Goal: Task Accomplishment & Management: Manage account settings

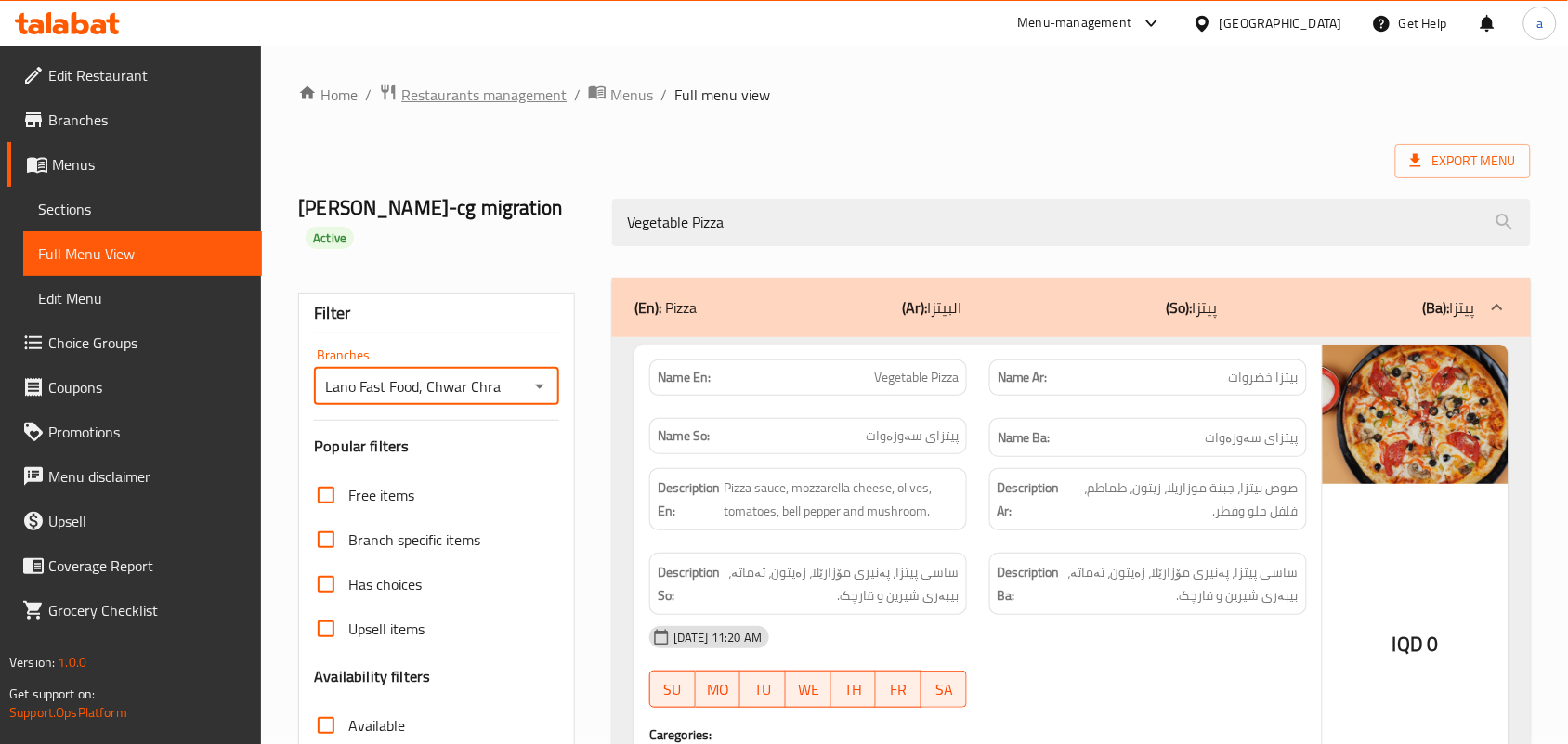
click at [492, 90] on span "Restaurants management" at bounding box center [484, 95] width 165 height 23
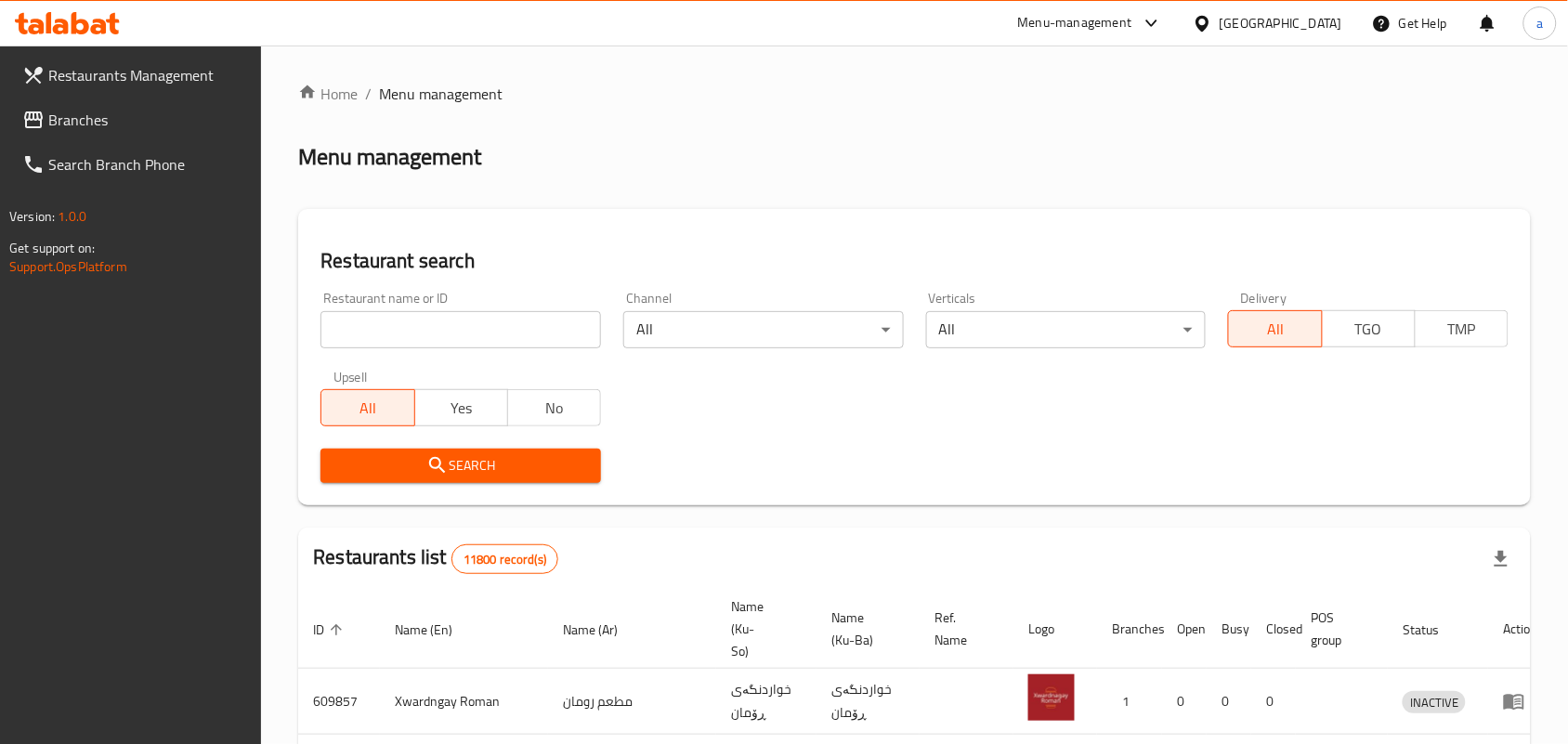
click at [464, 330] on input "search" at bounding box center [460, 330] width 281 height 37
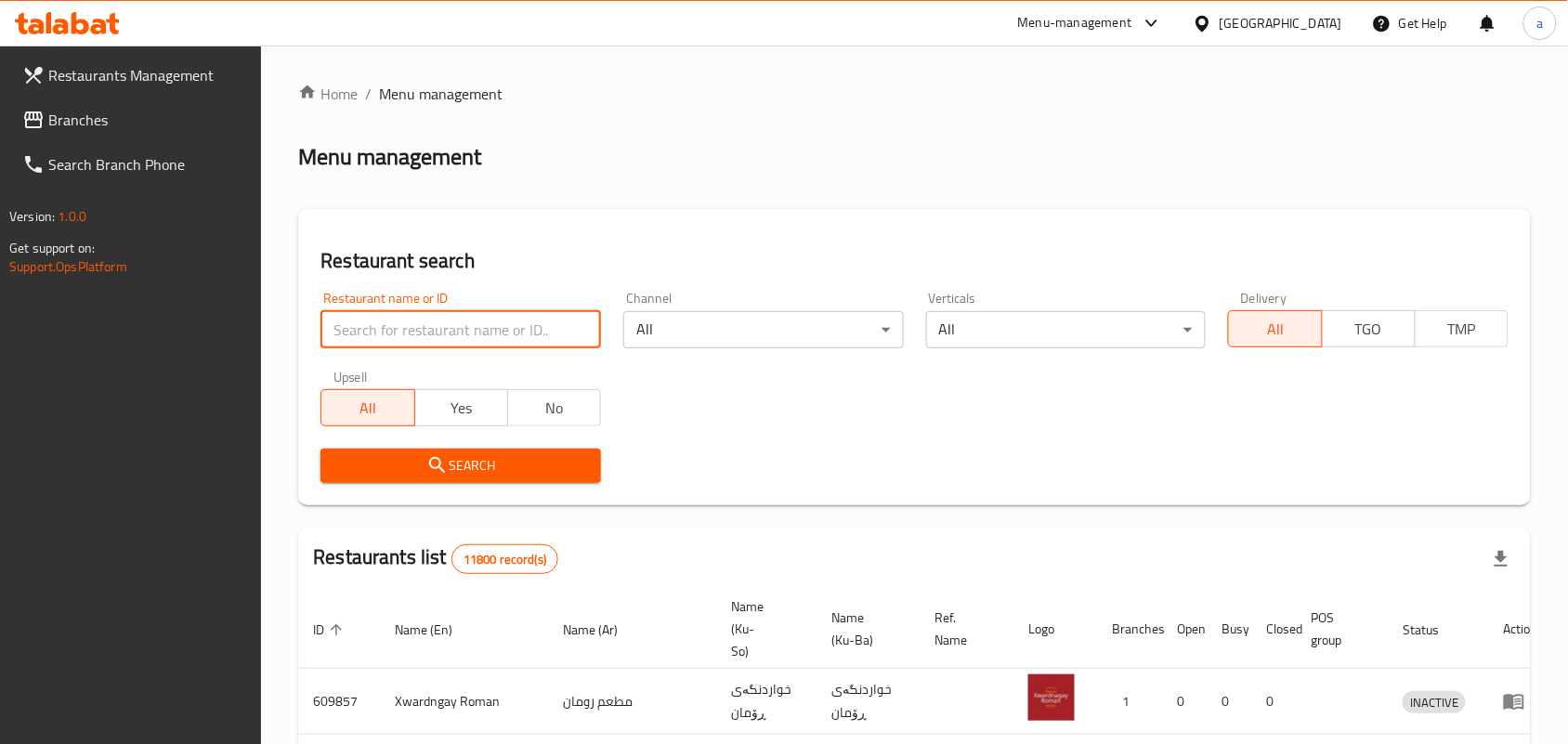
paste input "Delicieux"
type input "Delicieux"
click button "Search" at bounding box center [460, 465] width 281 height 34
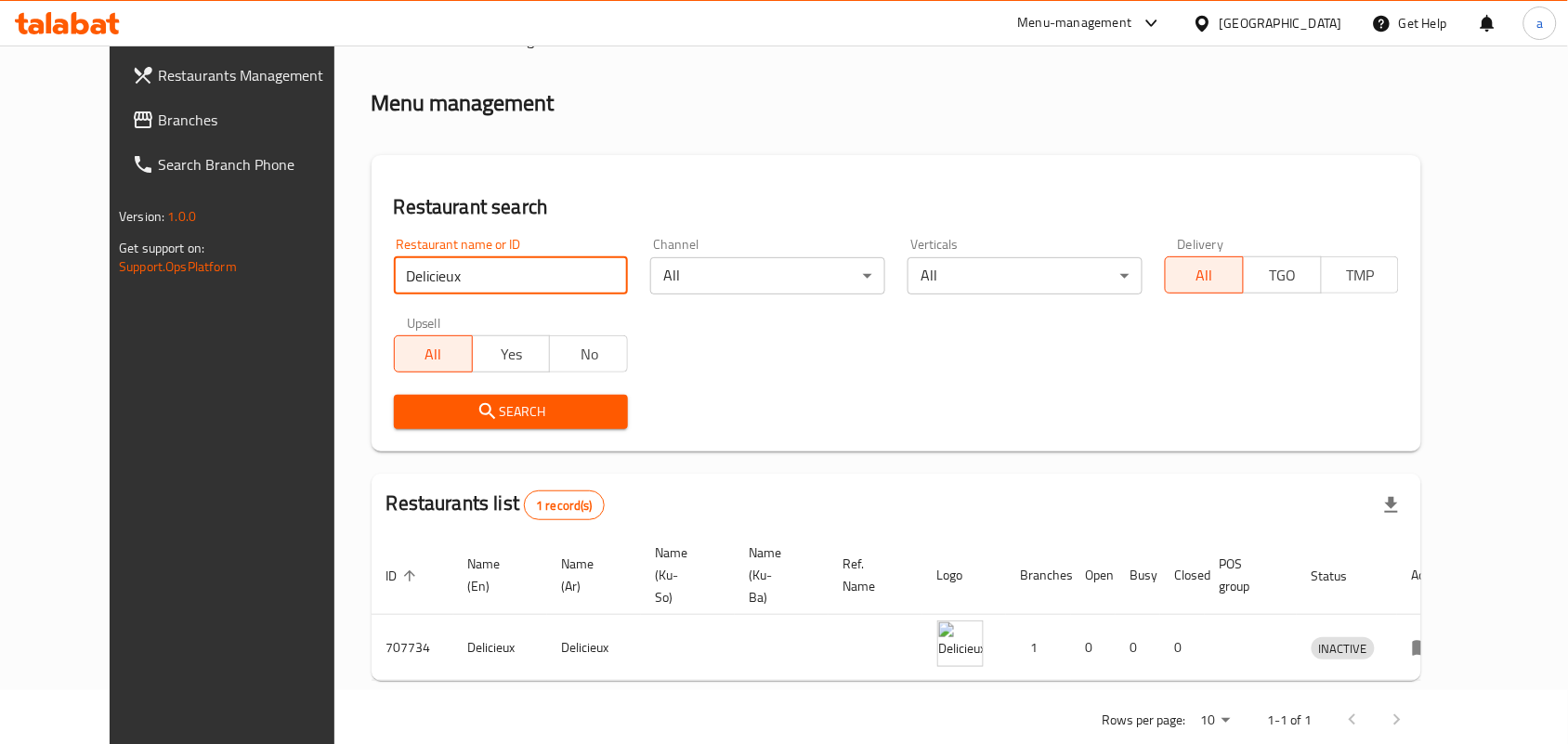
scroll to position [85, 0]
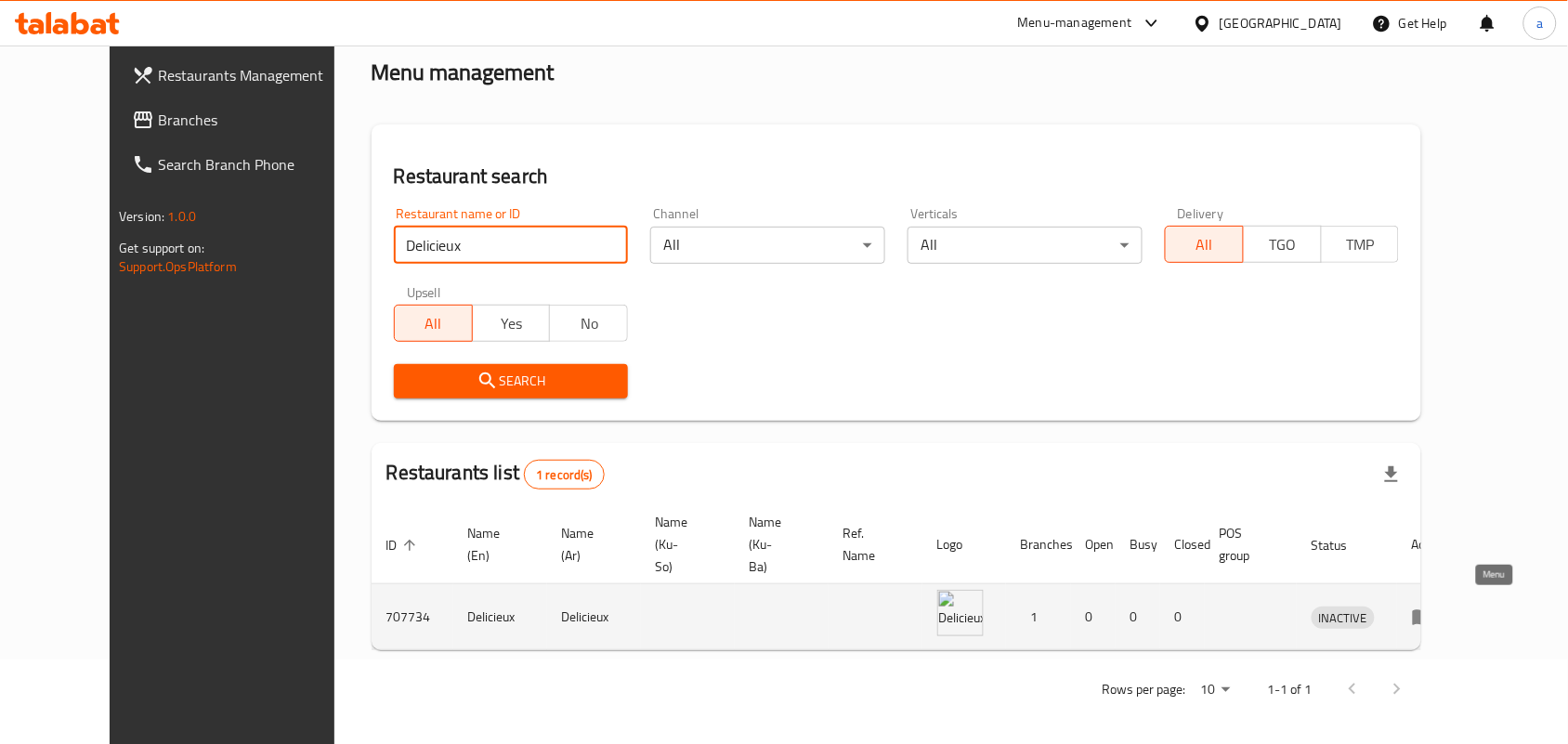
click at [1430, 614] on icon "enhanced table" at bounding box center [1427, 618] width 7 height 8
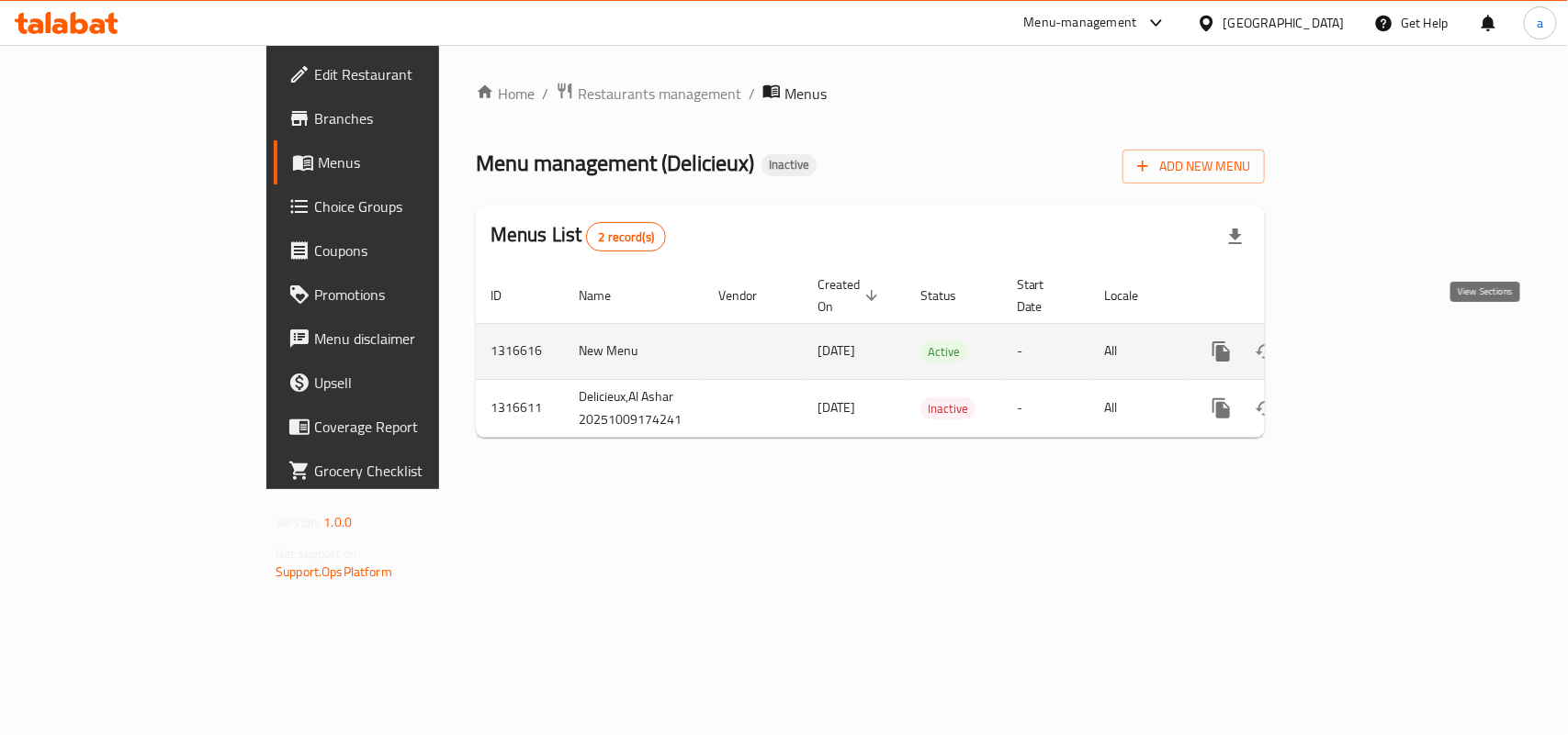
click at [1362, 344] on icon "enhanced table" at bounding box center [1353, 351] width 17 height 17
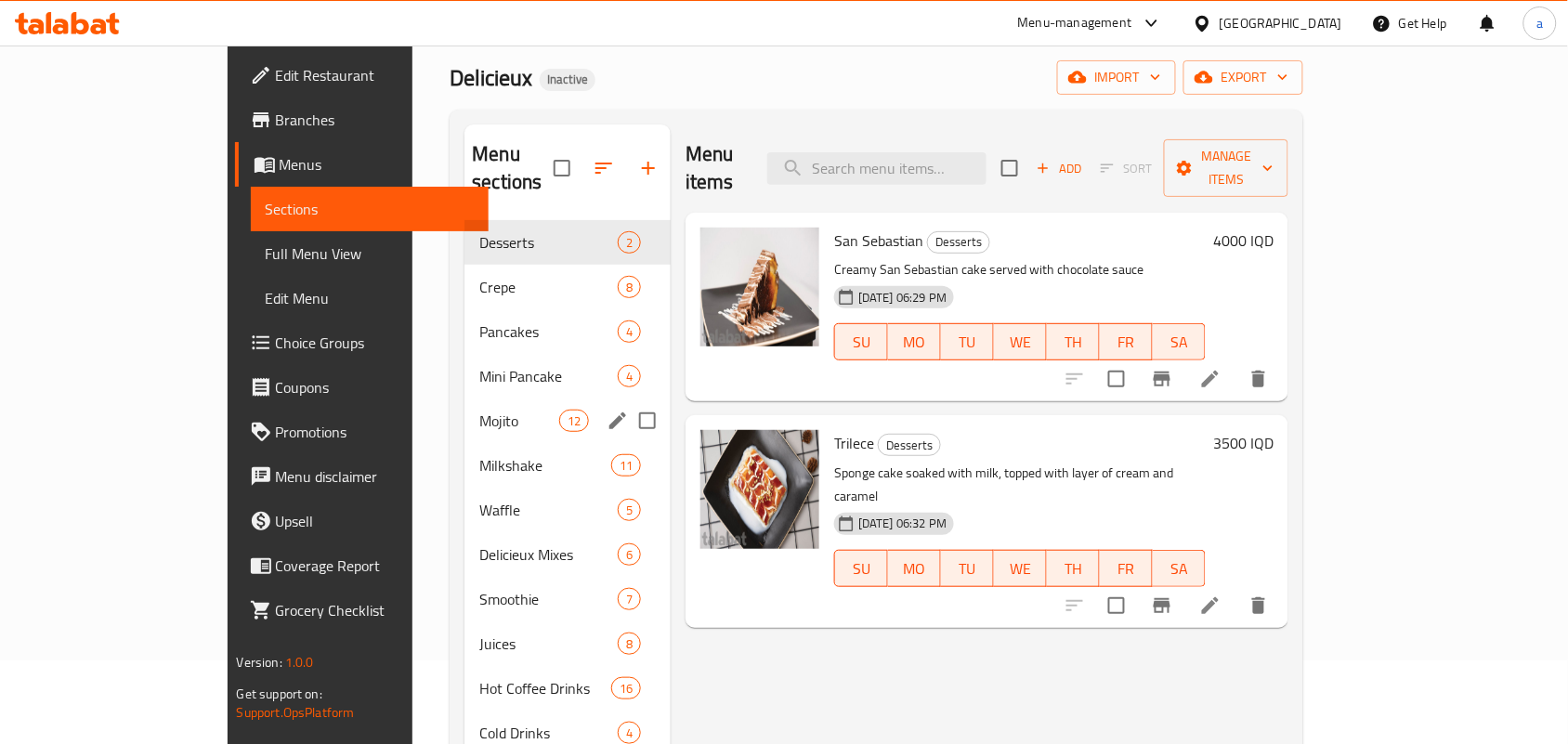
scroll to position [262, 0]
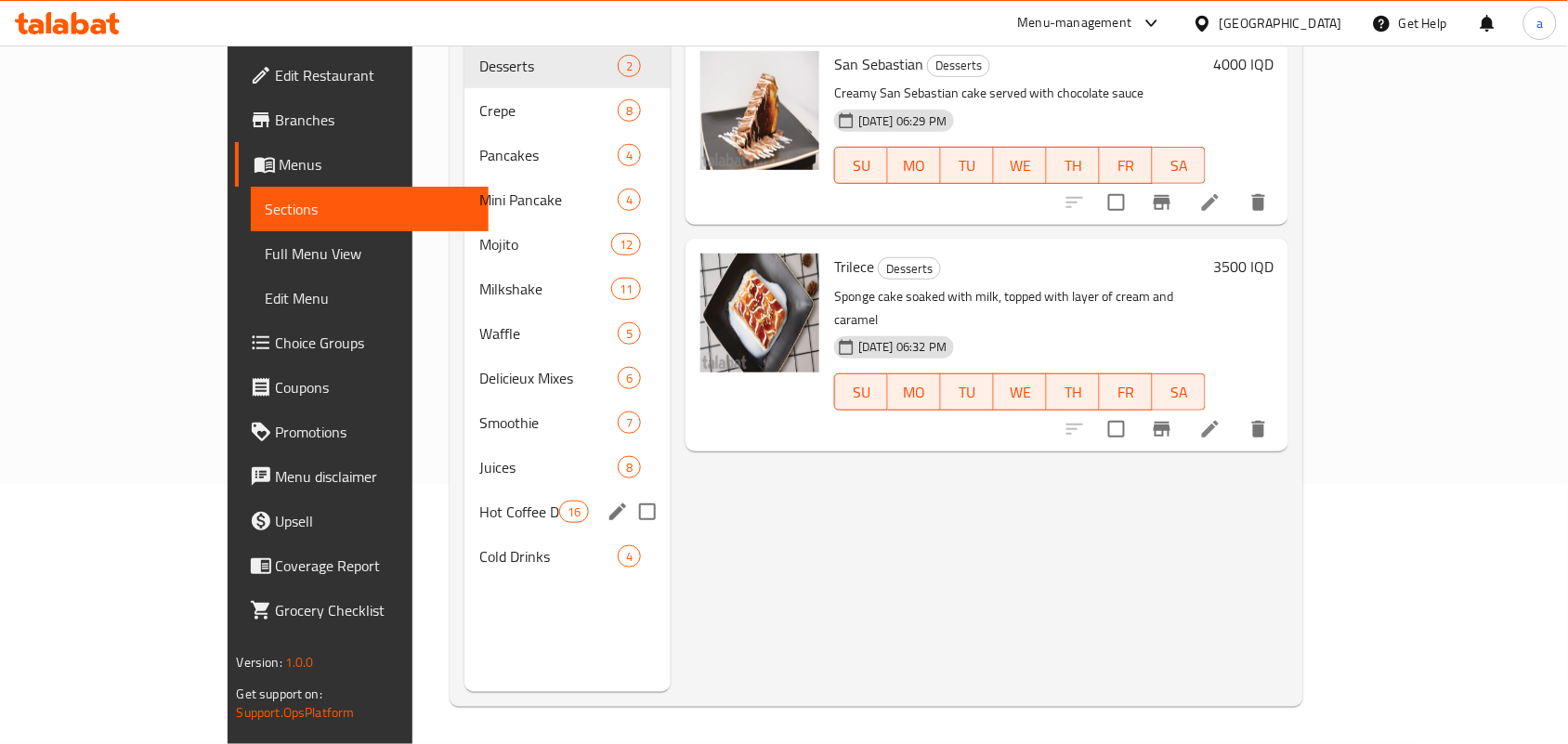
click at [480, 504] on span "Hot Coffee Drinks" at bounding box center [519, 511] width 79 height 23
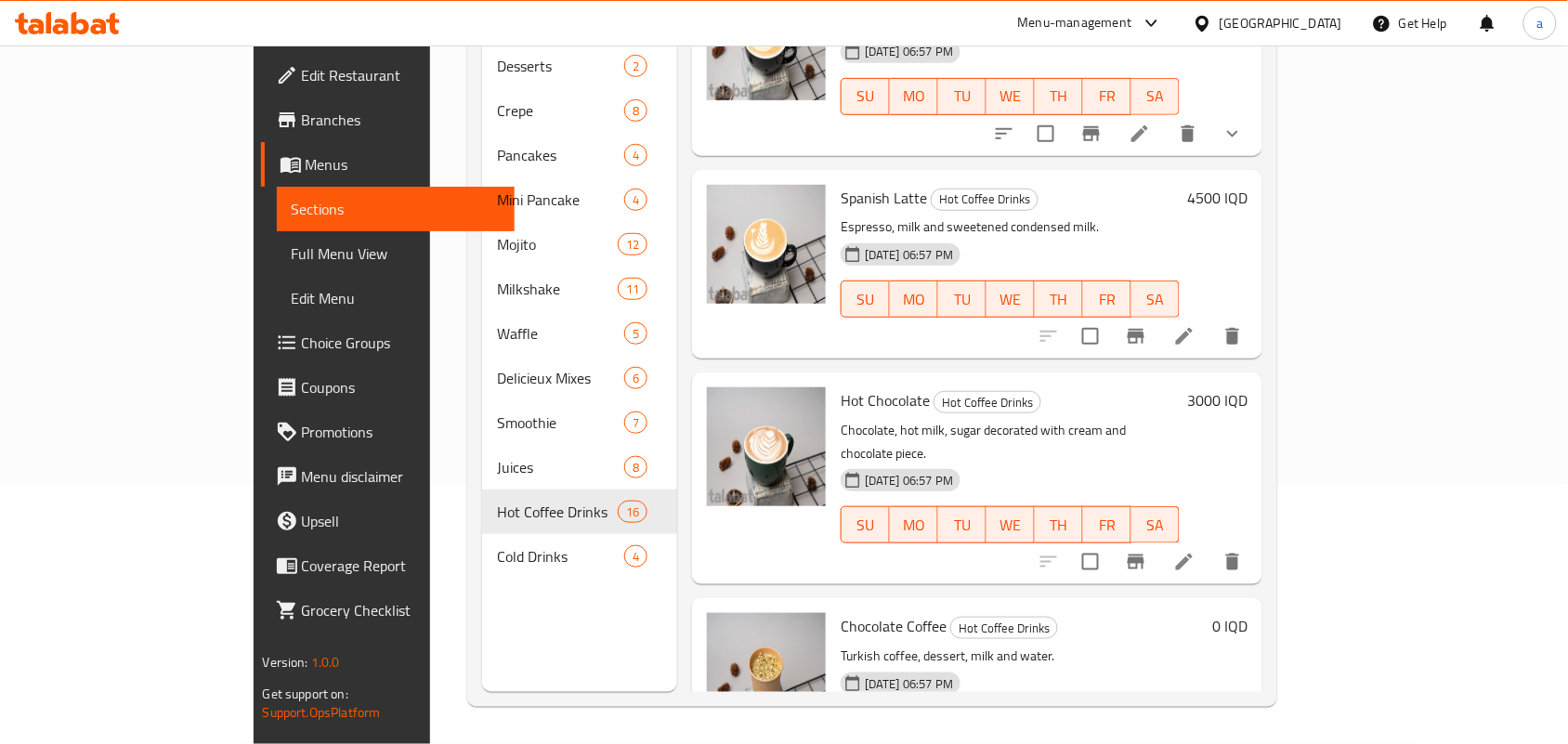
scroll to position [2439, 0]
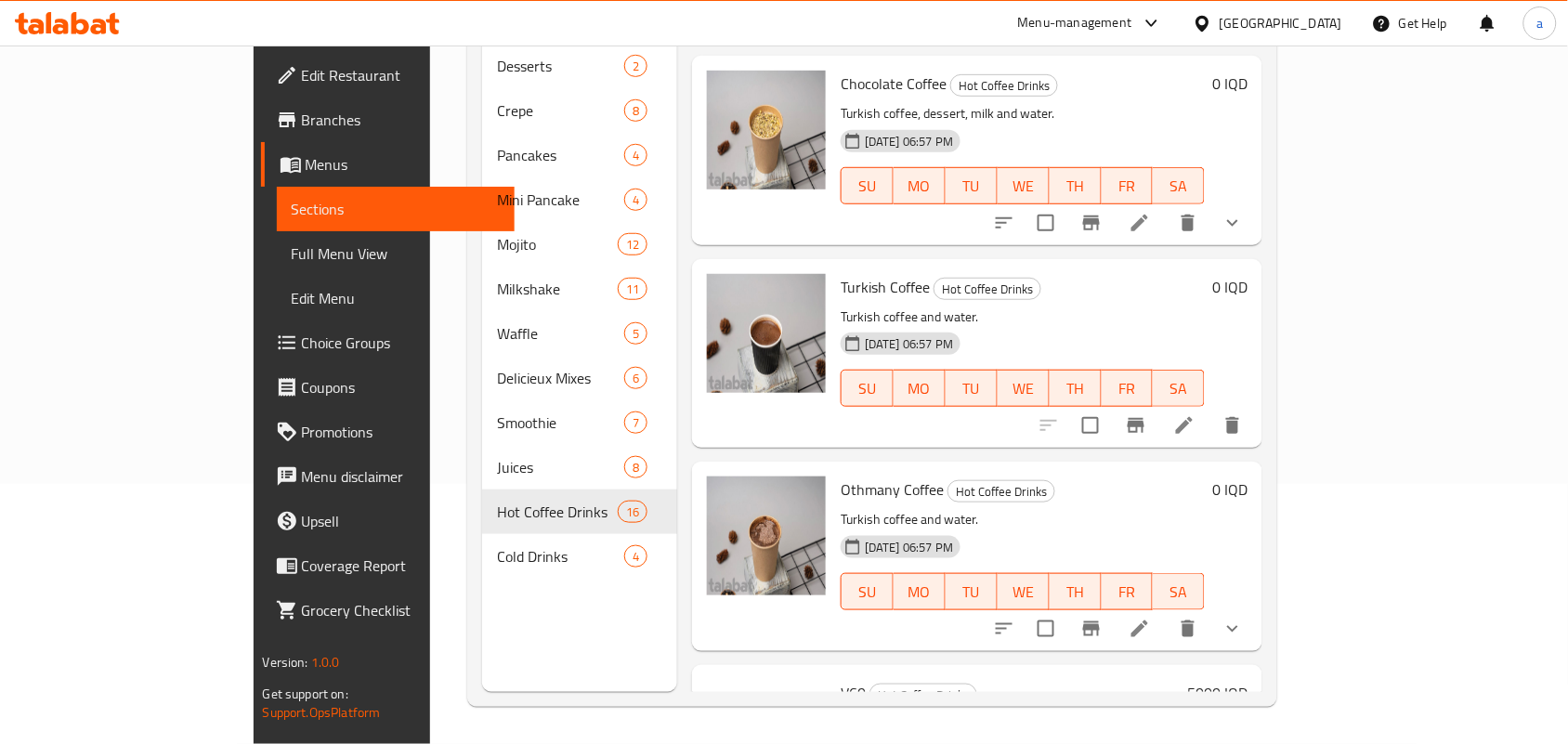
click at [1255, 244] on button "show more" at bounding box center [1232, 223] width 44 height 44
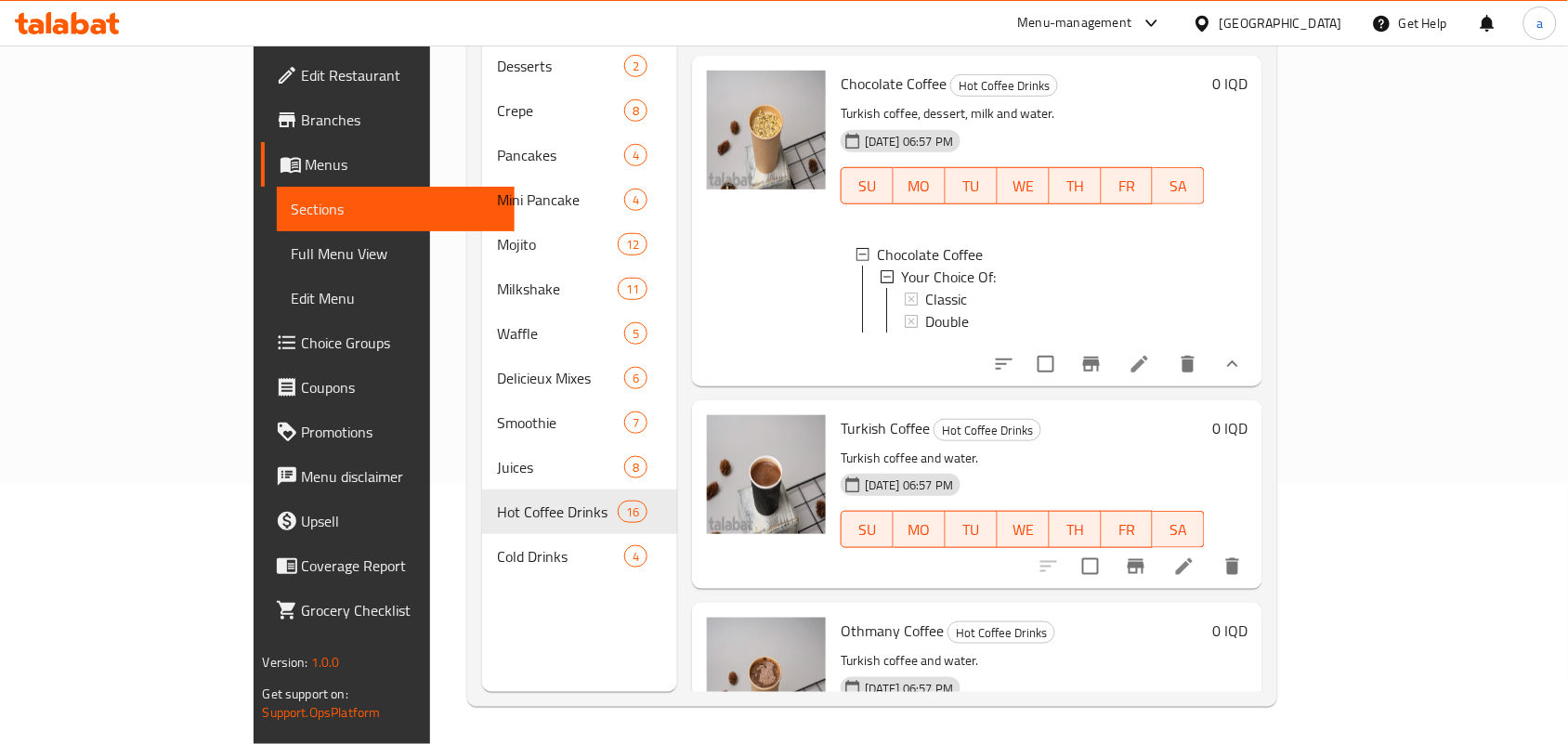
scroll to position [2710, 0]
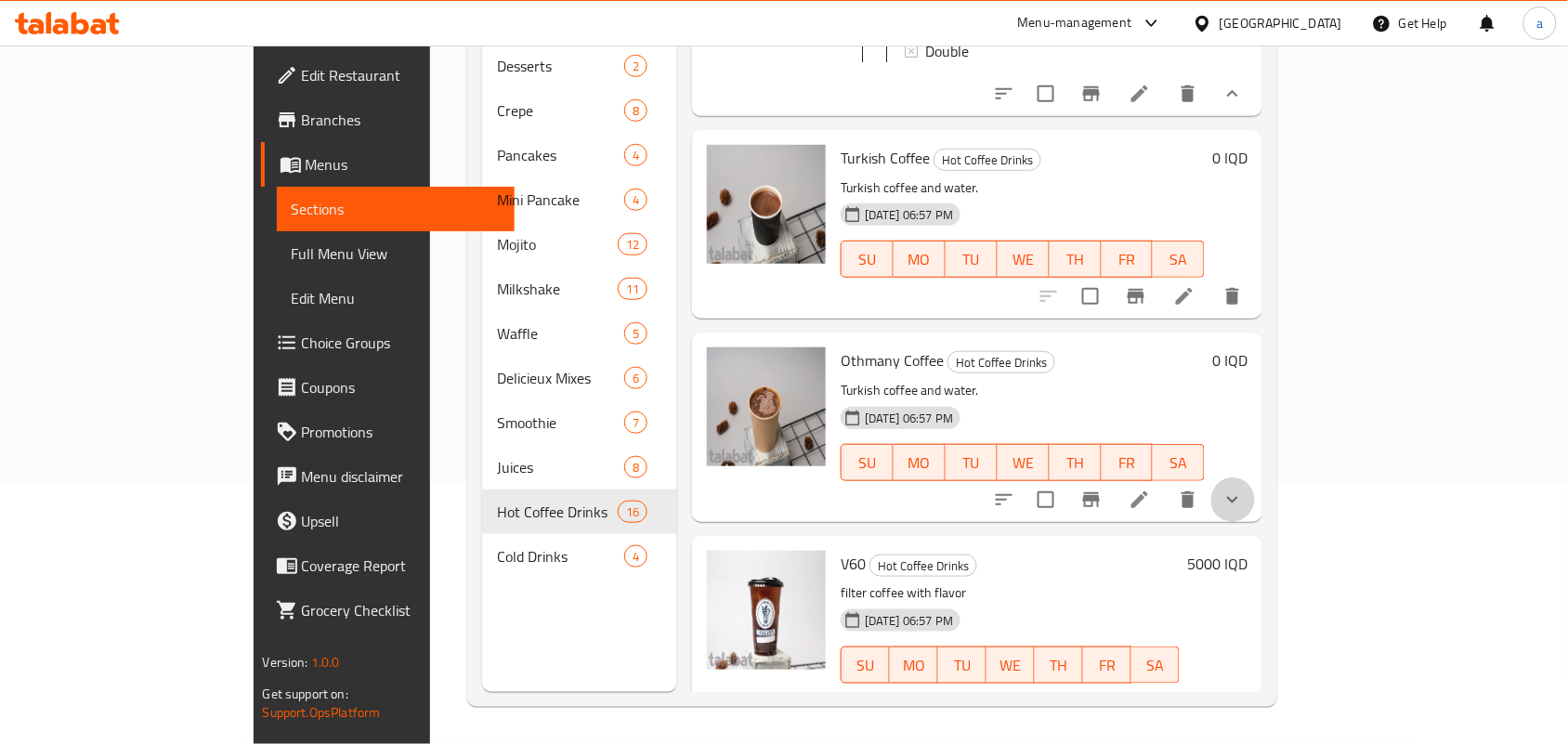
click at [1255, 522] on button "show more" at bounding box center [1232, 500] width 44 height 44
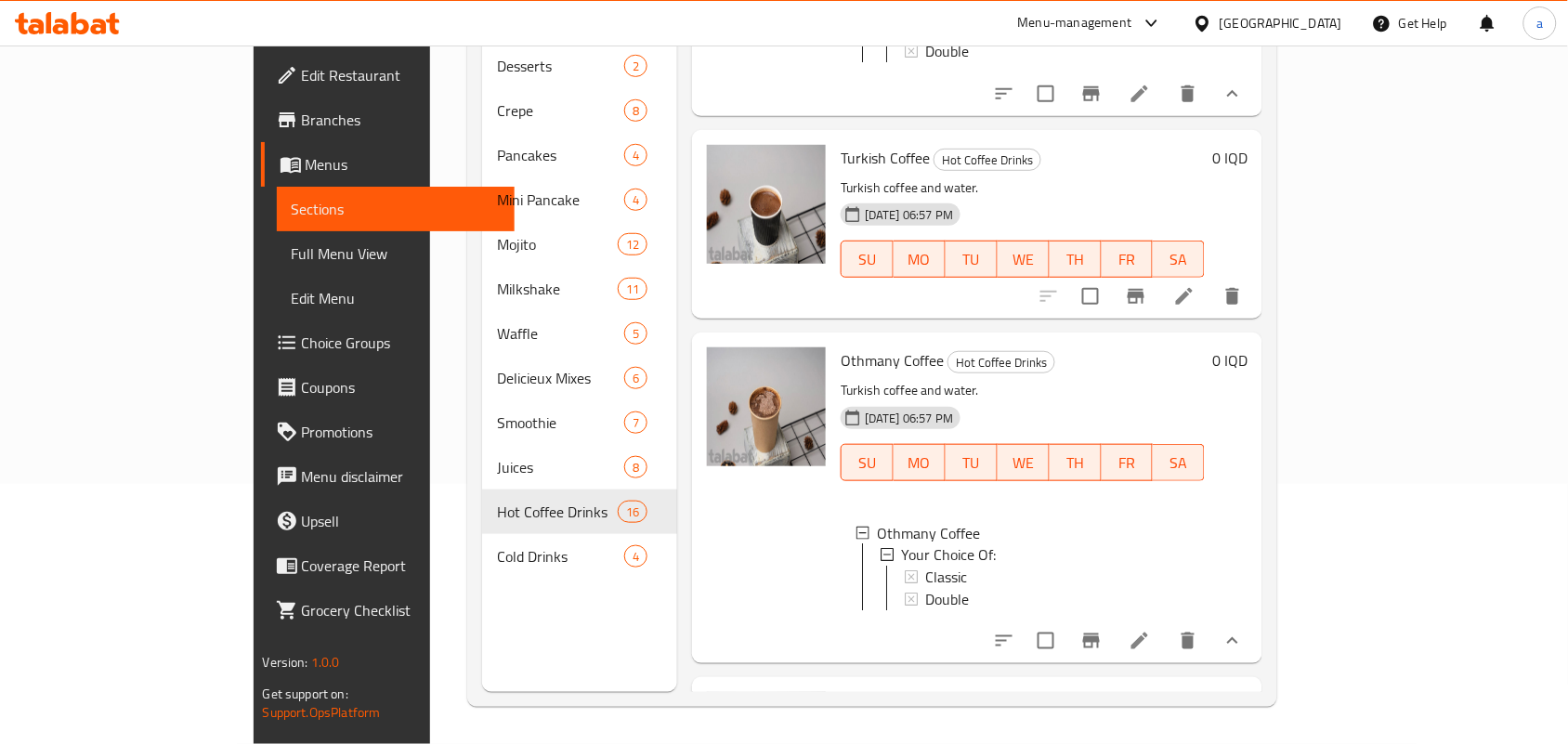
click at [1196, 307] on icon at bounding box center [1184, 296] width 23 height 23
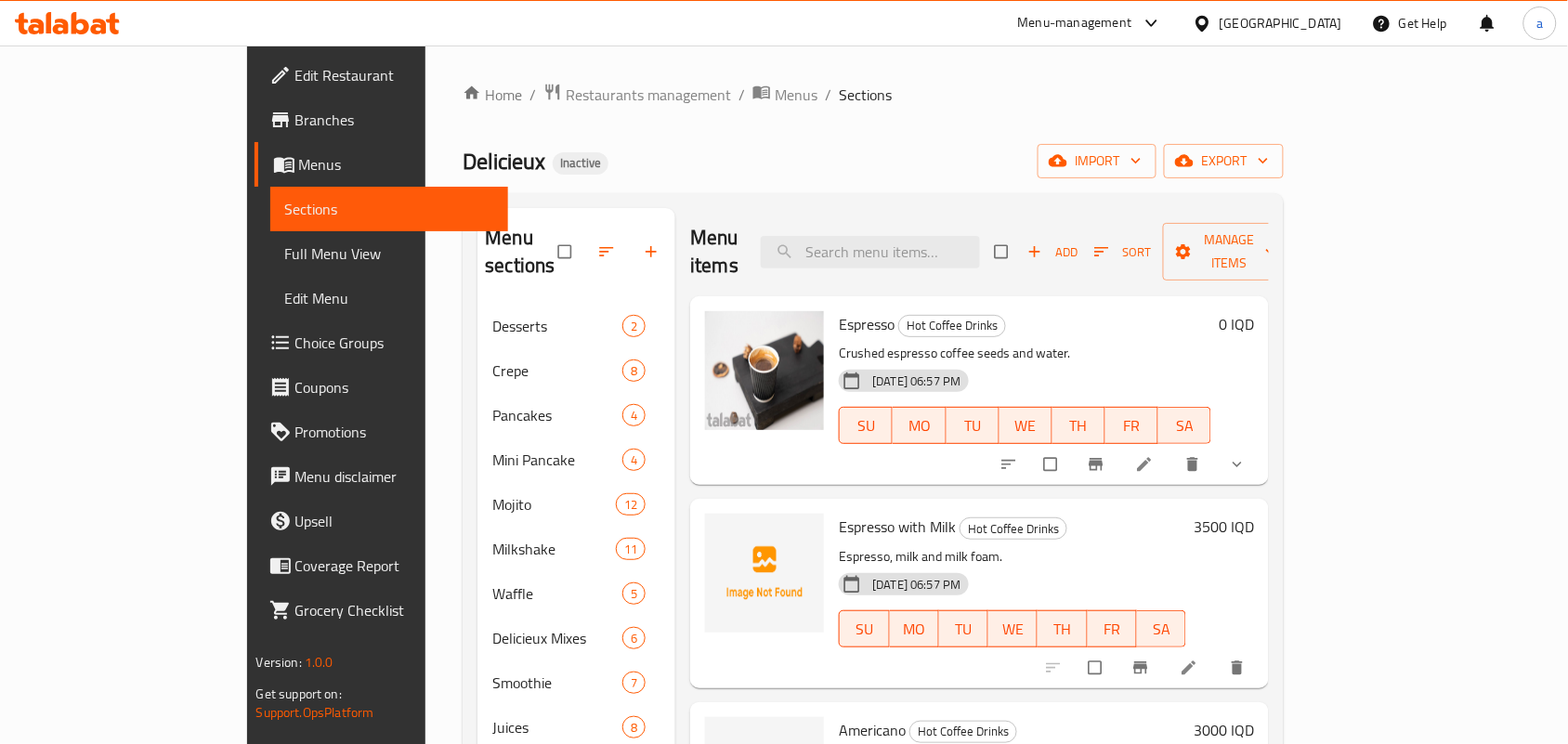
click at [295, 350] on span "Choice Groups" at bounding box center [395, 343] width 199 height 23
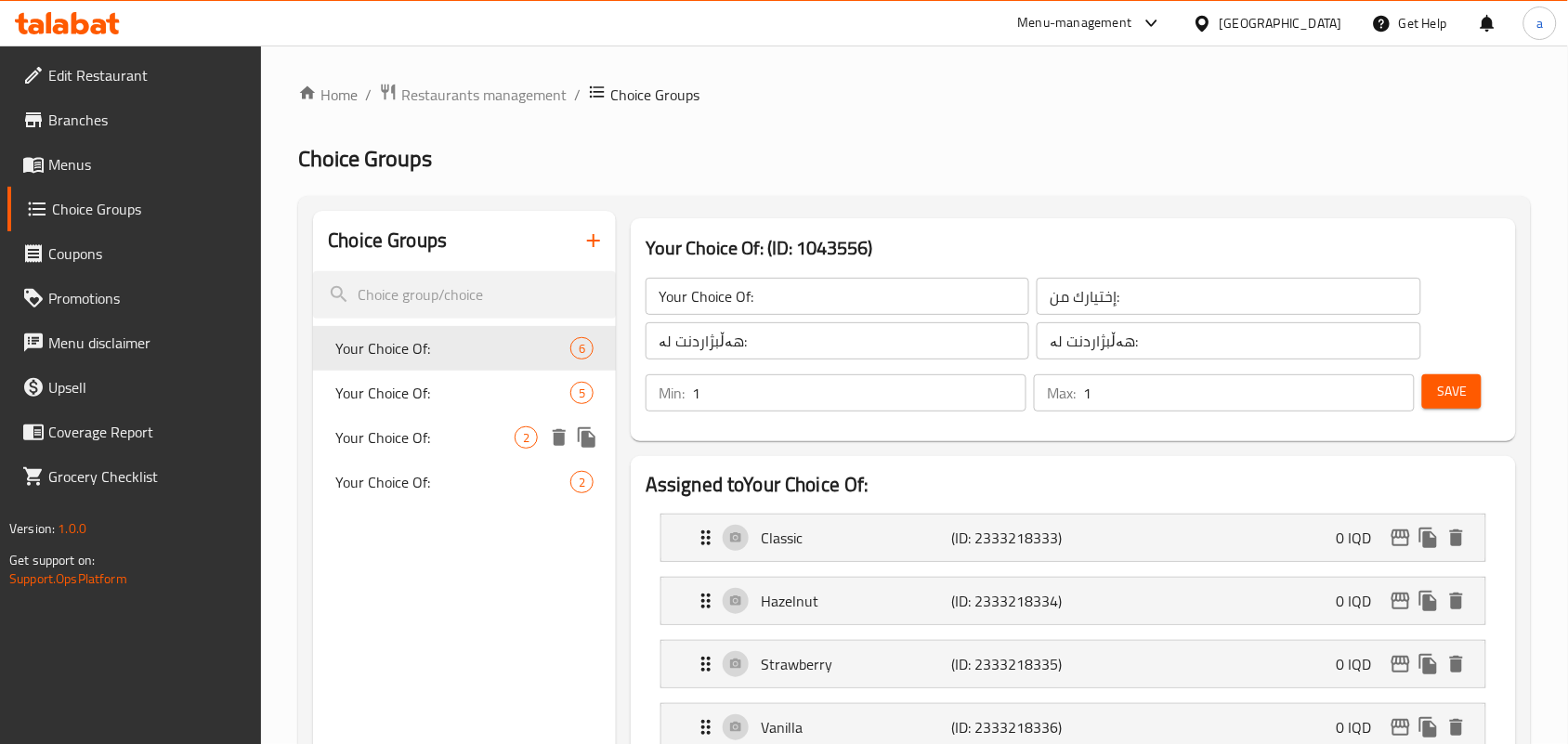
click at [481, 447] on span "Your Choice Of:" at bounding box center [425, 438] width 179 height 23
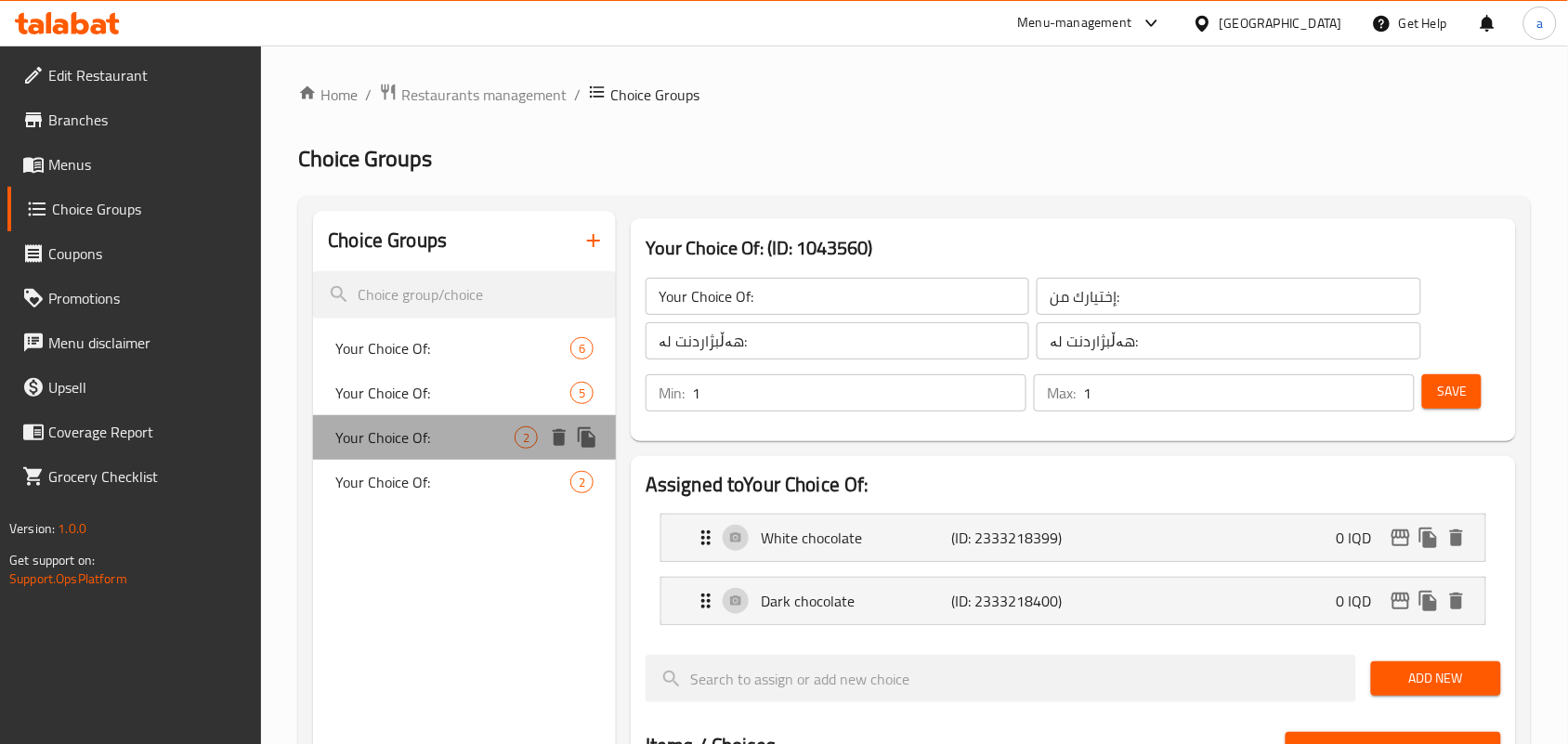
click at [479, 460] on div "Your Choice Of: 2" at bounding box center [464, 437] width 302 height 44
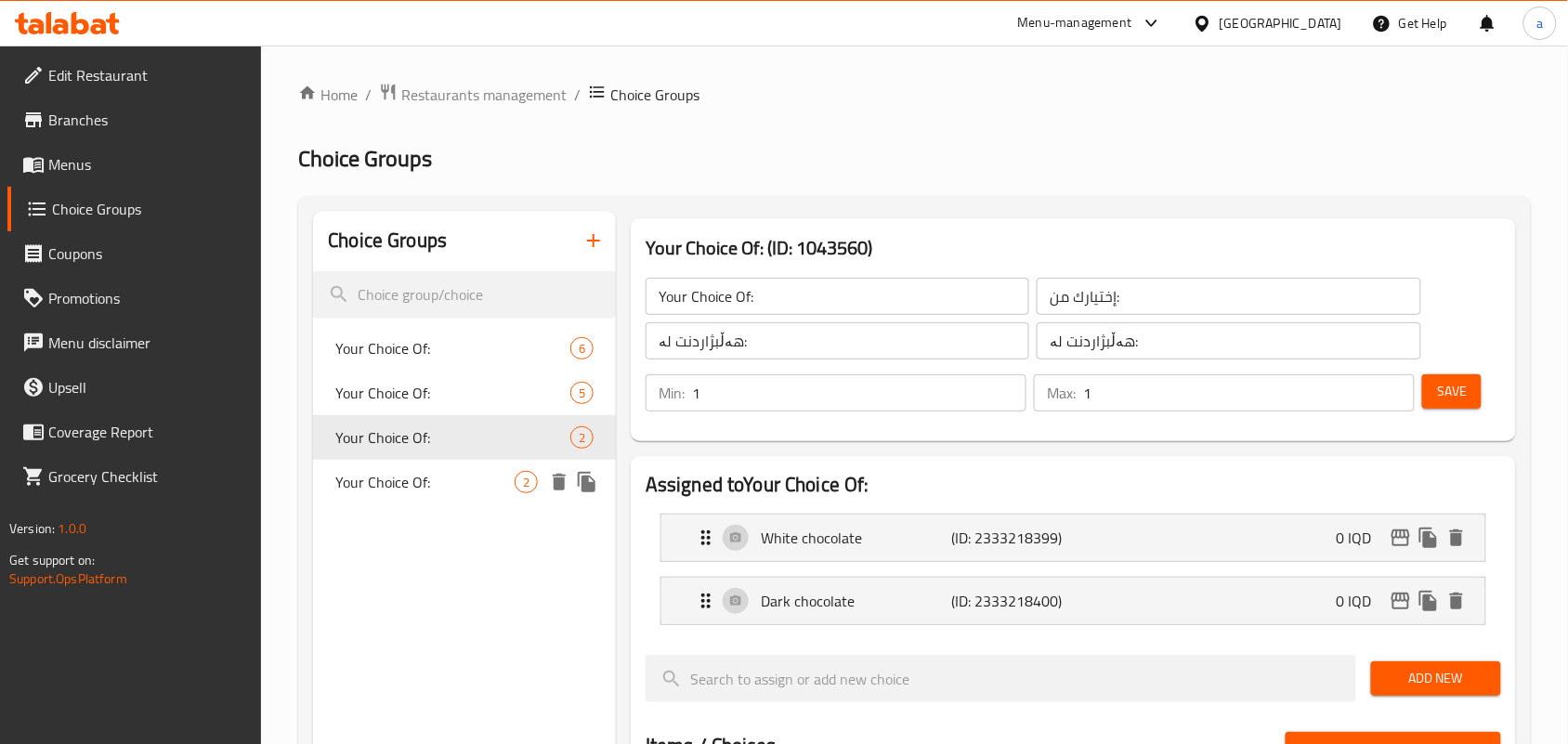
click at [474, 493] on span "Your Choice Of:" at bounding box center [425, 482] width 179 height 23
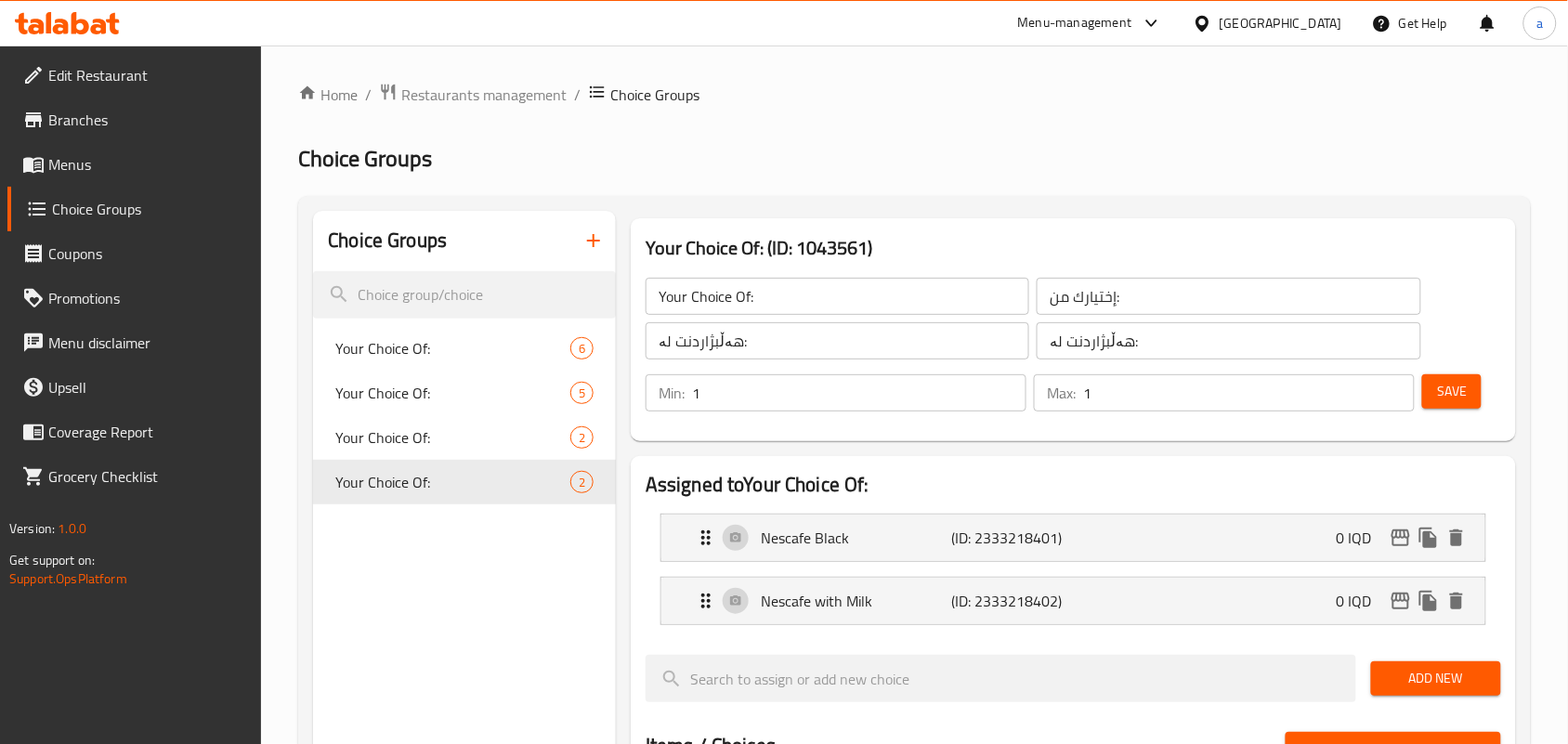
click at [602, 252] on icon "button" at bounding box center [593, 240] width 23 height 23
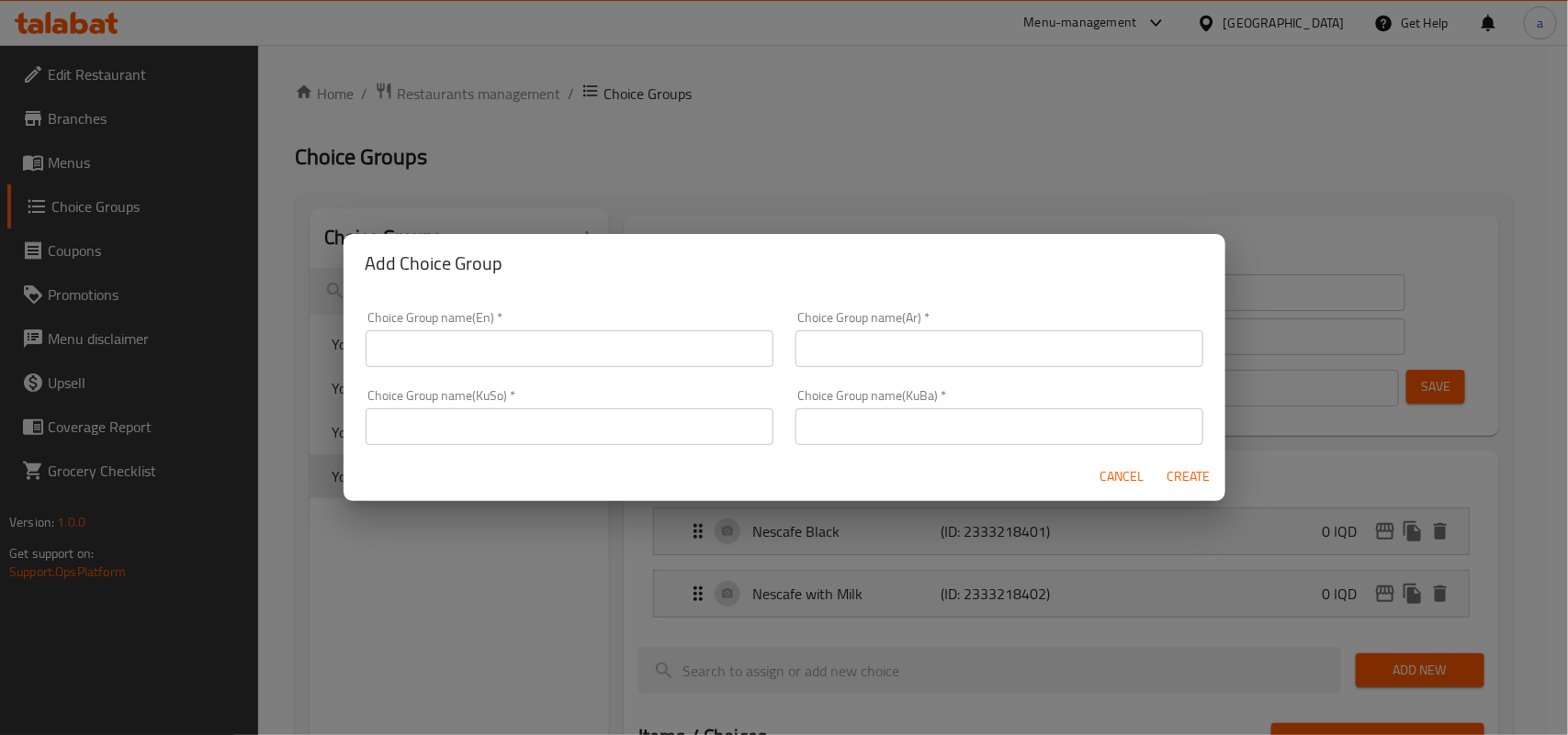
click at [556, 370] on div "Choice Group name(En)   * Choice Group name(En) *" at bounding box center [569, 339] width 429 height 78
click at [556, 369] on div "Choice Group name(En)   * Choice Group name(En) *" at bounding box center [569, 339] width 429 height 78
click at [562, 361] on input "text" at bounding box center [569, 349] width 408 height 37
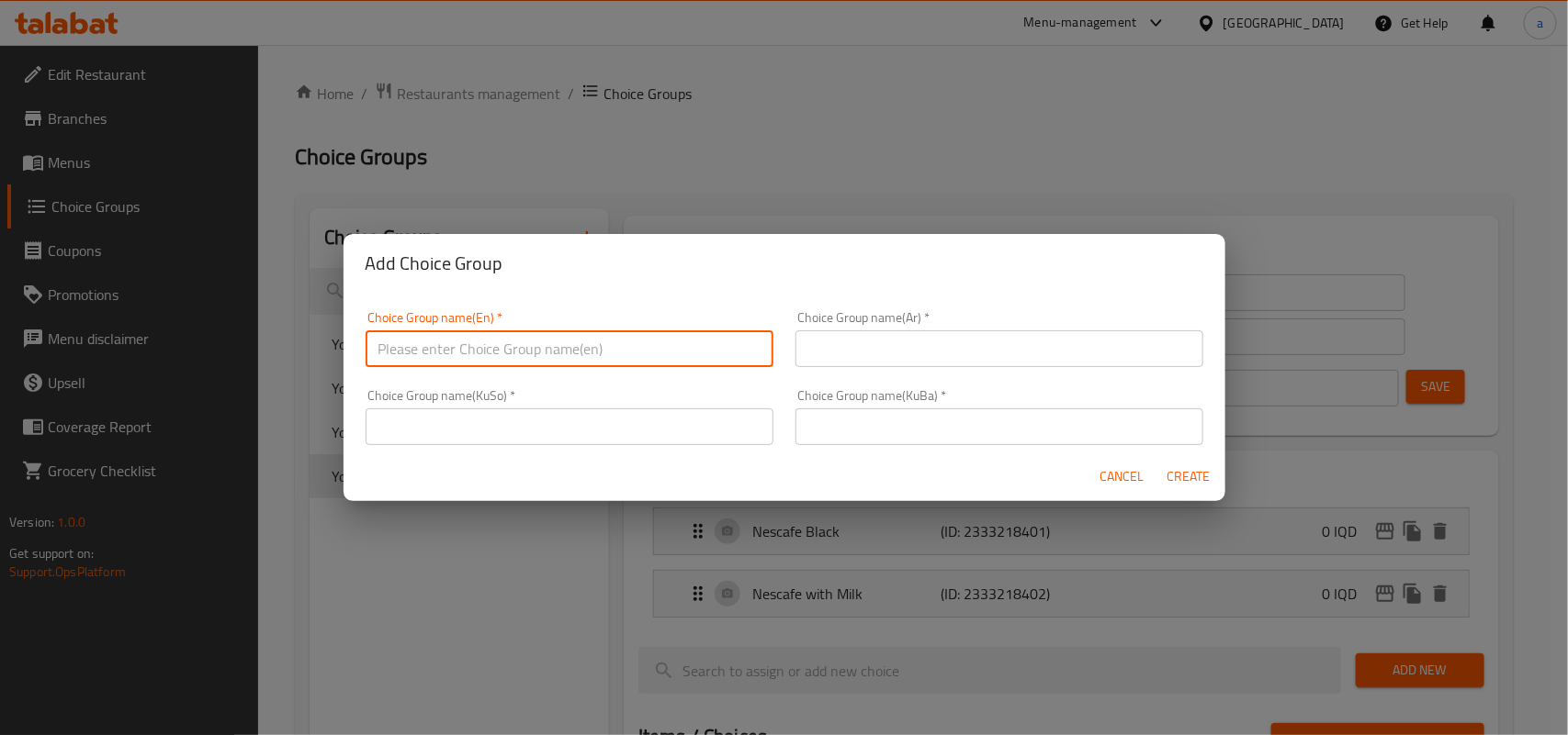
click at [544, 346] on input "text" at bounding box center [569, 349] width 408 height 37
type input "Your Choice Of:"
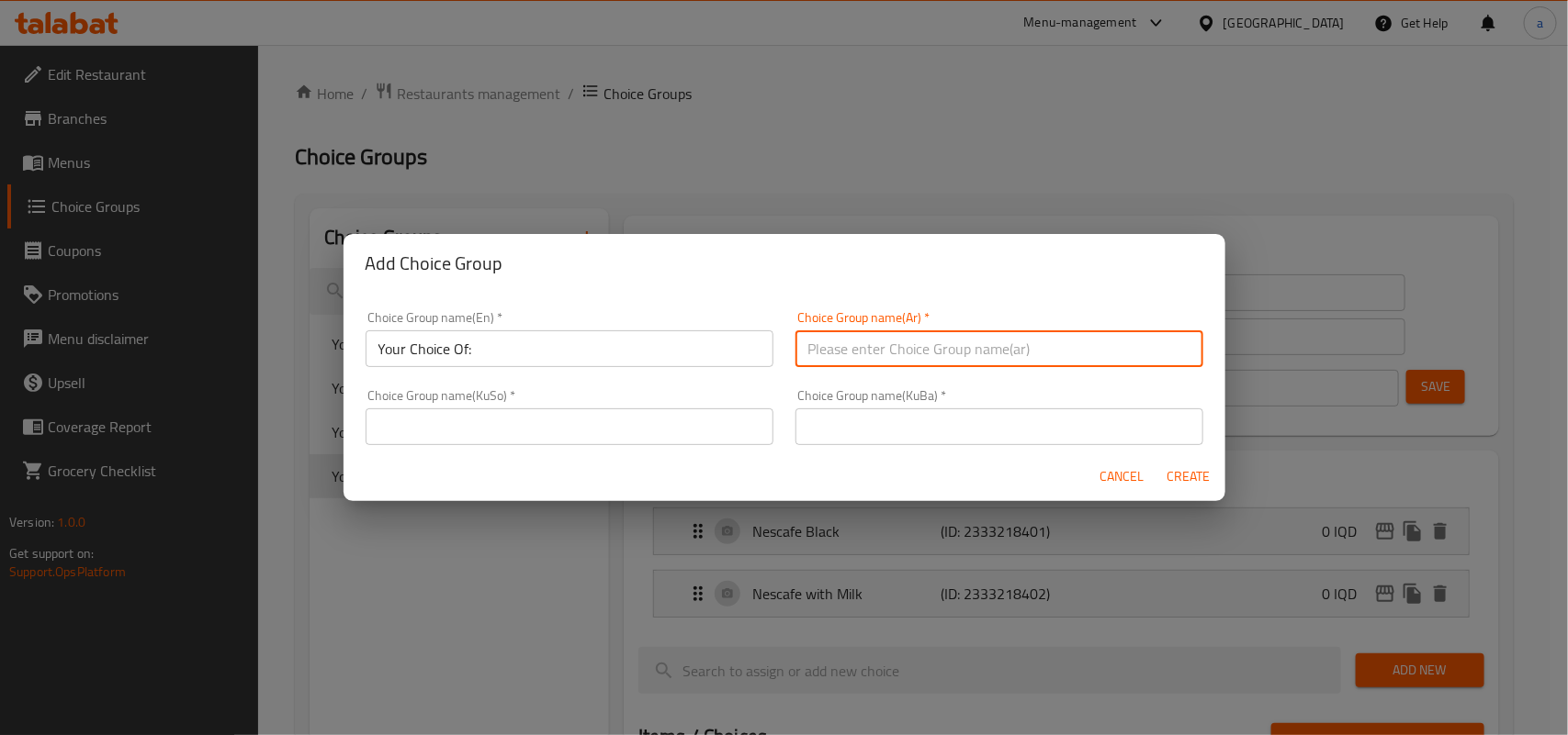
click at [846, 346] on input "text" at bounding box center [999, 349] width 408 height 37
type input "إختيارك من:"
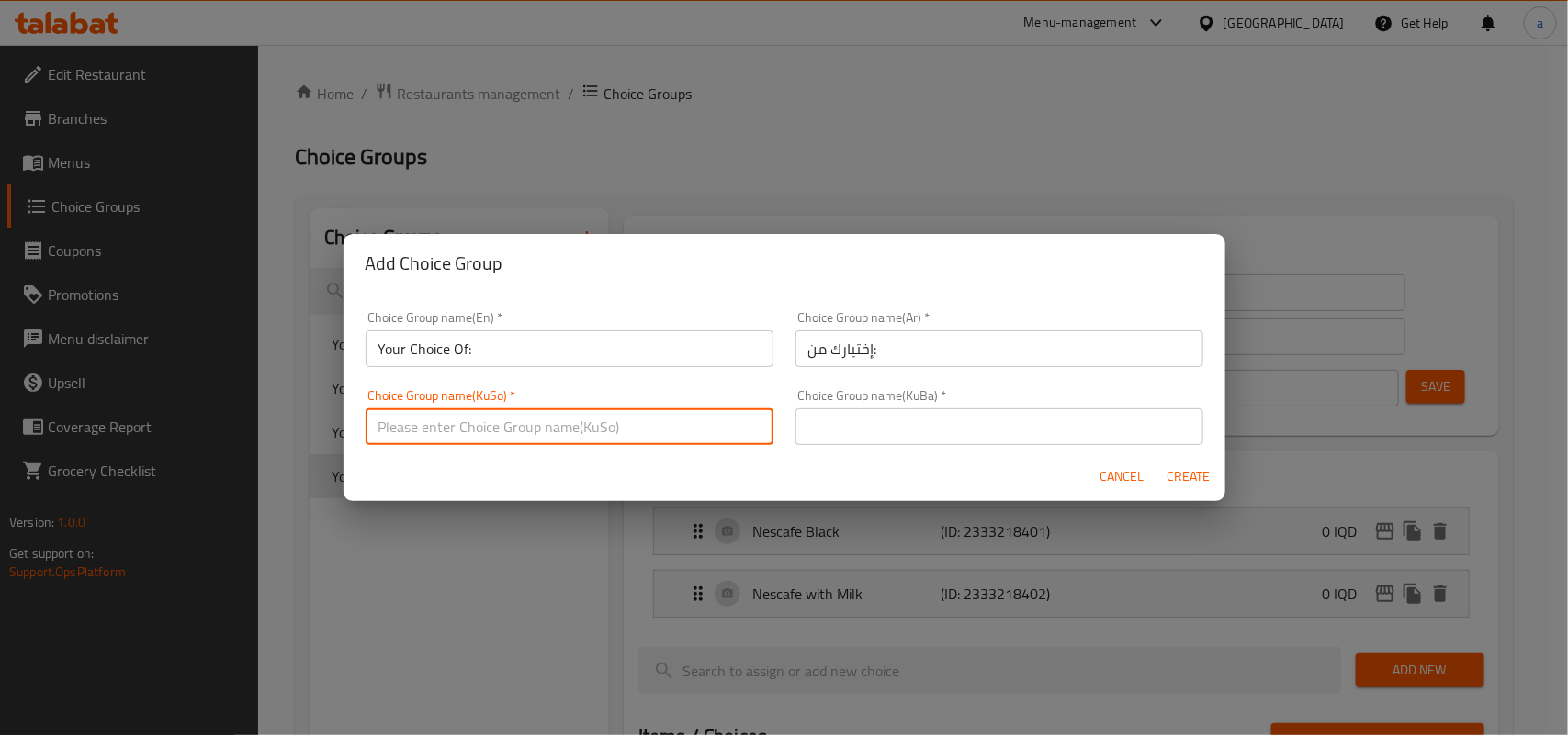
click at [713, 436] on input "text" at bounding box center [569, 427] width 408 height 37
type input "هەڵبژاردنت لە:"
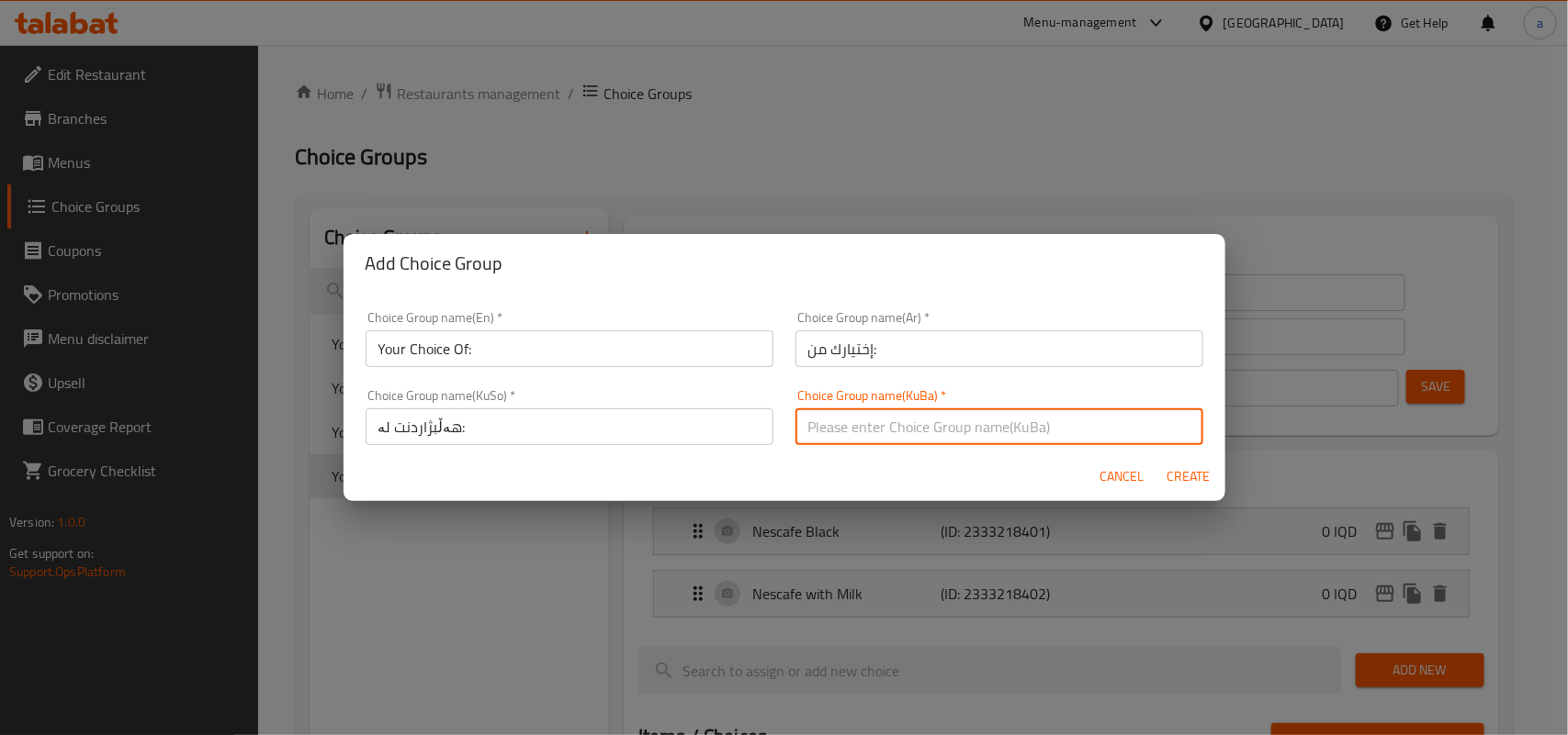
click at [934, 419] on input "text" at bounding box center [999, 427] width 408 height 37
type input "هەڵبژاردنت لە:"
click at [1174, 469] on span "Create" at bounding box center [1188, 477] width 44 height 23
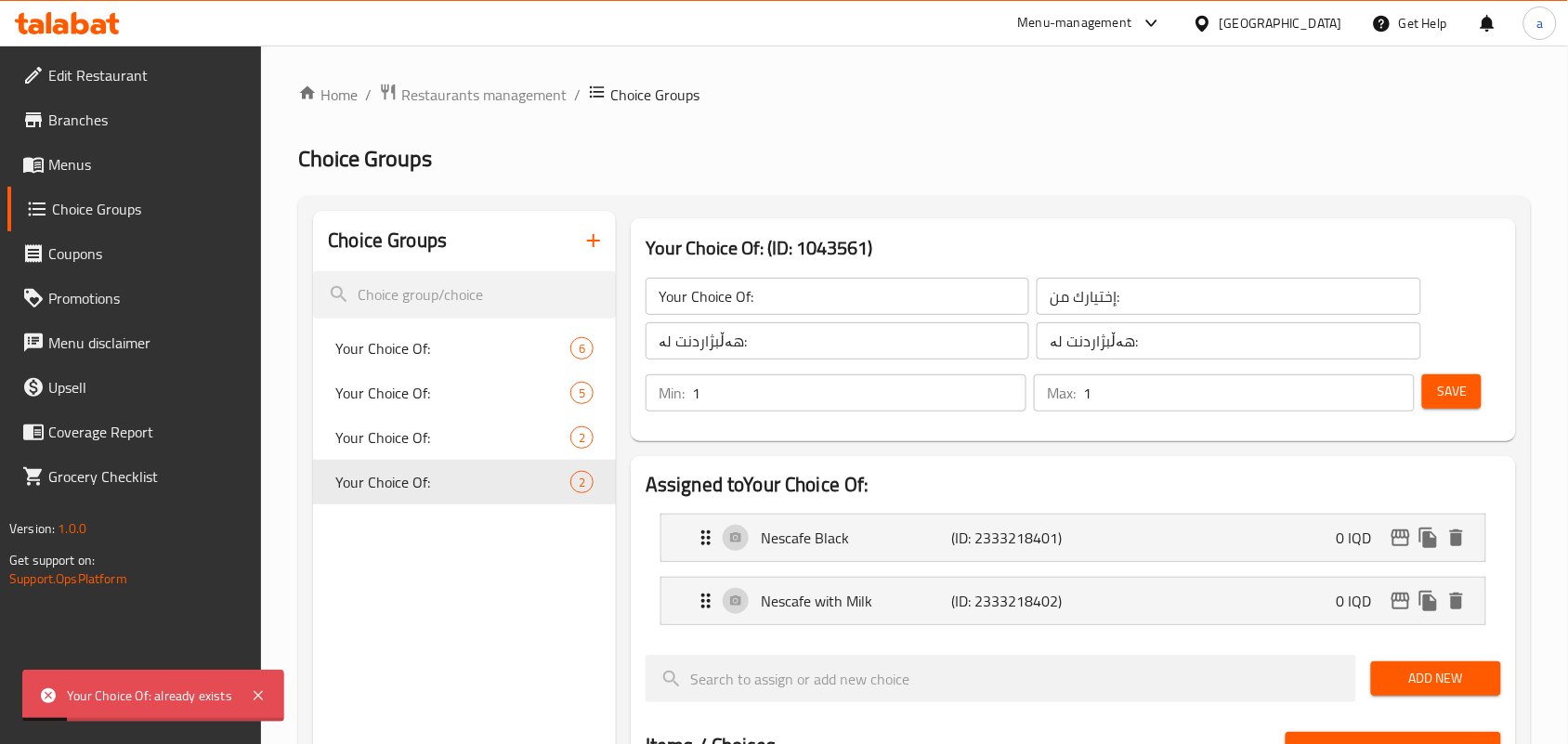
click at [599, 242] on icon "button" at bounding box center [593, 240] width 23 height 23
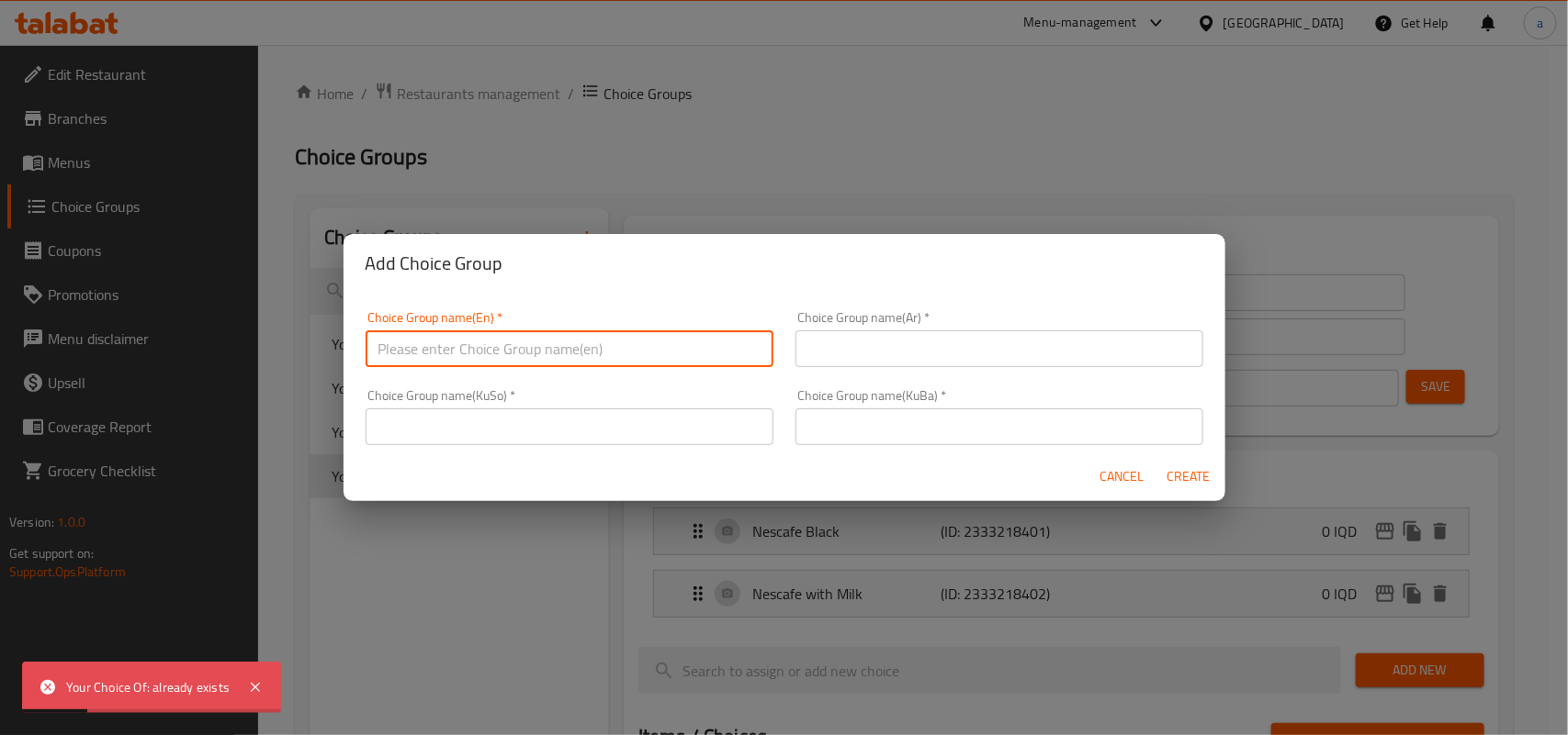
click at [629, 340] on input "text" at bounding box center [569, 349] width 408 height 37
type input "Your Choice Of:"
click at [1038, 332] on input "text" at bounding box center [999, 349] width 408 height 37
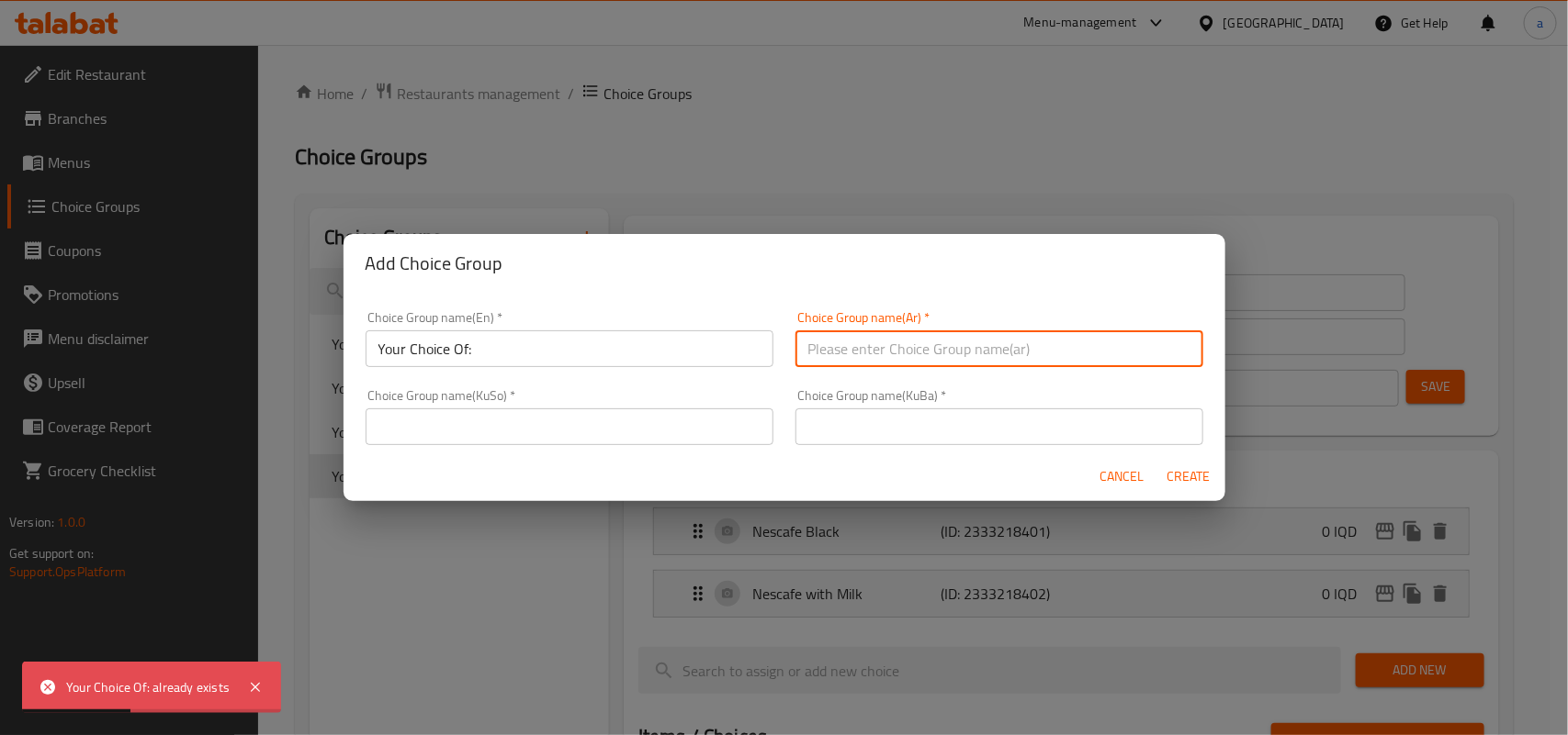
type input "إختيارك من:"
click at [641, 432] on input "text" at bounding box center [569, 427] width 408 height 37
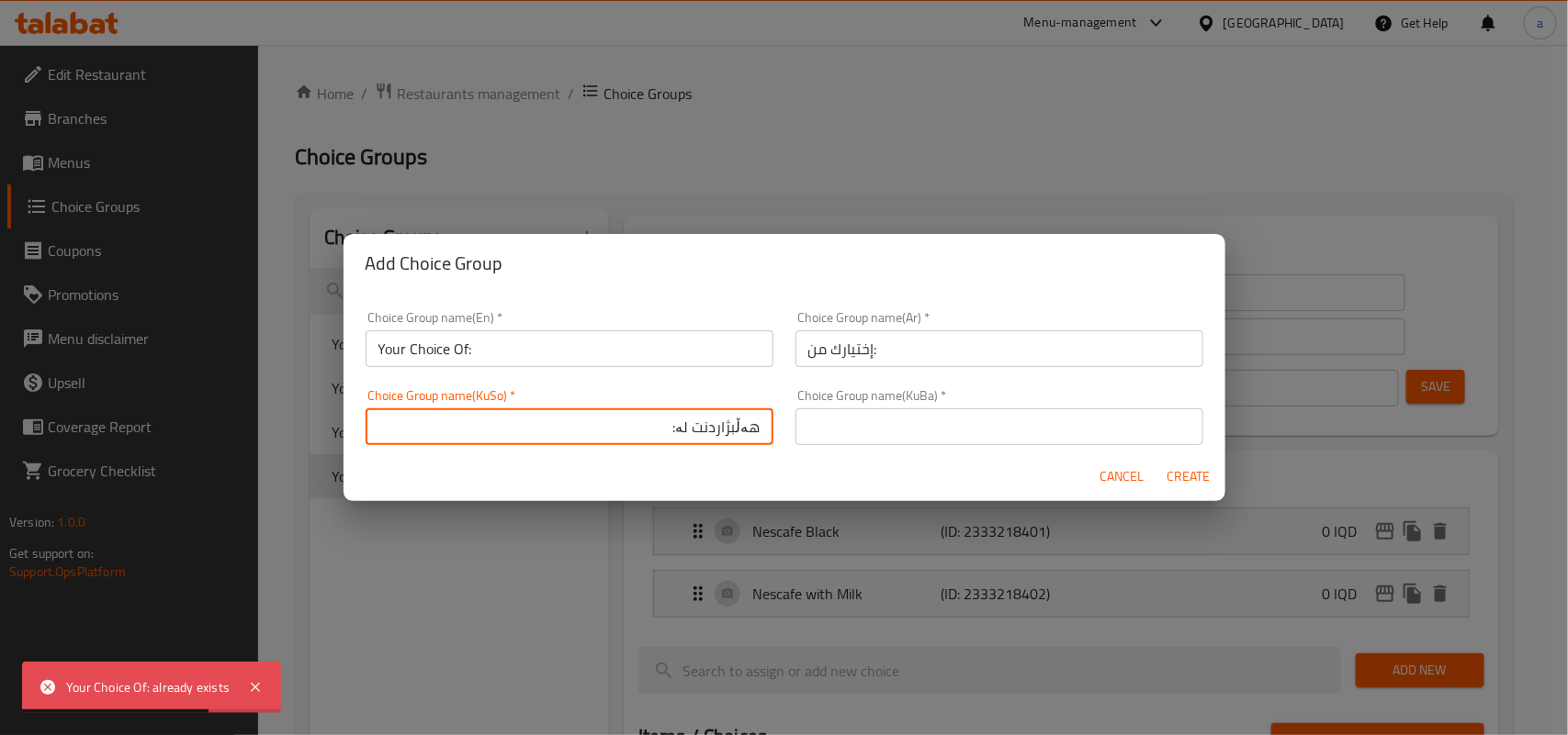
type input "هەڵبژاردنت لە:"
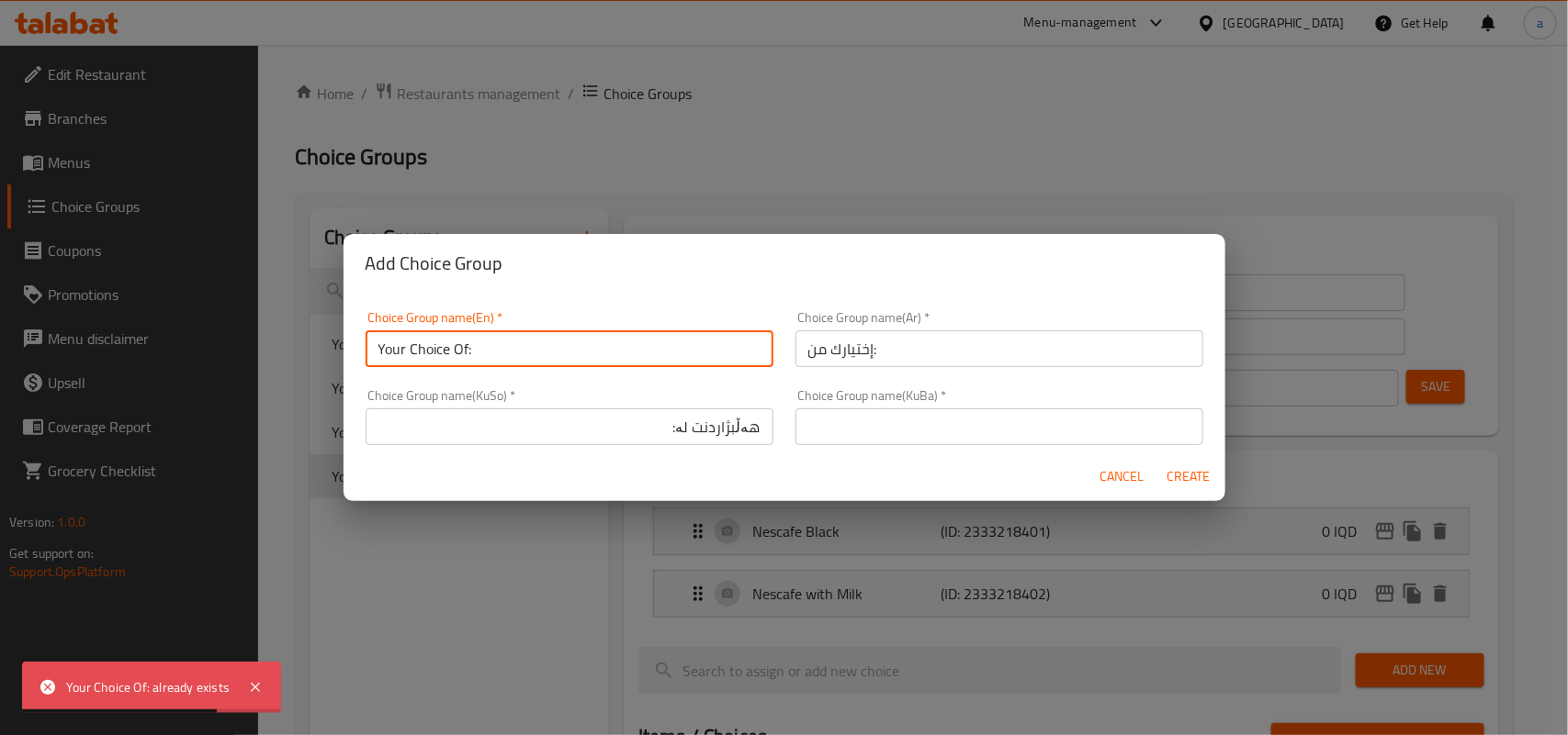
click at [567, 353] on input "Your Choice Of:" at bounding box center [569, 349] width 408 height 37
type input "Your Choice Of:"
click at [907, 343] on input "إختيارك من:" at bounding box center [999, 349] width 408 height 37
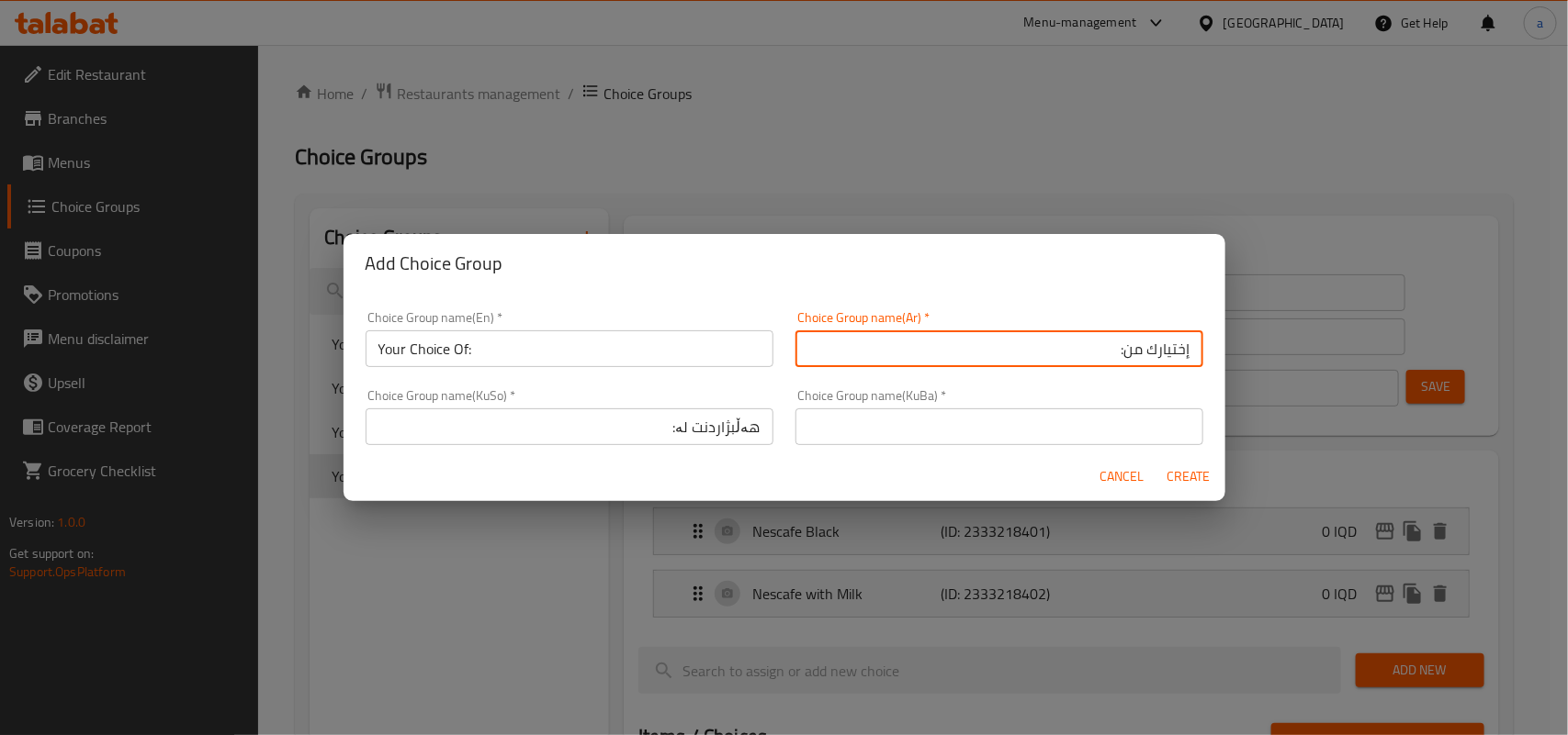
type input "إختيارك من:"
click at [707, 423] on input "هەڵبژاردنت لە:" at bounding box center [569, 427] width 408 height 37
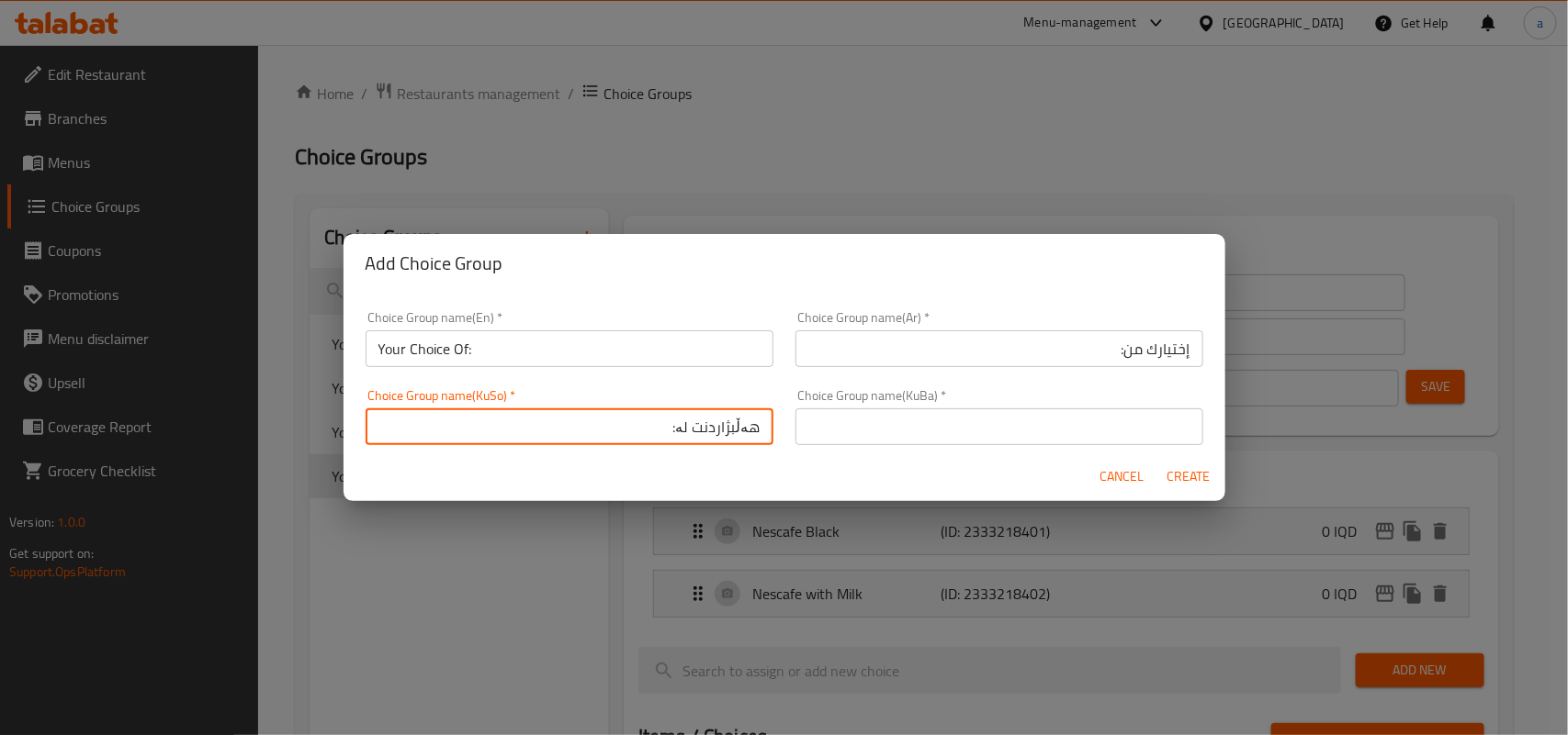
click at [707, 423] on input "هەڵبژاردنت لە:" at bounding box center [569, 427] width 408 height 37
click at [933, 407] on div "Choice Group name(KuBa)   * Choice Group name(KuBa) *" at bounding box center [999, 418] width 408 height 56
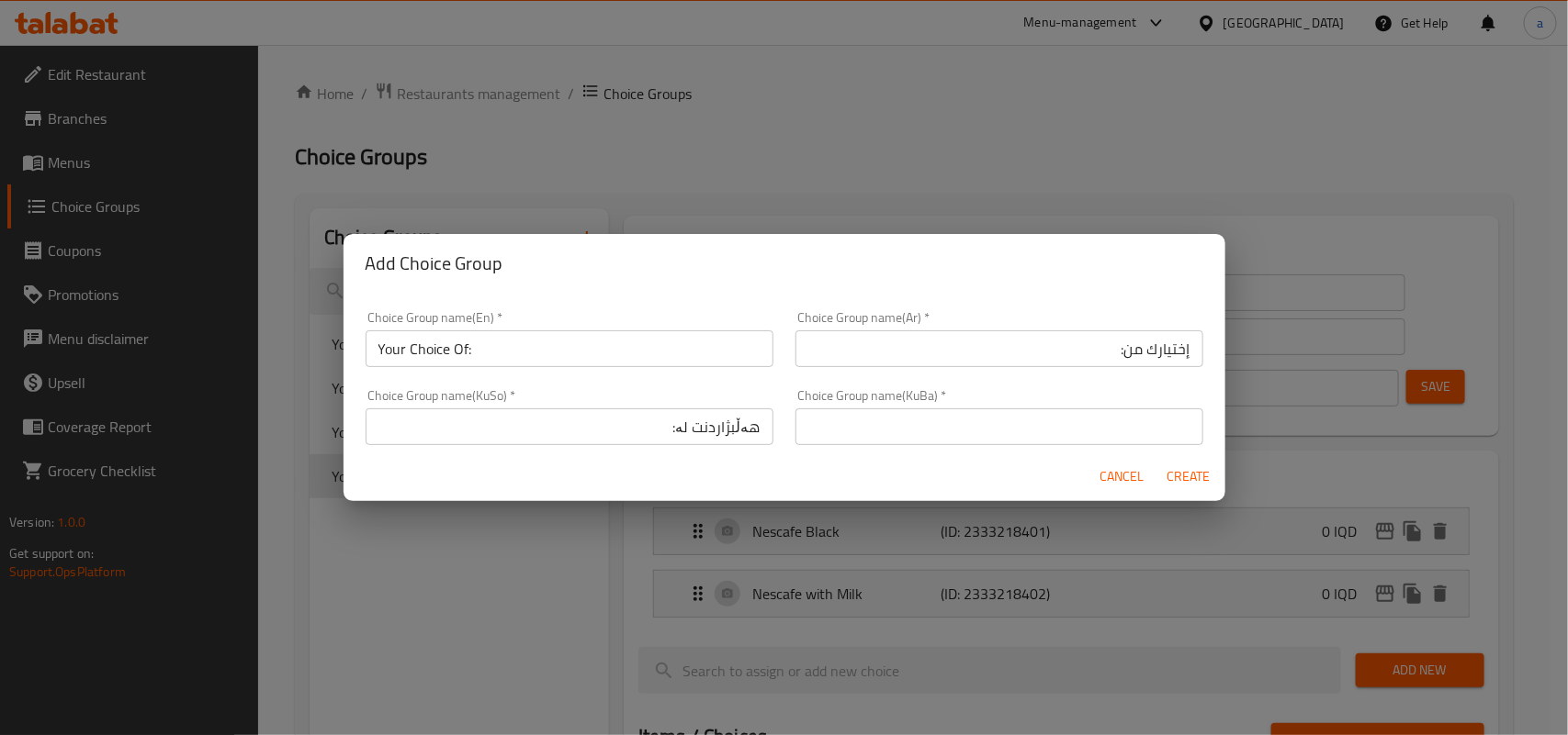
click at [1013, 429] on input "text" at bounding box center [999, 427] width 408 height 37
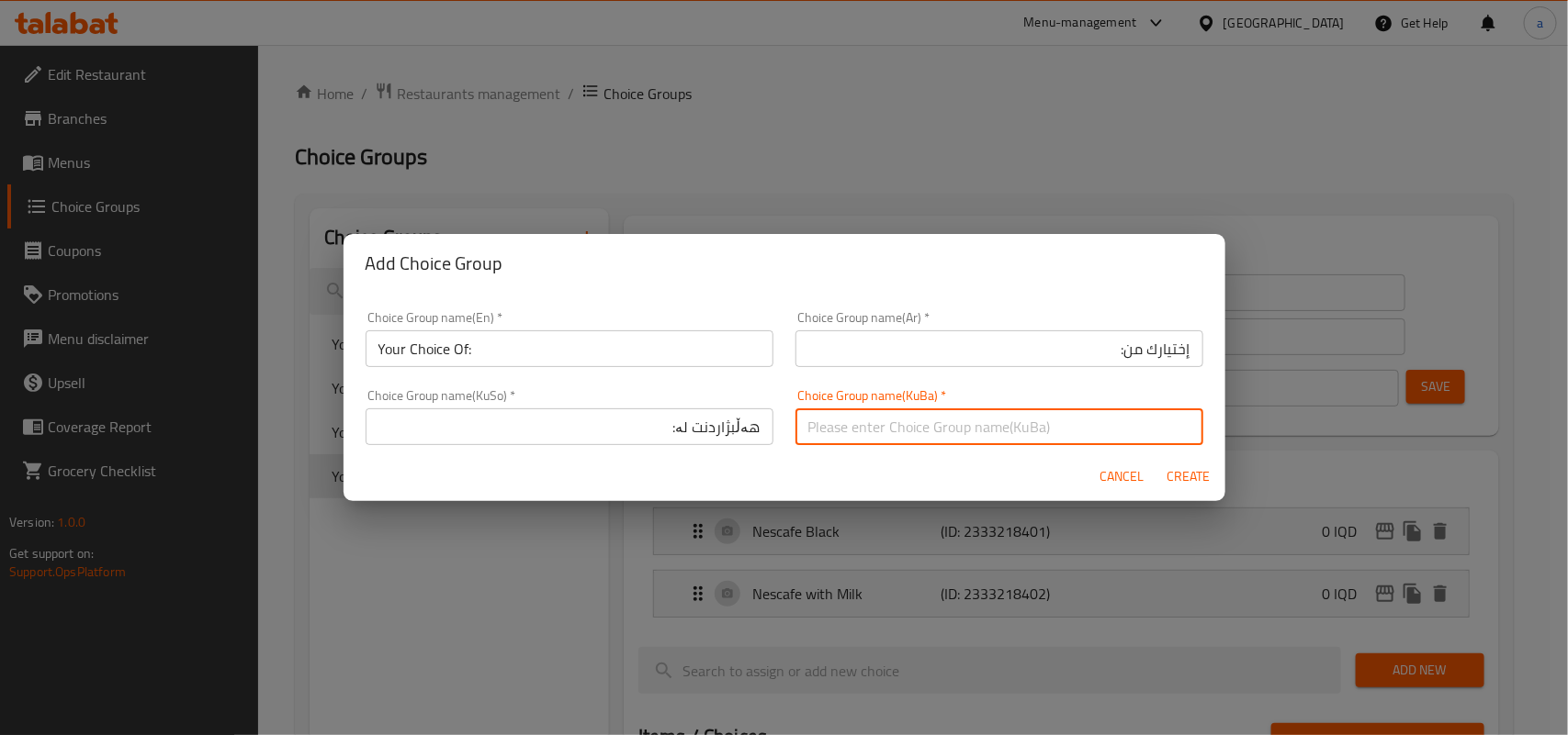
paste input "هەڵبژاردنت لە:"
type input "هەڵبژاردنت لە:"
click at [1196, 471] on span "Create" at bounding box center [1188, 477] width 44 height 23
type input "Your Choice Of:"
type input "إختيارك من:"
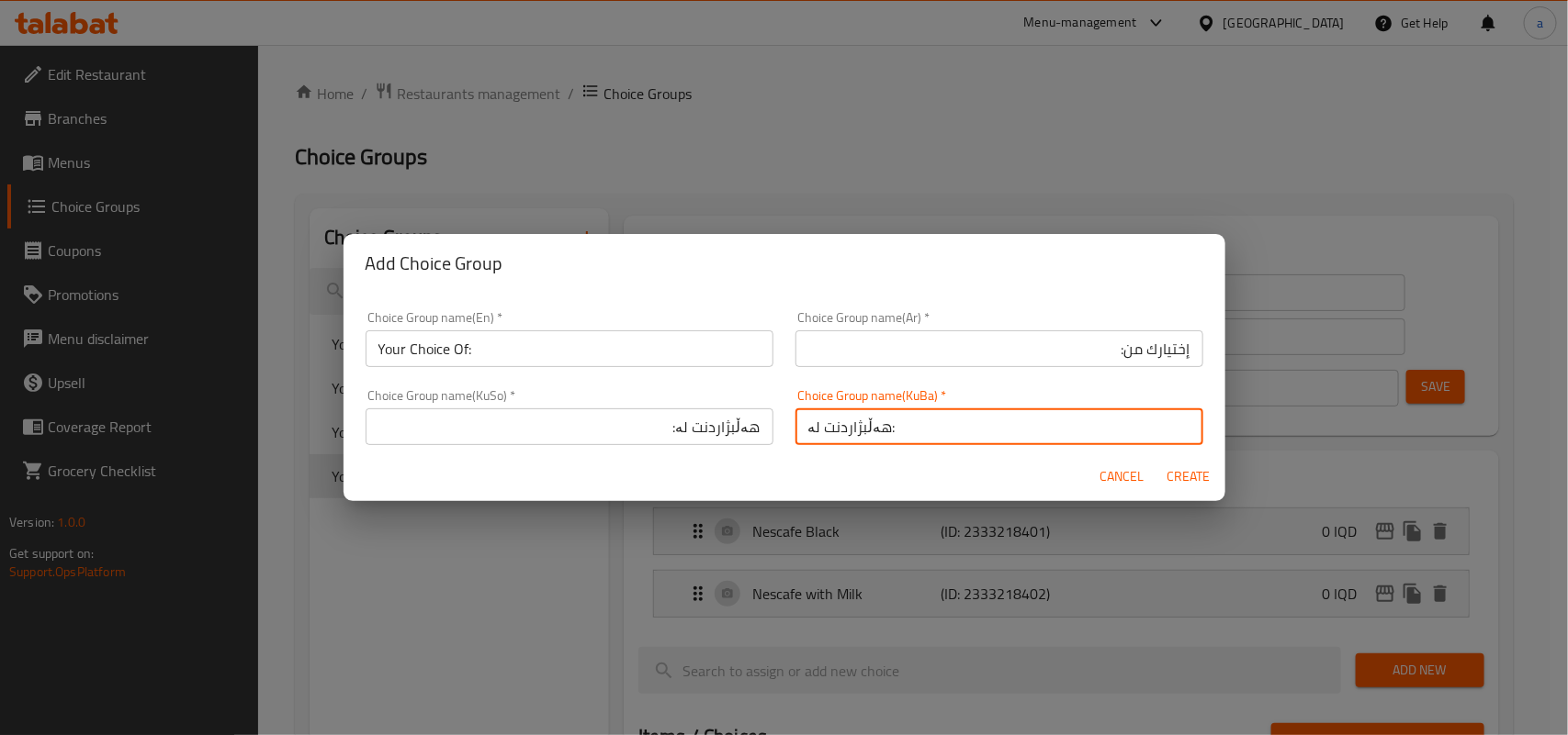
type input "هەڵبژاردنت لە:"
type input "0"
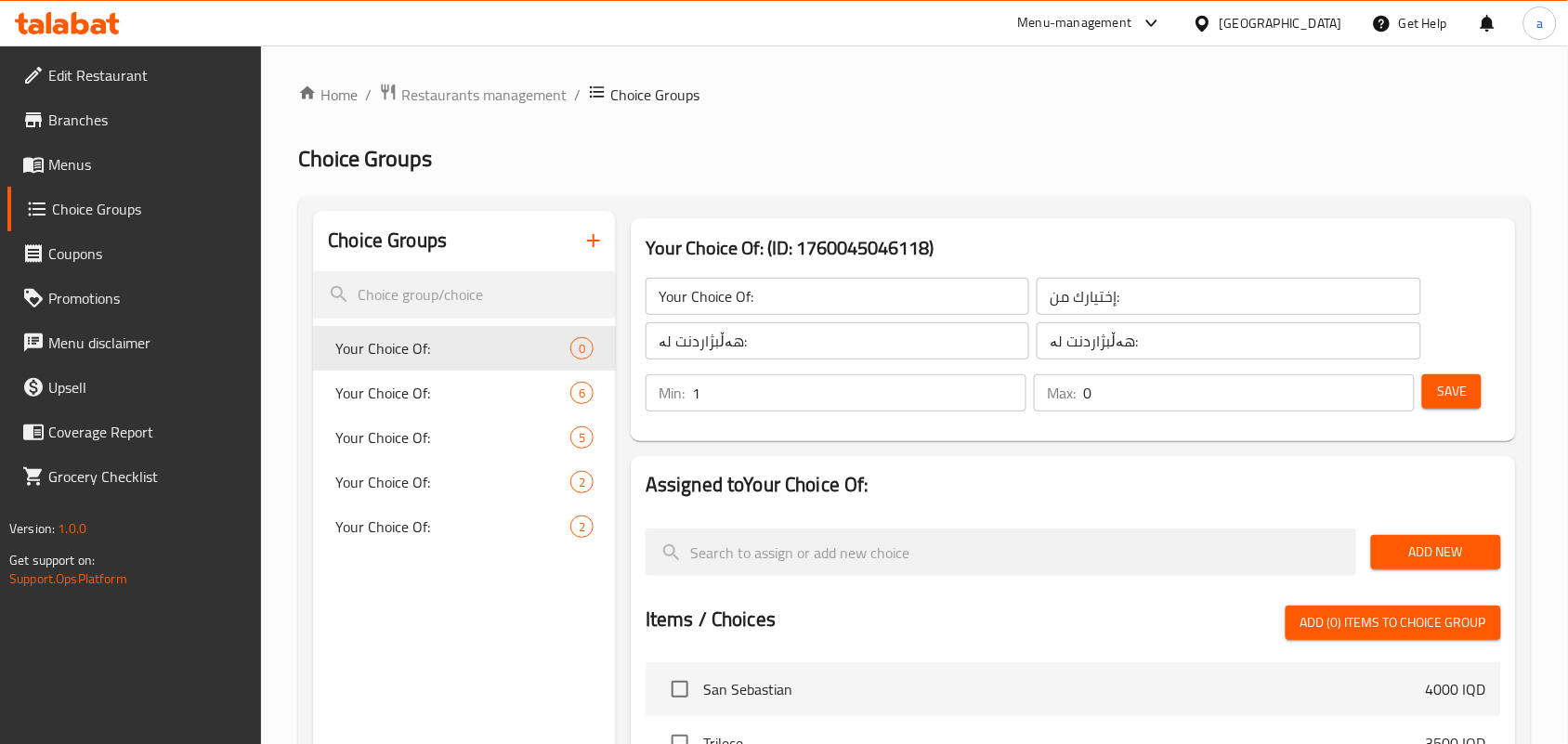
type input "1"
click at [1001, 395] on input "1" at bounding box center [858, 393] width 334 height 37
type input "1"
click at [1396, 388] on input "1" at bounding box center [1248, 393] width 332 height 37
click at [1470, 385] on button "Save" at bounding box center [1452, 391] width 59 height 34
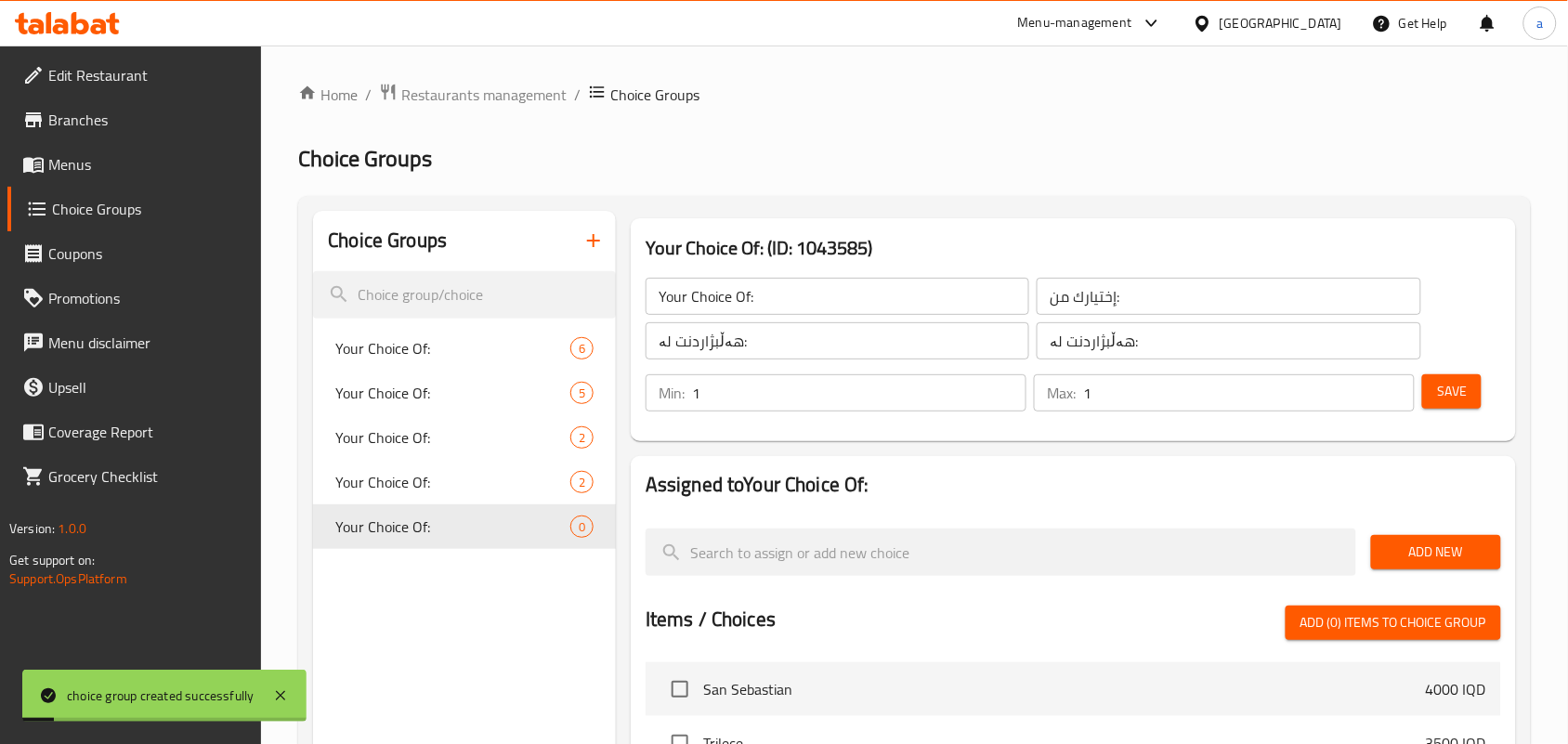
click at [1436, 564] on span "Add New" at bounding box center [1436, 553] width 100 height 24
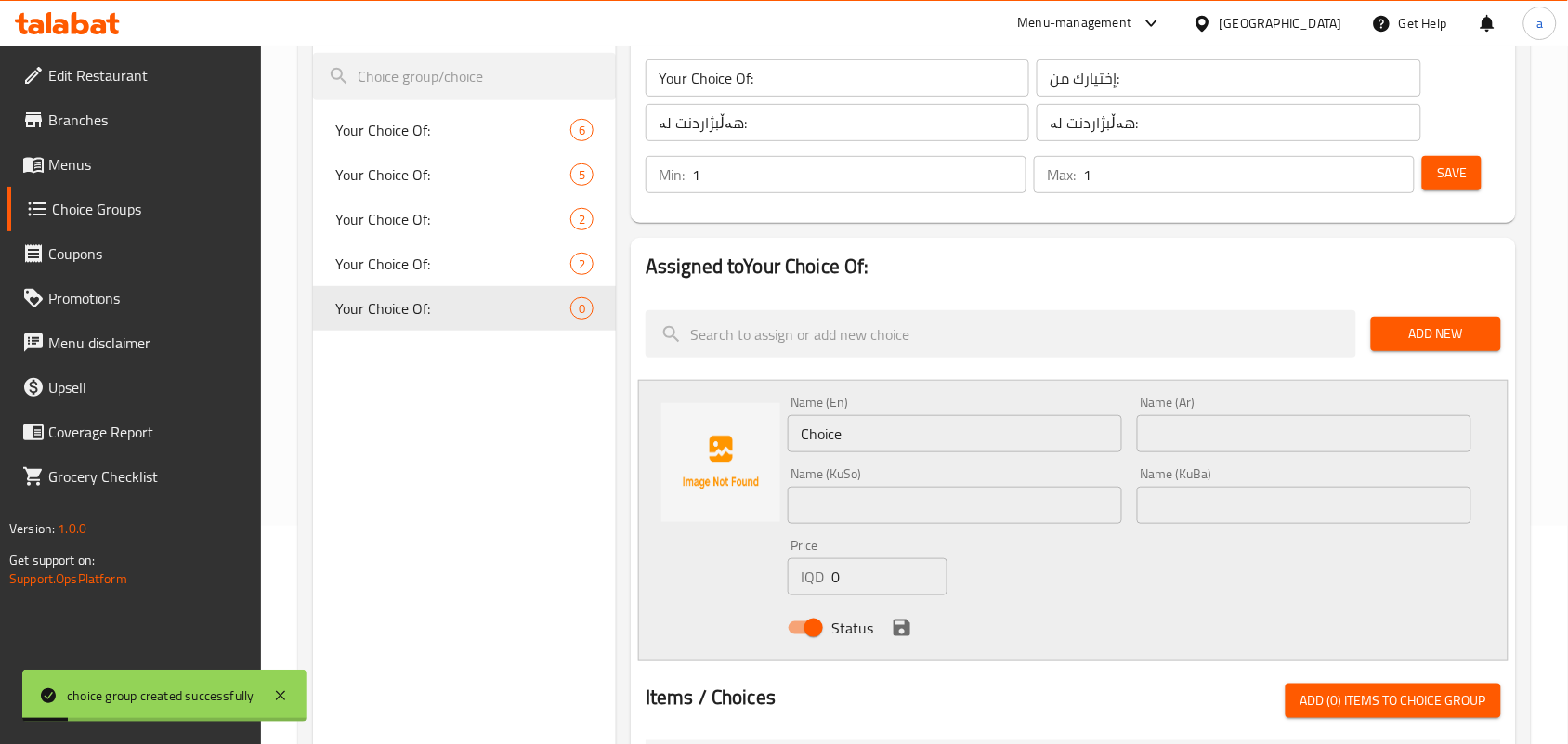
scroll to position [270, 0]
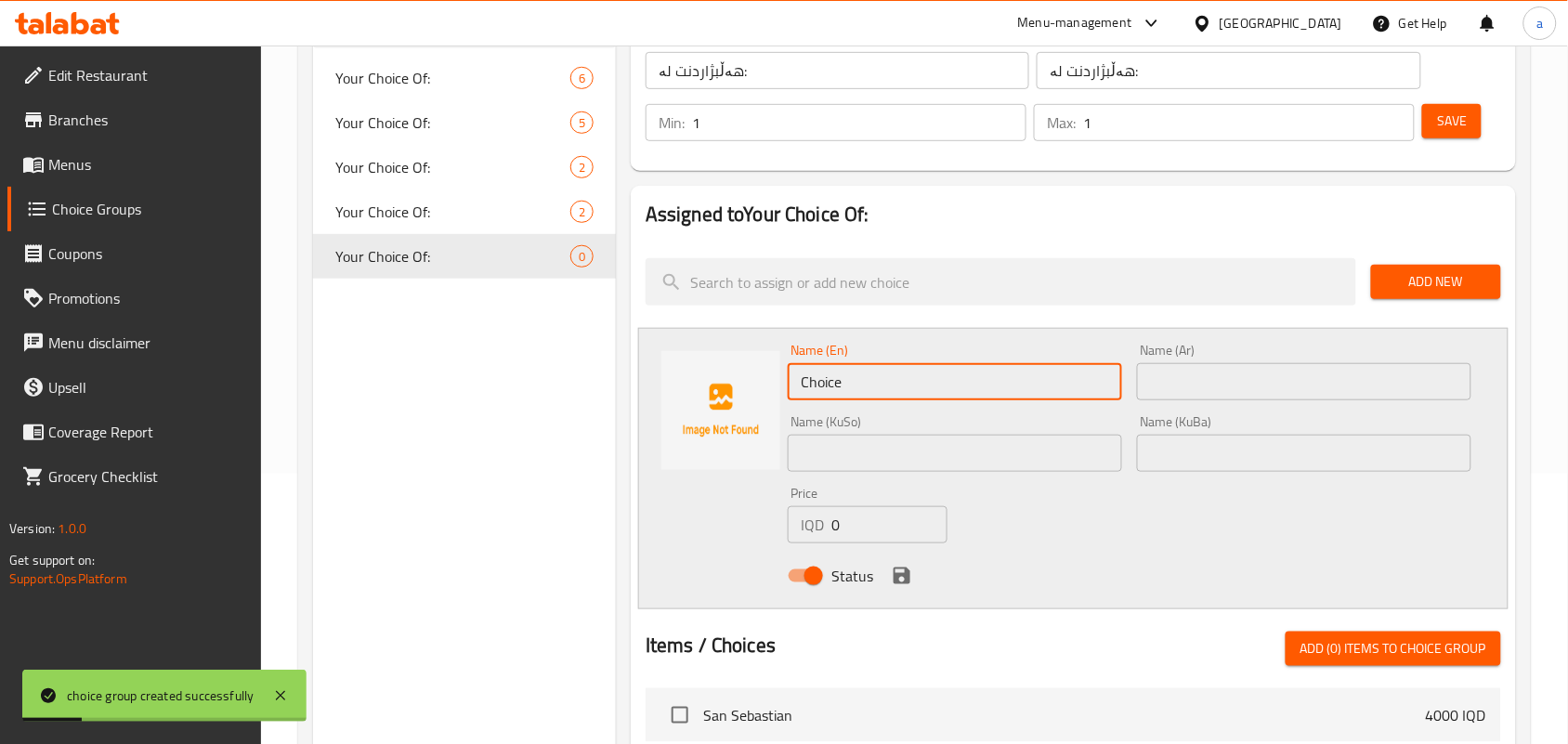
drag, startPoint x: 885, startPoint y: 396, endPoint x: 661, endPoint y: 396, distance: 224.0
click at [664, 396] on div "Name (En) Choice Name (En) Name (Ar) Name (Ar) Name (KuSo) Name (KuSo) Name (Ku…" at bounding box center [1074, 469] width 871 height 282
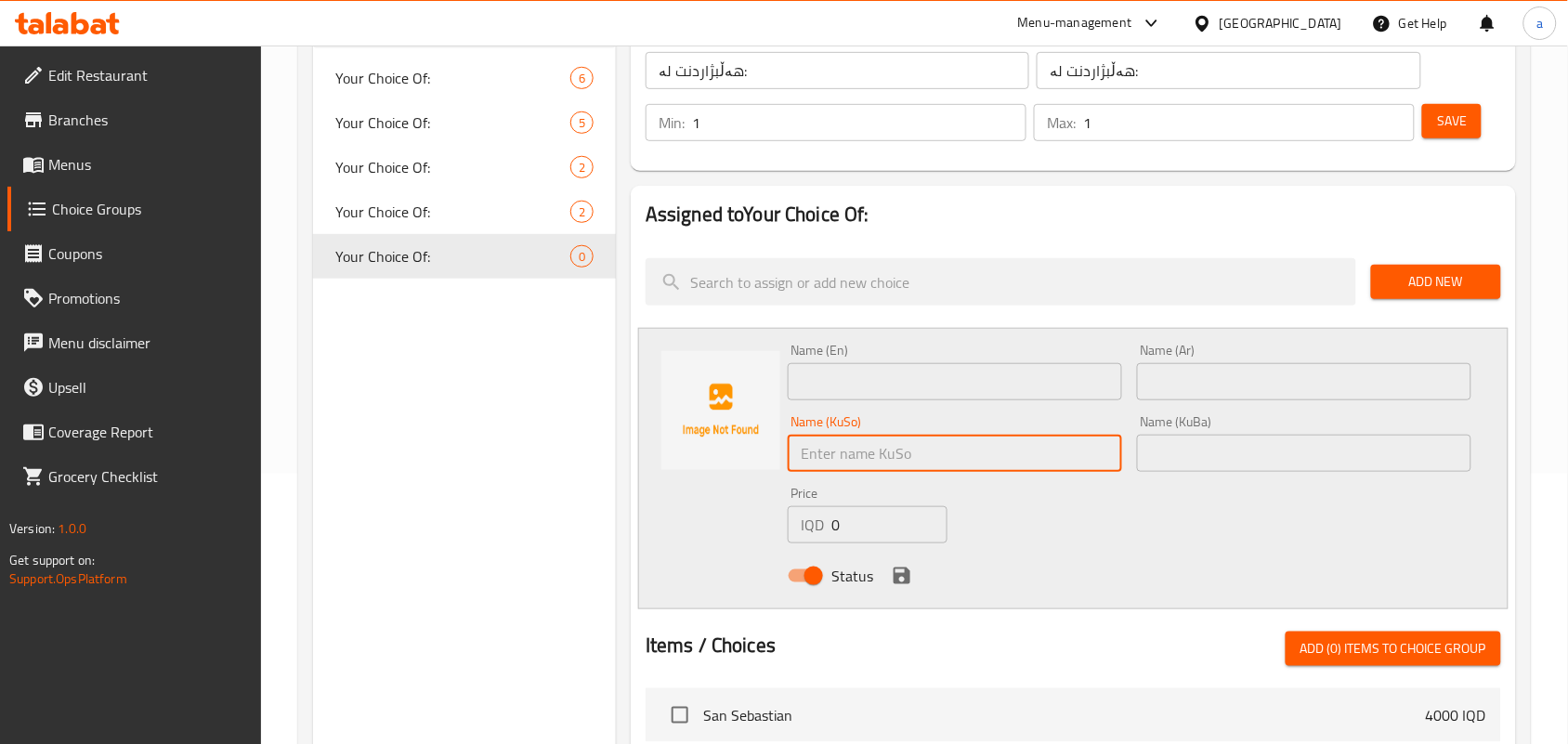
click at [950, 461] on input "text" at bounding box center [954, 453] width 334 height 37
paste input "سادە"
type input "سادە"
paste input "سادە"
drag, startPoint x: 1173, startPoint y: 479, endPoint x: 1192, endPoint y: 452, distance: 33.0
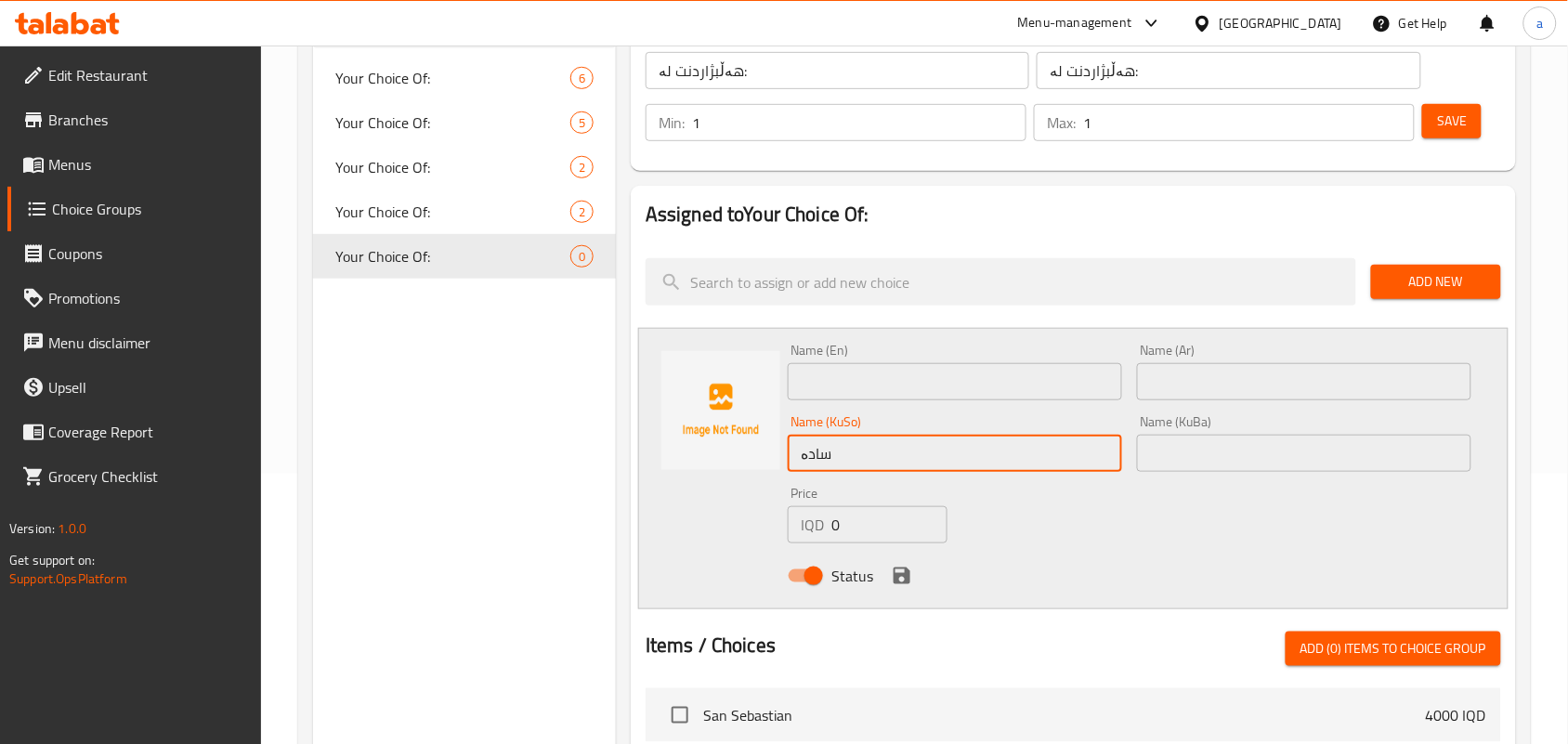
click at [1173, 472] on input "text" at bounding box center [1303, 453] width 334 height 37
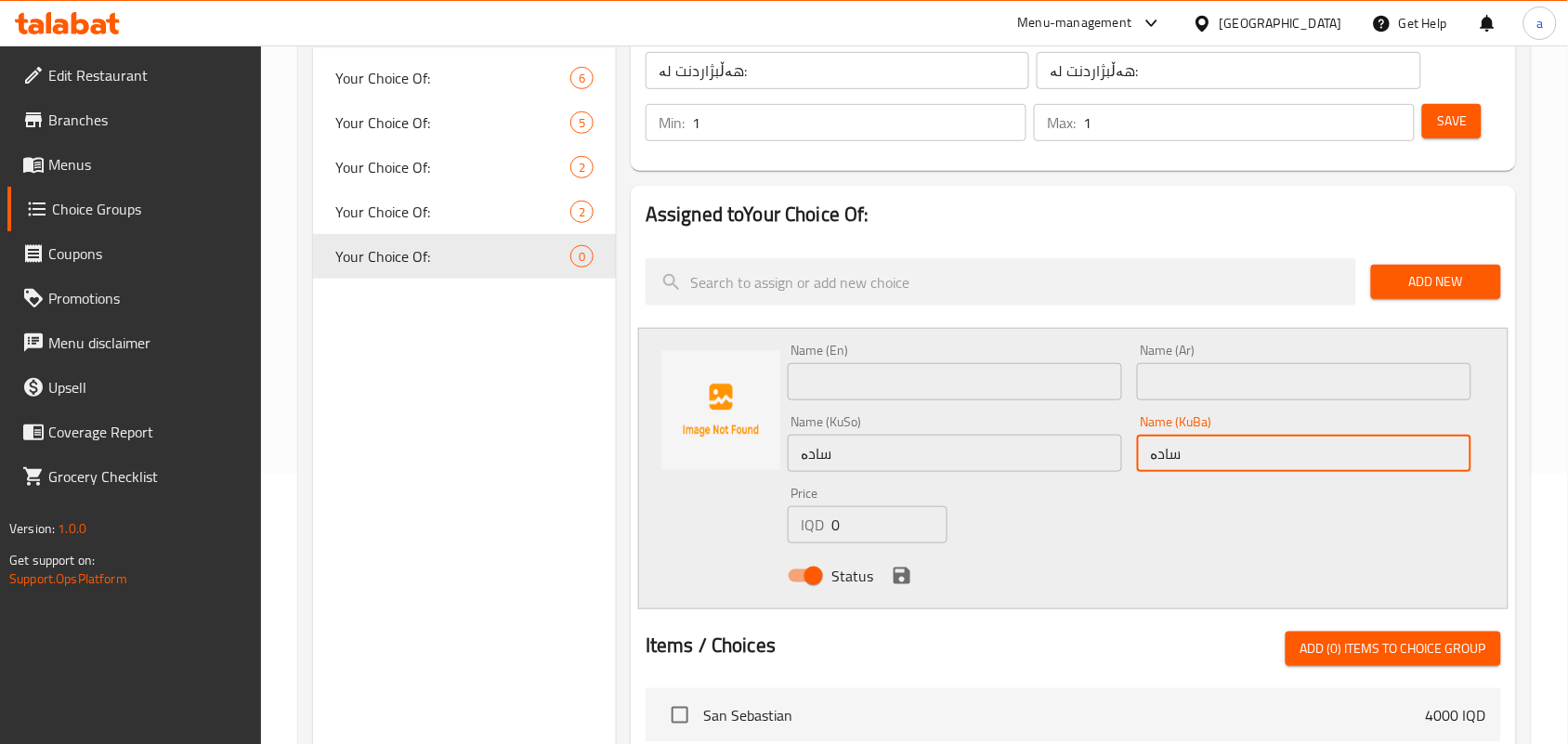
type input "سادە"
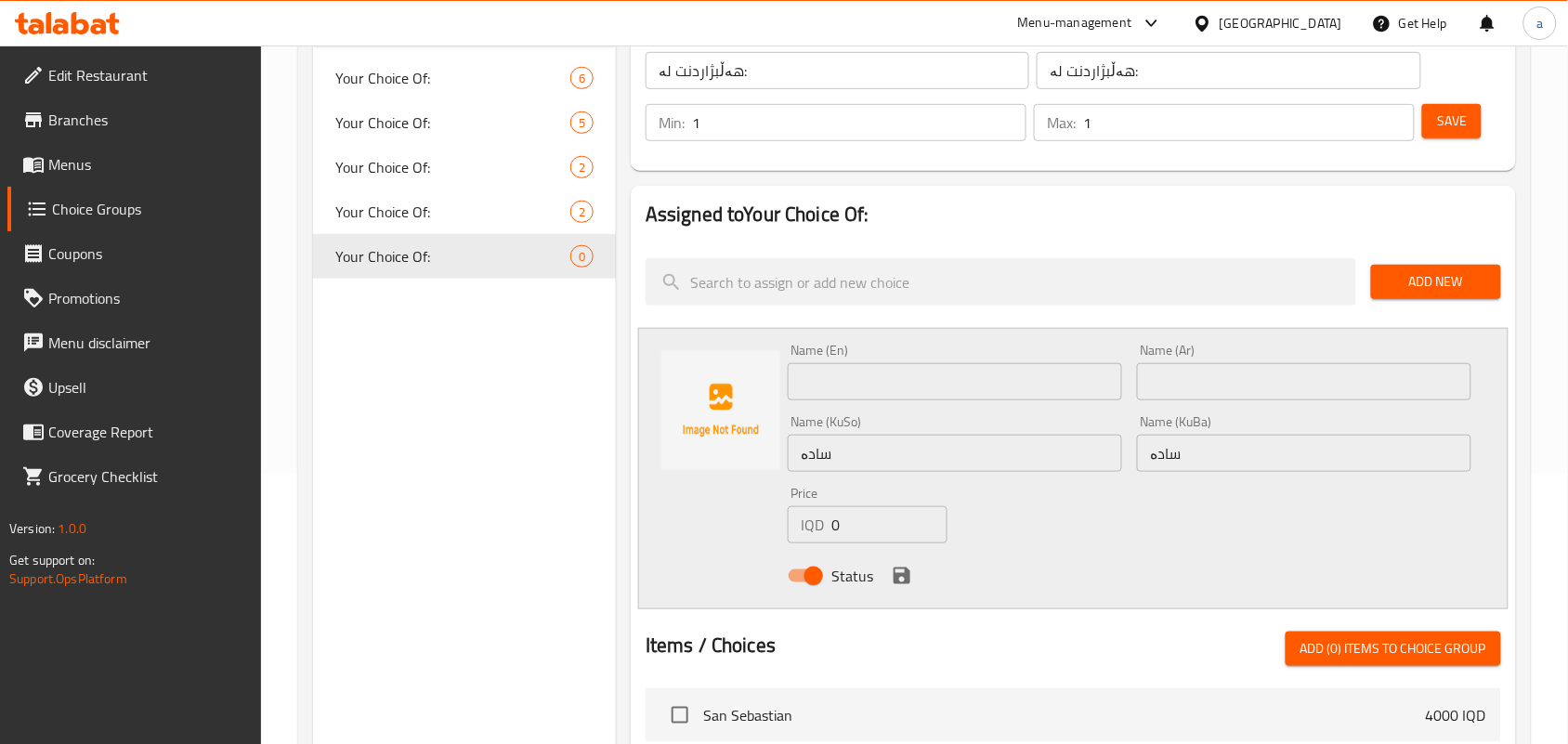
click at [1185, 418] on div "Name (KuBa) سادە Name (KuBa)" at bounding box center [1304, 443] width 350 height 72
click at [1186, 400] on input "text" at bounding box center [1303, 382] width 334 height 37
paste input "سادة"
type input "سادة"
click at [903, 386] on input "text" at bounding box center [954, 382] width 334 height 37
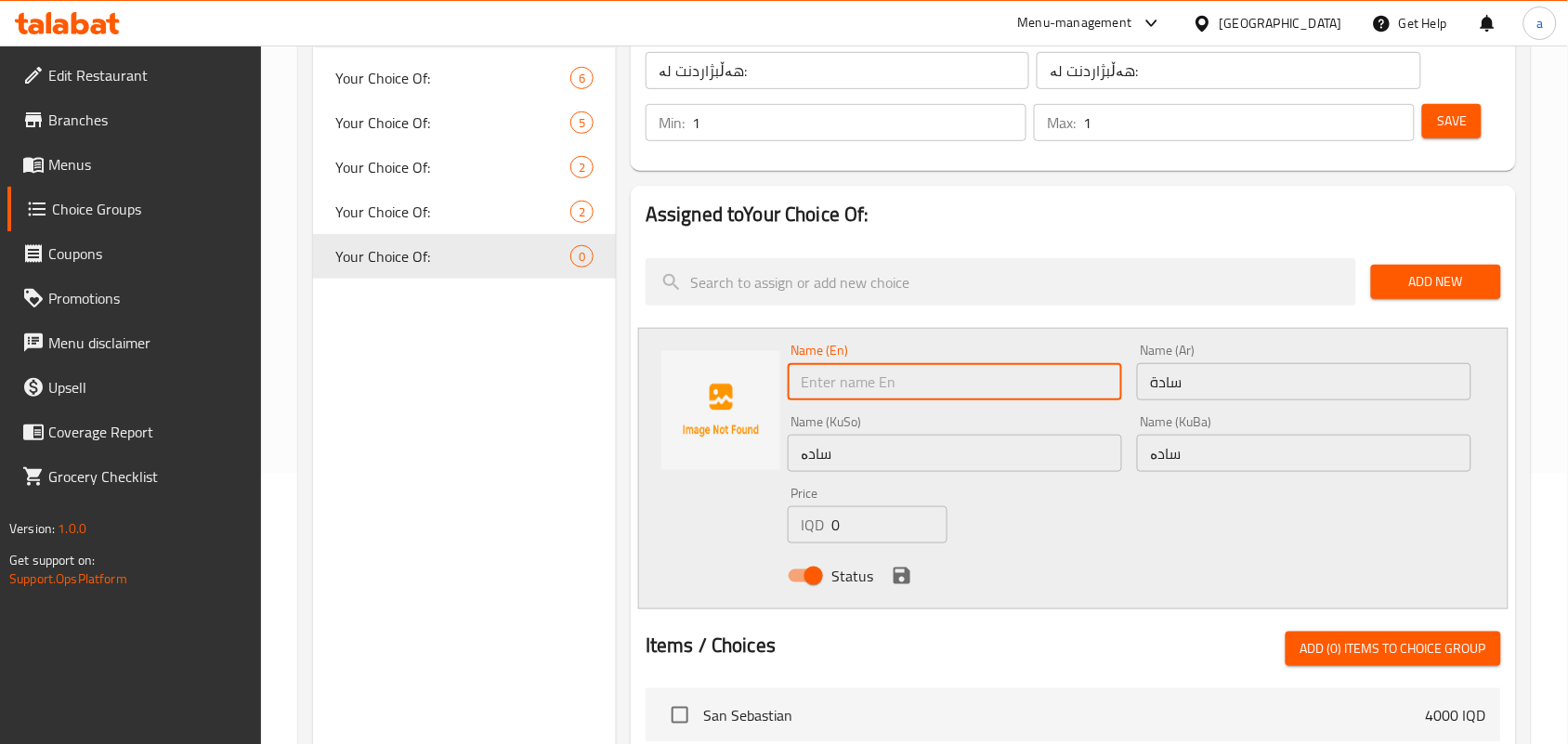
paste input "Plain"
type input "Plain"
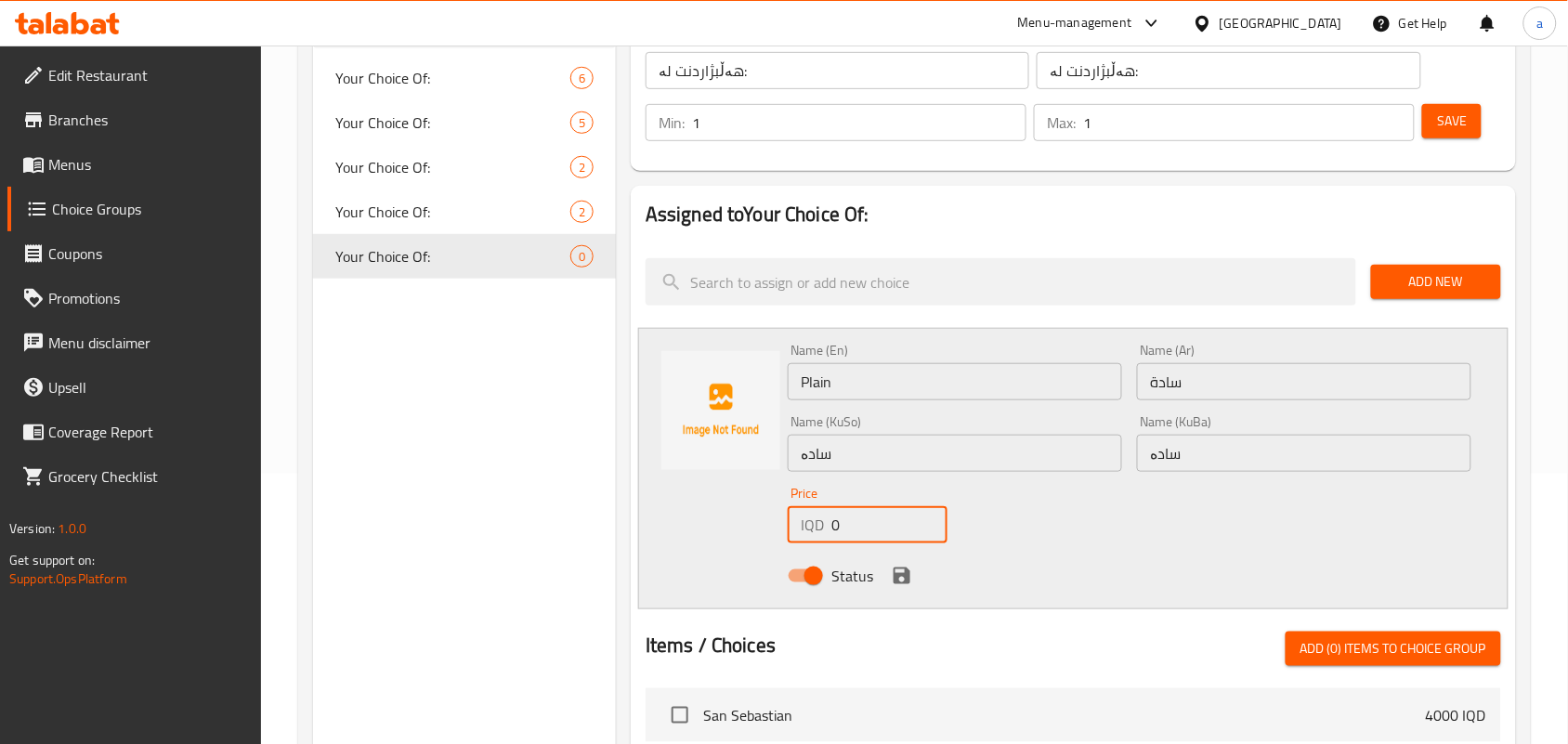
drag, startPoint x: 804, startPoint y: 531, endPoint x: 781, endPoint y: 553, distance: 31.8
click at [681, 535] on div "Name (En) Plain Name (En) Name (Ar) سادة Name (Ar) Name (KuSo) سادە Name (KuSo)…" at bounding box center [1074, 469] width 871 height 282
paste input "250"
type input "2500"
click at [893, 586] on icon "save" at bounding box center [901, 575] width 23 height 23
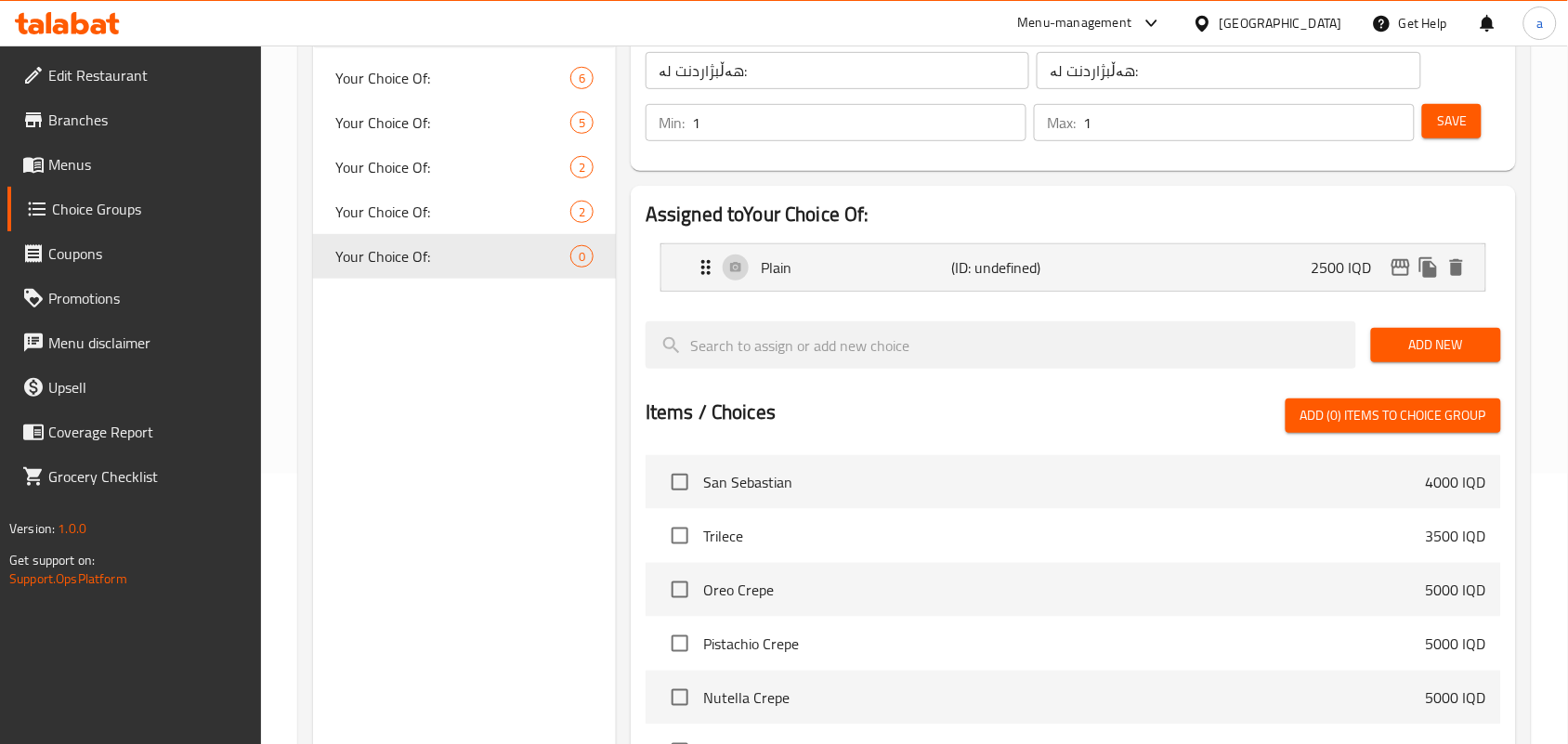
click at [1403, 357] on span "Add New" at bounding box center [1436, 346] width 100 height 24
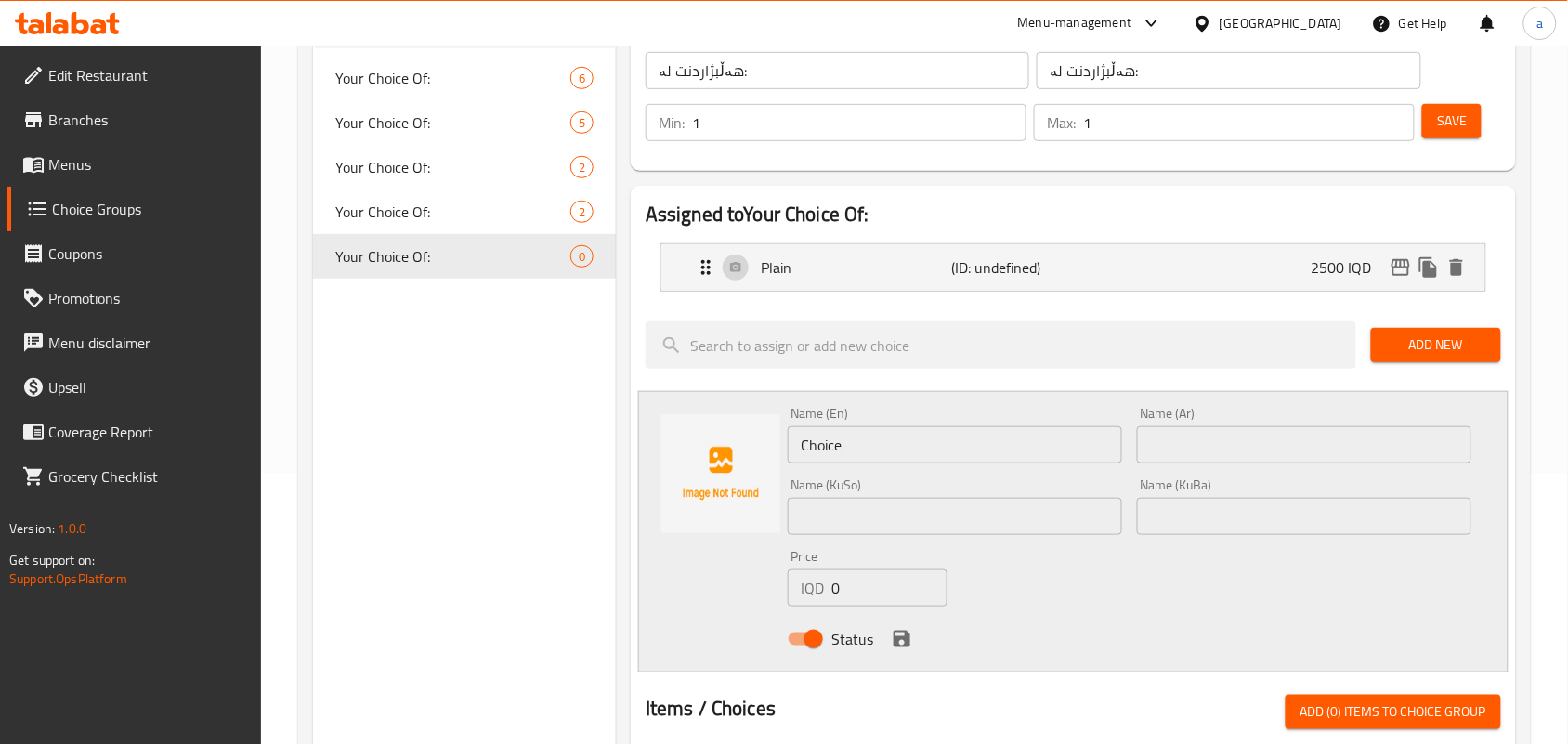
click at [675, 453] on div "Name (En) Choice Name (En) Name (Ar) Name (Ar) Name (KuSo) Name (KuSo) Name (Ku…" at bounding box center [1074, 532] width 871 height 282
drag, startPoint x: 952, startPoint y: 461, endPoint x: 706, endPoint y: 471, distance: 246.2
click at [706, 471] on div "Name (En) Choice Name (En) Name (Ar) Name (Ar) Name (KuSo) Name (KuSo) Name (Ku…" at bounding box center [1074, 532] width 871 height 282
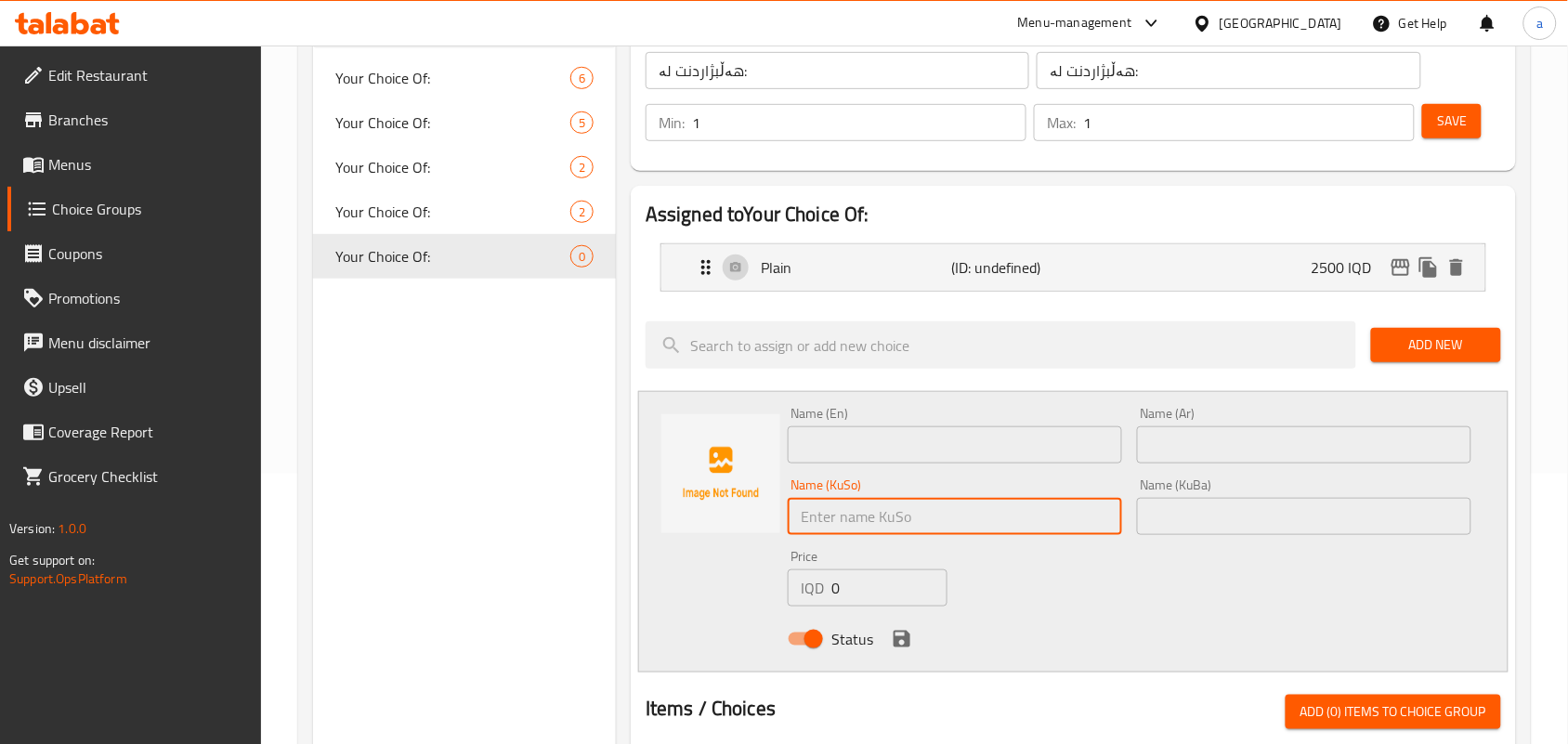
drag, startPoint x: 894, startPoint y: 516, endPoint x: 1001, endPoint y: 532, distance: 108.2
click at [894, 516] on input "text" at bounding box center [954, 516] width 334 height 37
paste input "ناوەند"
type input "ناوەند"
click at [1187, 528] on input "text" at bounding box center [1303, 516] width 334 height 37
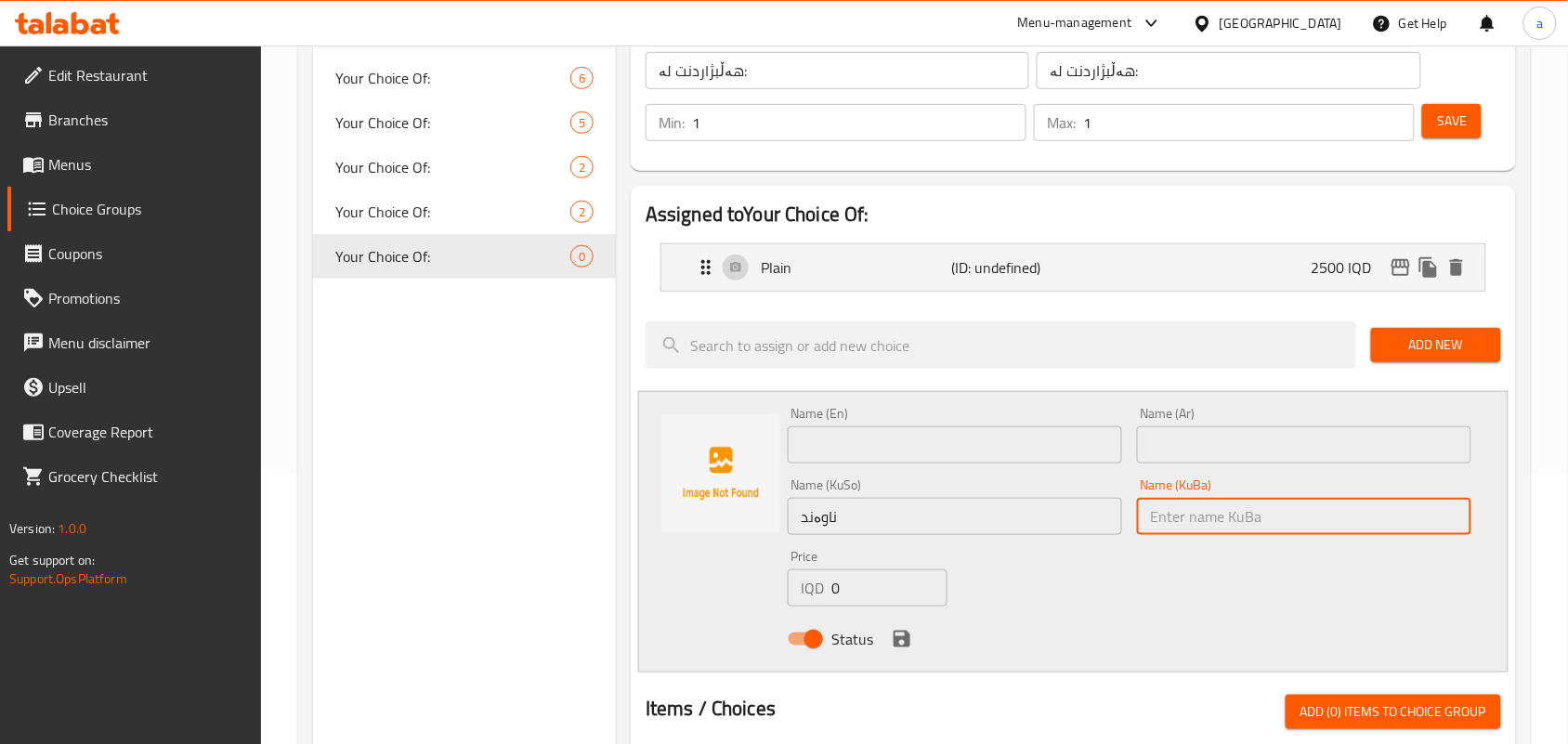
paste input "ناوەند"
type input "ناوەند"
click at [1194, 464] on input "text" at bounding box center [1303, 445] width 334 height 37
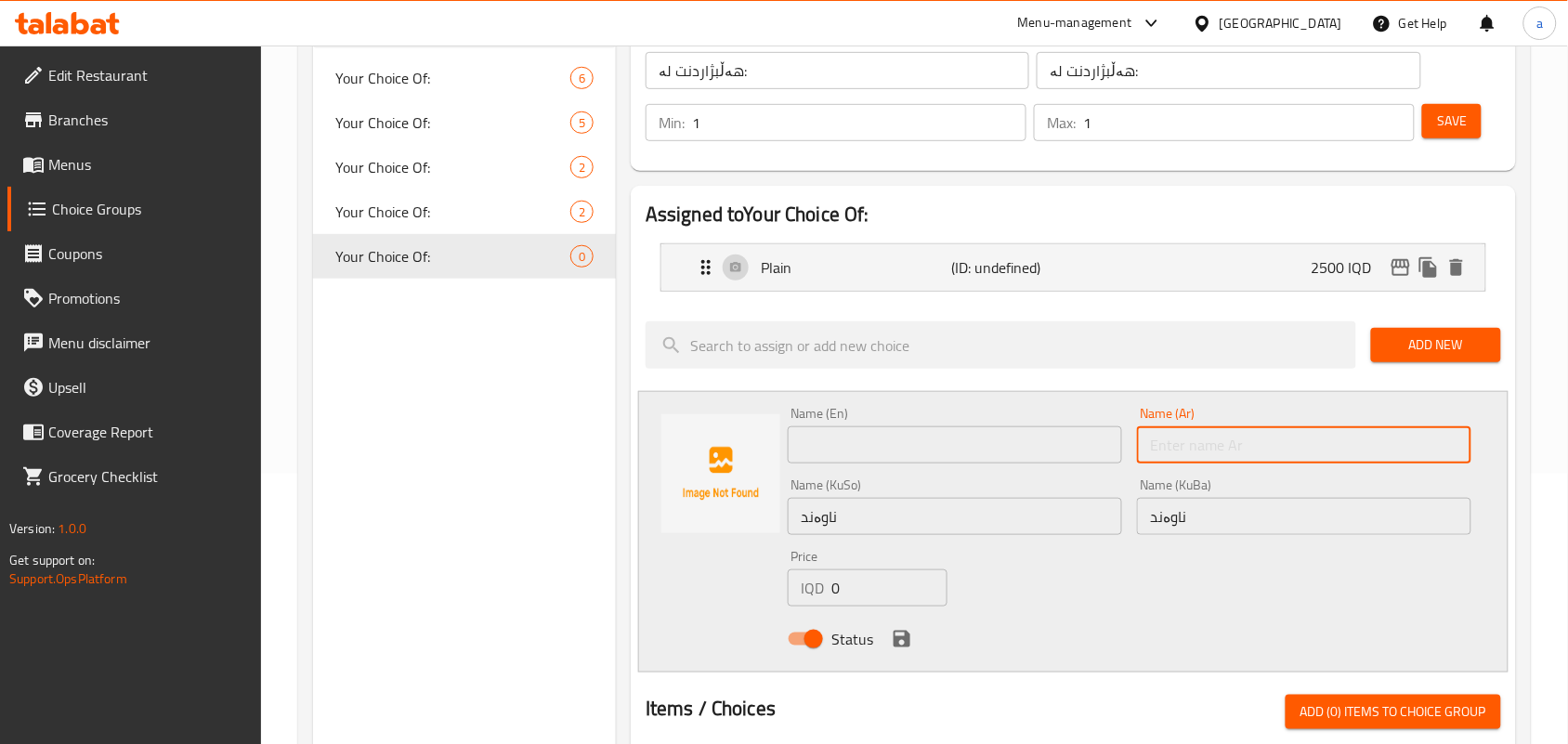
paste input "وسط"
type input "وسط"
click at [903, 450] on input "text" at bounding box center [954, 445] width 334 height 37
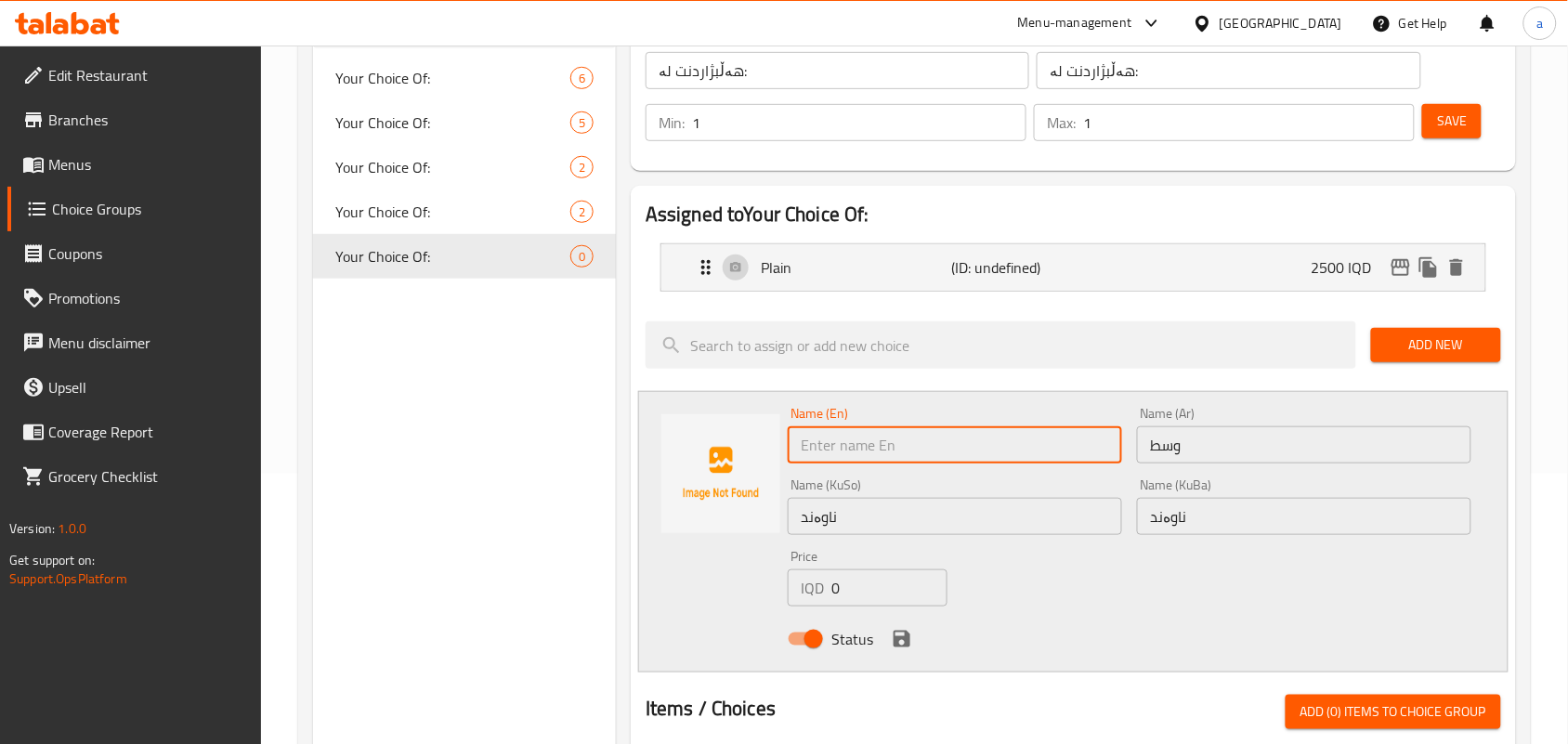
paste input "Medium"
type input "Medium"
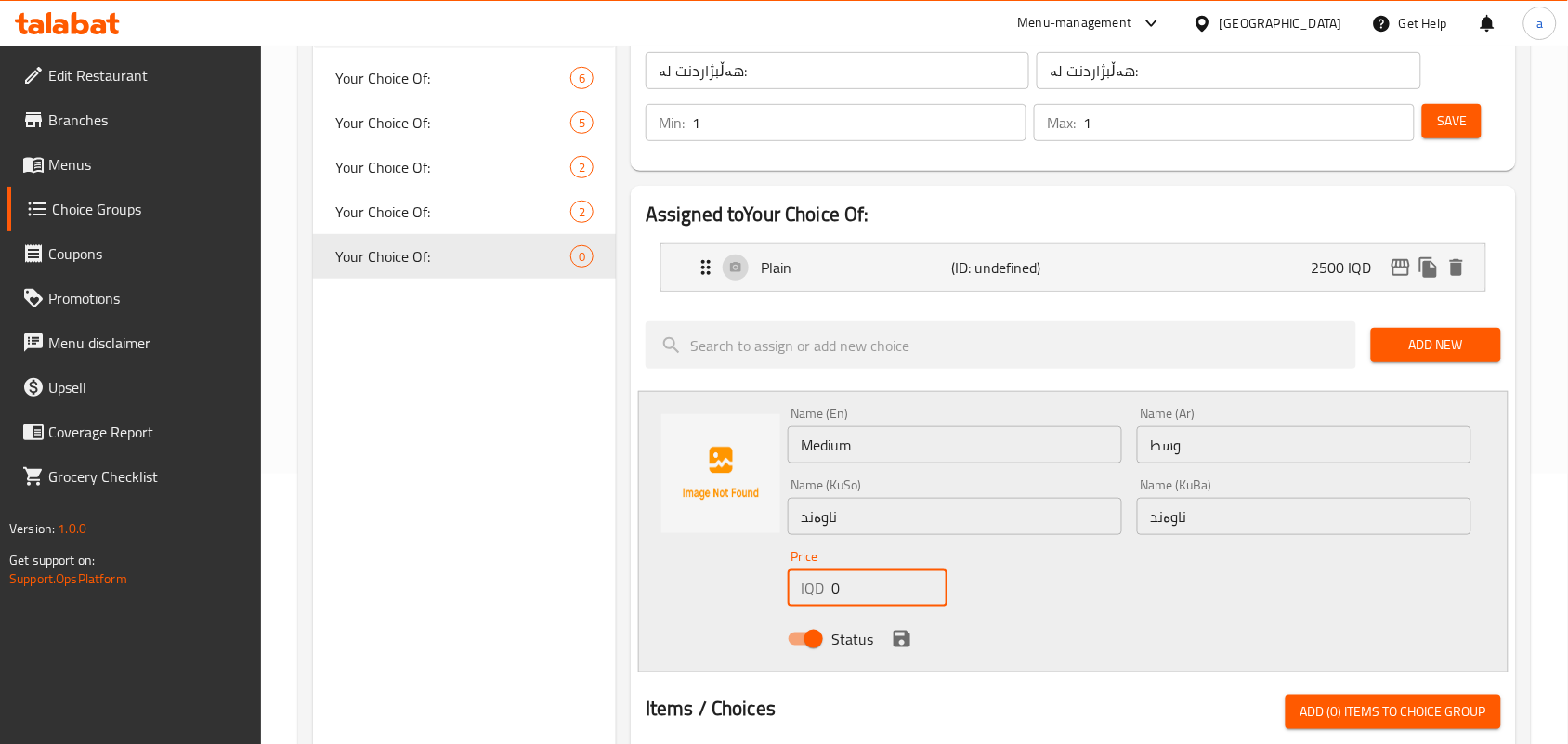
drag, startPoint x: 840, startPoint y: 599, endPoint x: 826, endPoint y: 605, distance: 15.2
click at [822, 602] on div "IQD 0 Price" at bounding box center [868, 588] width 160 height 37
paste input "350"
type input "3500"
click at [899, 648] on icon "save" at bounding box center [901, 639] width 23 height 23
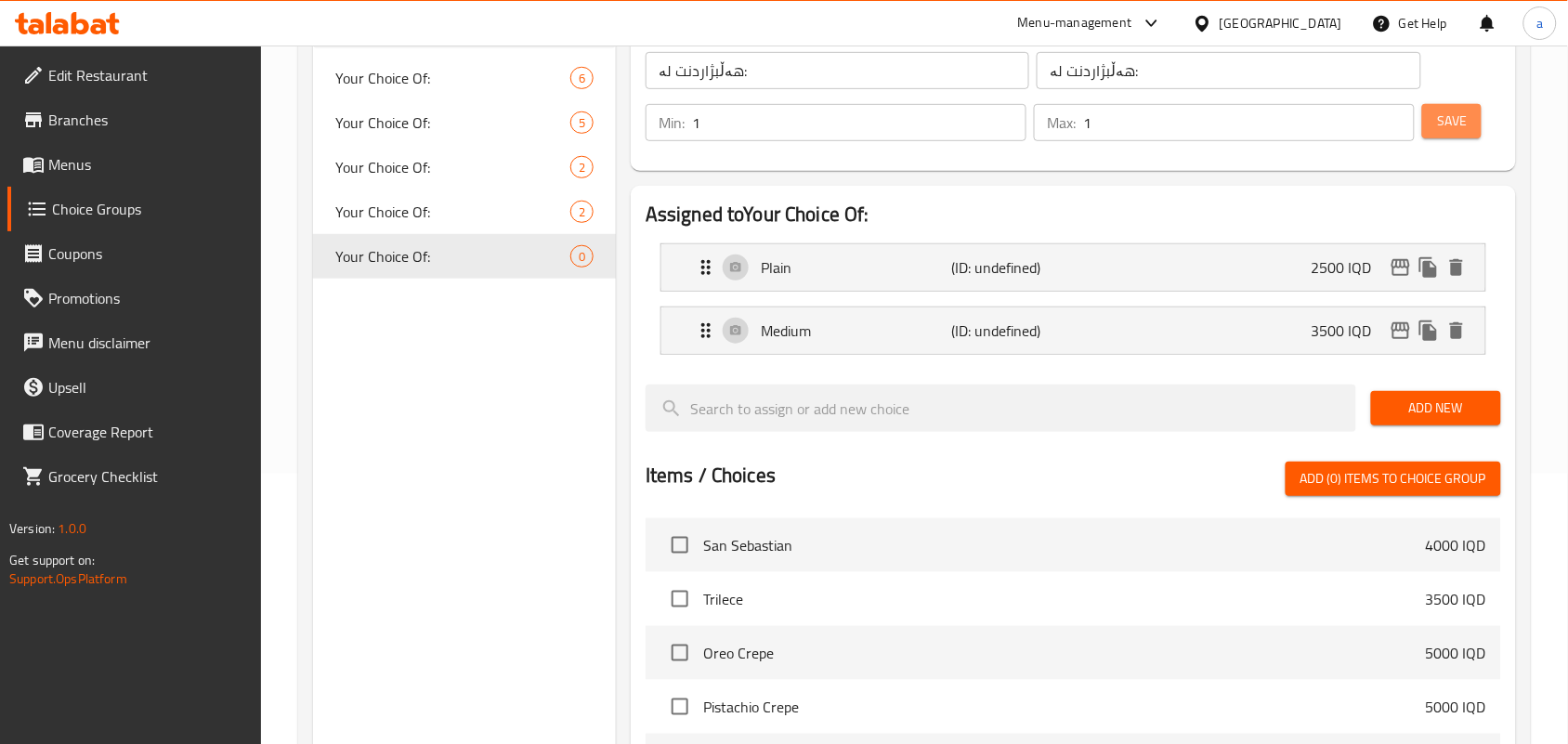
click at [1440, 122] on span "Save" at bounding box center [1452, 121] width 30 height 24
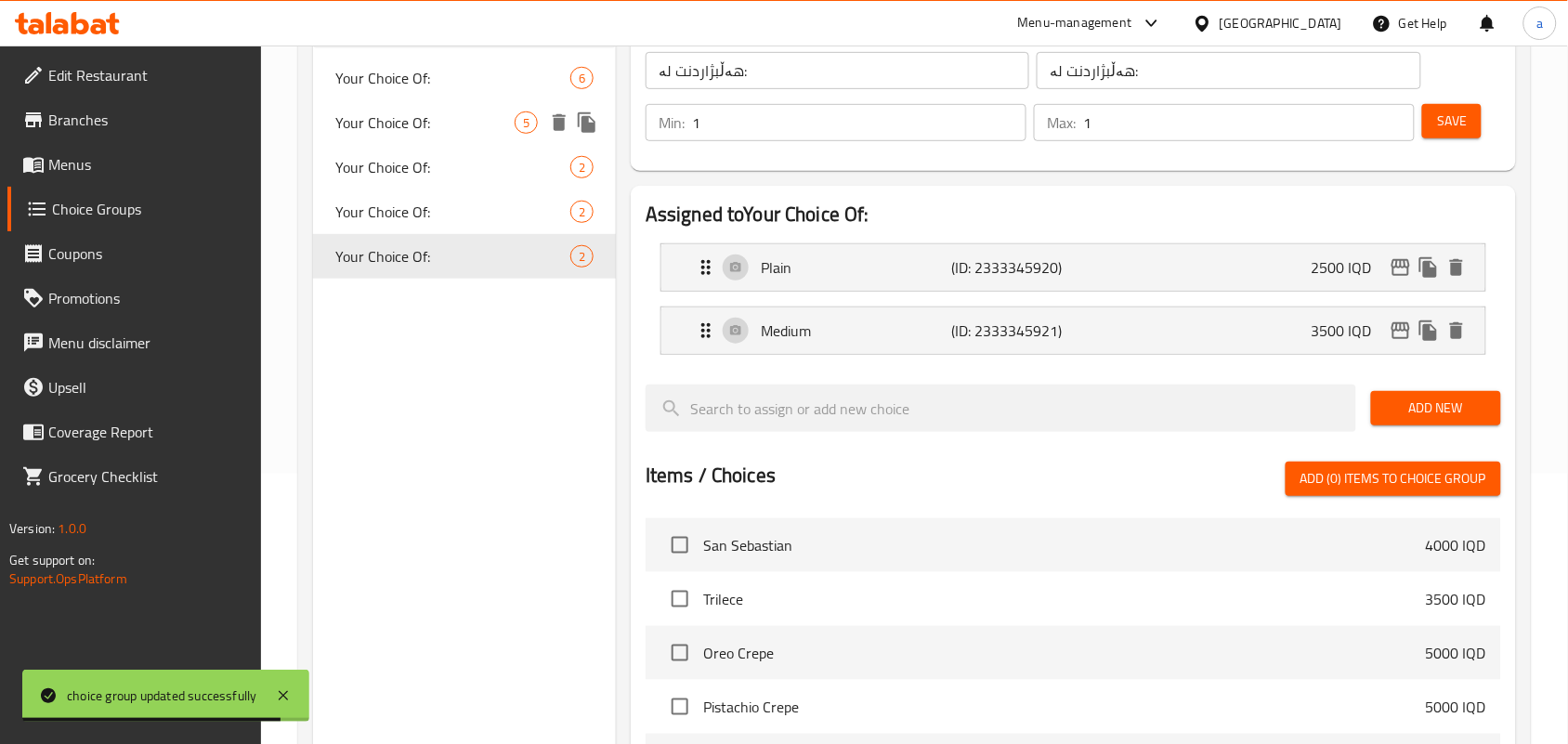
click at [420, 134] on span "Your Choice Of:" at bounding box center [425, 122] width 179 height 23
type input "Your Choice Of:"
type input "إختيارك من:"
type input "هەڵبژاردنت لە:"
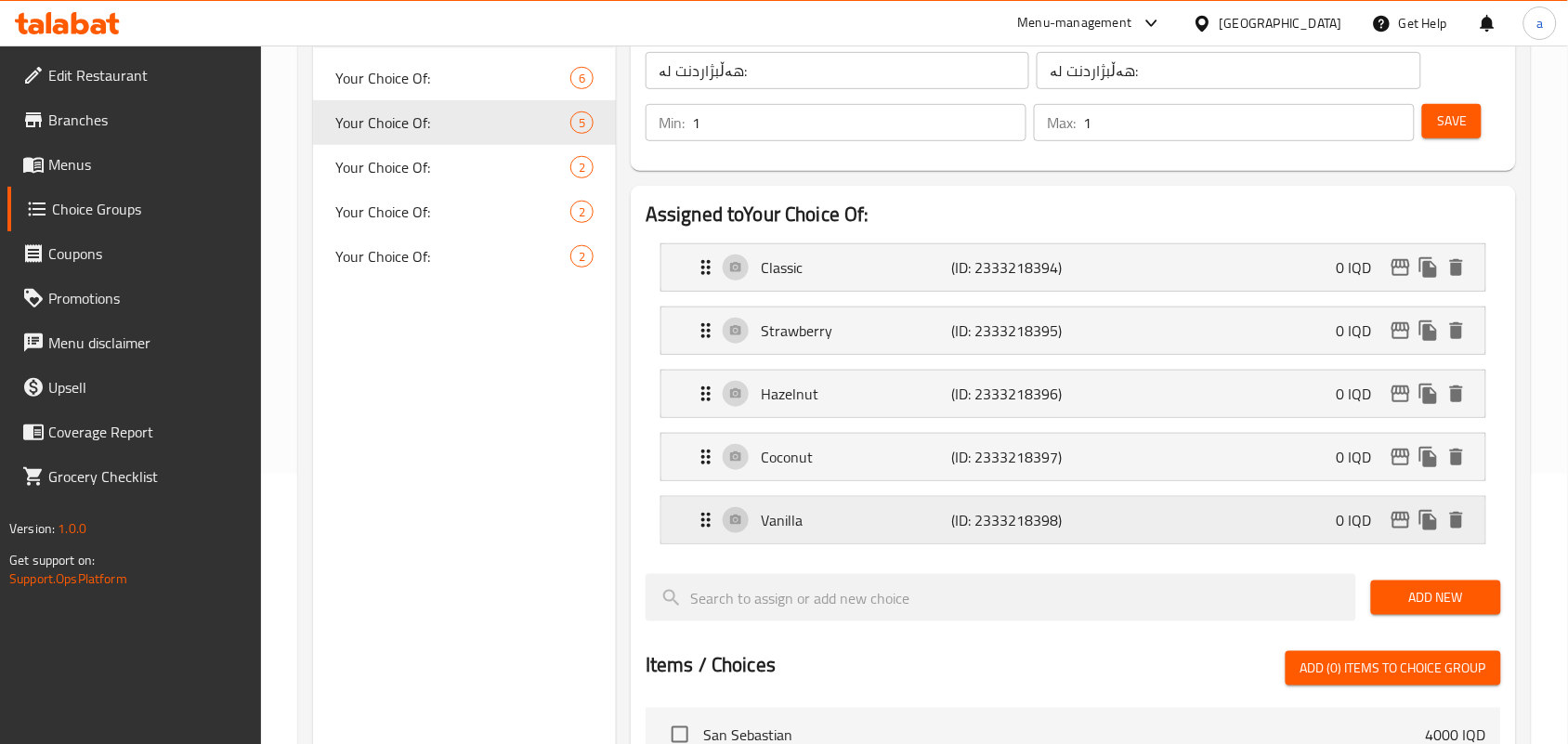
click at [936, 531] on p "Vanilla" at bounding box center [855, 520] width 190 height 23
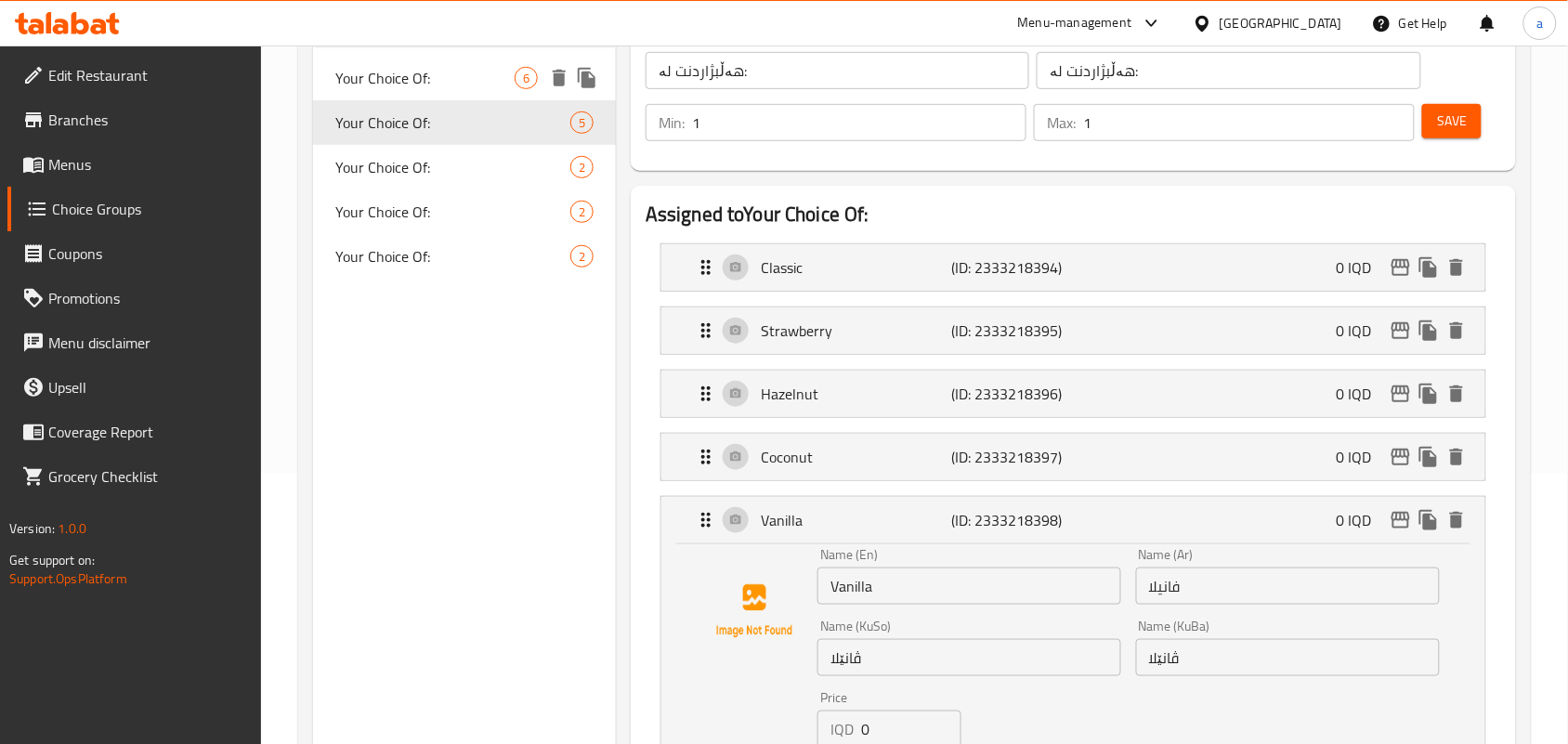
click at [461, 73] on span "Your Choice Of:" at bounding box center [425, 78] width 179 height 23
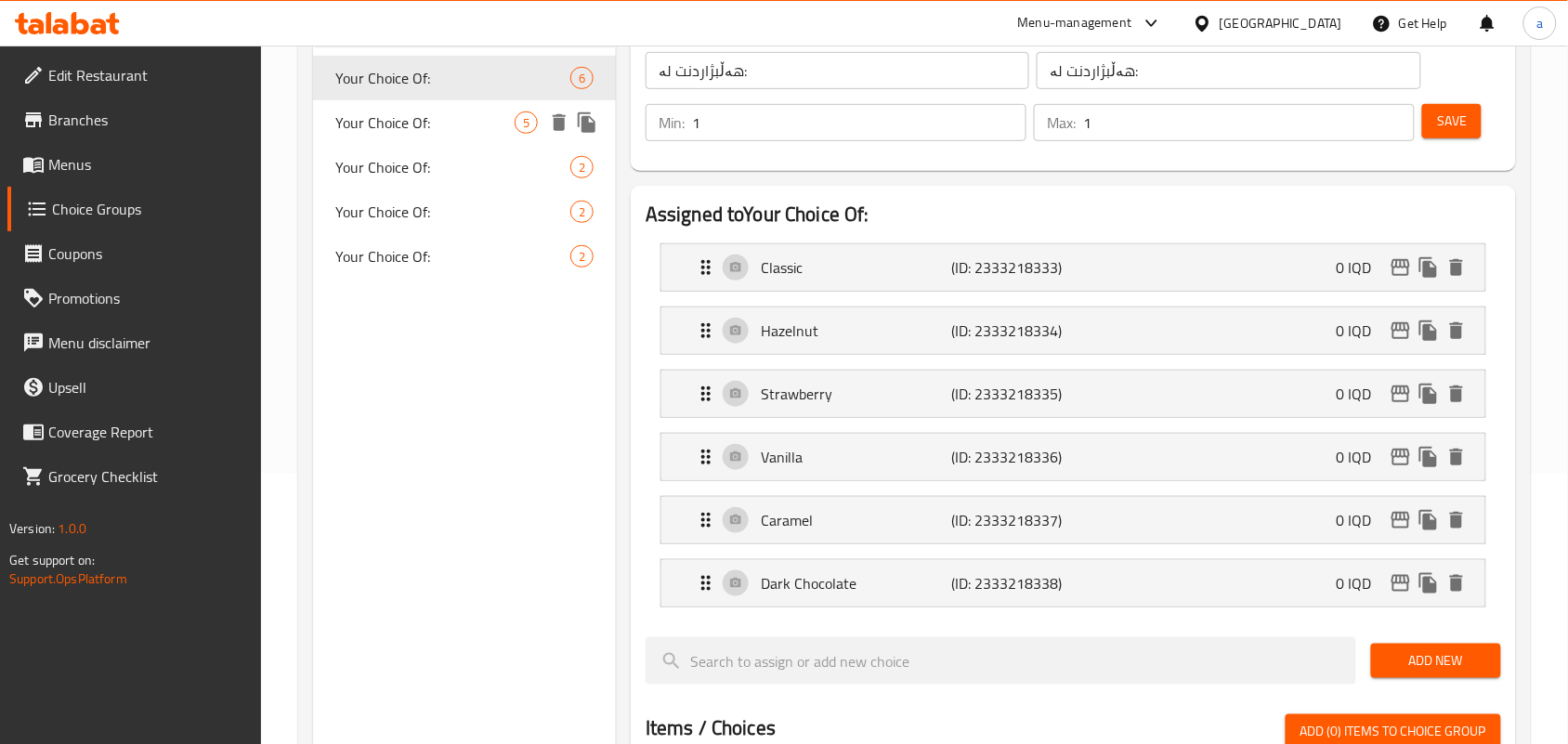
click at [471, 131] on span "Your Choice Of:" at bounding box center [425, 122] width 179 height 23
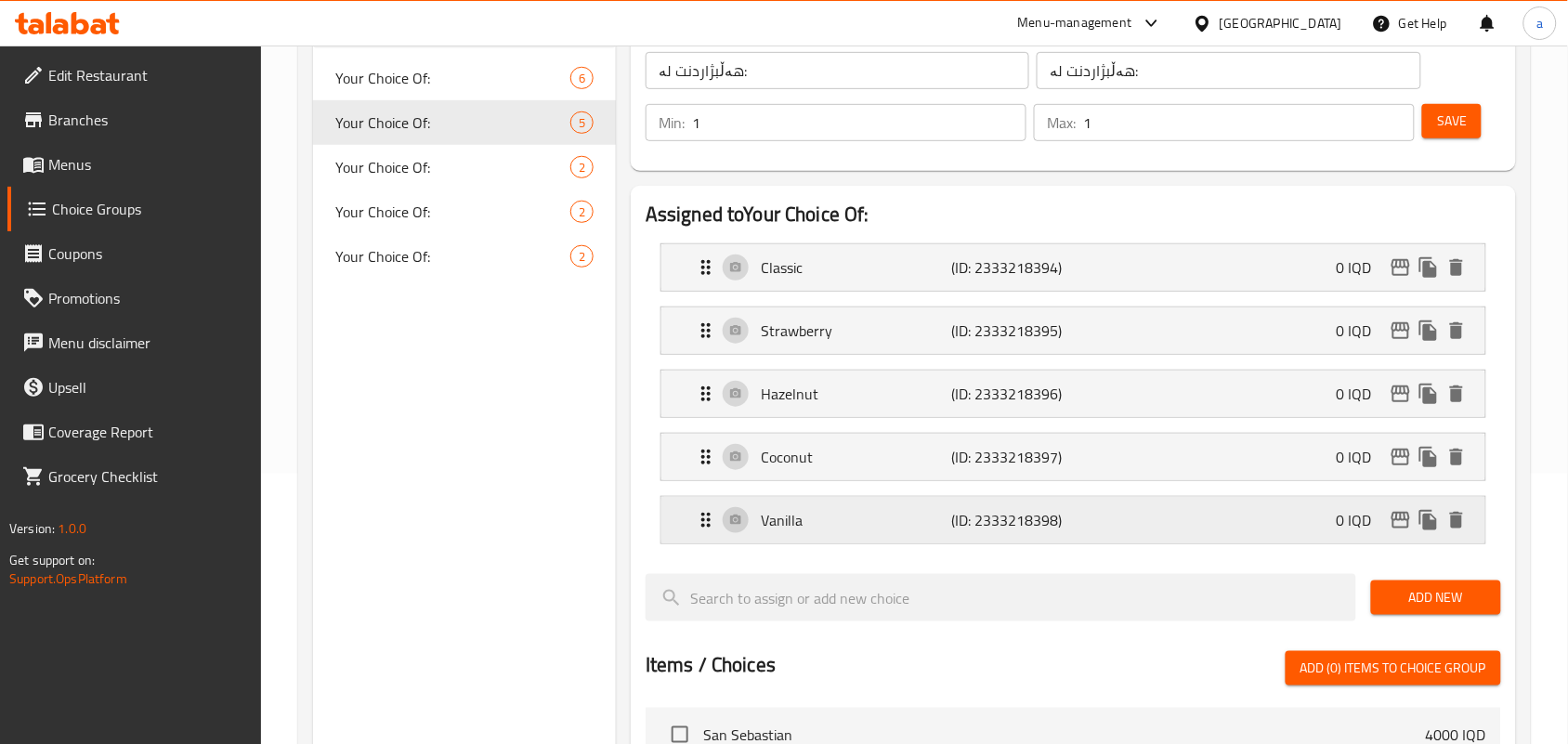
click at [956, 531] on p "(ID: 2333218398)" at bounding box center [1014, 520] width 127 height 23
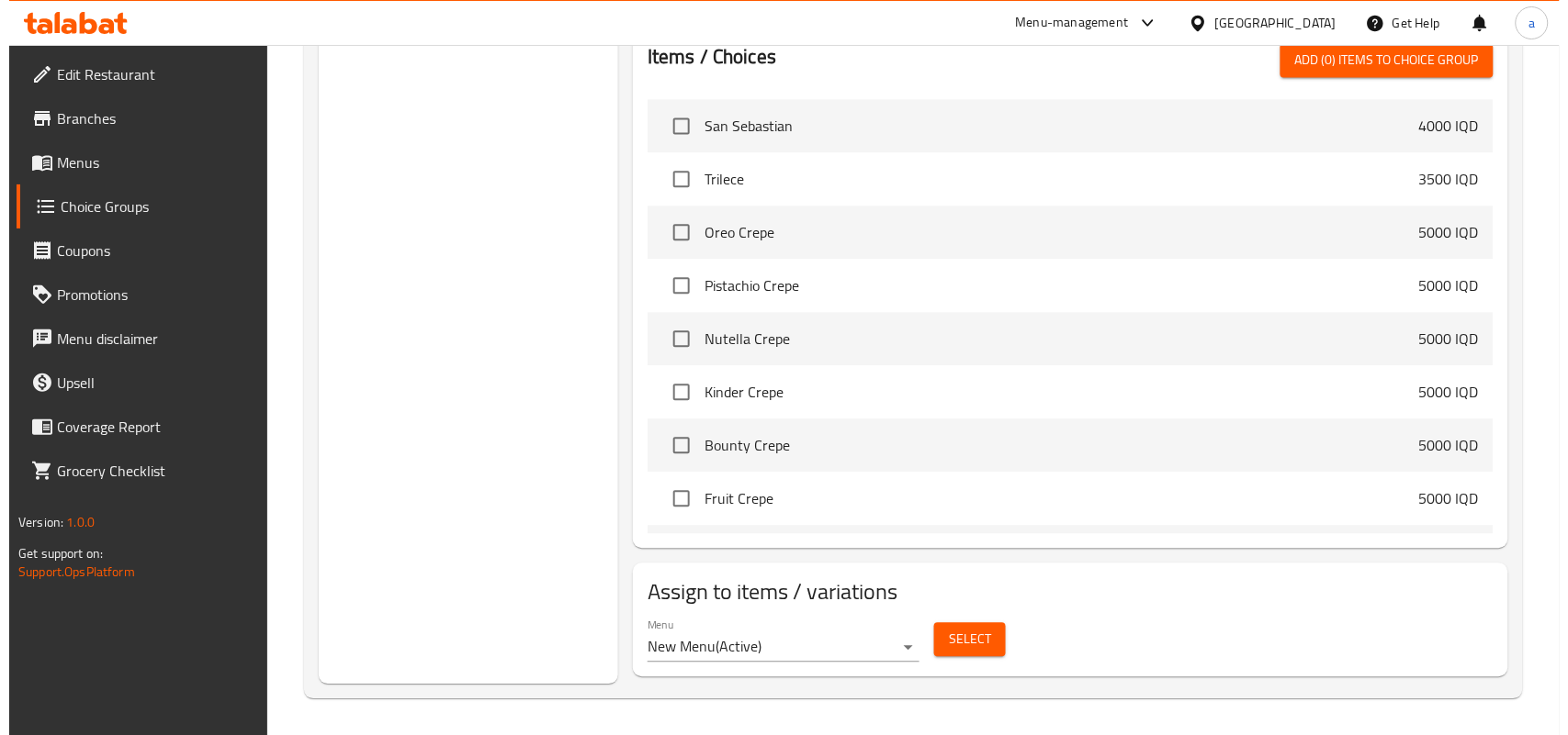
scroll to position [1150, 0]
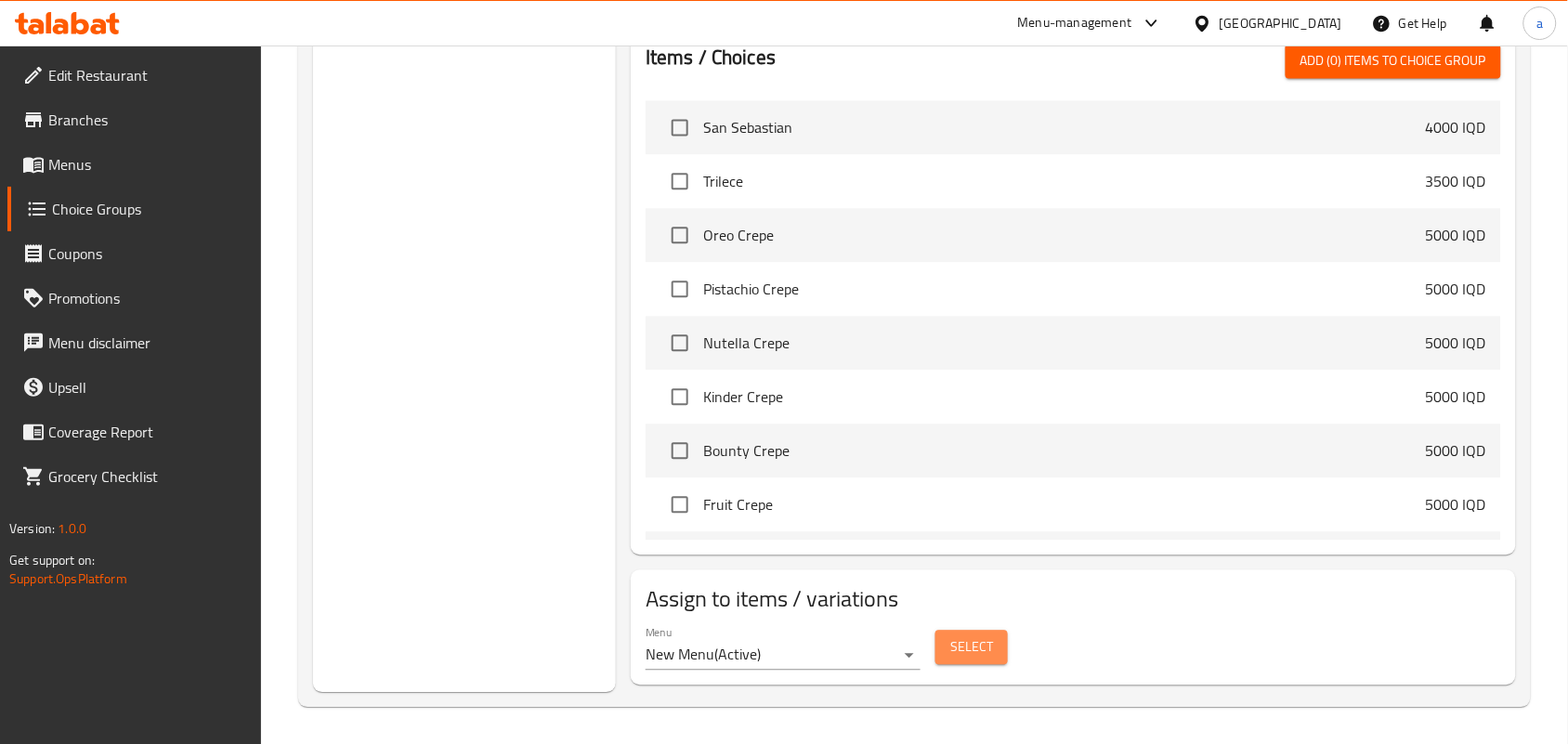
click at [1004, 652] on button "Select" at bounding box center [972, 646] width 73 height 34
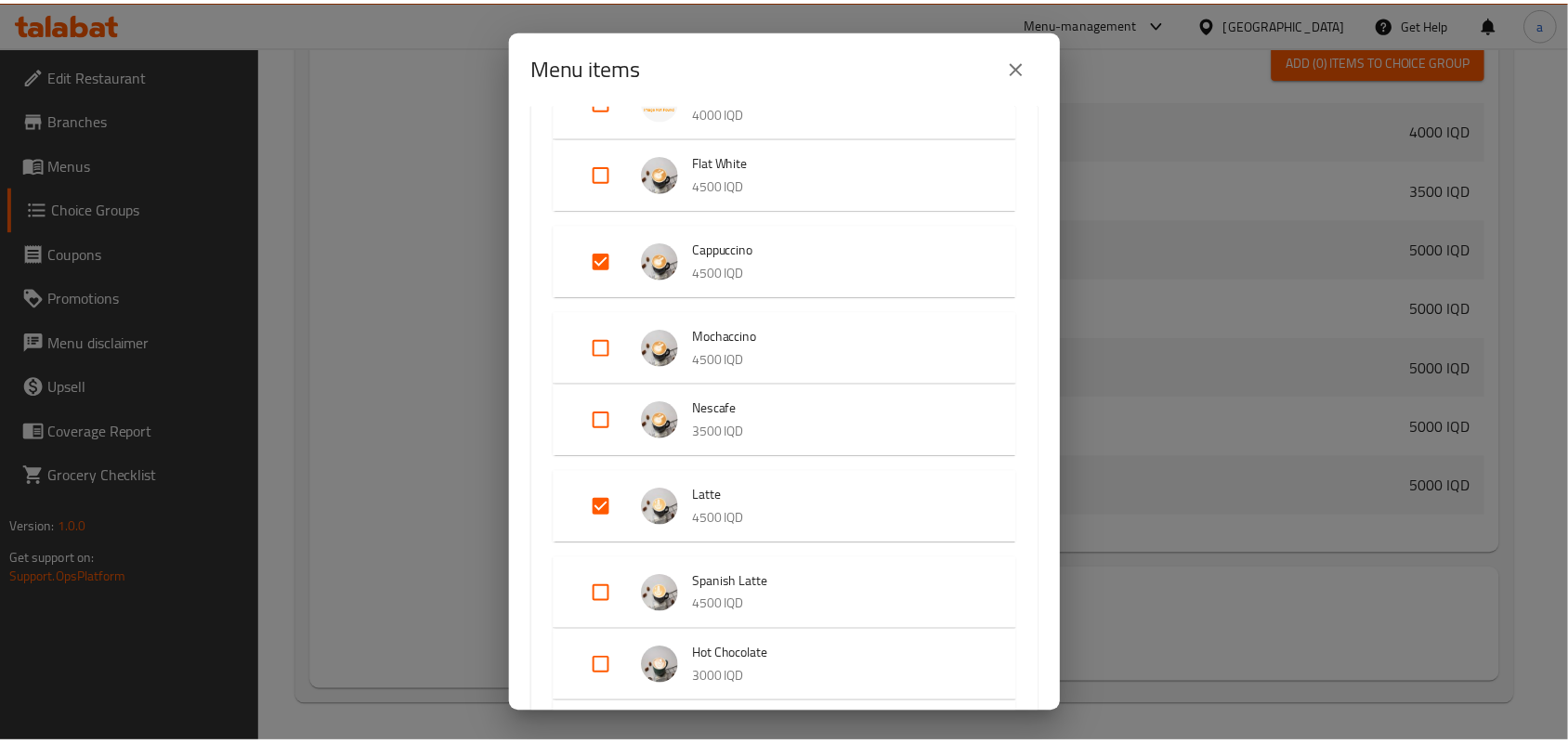
scroll to position [1083, 0]
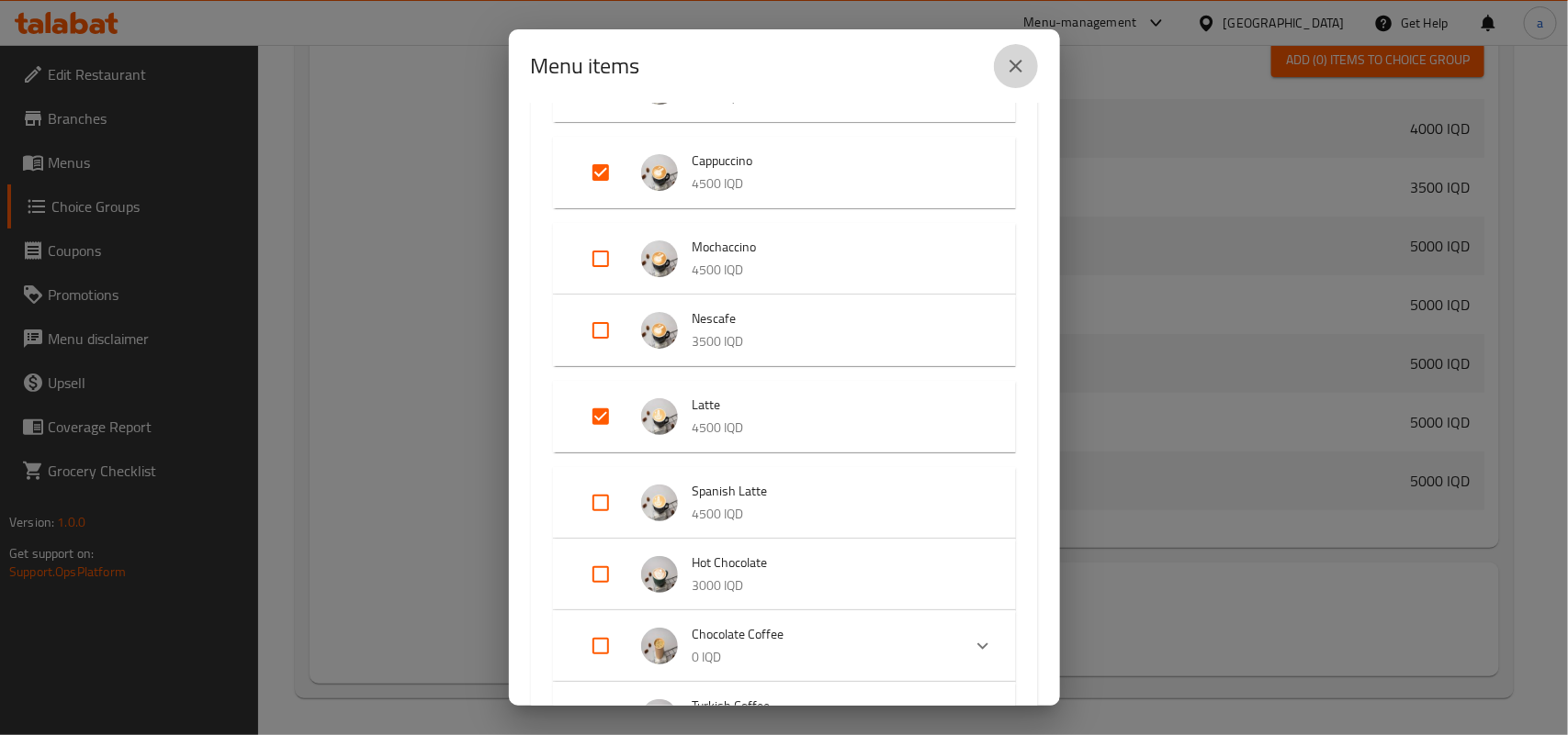
click at [1020, 60] on icon "close" at bounding box center [1016, 66] width 22 height 22
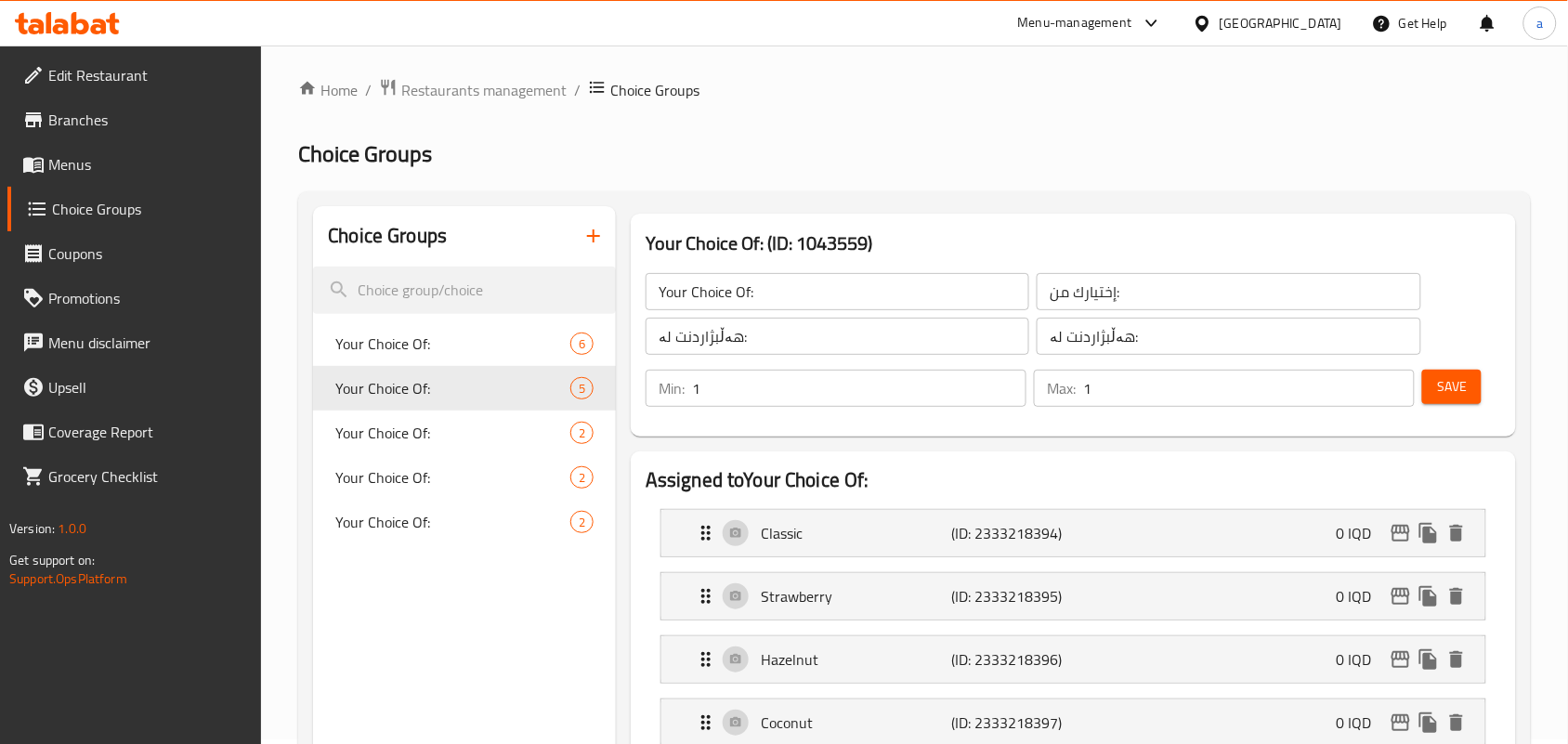
scroll to position [0, 0]
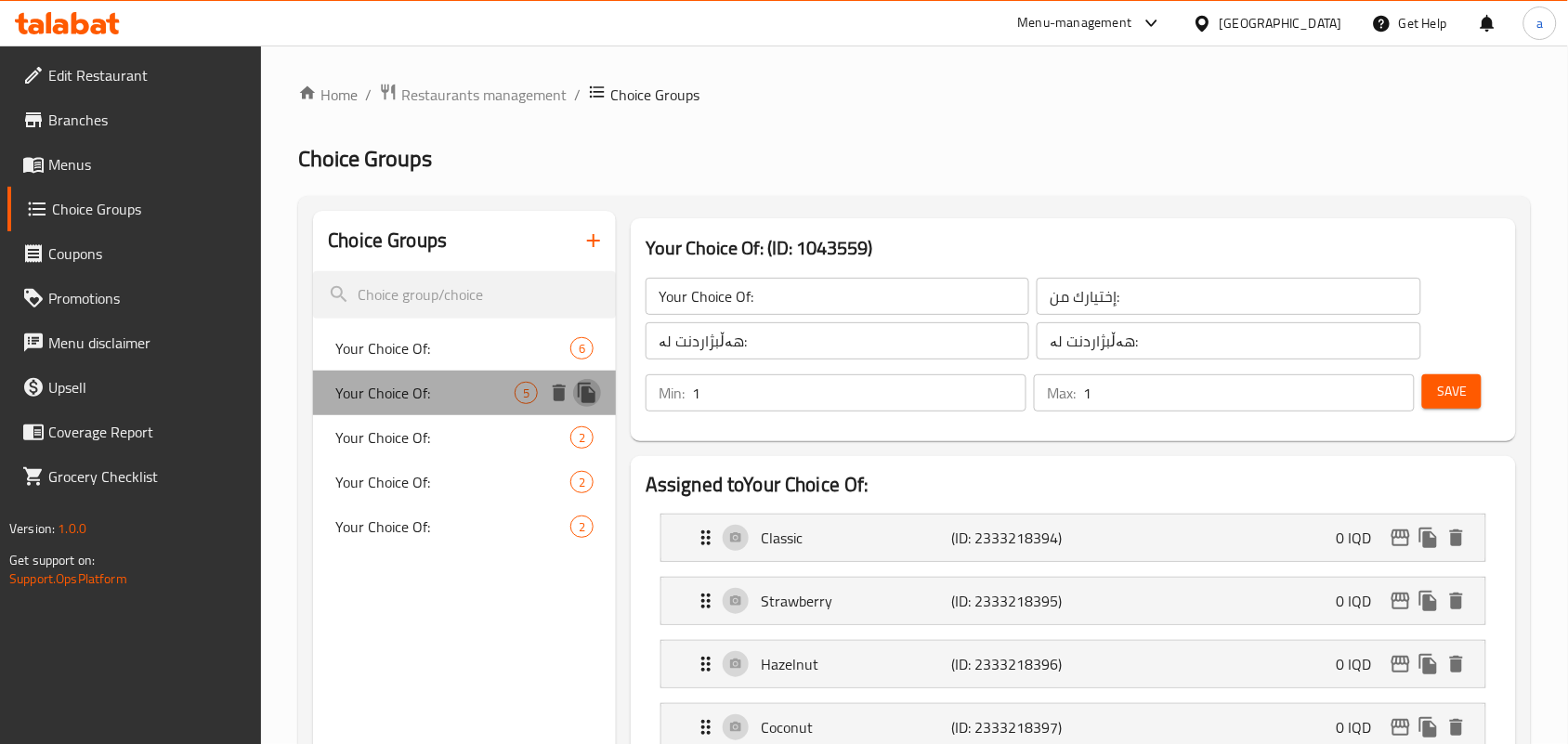
click at [581, 400] on icon "duplicate" at bounding box center [587, 392] width 18 height 21
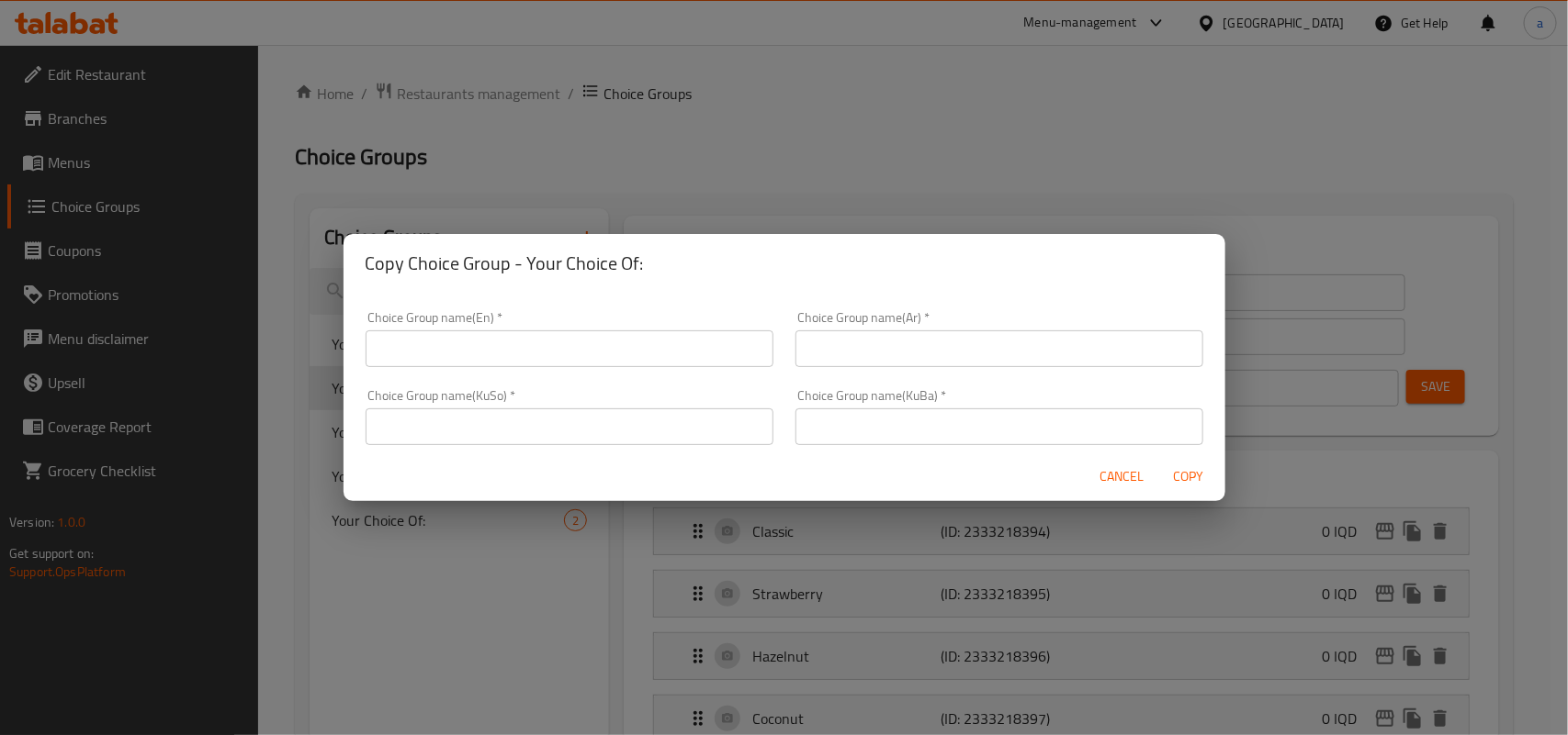
click at [561, 347] on input "text" at bounding box center [569, 349] width 408 height 37
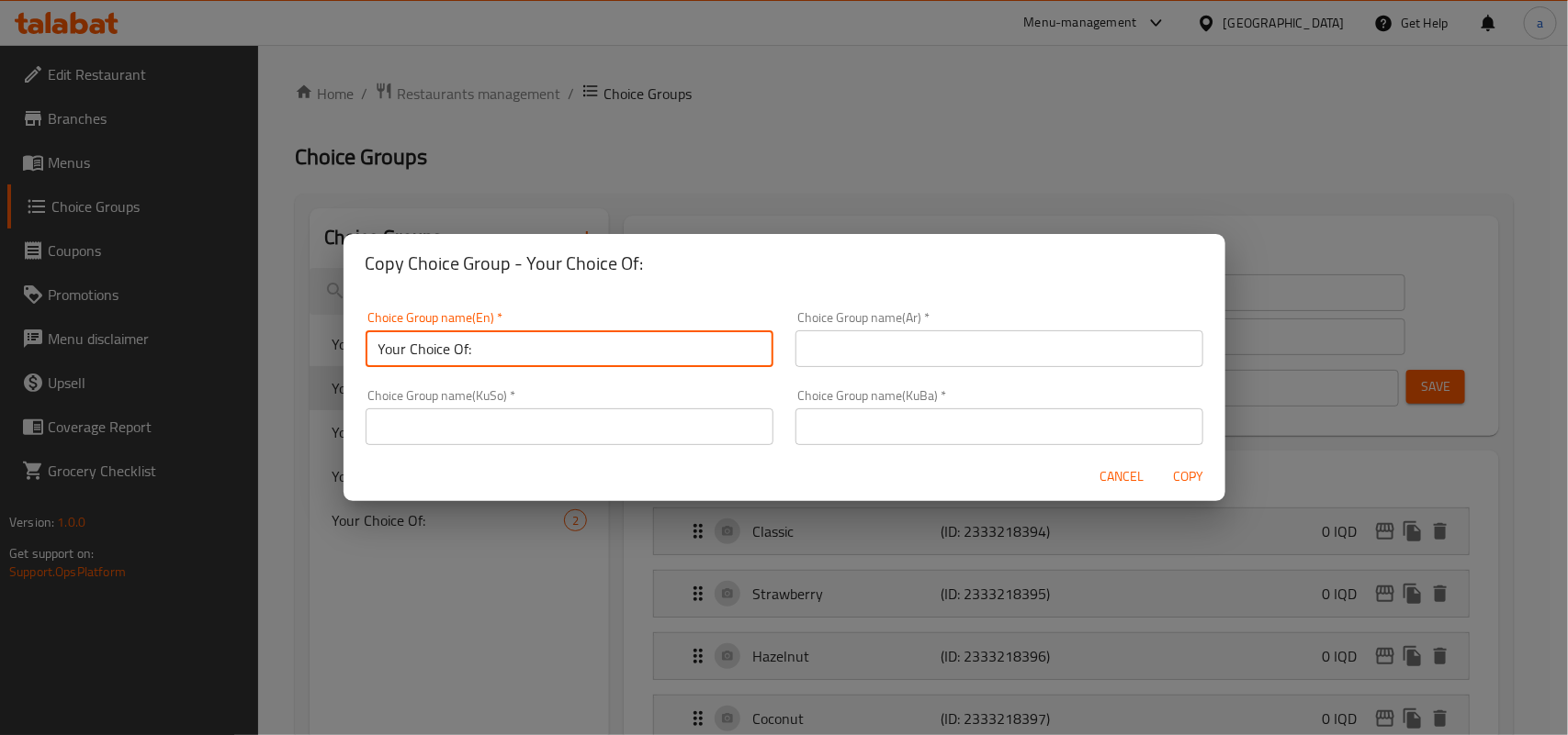
type input "Your Choice Of:"
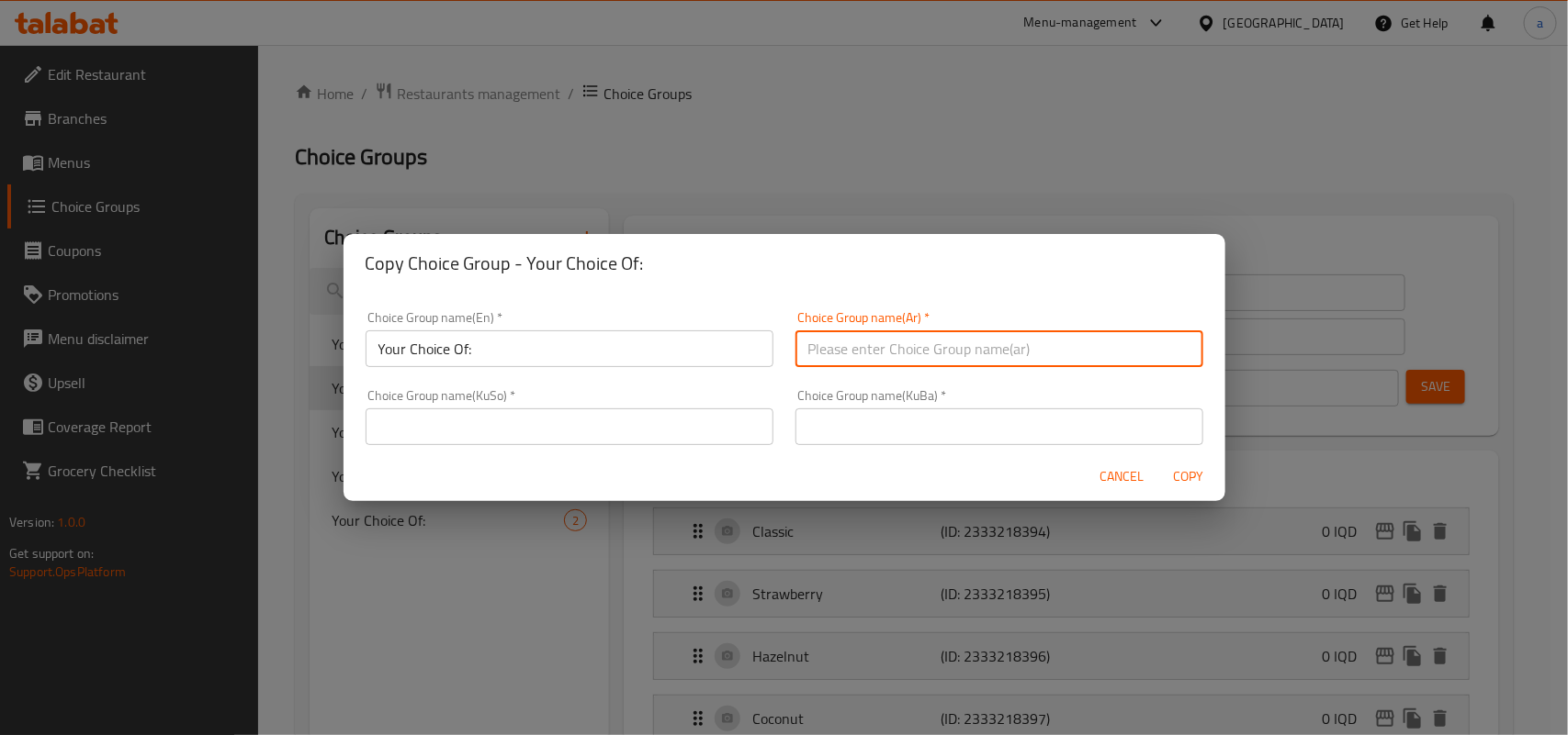
click at [974, 347] on input "text" at bounding box center [999, 349] width 408 height 37
type input "إختيارك من:"
click at [598, 420] on input "text" at bounding box center [569, 427] width 408 height 37
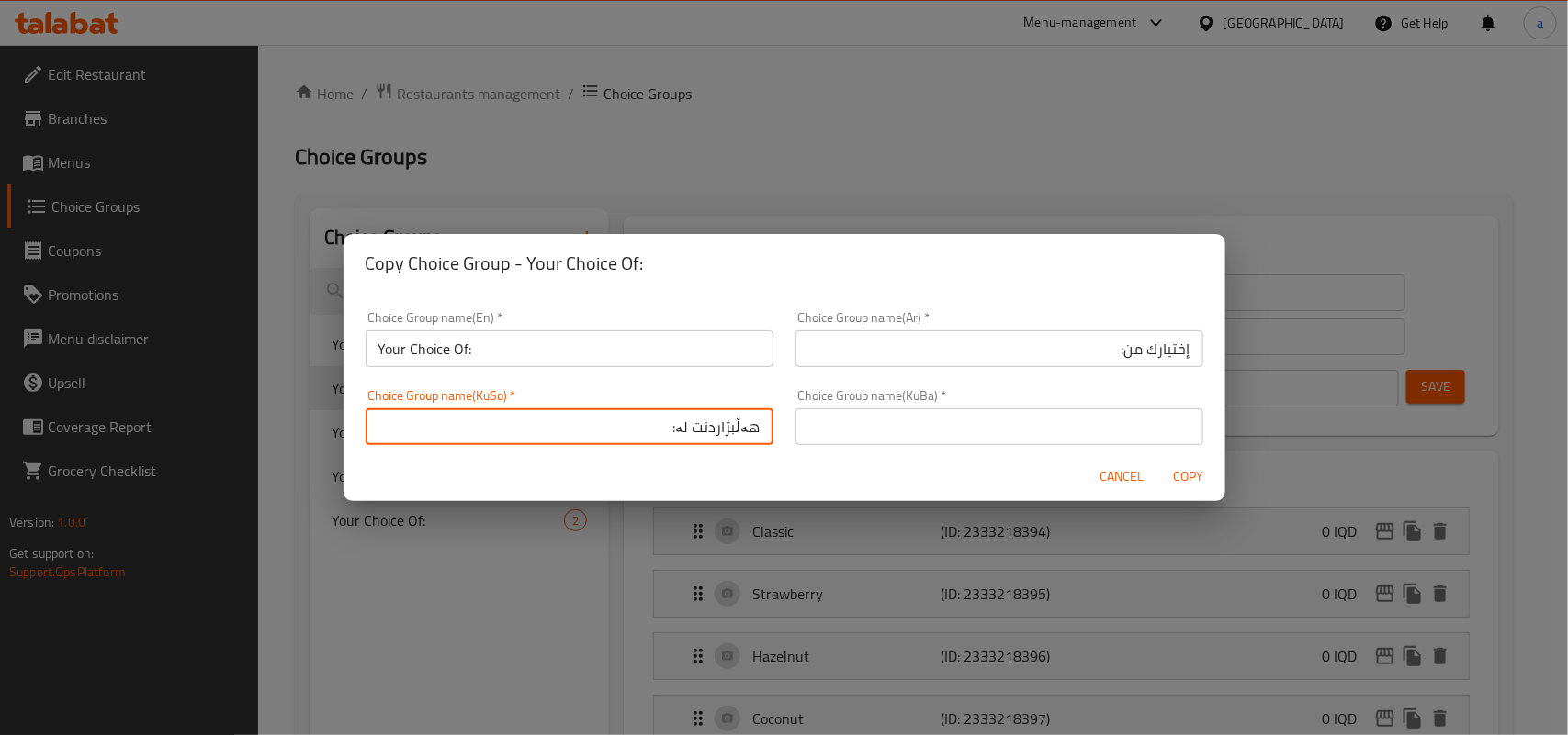
click at [686, 432] on input "هەڵبژاردنت لە:" at bounding box center [569, 427] width 408 height 37
type input "هەڵبژاردنت لە:"
click at [877, 424] on input "text" at bounding box center [999, 427] width 408 height 37
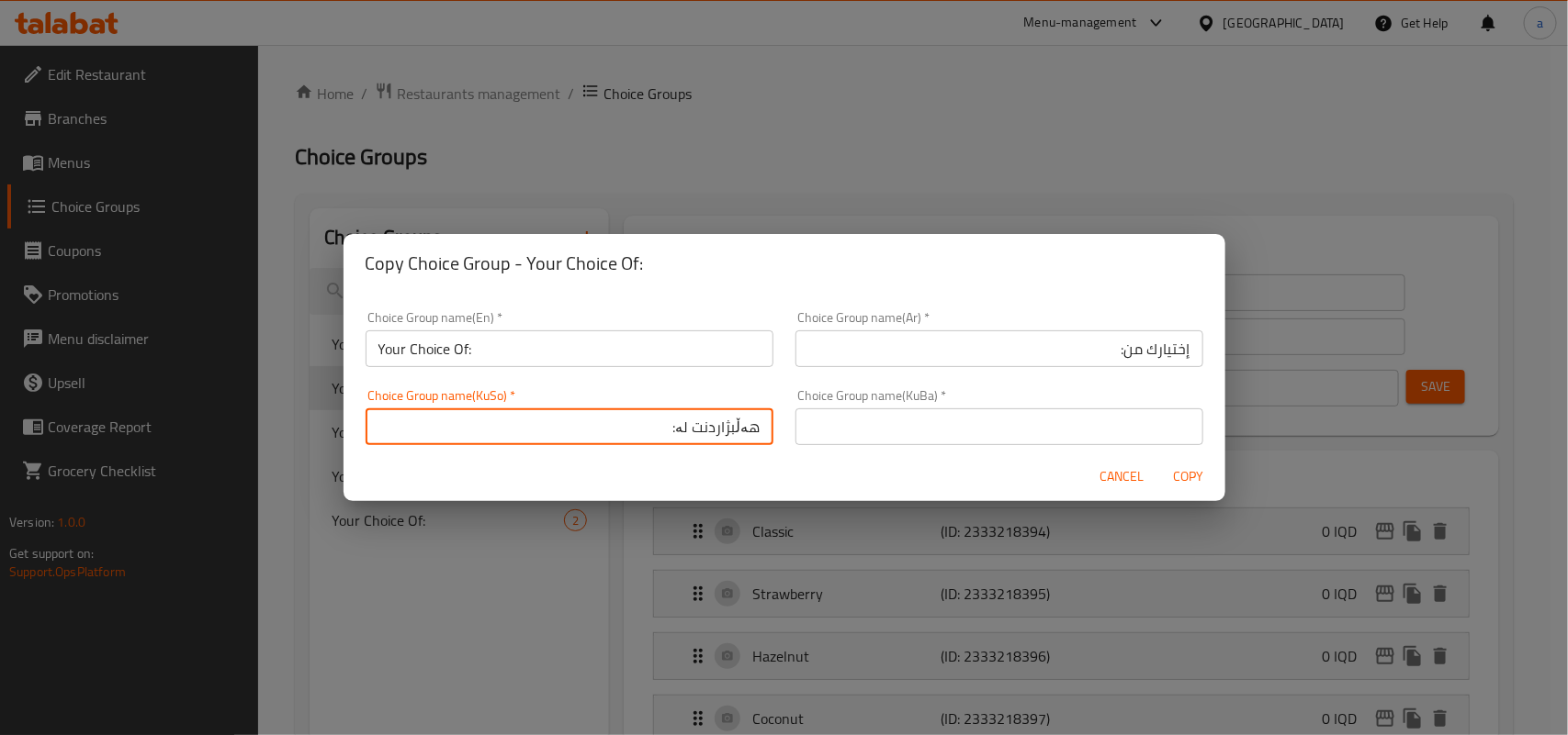
paste input "هەڵبژاردنت لە:"
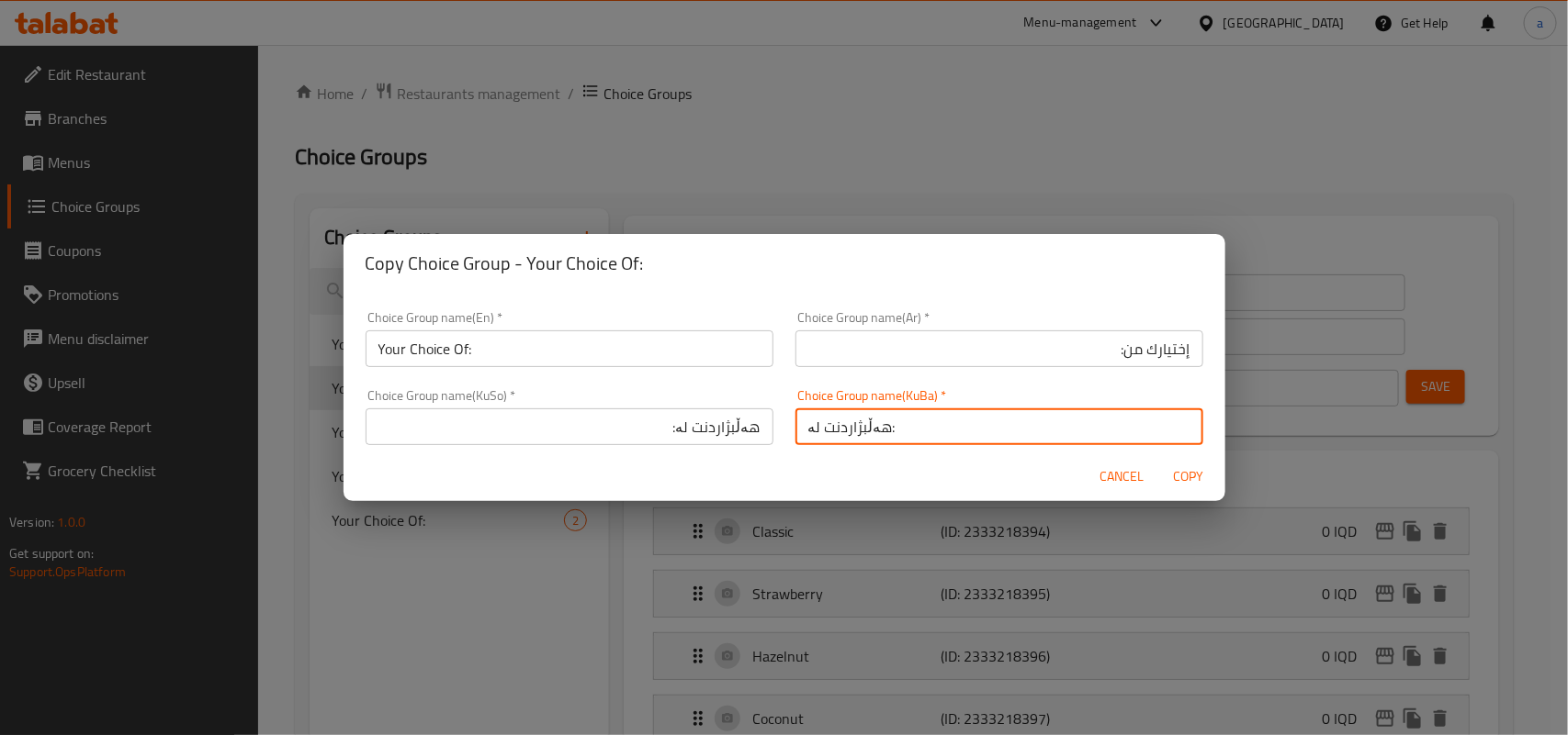
type input "هەڵبژاردنت لە:"
click at [1199, 493] on button "Copy" at bounding box center [1188, 476] width 58 height 34
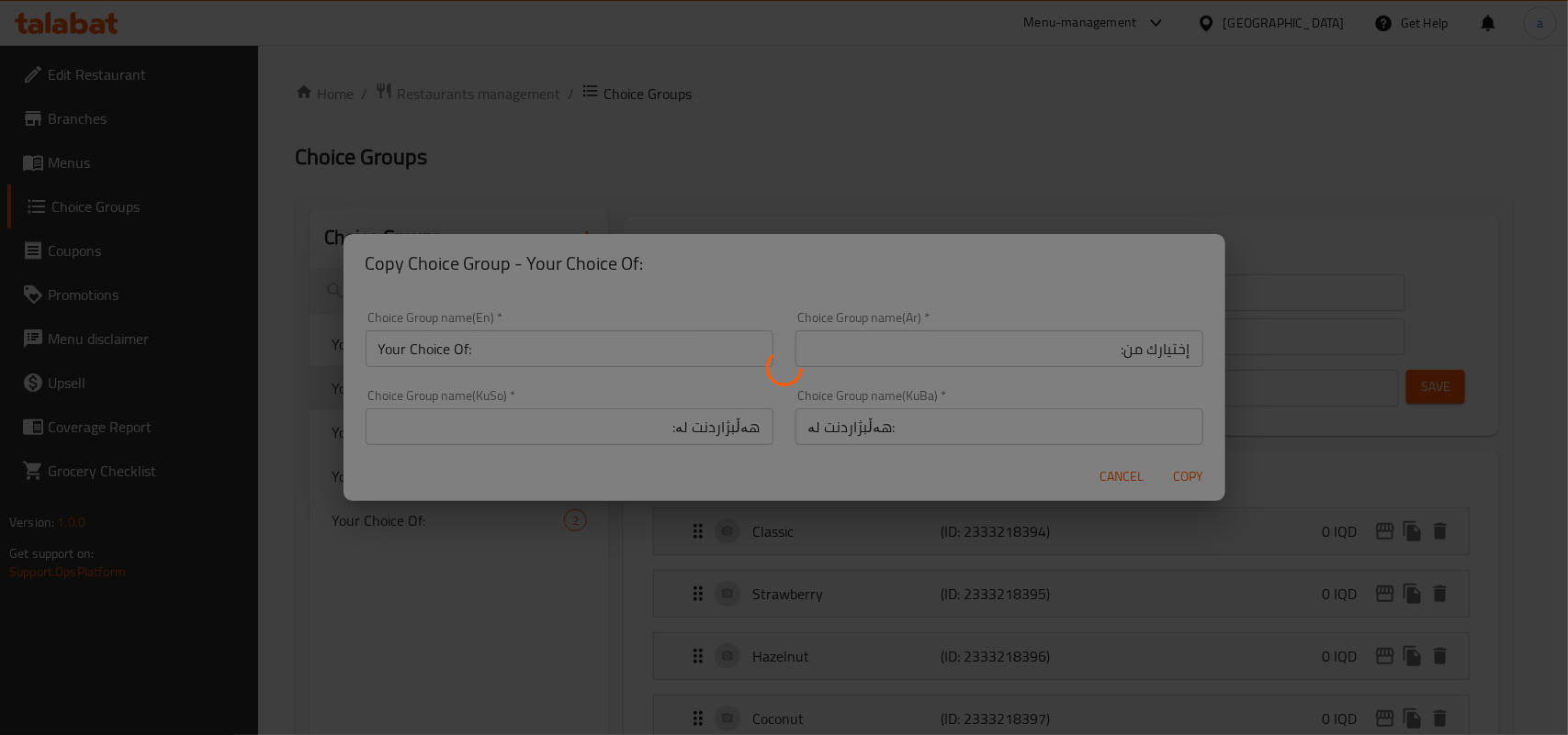
type input "Your Choice Of:"
type input "إختيارك من:"
type input "هەڵبژاردنت لە:"
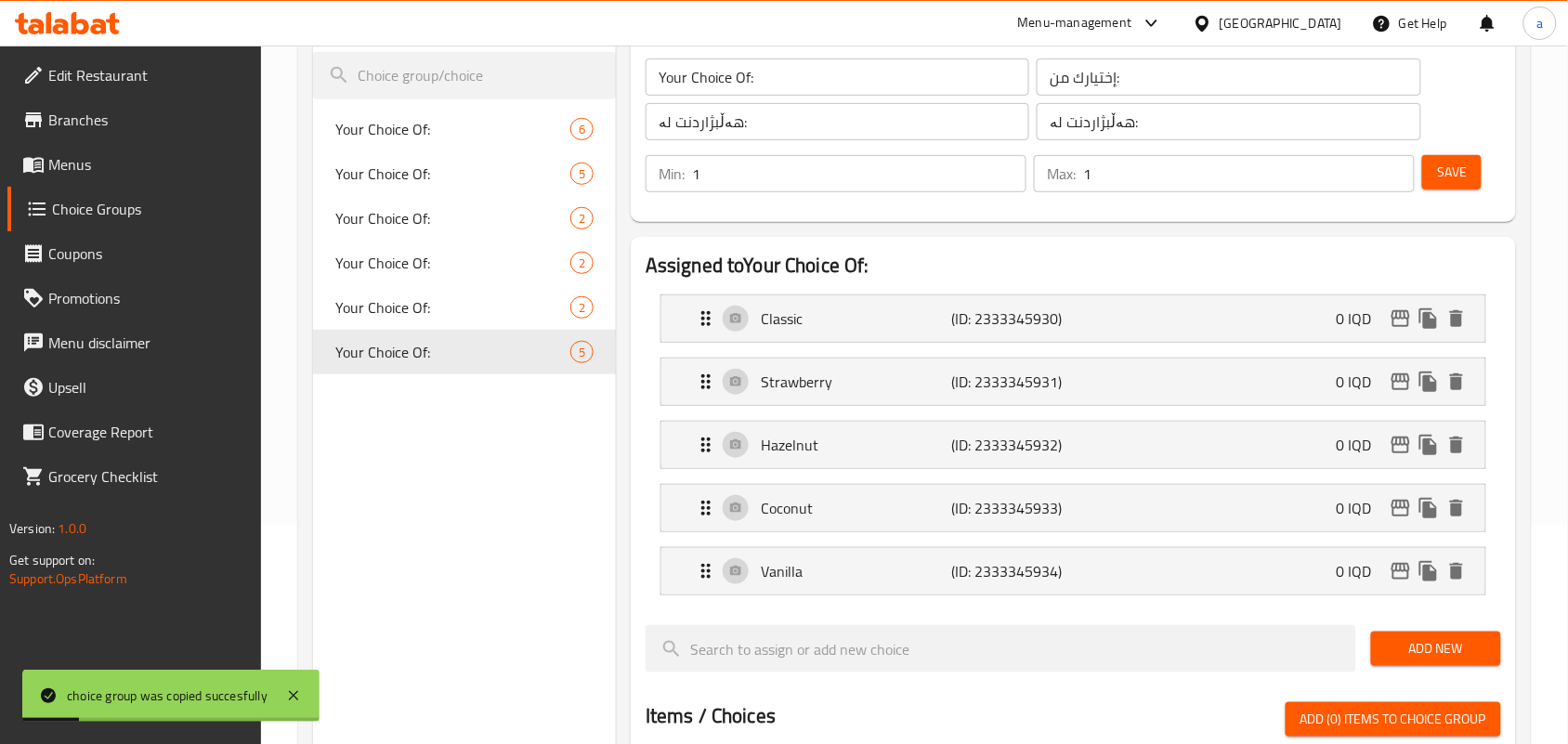
scroll to position [270, 0]
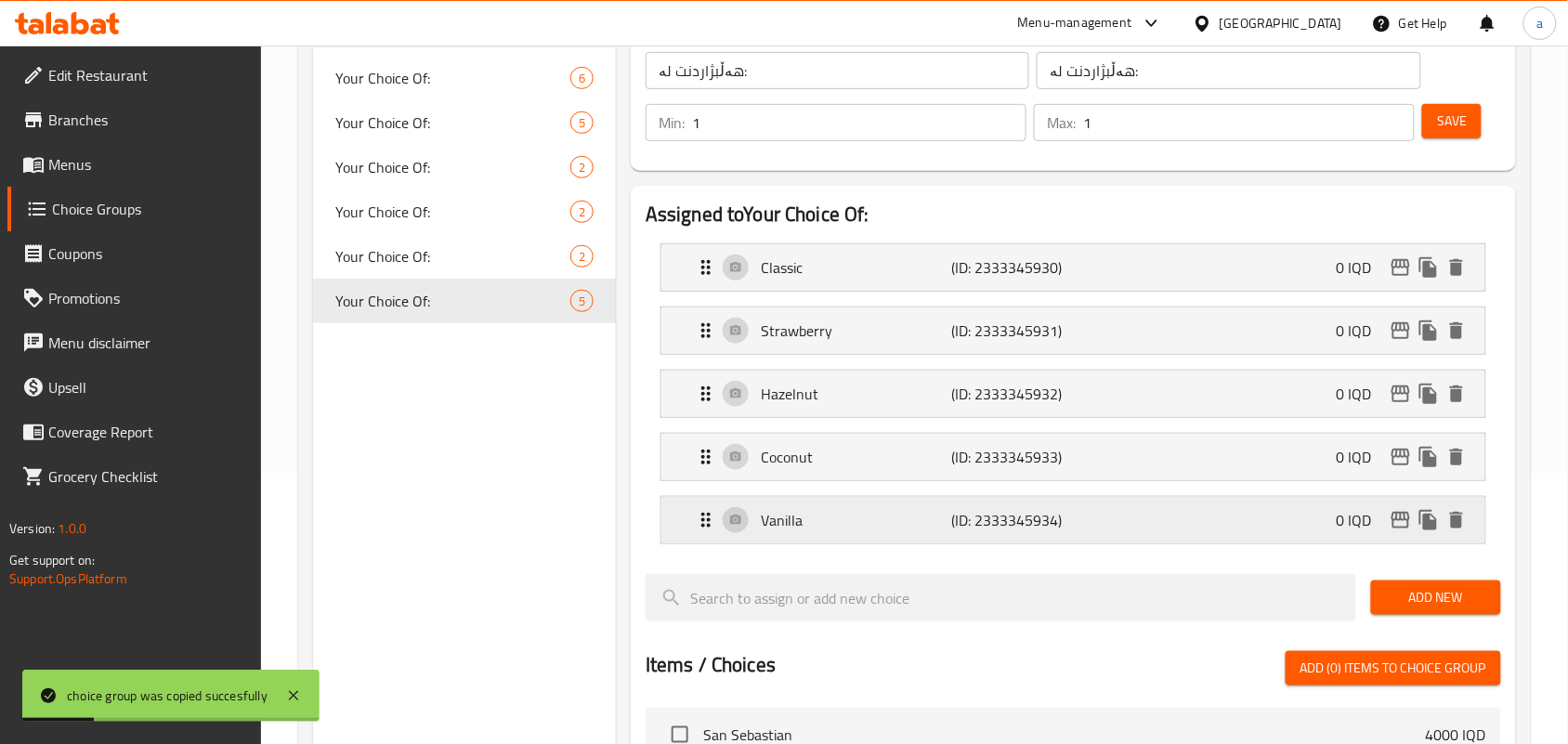
click at [808, 530] on p "Vanilla" at bounding box center [855, 520] width 190 height 23
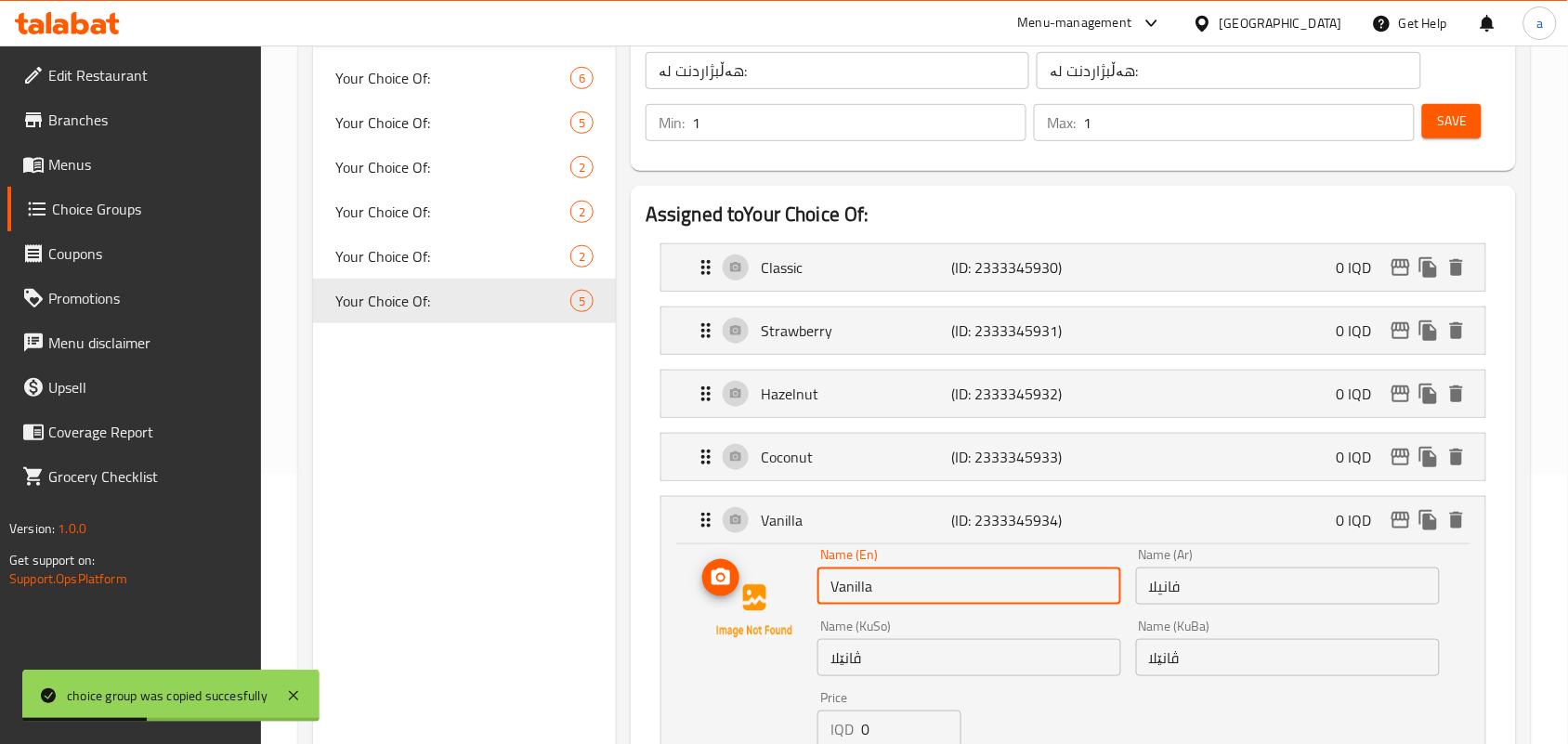
drag, startPoint x: 857, startPoint y: 599, endPoint x: 741, endPoint y: 590, distance: 116.3
click at [748, 594] on div "Name (En) Vanilla Name (En) Name (Ar) فانيلا Name (Ar) Name (KuSo) ڤانێلا Name …" at bounding box center [1074, 673] width 764 height 250
paste input "Caramel"
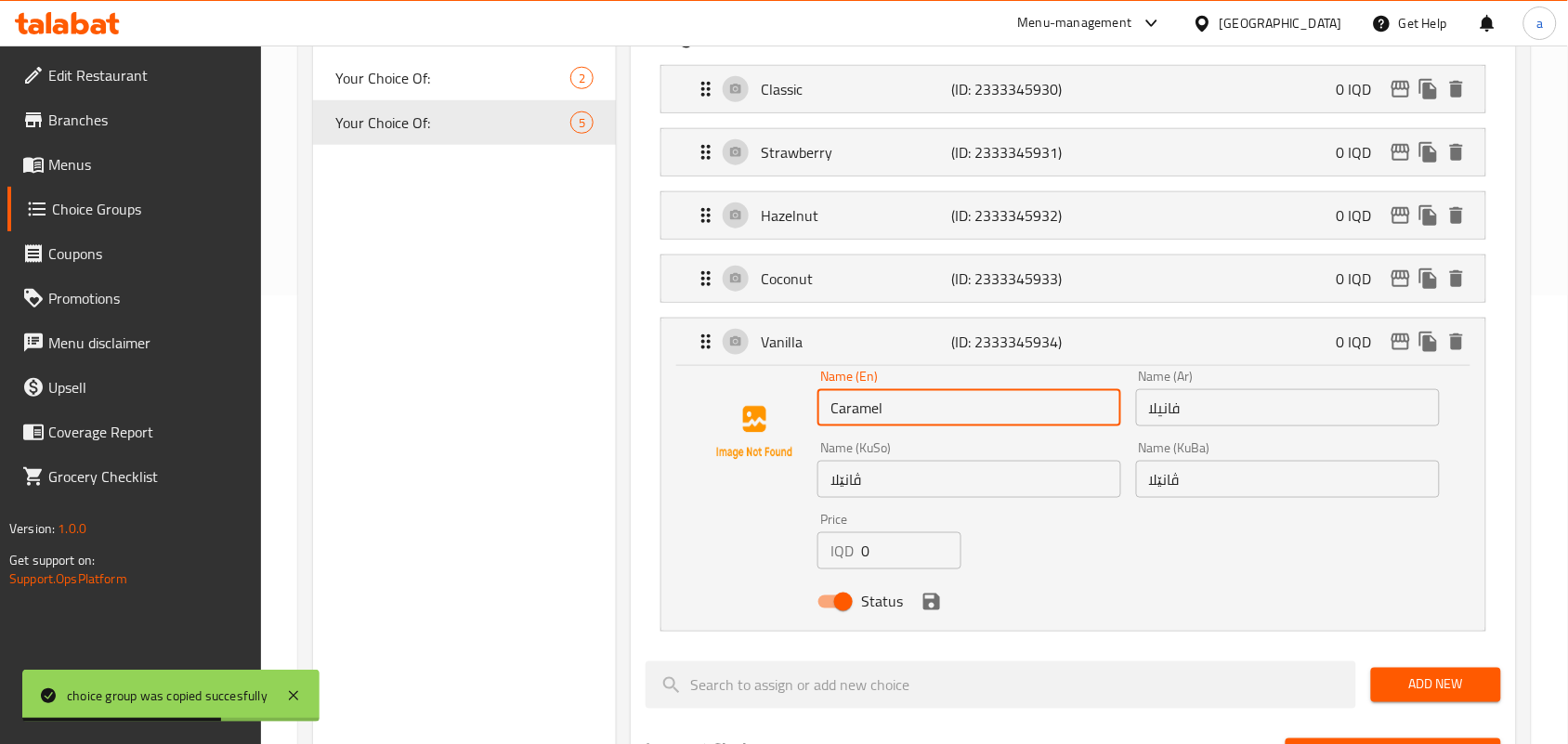
scroll to position [542, 0]
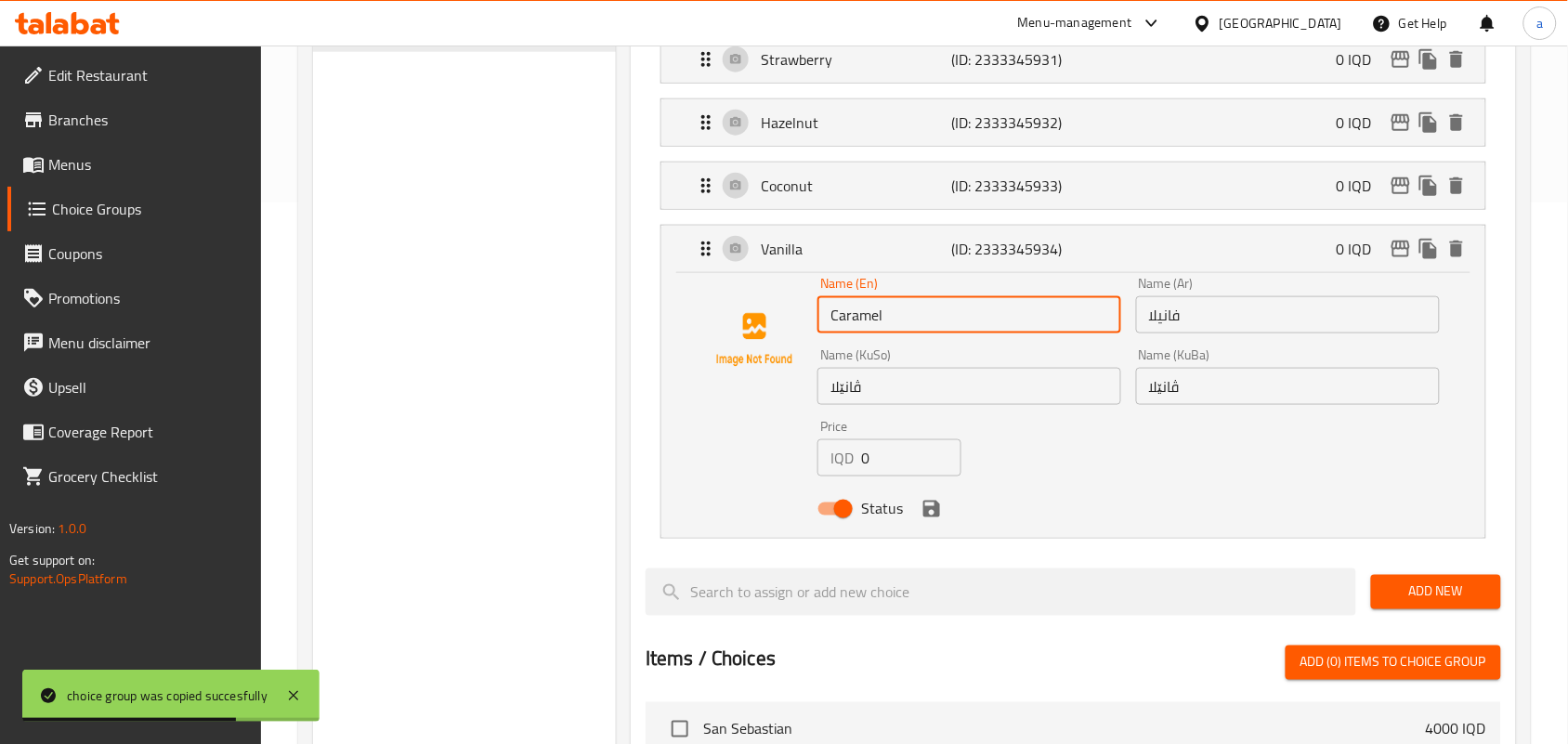
type input "Caramel"
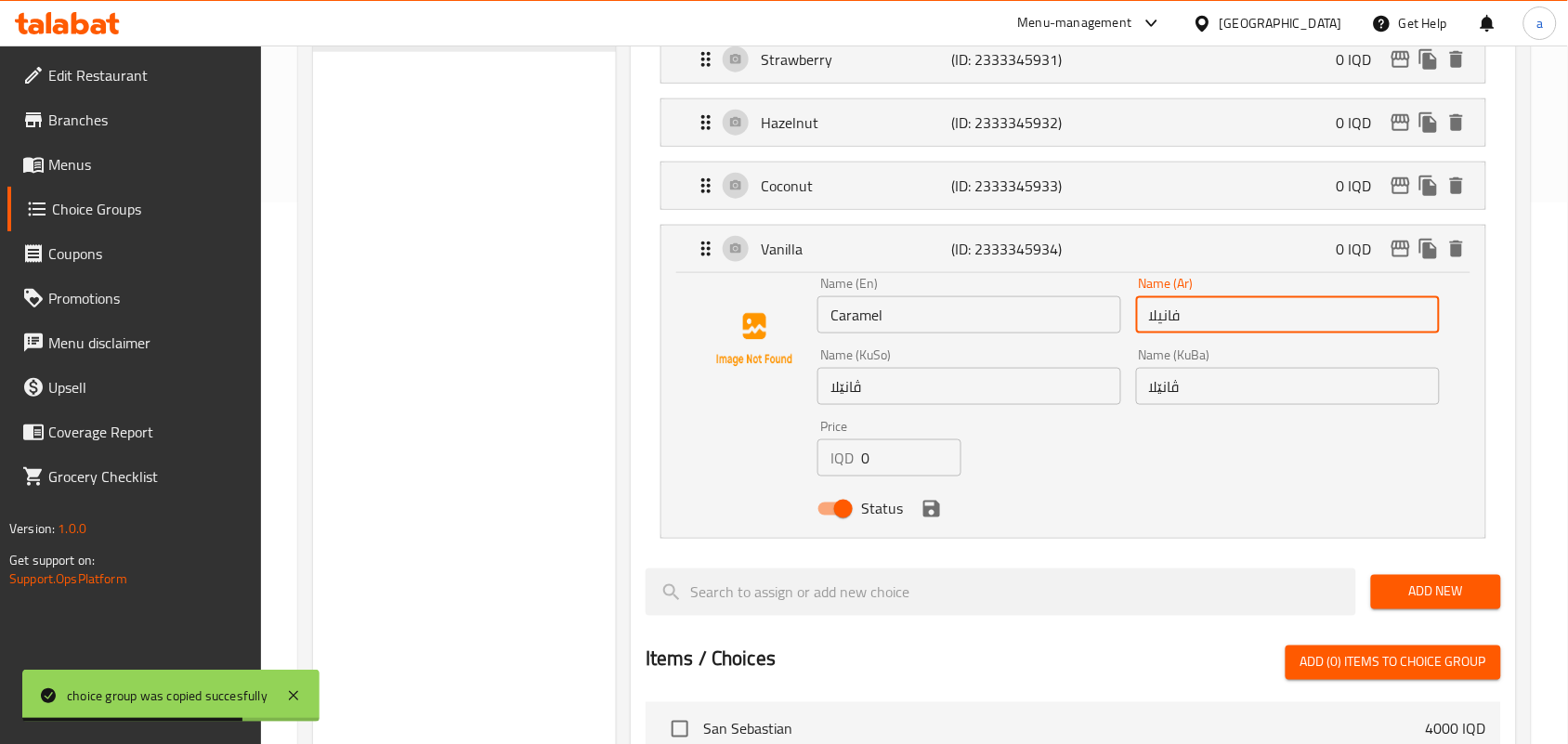
click at [1167, 332] on input "فانيلا" at bounding box center [1287, 315] width 303 height 37
paste input "اتيه"
drag, startPoint x: 1204, startPoint y: 331, endPoint x: 1084, endPoint y: 341, distance: 120.4
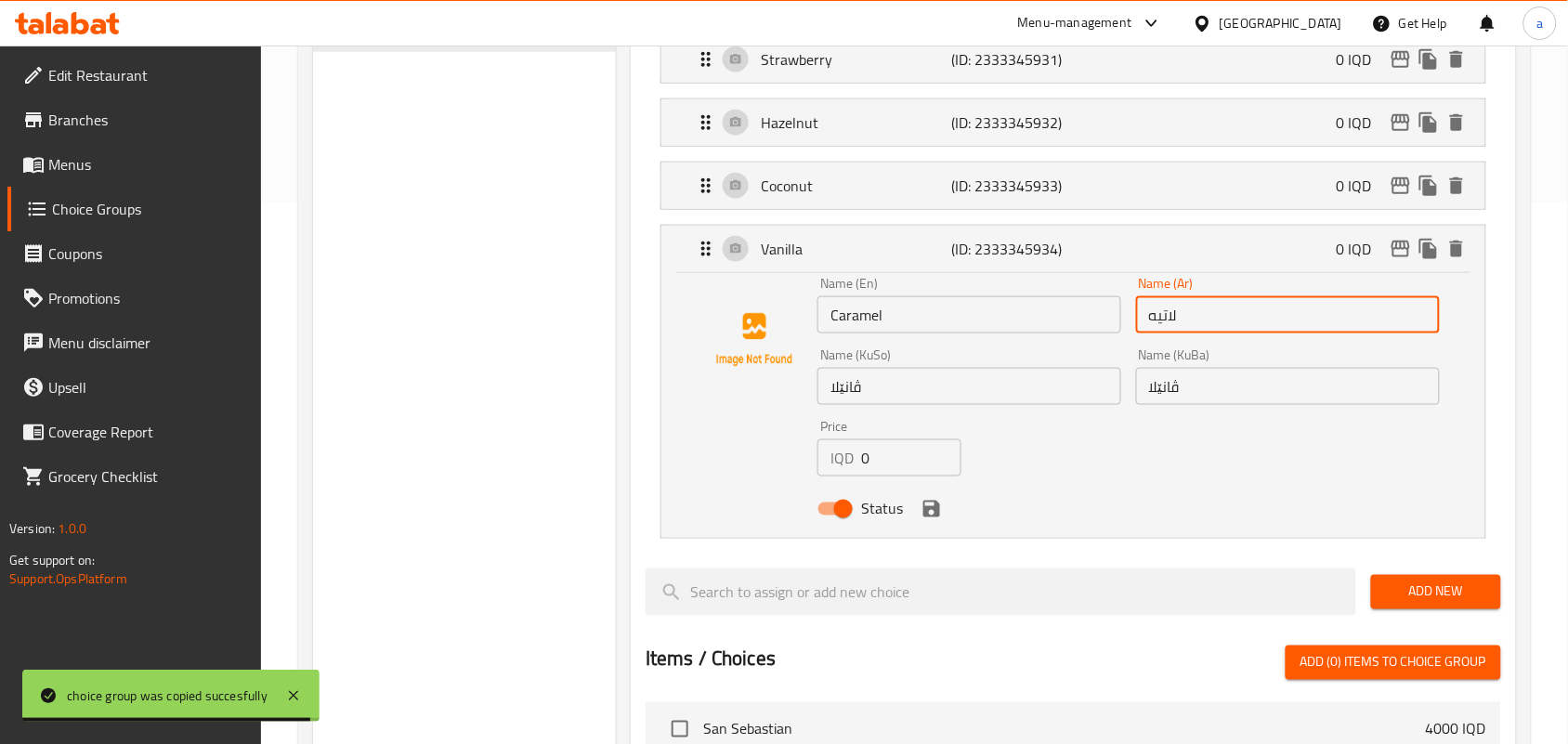
click at [1084, 341] on div "Name (En) Caramel Name (En) Name (Ar) لاتيه Name (Ar) Name (KuSo) ڤانێلا Name (…" at bounding box center [1128, 401] width 637 height 265
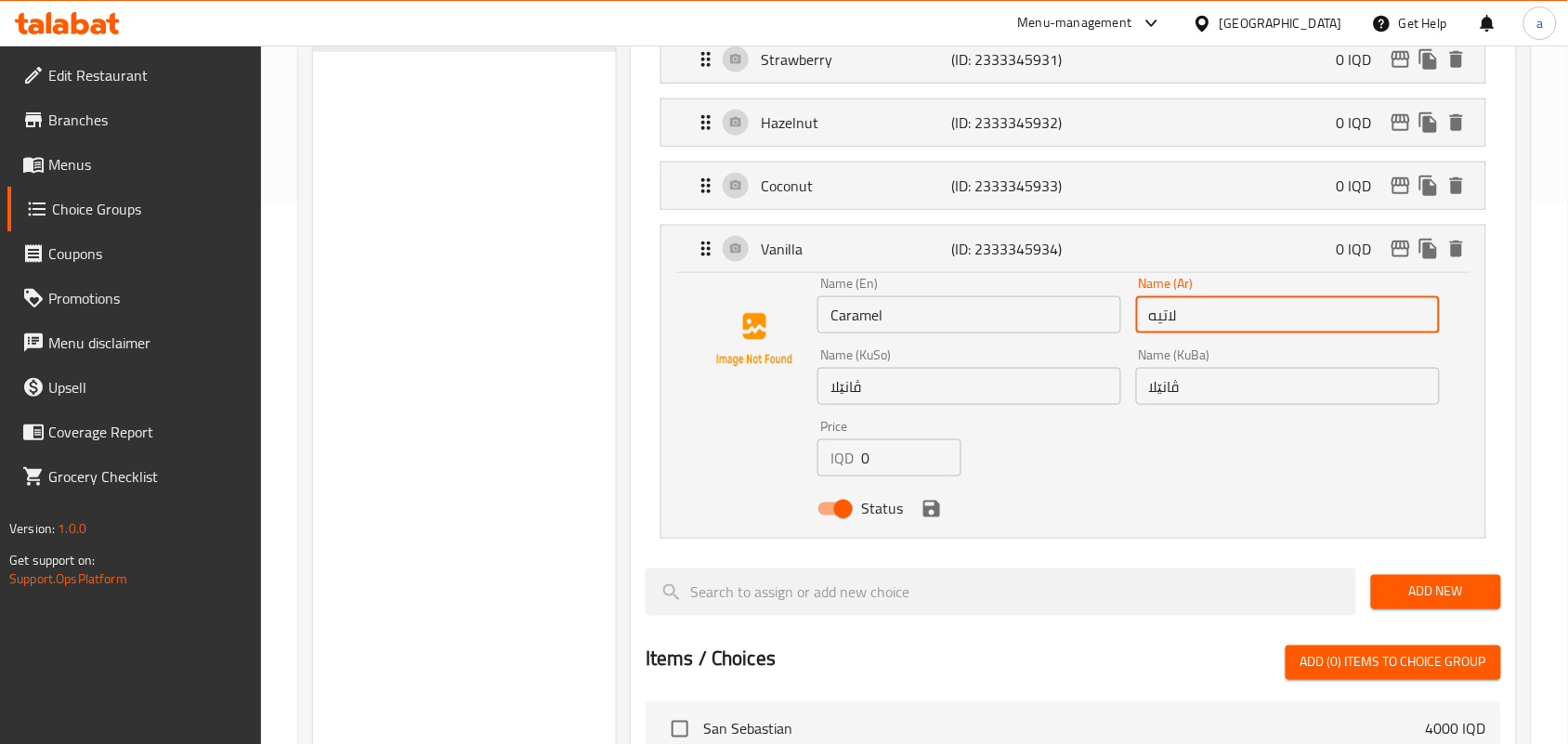
paste input "راميل"
type input "كراميل"
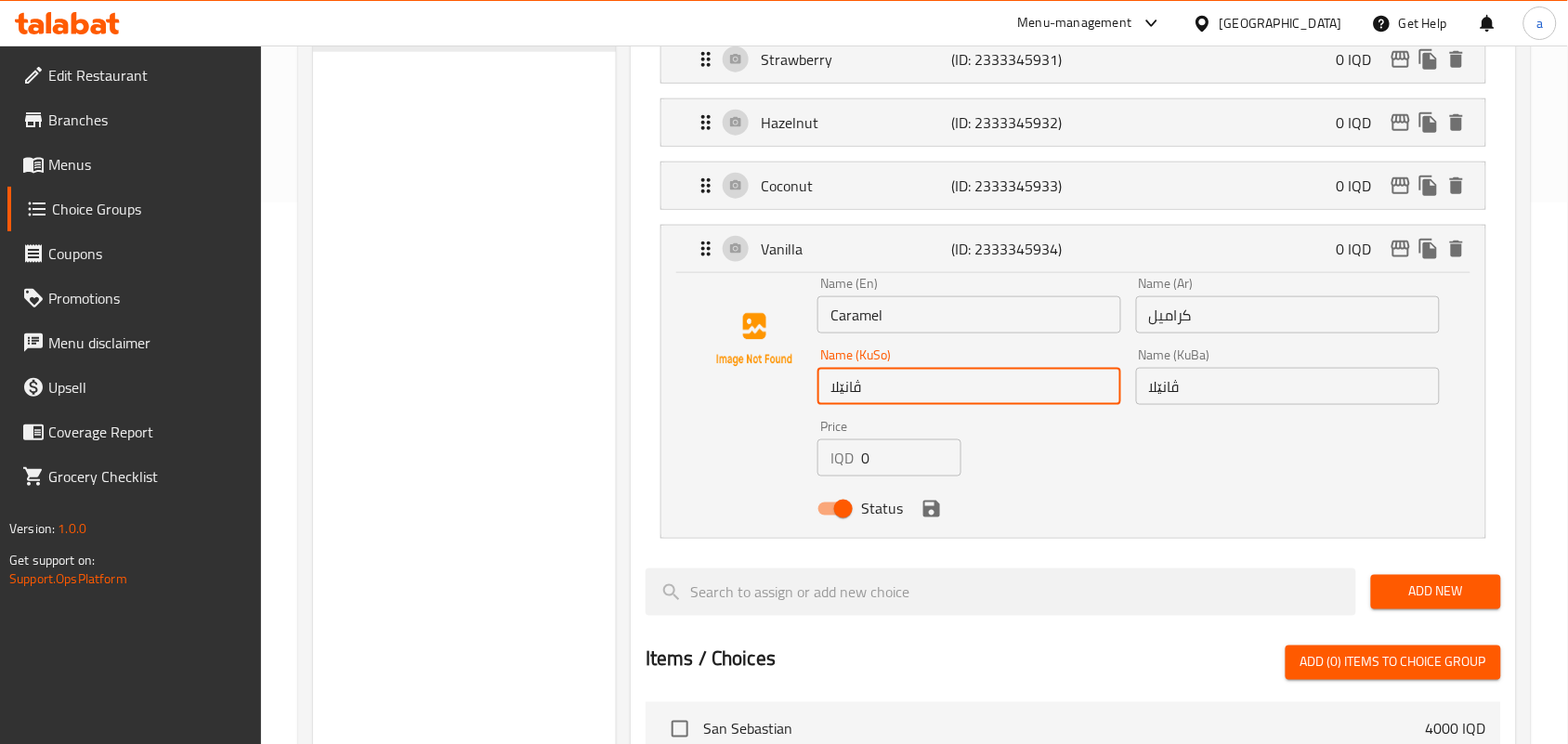
click at [648, 416] on li "Vanilla (ID: 2333345934) 0 IQD Name (En) Caramel Name (En) Name (Ar) كراميل Nam…" at bounding box center [1073, 382] width 855 height 329
click at [1075, 405] on input "کەرامێل" at bounding box center [969, 386] width 303 height 37
type input "کەرامێل"
click at [1218, 405] on input "ڤانێلا" at bounding box center [1287, 386] width 303 height 37
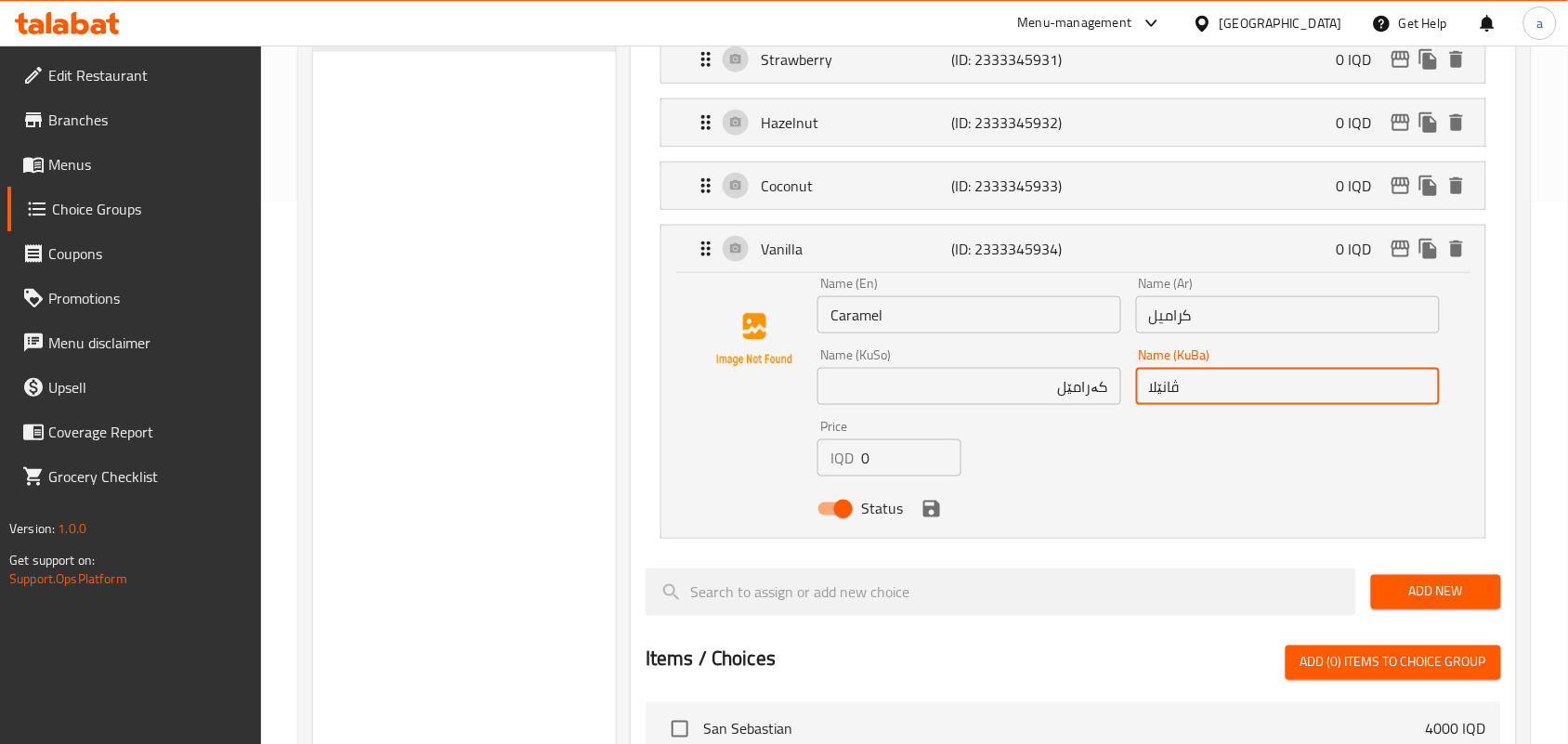
click at [1151, 402] on input "ڤانێلا" at bounding box center [1287, 386] width 303 height 37
paste input "ەرامێل"
click at [935, 517] on icon "save" at bounding box center [931, 508] width 23 height 23
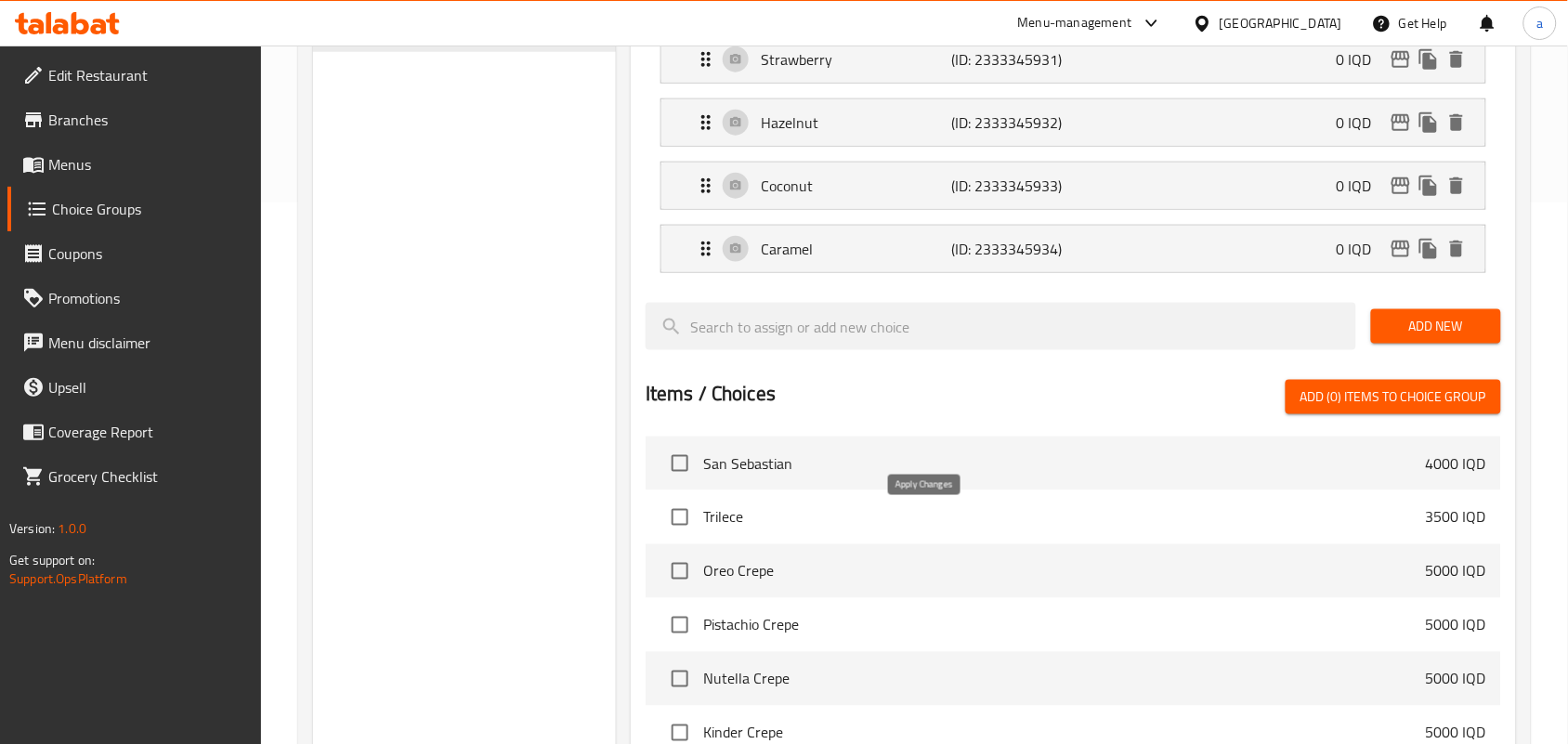
type input "کەرامێل"
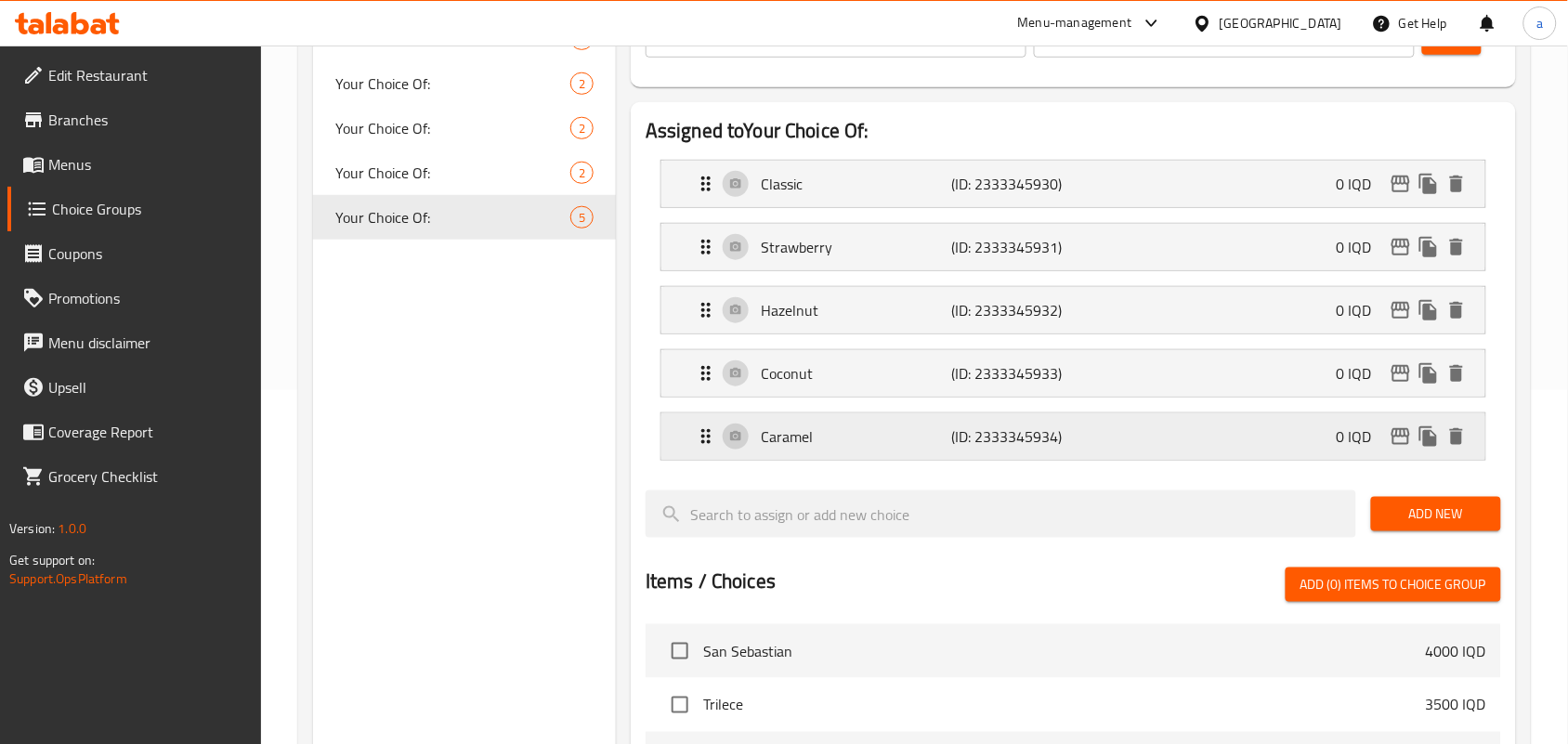
scroll to position [270, 0]
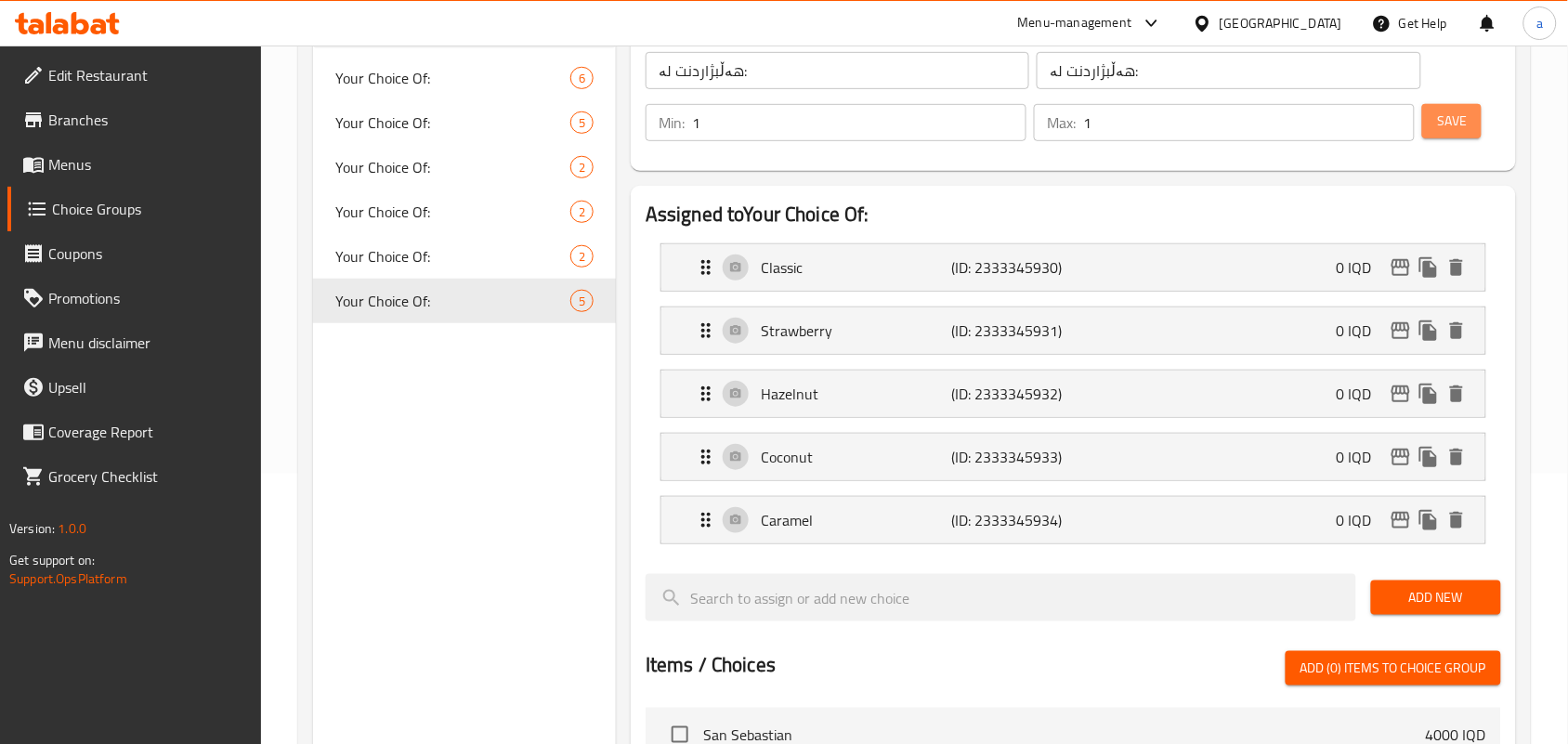
click at [1469, 138] on button "Save" at bounding box center [1452, 121] width 59 height 34
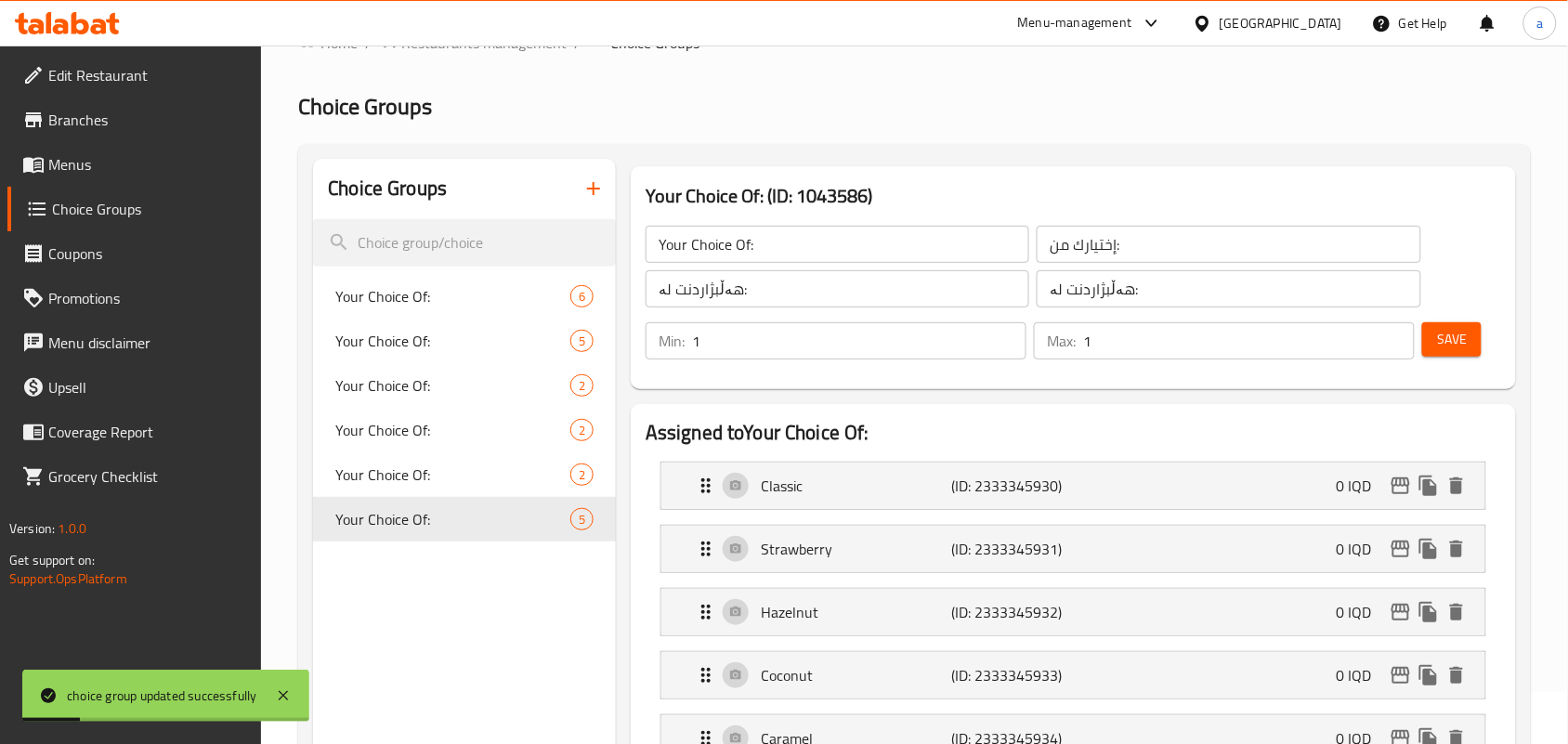
scroll to position [0, 0]
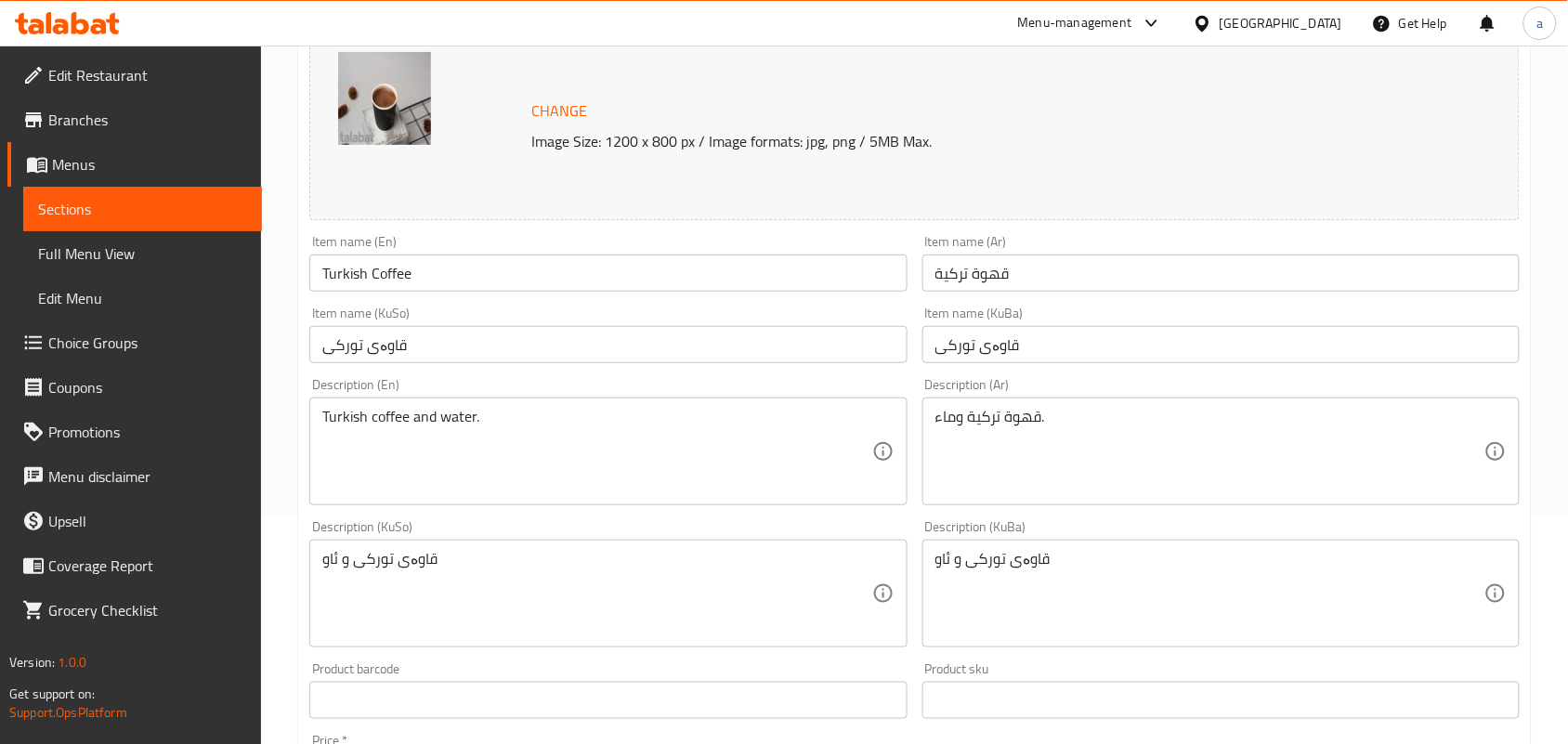
scroll to position [270, 0]
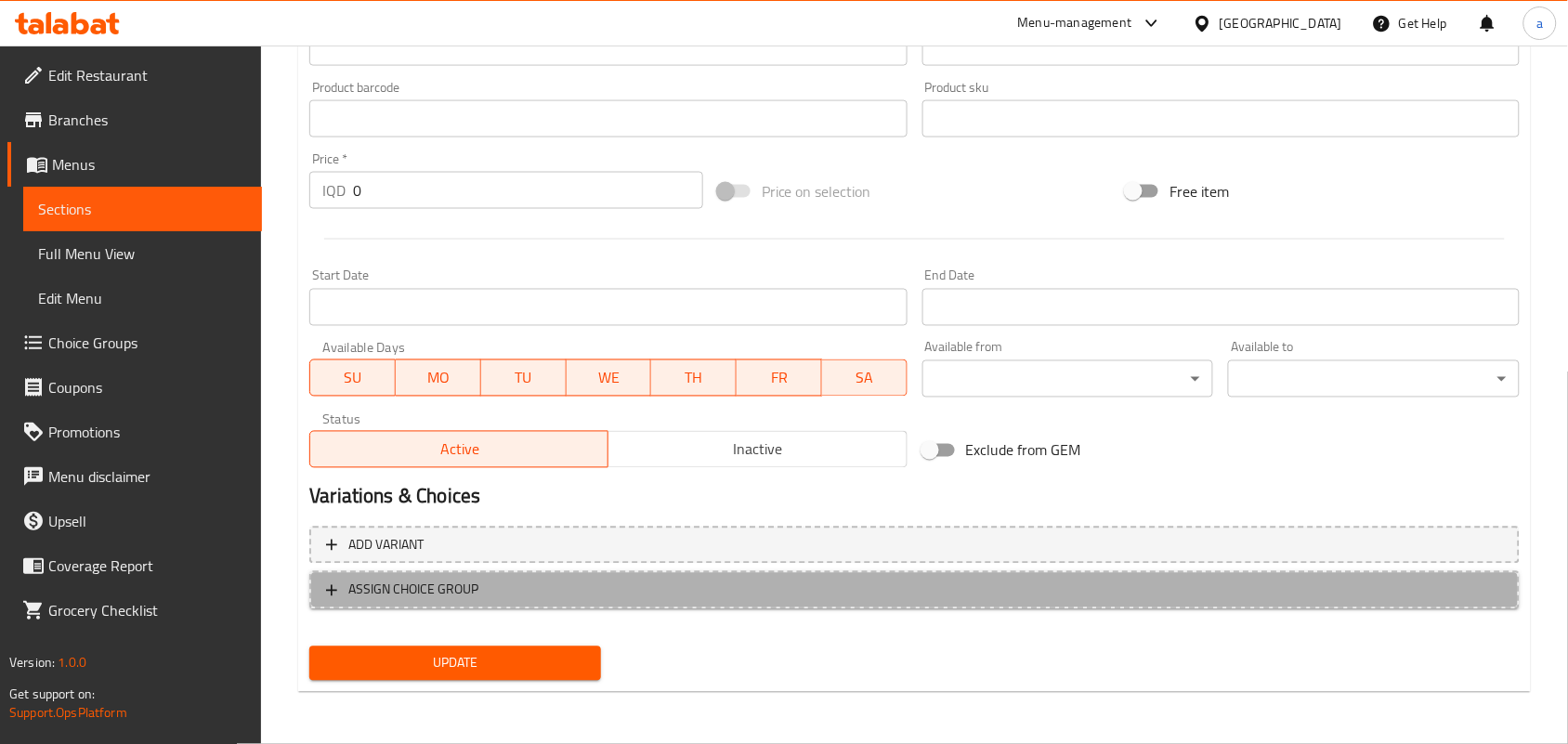
click at [802, 590] on span "ASSIGN CHOICE GROUP" at bounding box center [914, 590] width 1177 height 24
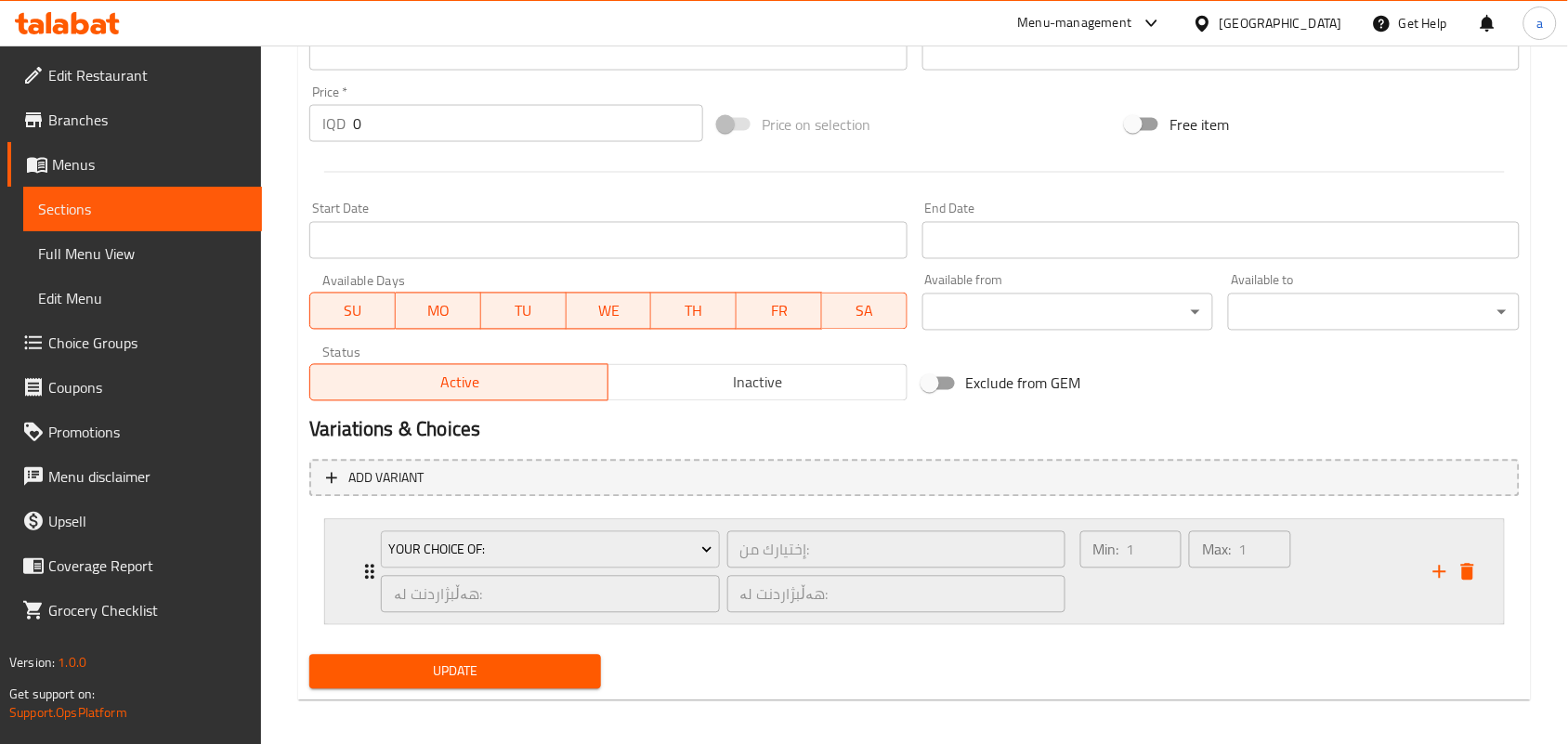
scroll to position [913, 0]
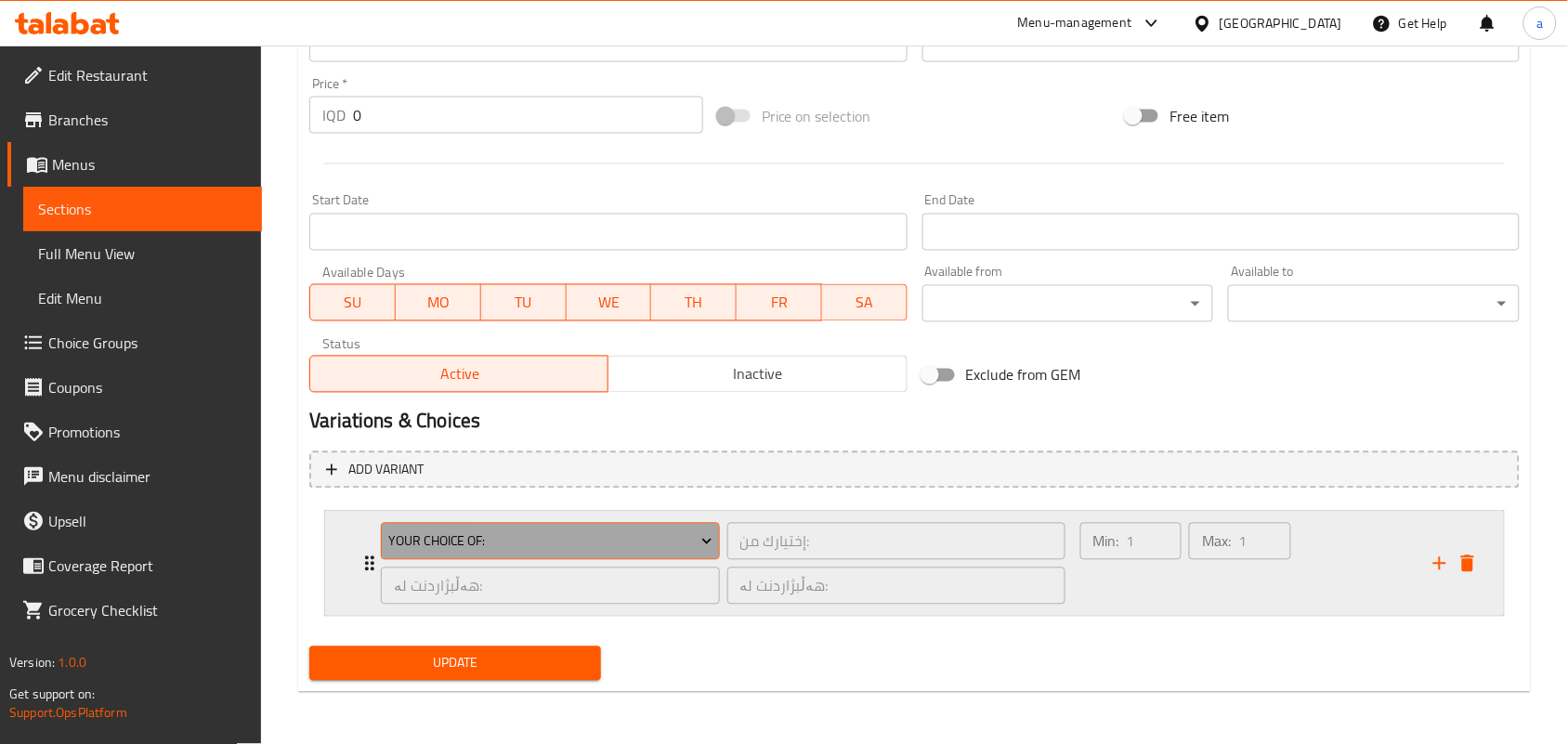
click at [618, 534] on span "Your Choice Of:" at bounding box center [550, 542] width 324 height 24
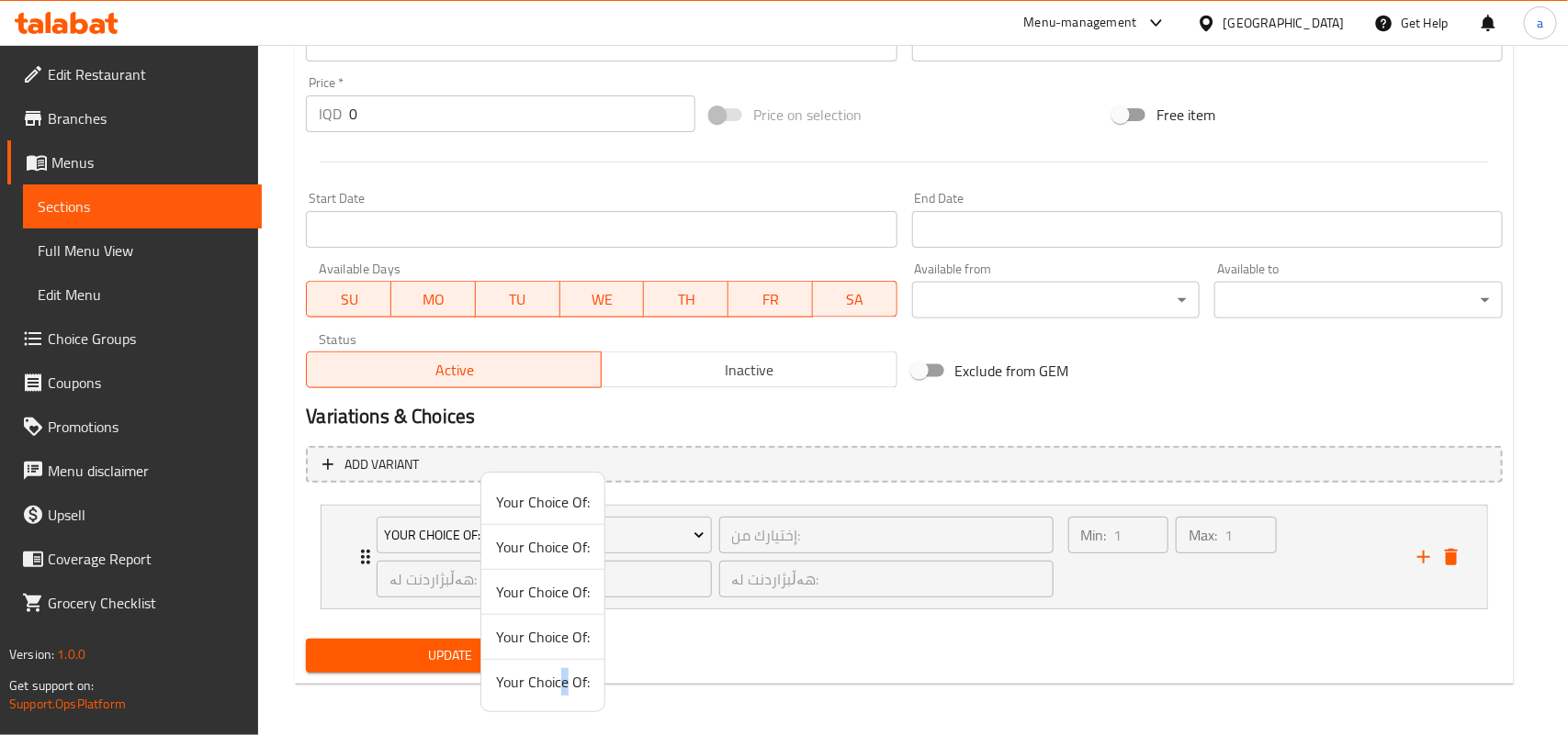
click at [567, 688] on span "Your Choice Of:" at bounding box center [542, 681] width 93 height 22
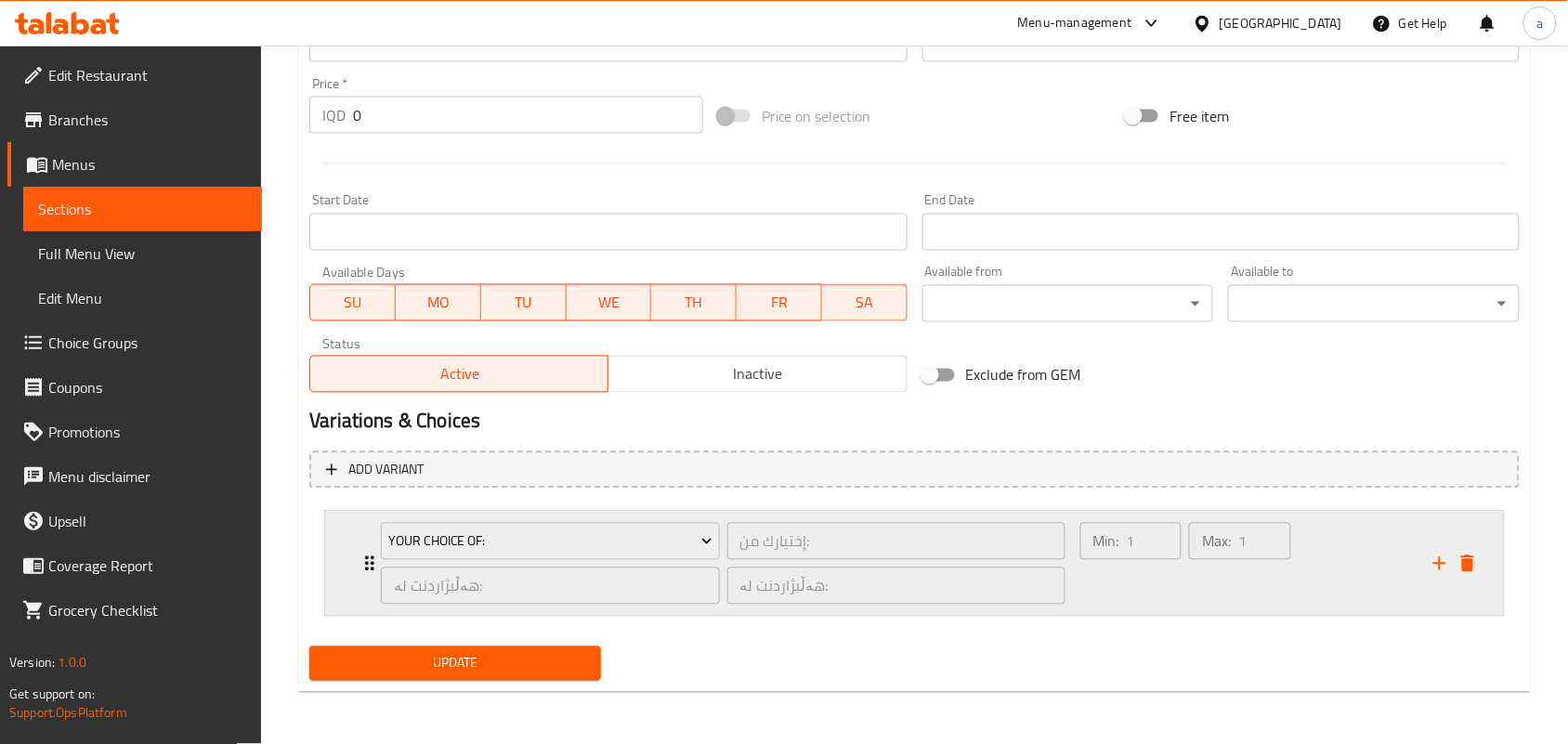
click at [1198, 602] on div "Max: 1 ​" at bounding box center [1239, 564] width 108 height 90
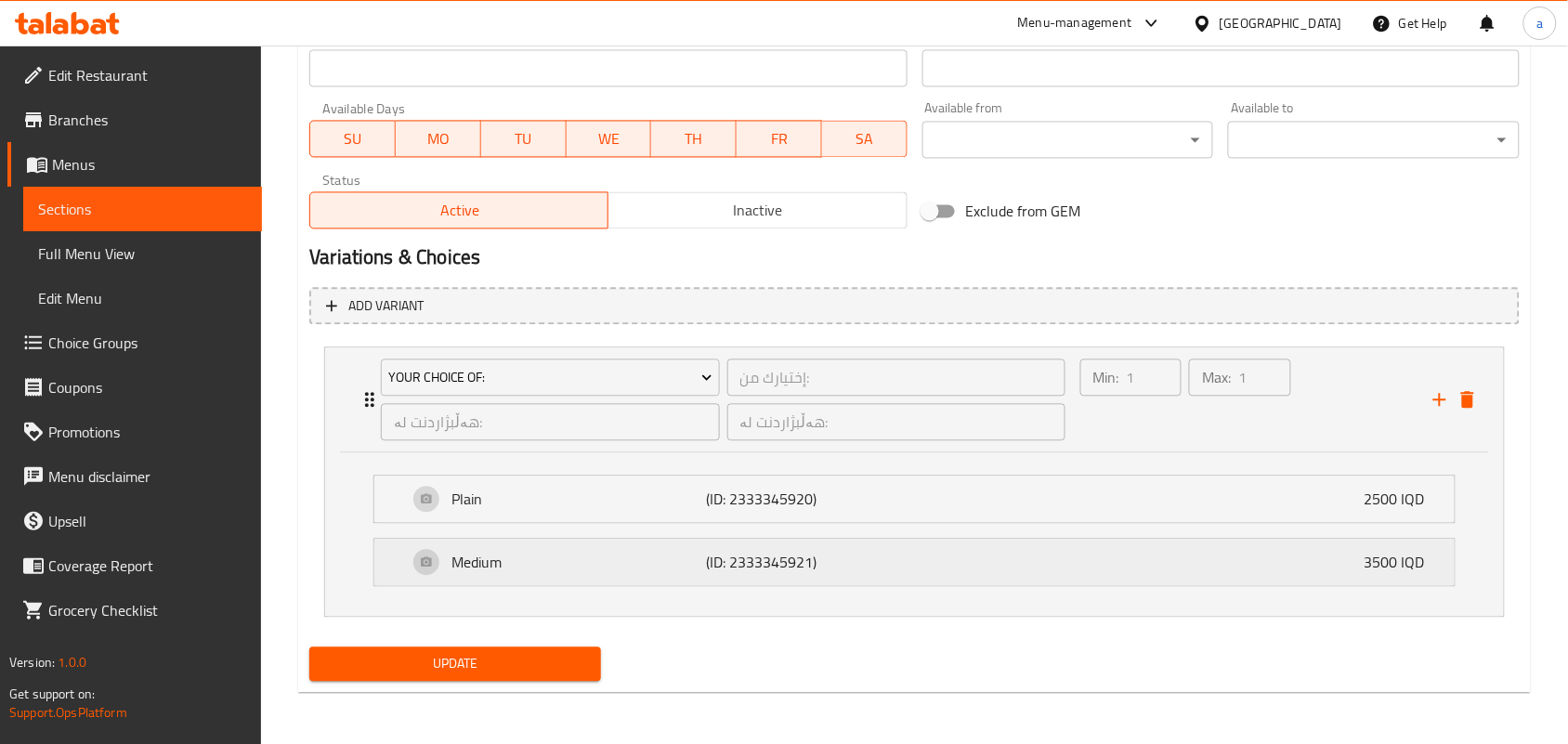
scroll to position [1079, 0]
click at [546, 671] on span "Update" at bounding box center [455, 664] width 262 height 24
click at [551, 674] on span "Update" at bounding box center [455, 664] width 262 height 24
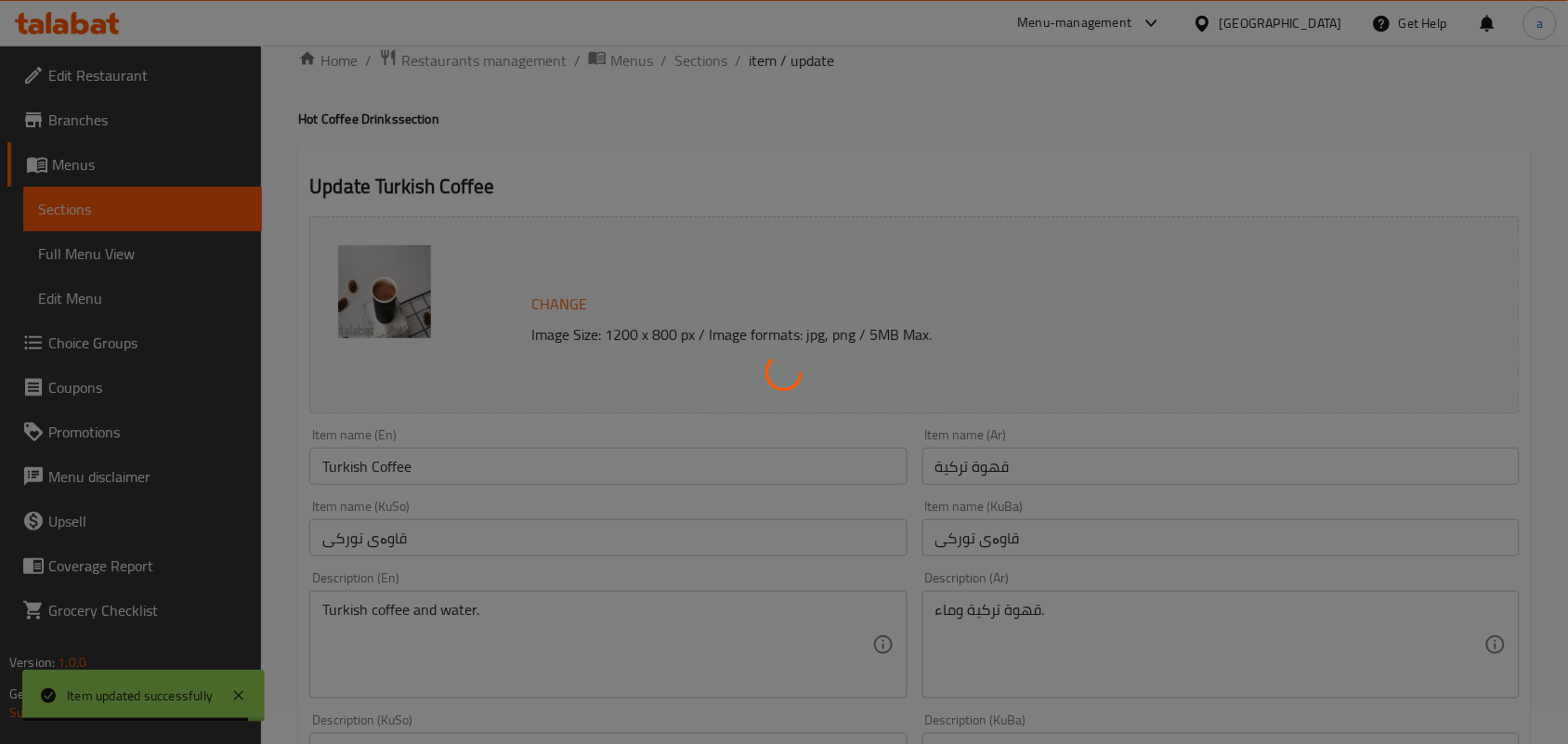
scroll to position [0, 0]
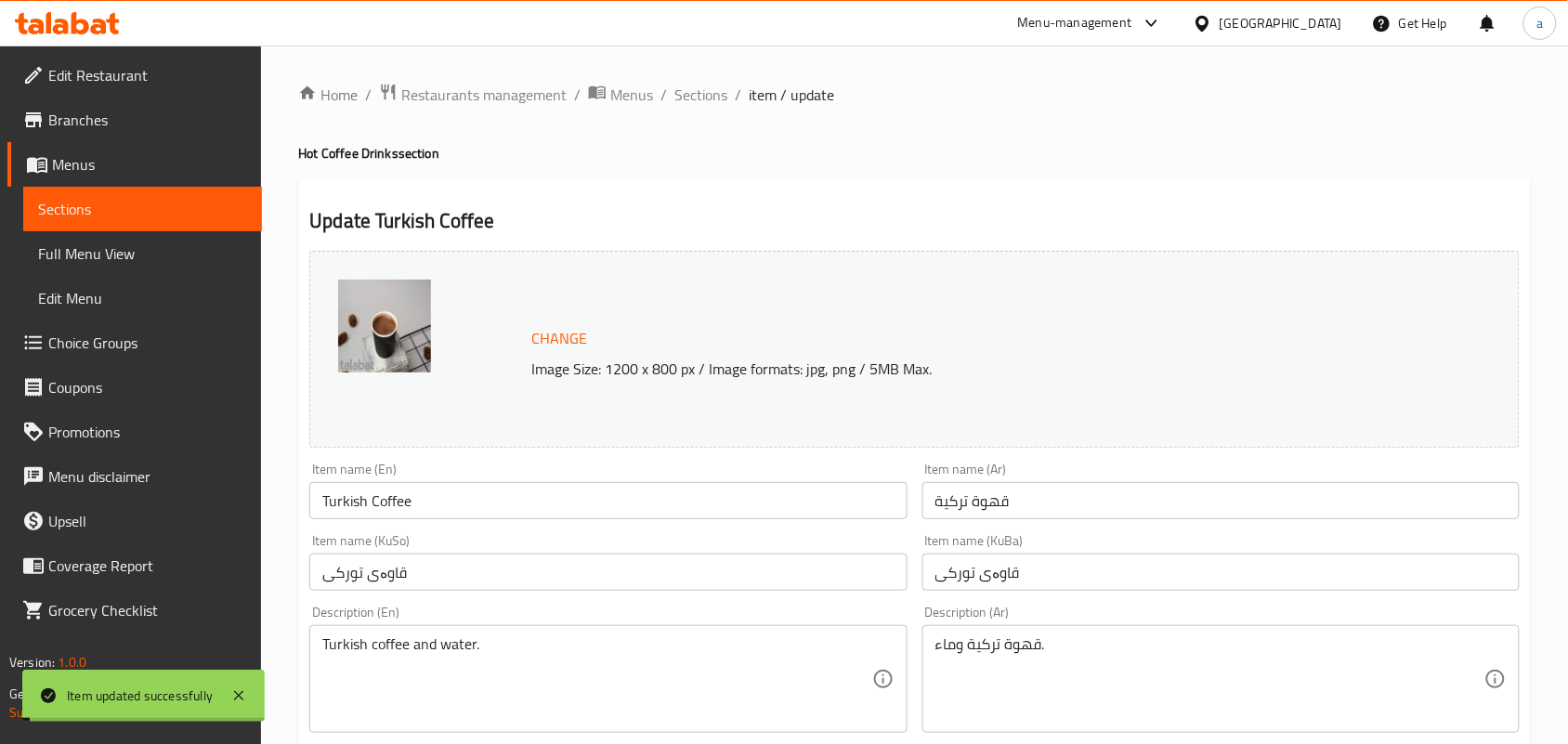
click at [710, 99] on span "Sections" at bounding box center [701, 95] width 53 height 23
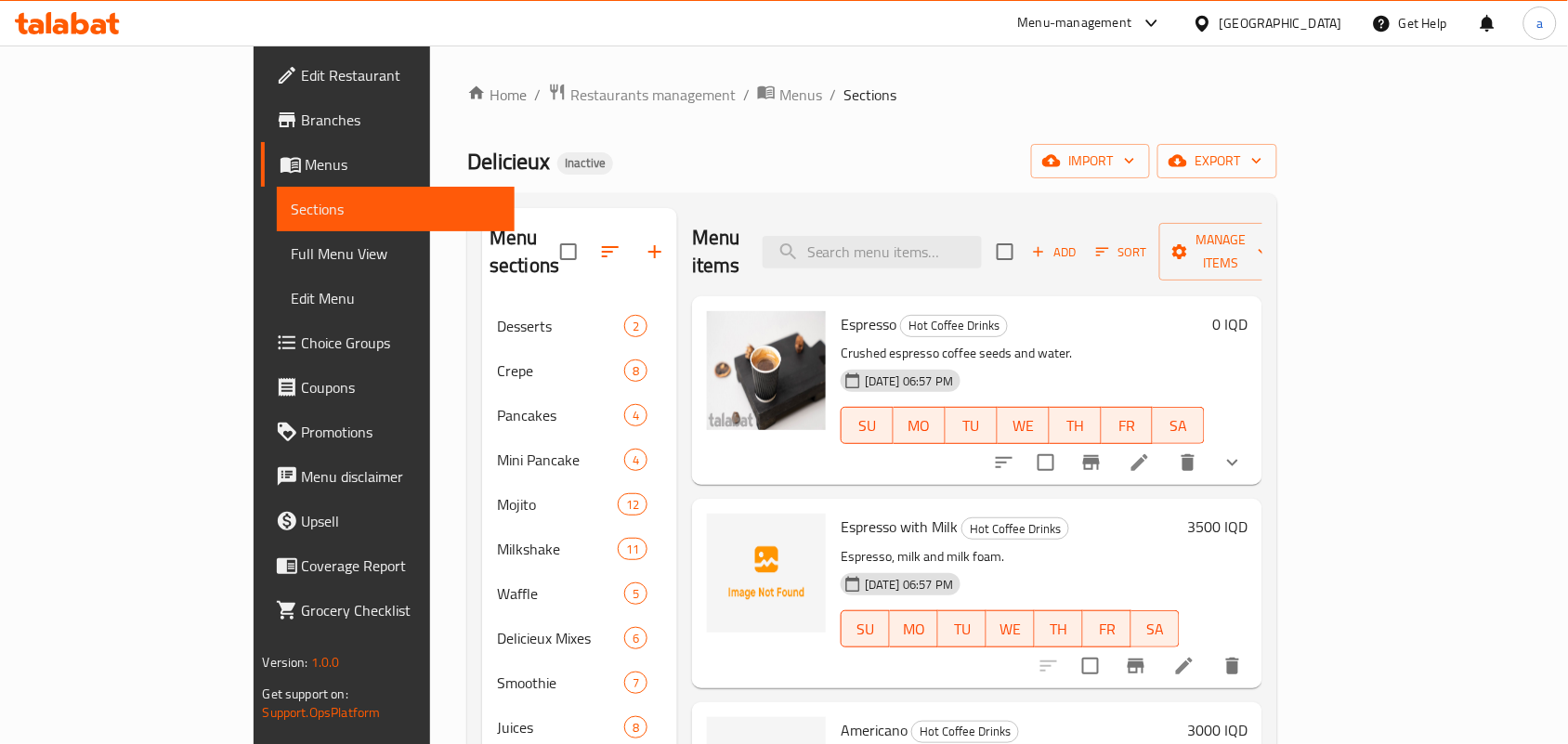
click at [930, 217] on div "Menu items Add Sort Manage items" at bounding box center [976, 252] width 570 height 89
click at [891, 252] on input "search" at bounding box center [872, 252] width 220 height 33
paste input "لاتيه"
type input "لاتيه"
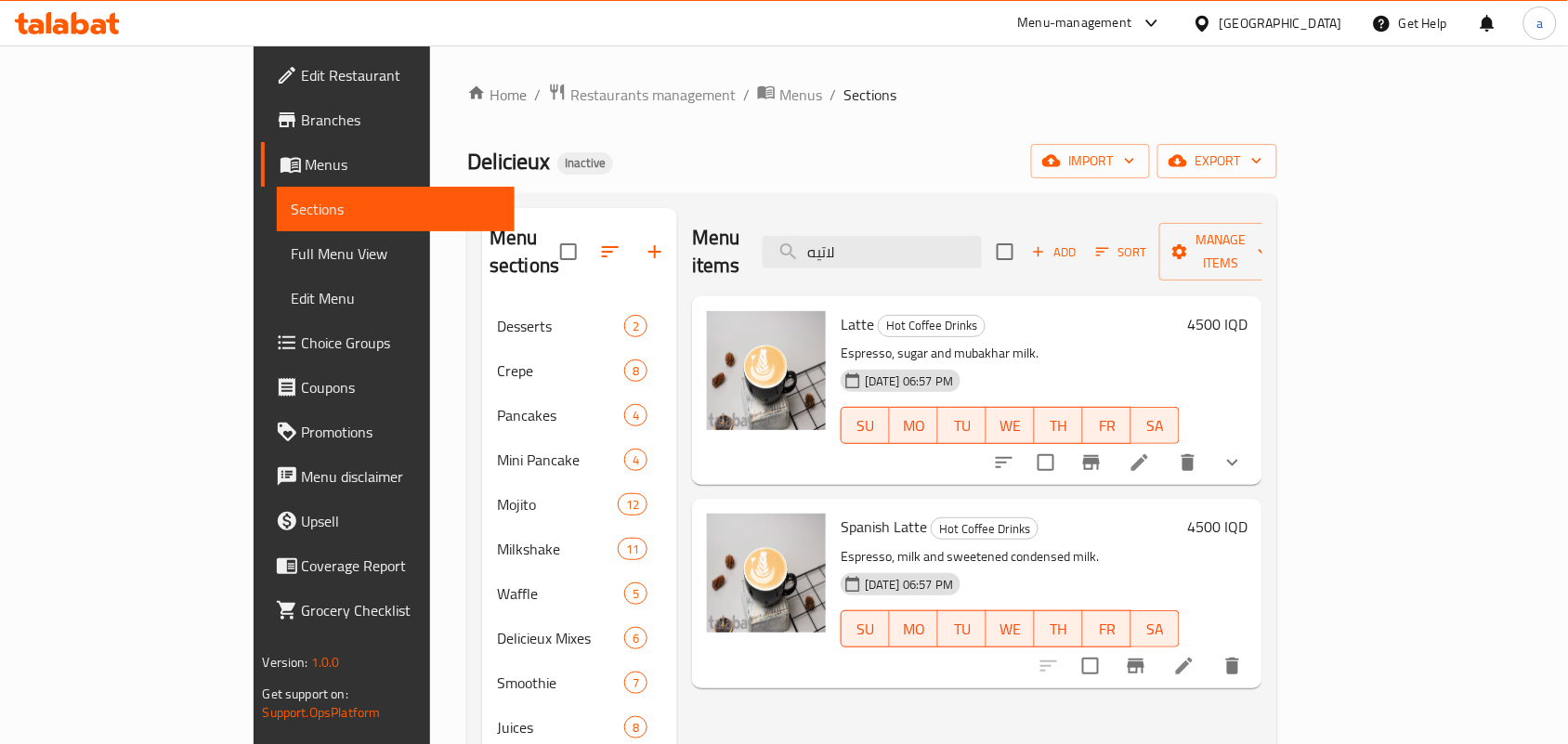
click at [1255, 457] on button "show more" at bounding box center [1232, 462] width 44 height 44
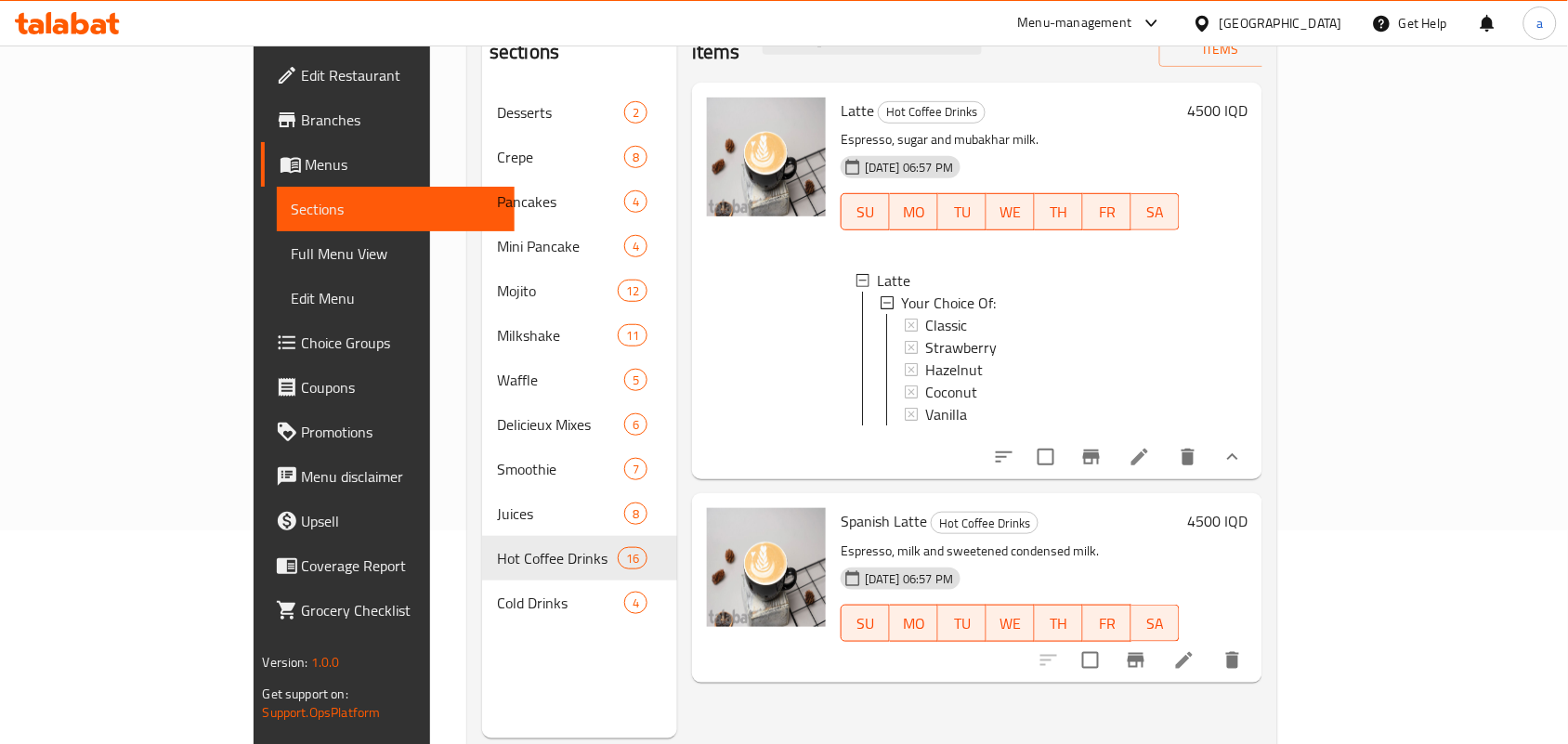
scroll to position [262, 0]
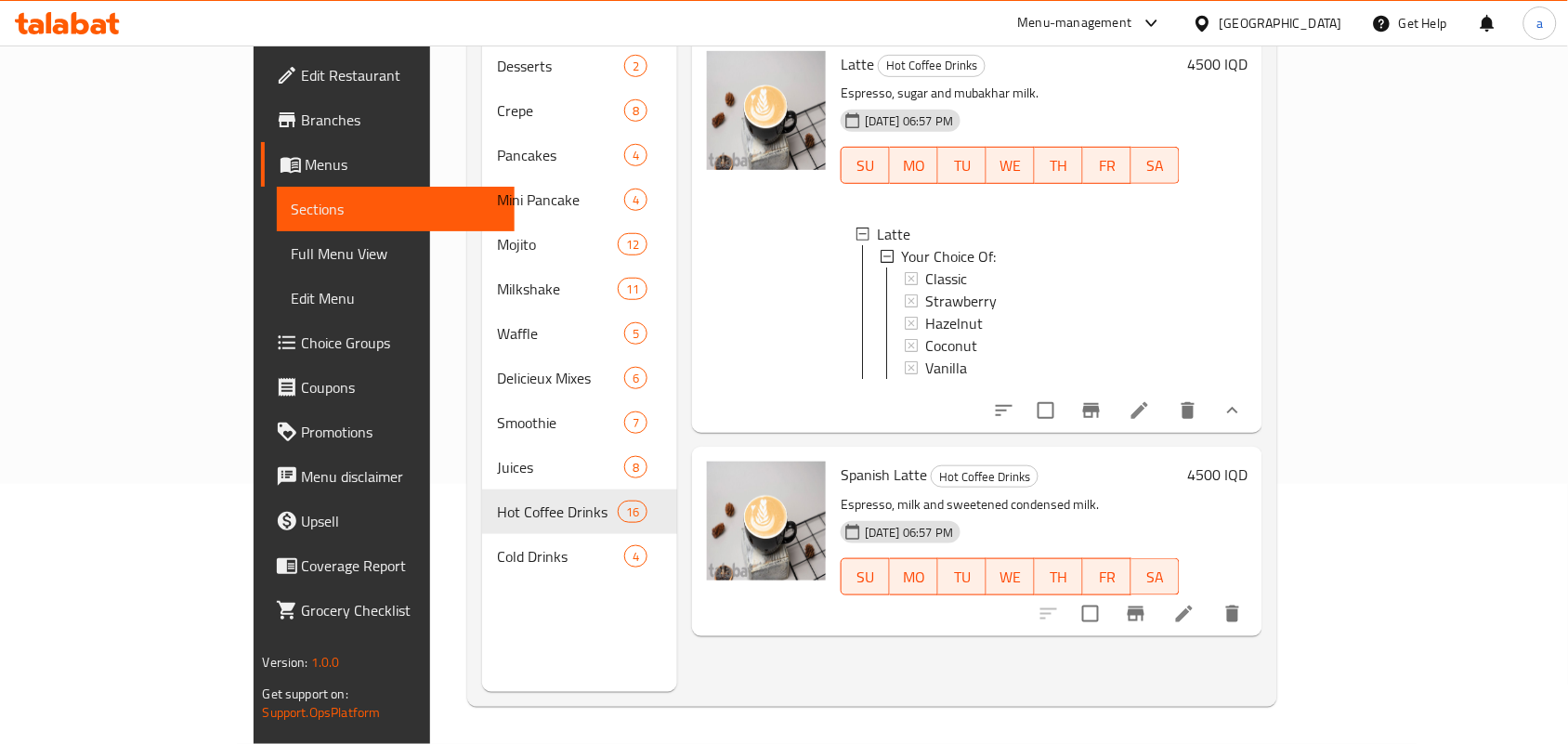
click at [1147, 415] on icon at bounding box center [1139, 410] width 17 height 17
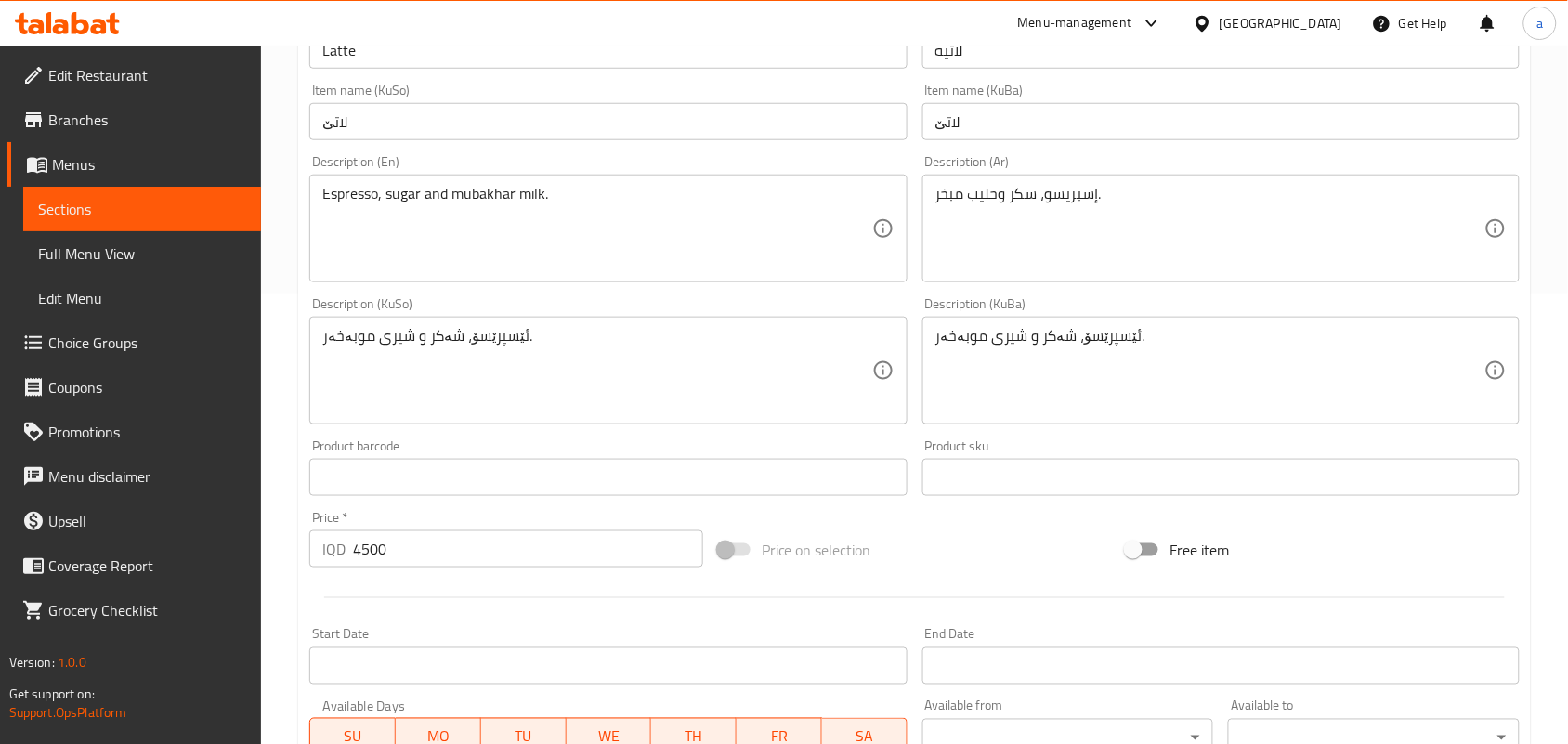
scroll to position [913, 0]
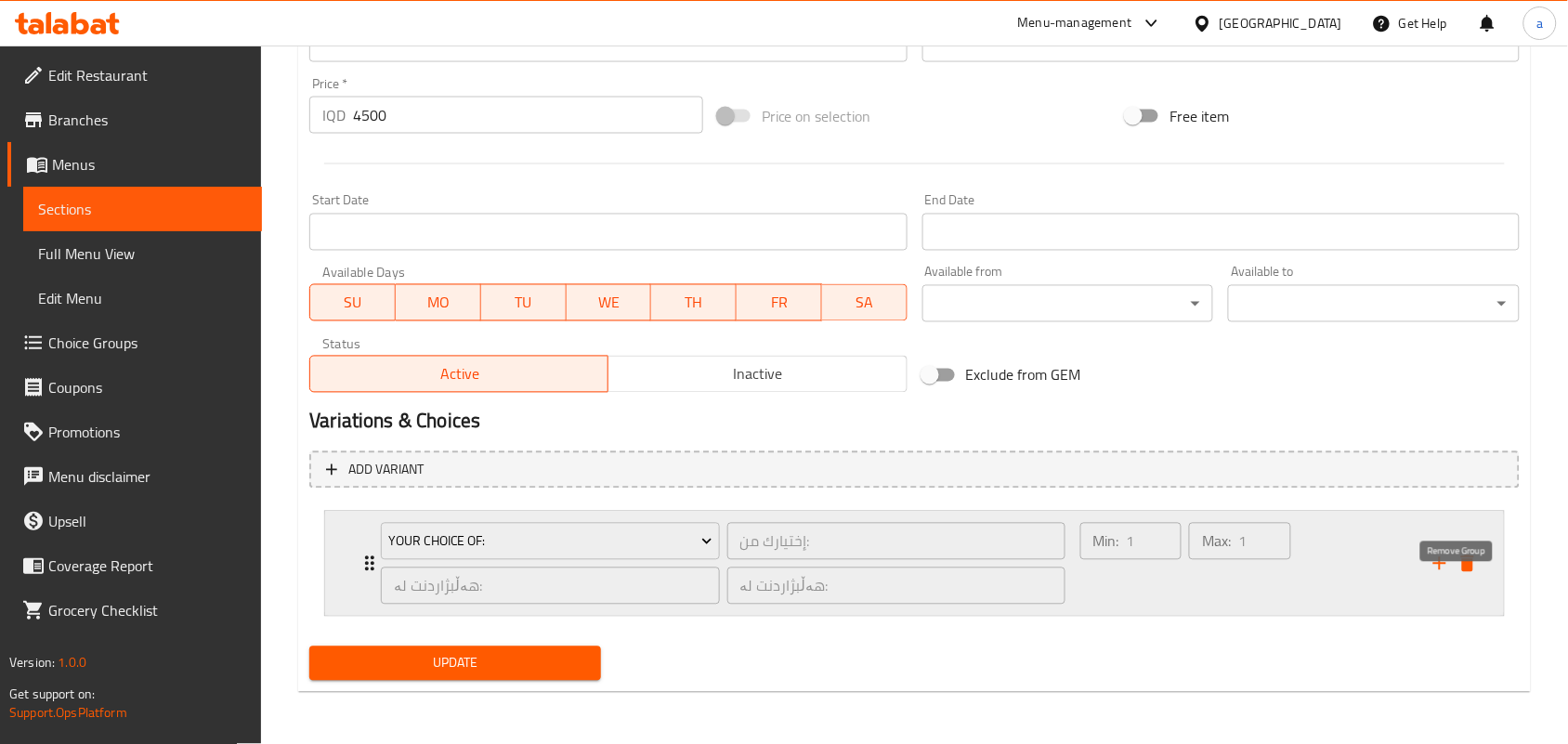
click at [1470, 555] on icon "delete" at bounding box center [1468, 564] width 23 height 23
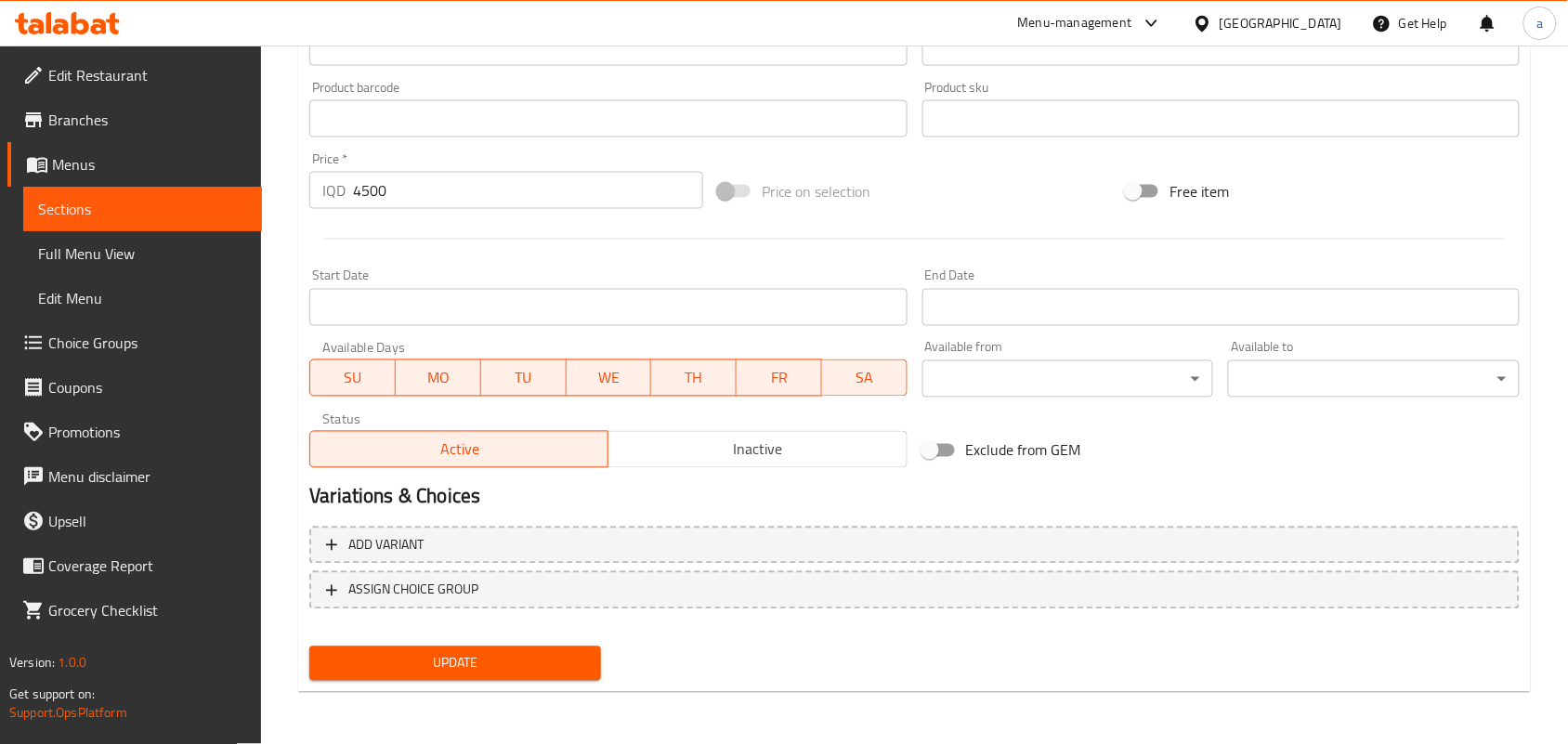
scroll to position [834, 0]
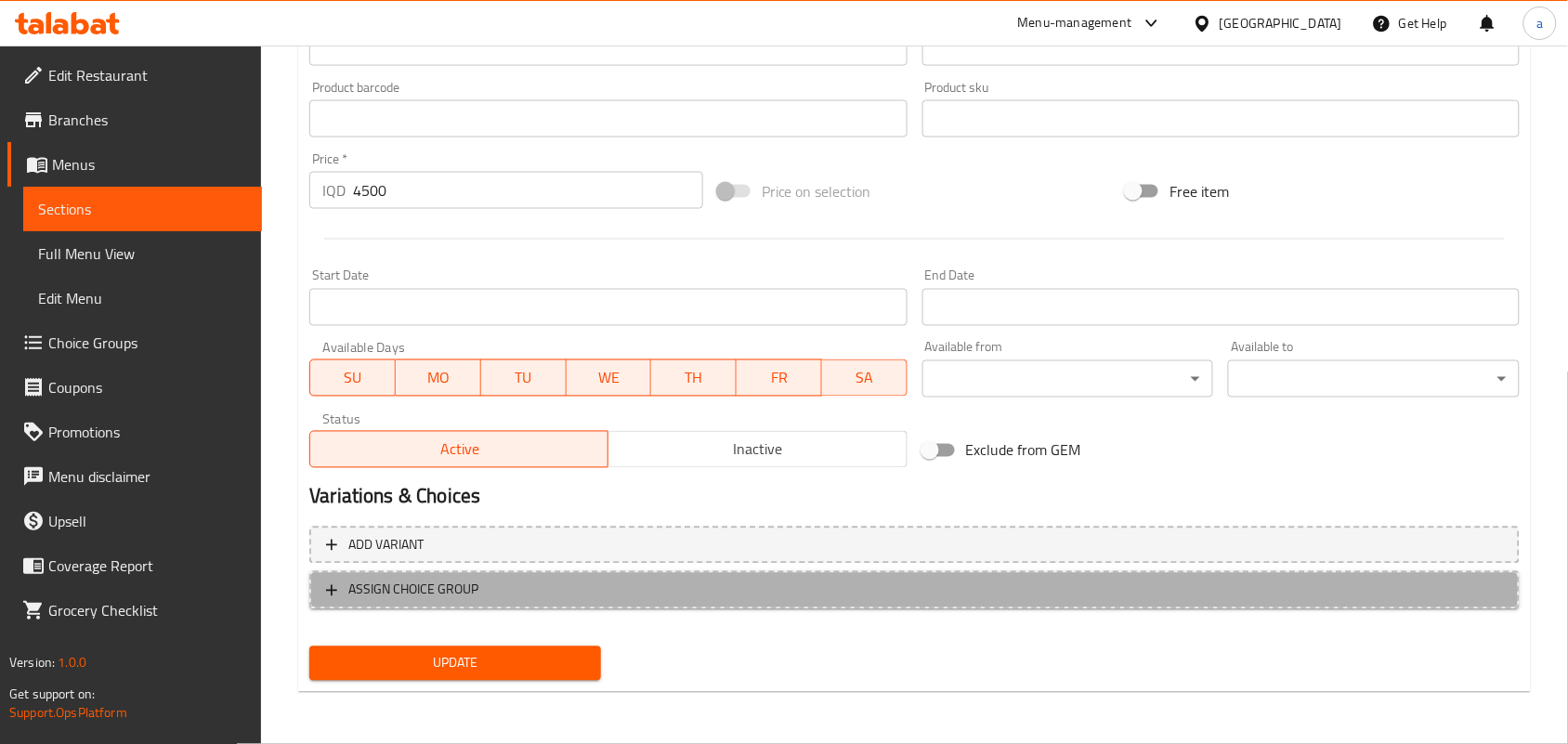
click at [746, 578] on span "ASSIGN CHOICE GROUP" at bounding box center [914, 590] width 1177 height 24
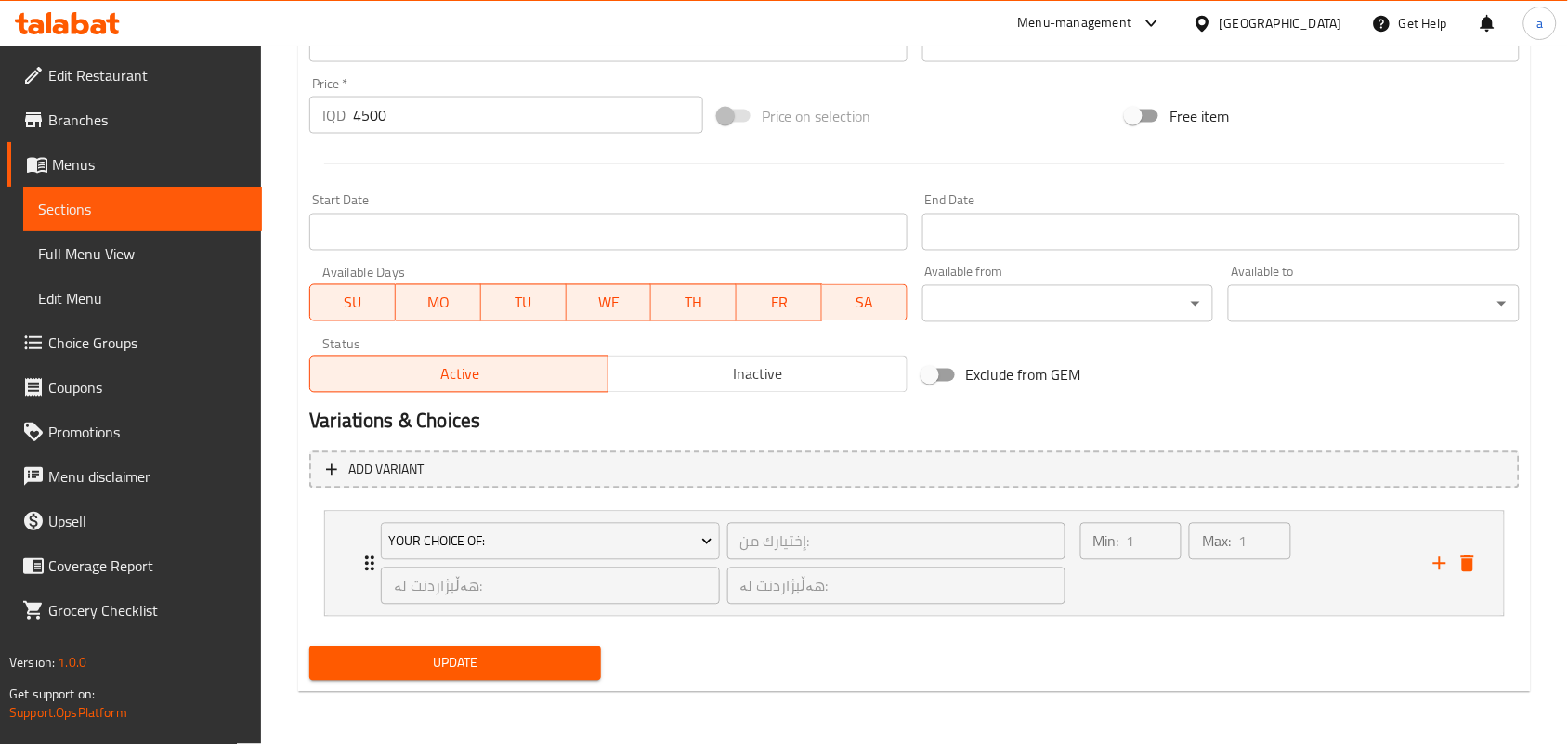
scroll to position [913, 0]
click at [624, 546] on span "Your Choice Of:" at bounding box center [550, 542] width 324 height 24
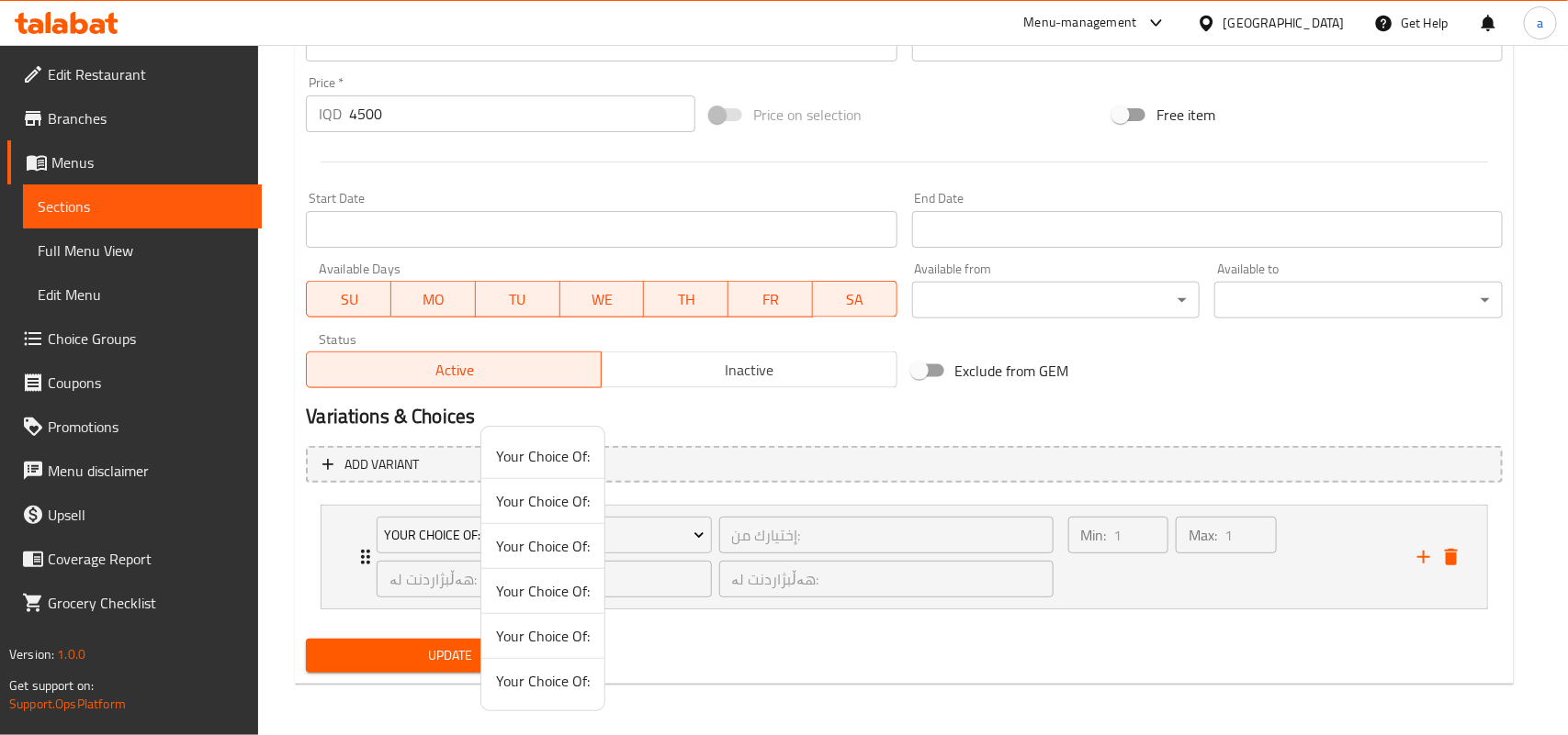
click at [566, 684] on span "Your Choice Of:" at bounding box center [542, 680] width 93 height 22
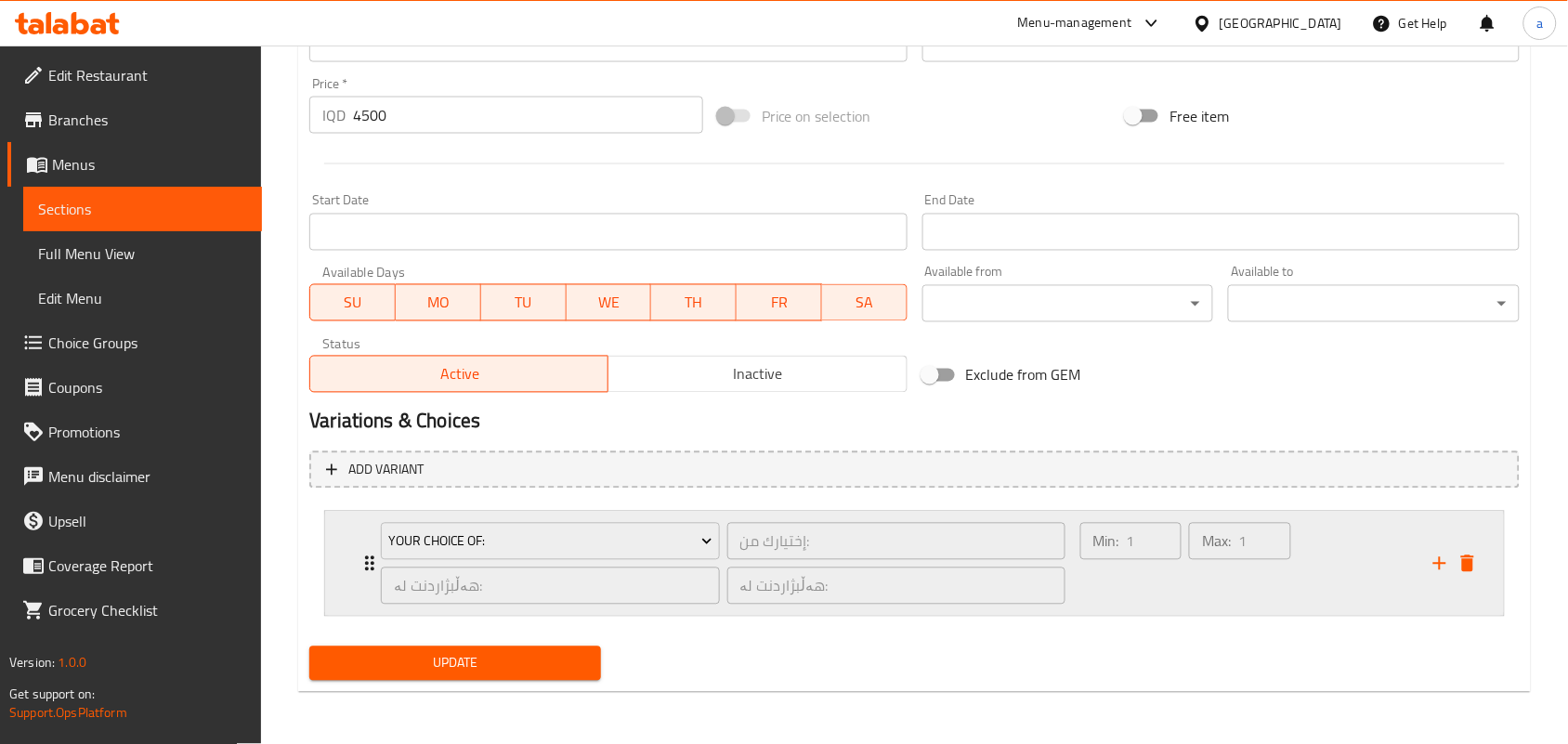
click at [1122, 593] on div "Min: 1 ​" at bounding box center [1131, 564] width 108 height 90
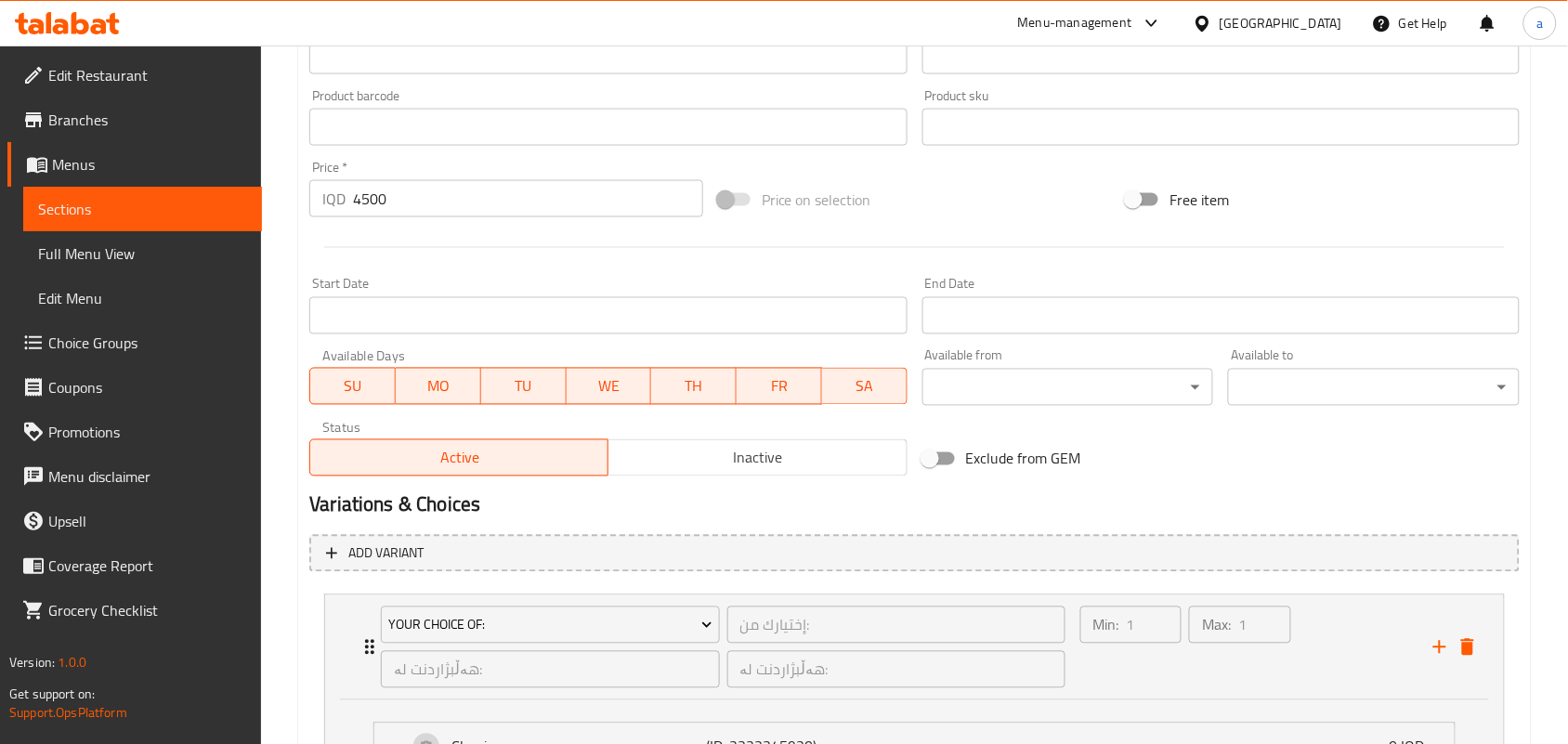
scroll to position [1269, 0]
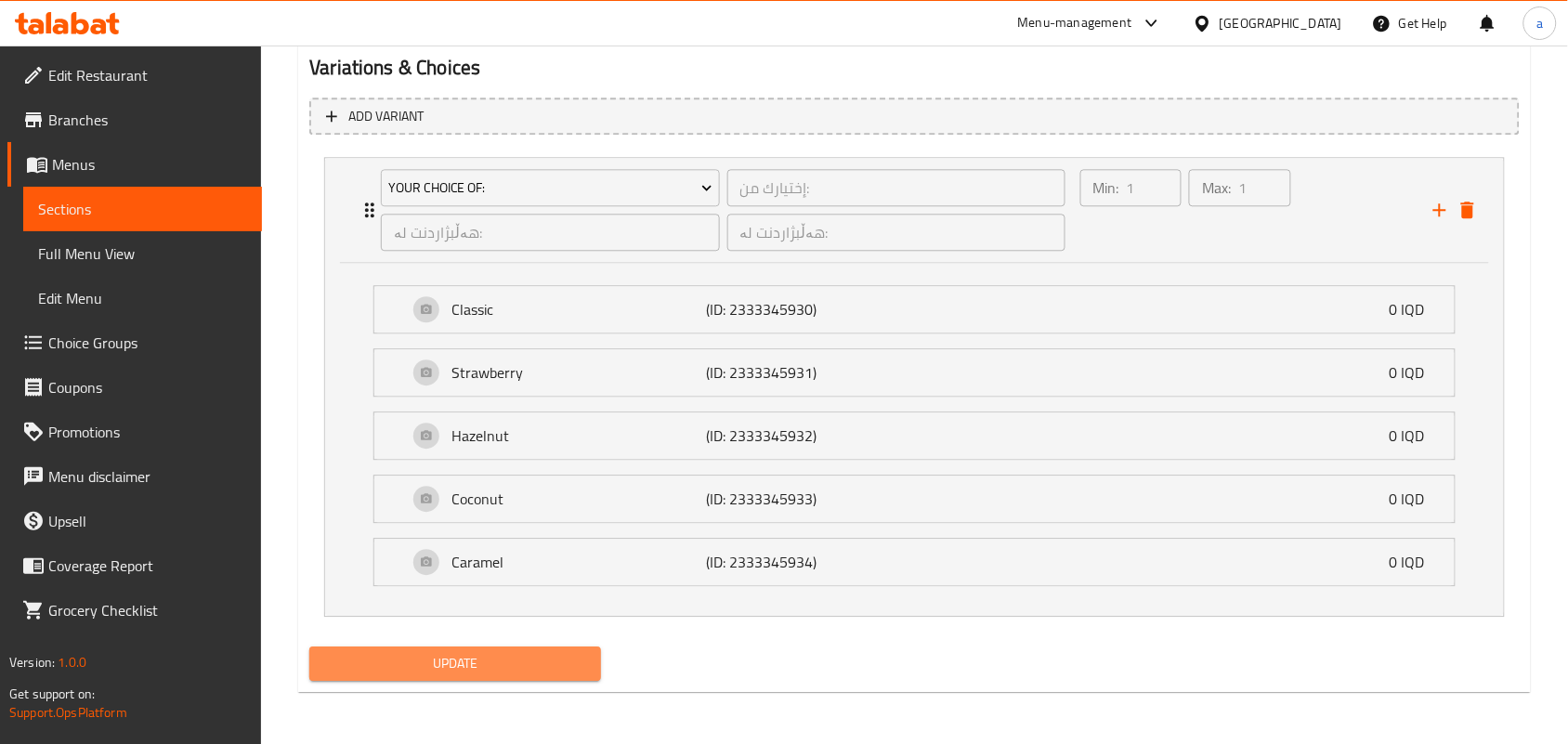
click at [580, 660] on span "Update" at bounding box center [455, 664] width 262 height 24
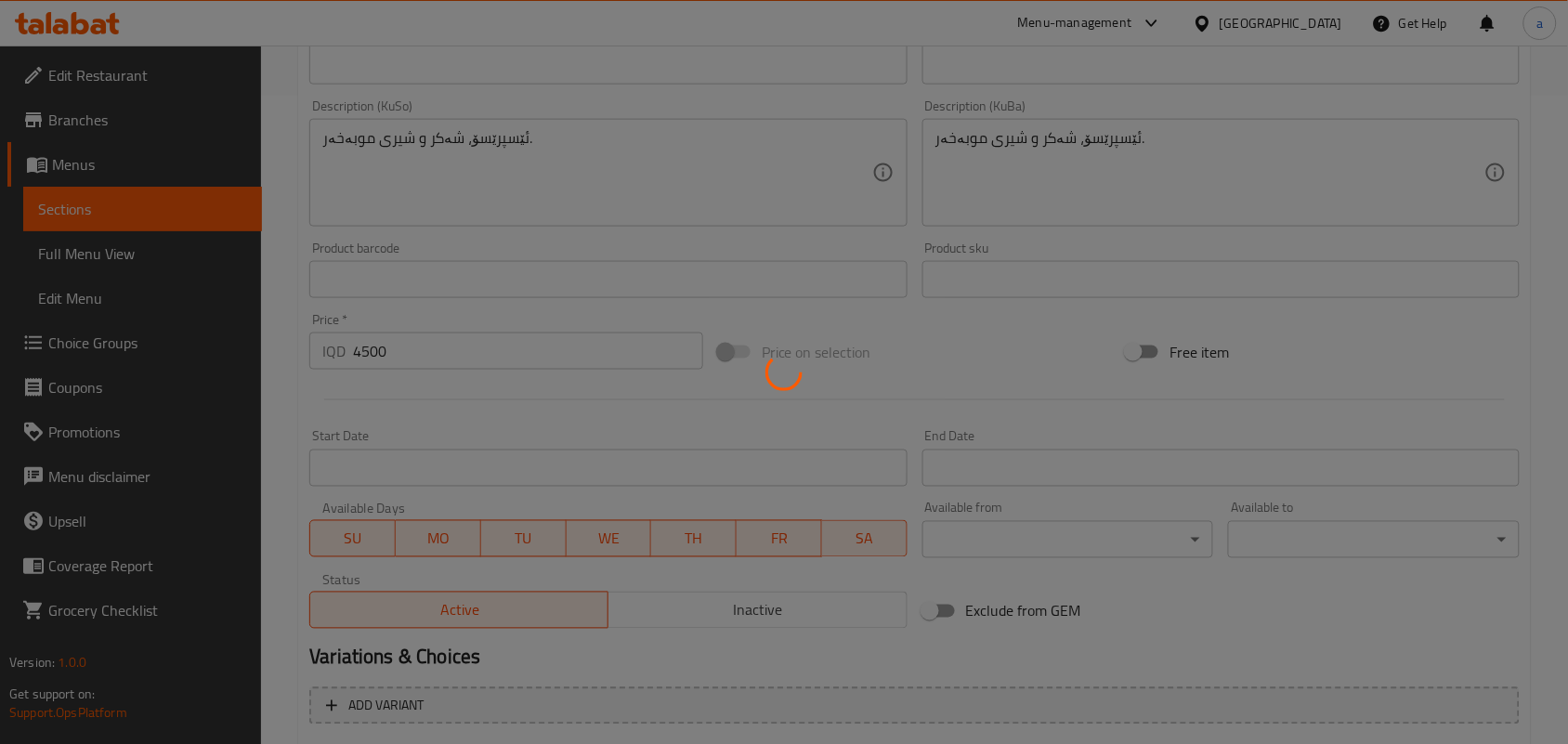
scroll to position [0, 0]
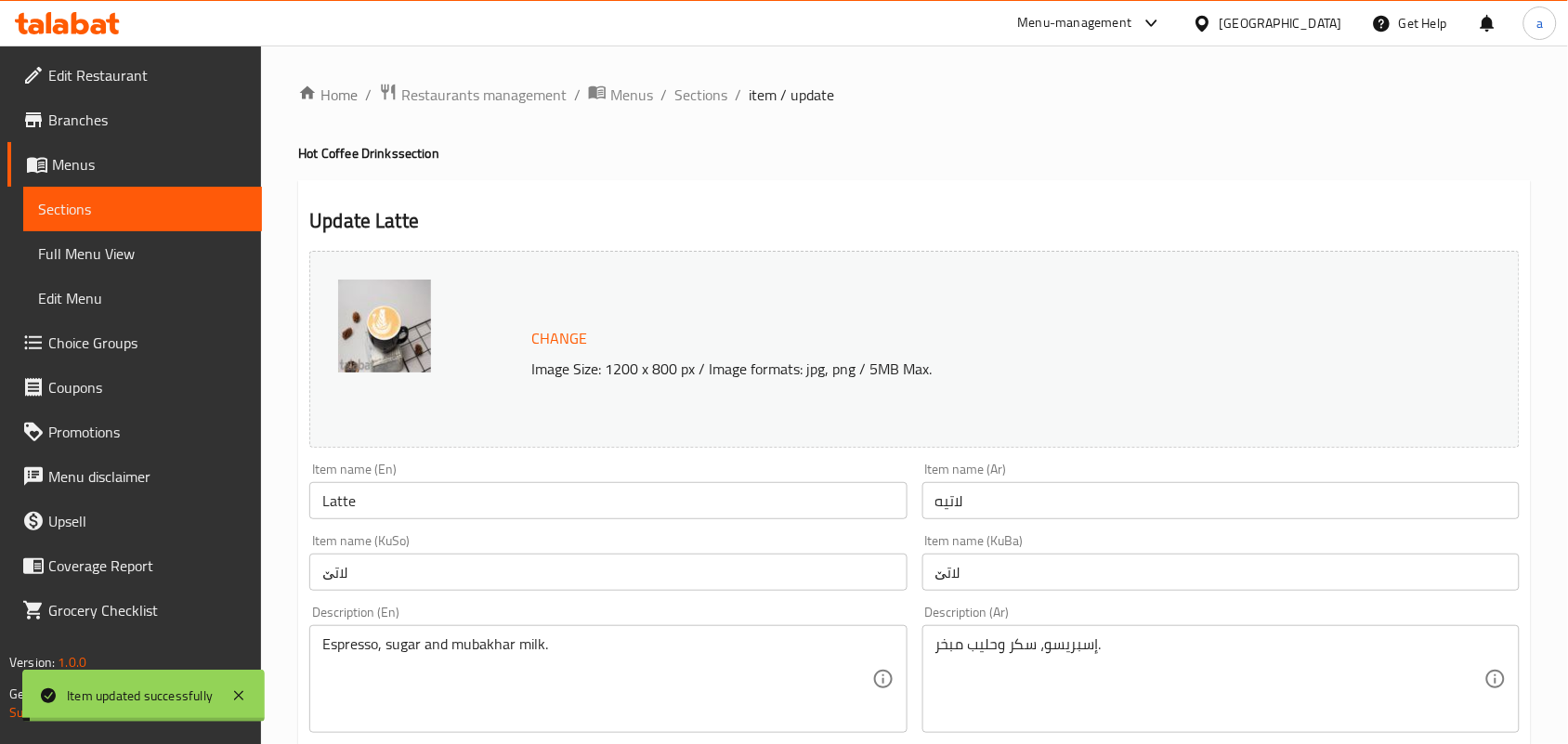
click at [713, 94] on span "Sections" at bounding box center [701, 95] width 53 height 23
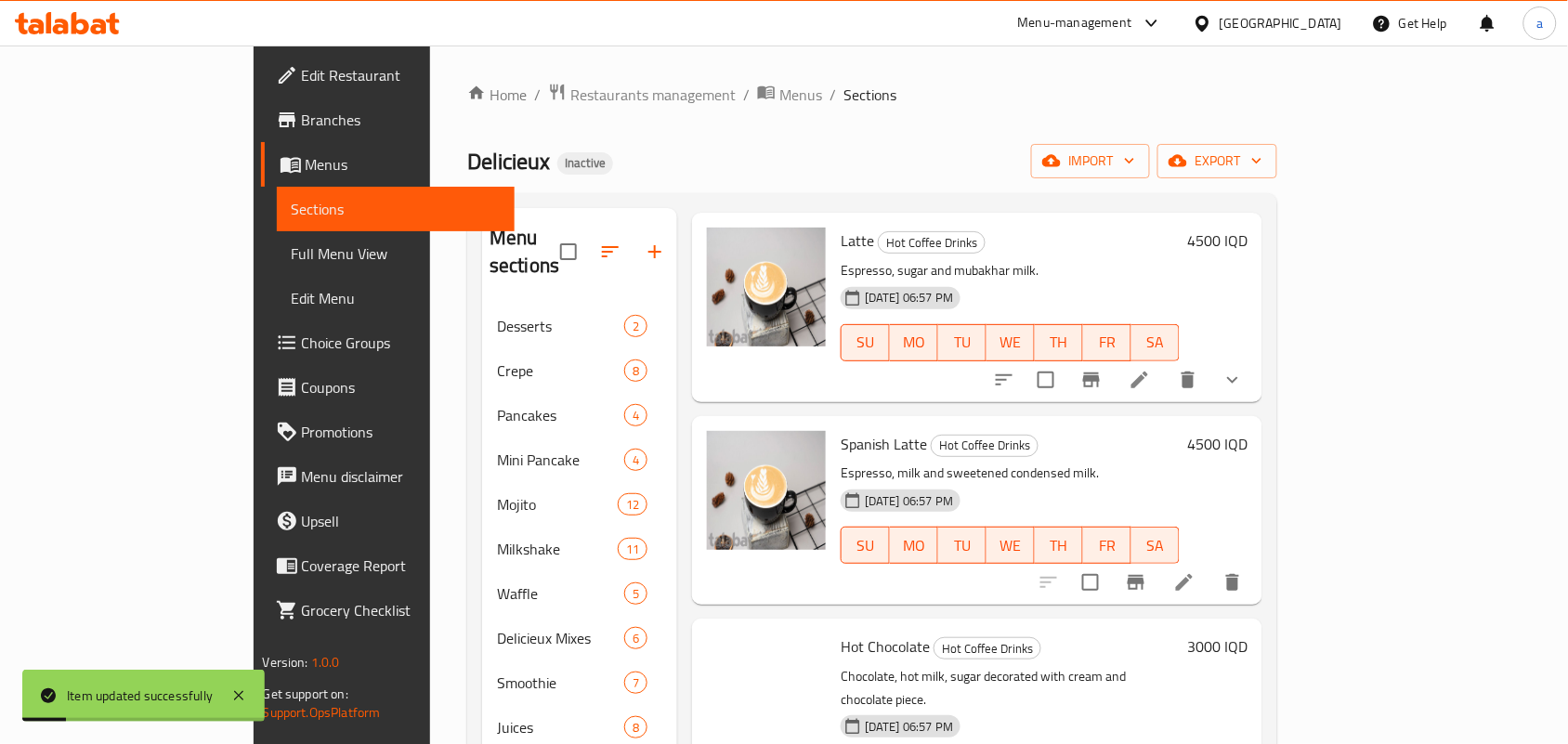
scroll to position [2618, 0]
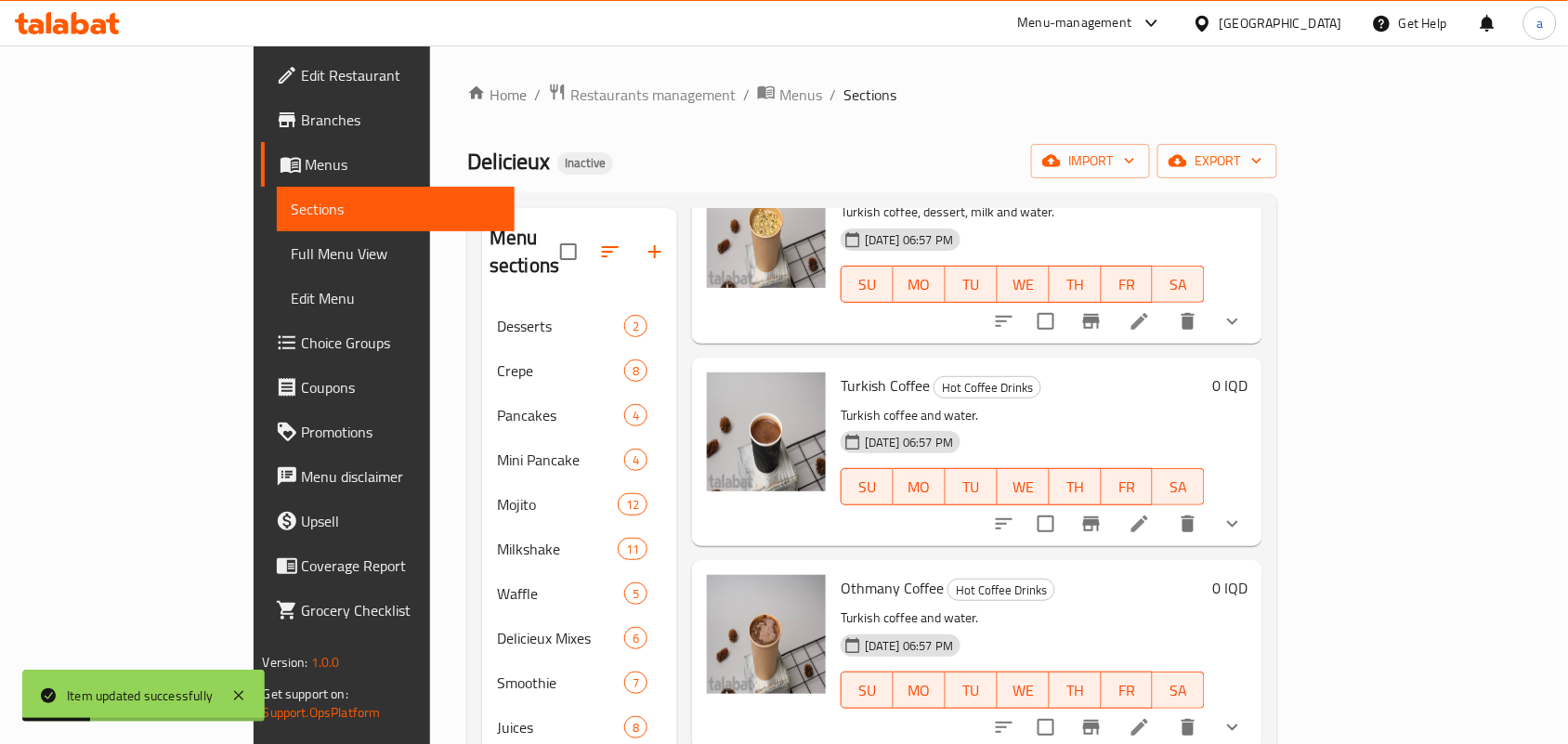
click at [292, 265] on span "Full Menu View" at bounding box center [396, 253] width 209 height 23
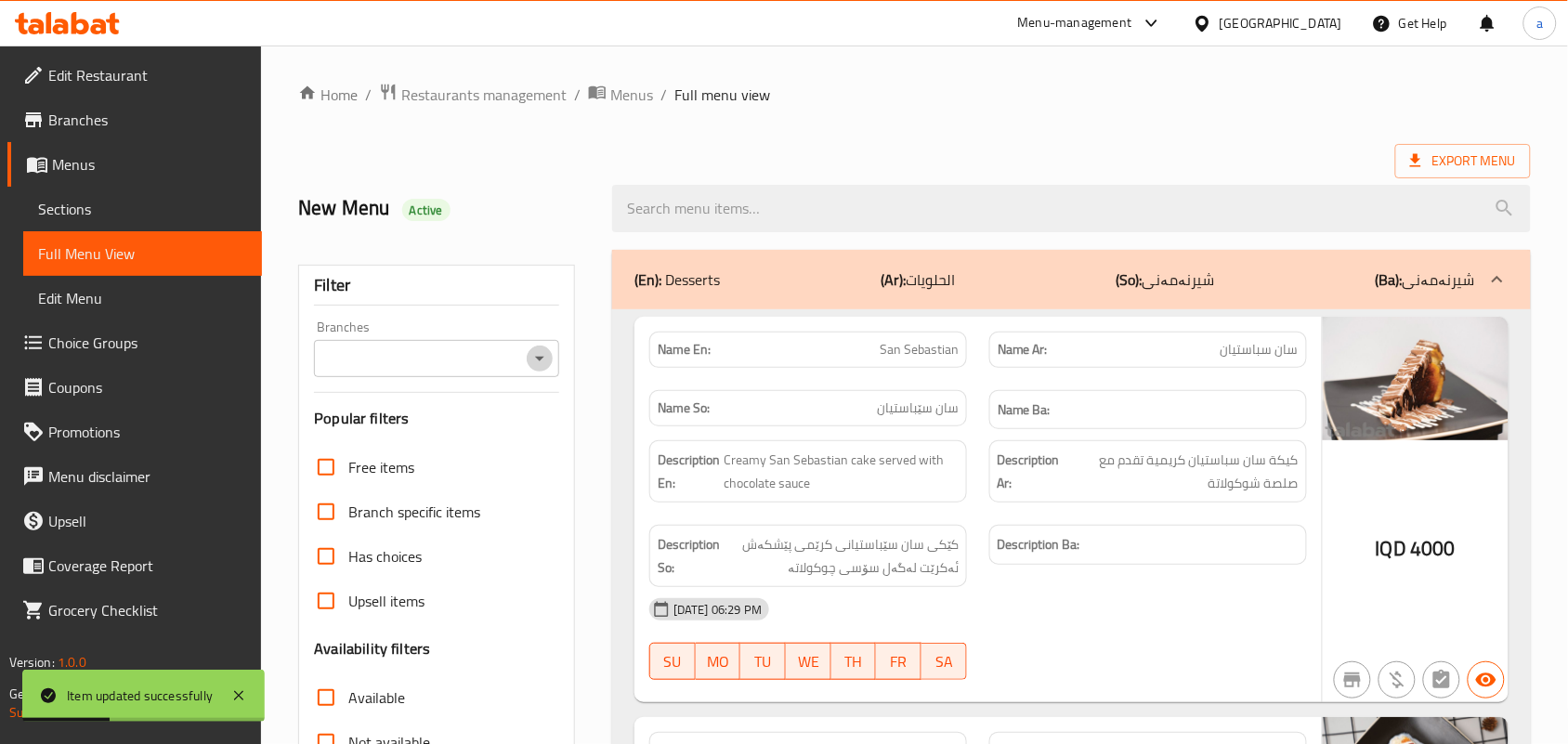
click at [537, 363] on icon "Open" at bounding box center [540, 359] width 23 height 23
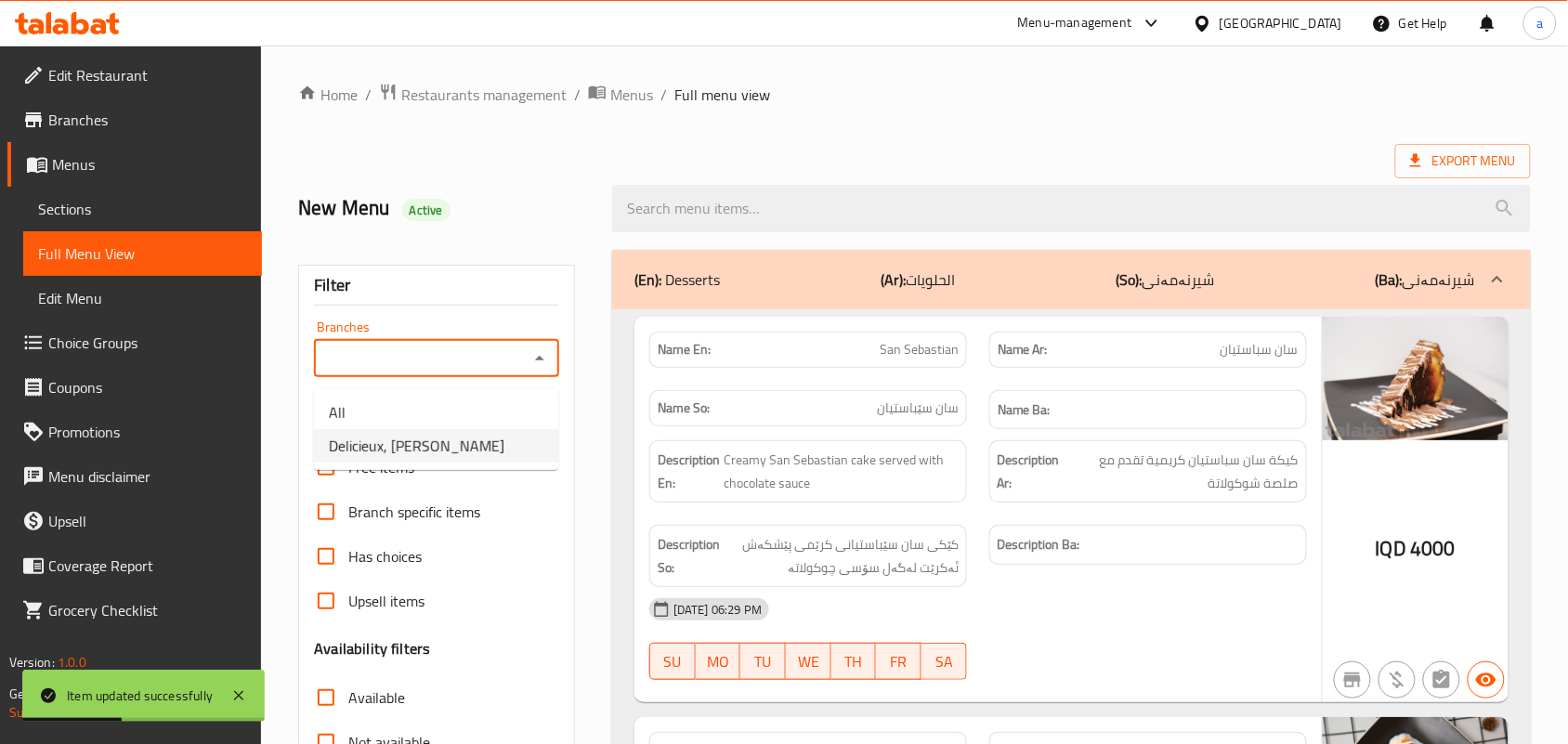
click at [471, 458] on li "Delicieux, Al Ashar" at bounding box center [436, 446] width 244 height 34
type input "Delicieux, Al Ashar"
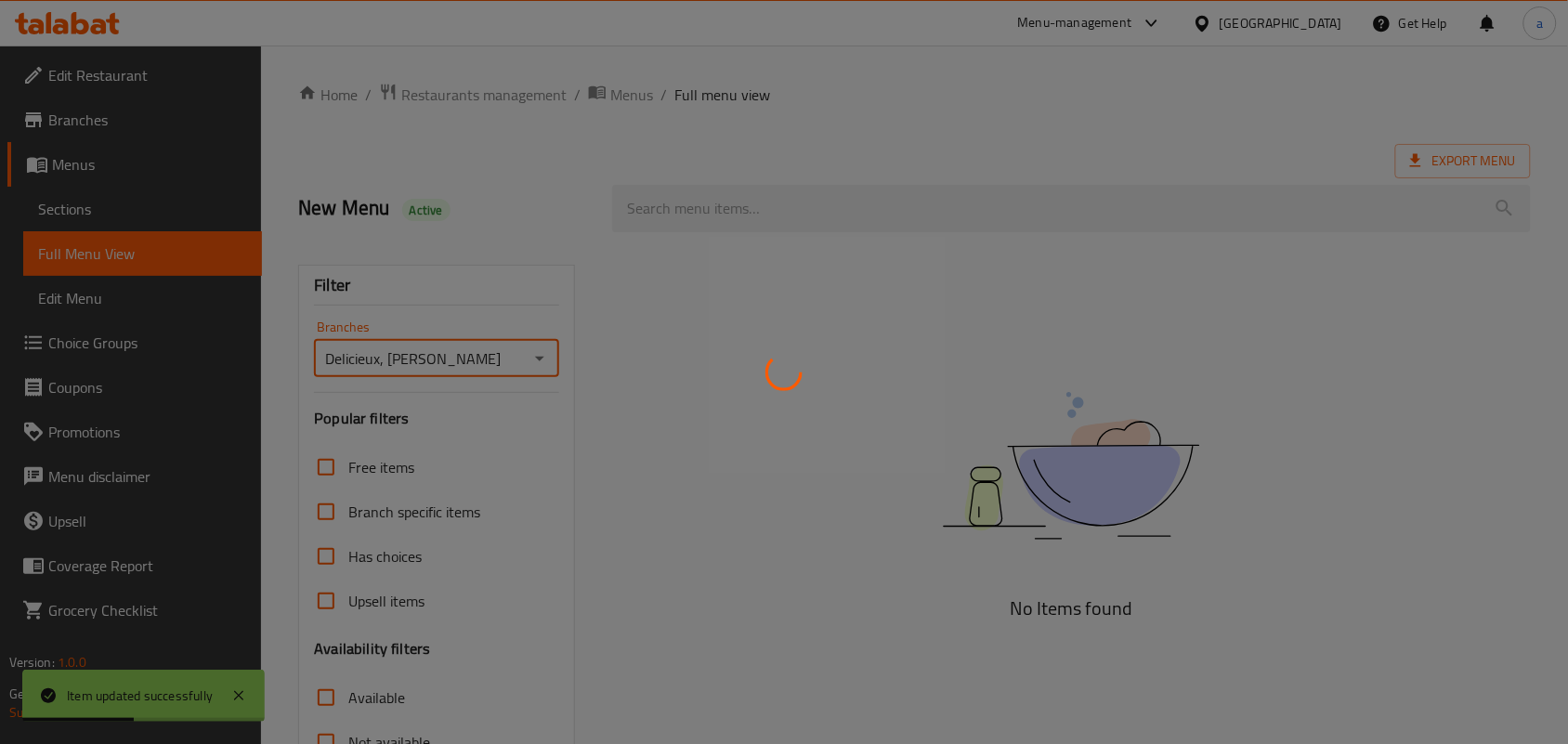
scroll to position [270, 0]
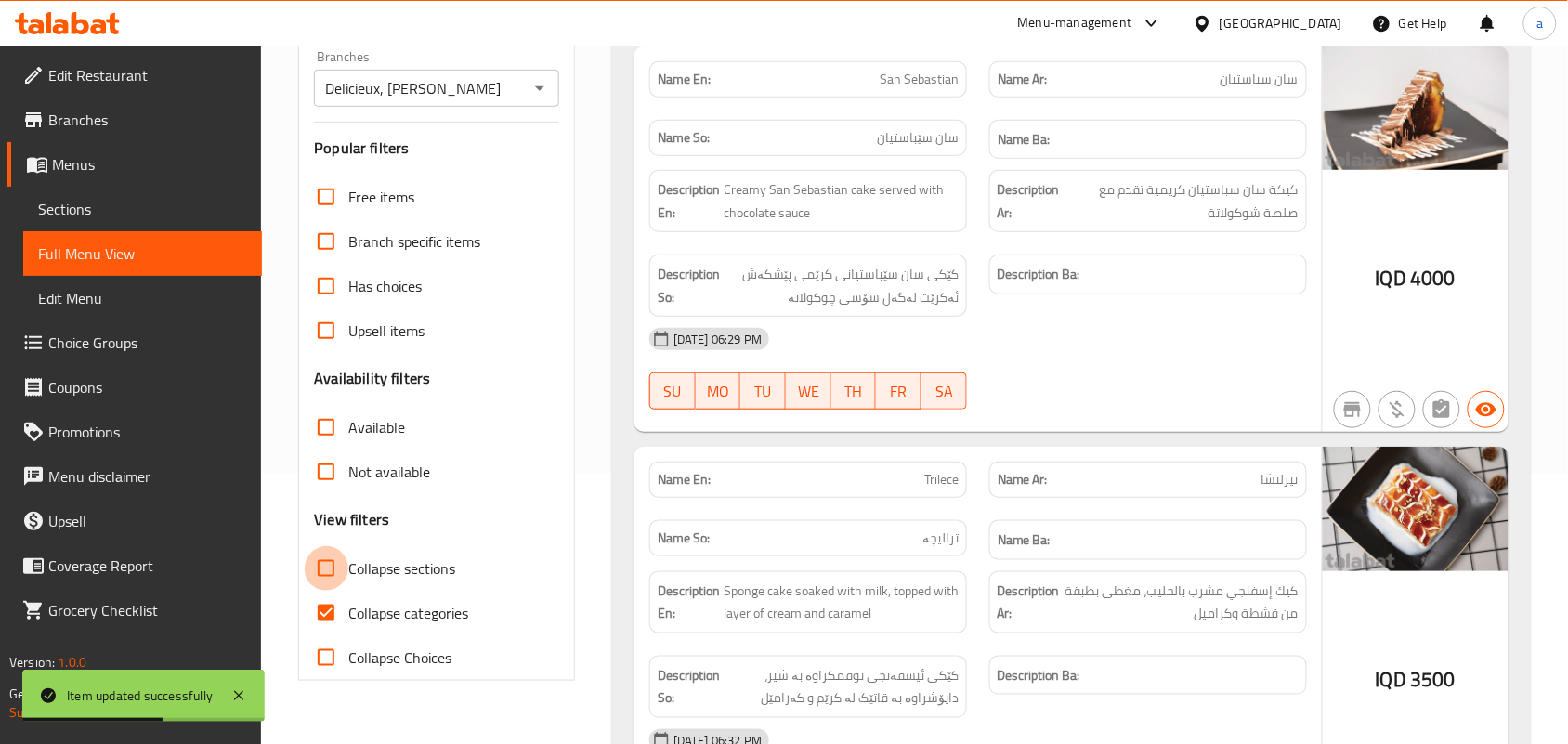
click at [333, 582] on input "Collapse sections" at bounding box center [325, 568] width 44 height 44
checkbox input "true"
click at [336, 632] on input "Collapse categories" at bounding box center [325, 613] width 44 height 44
checkbox input "false"
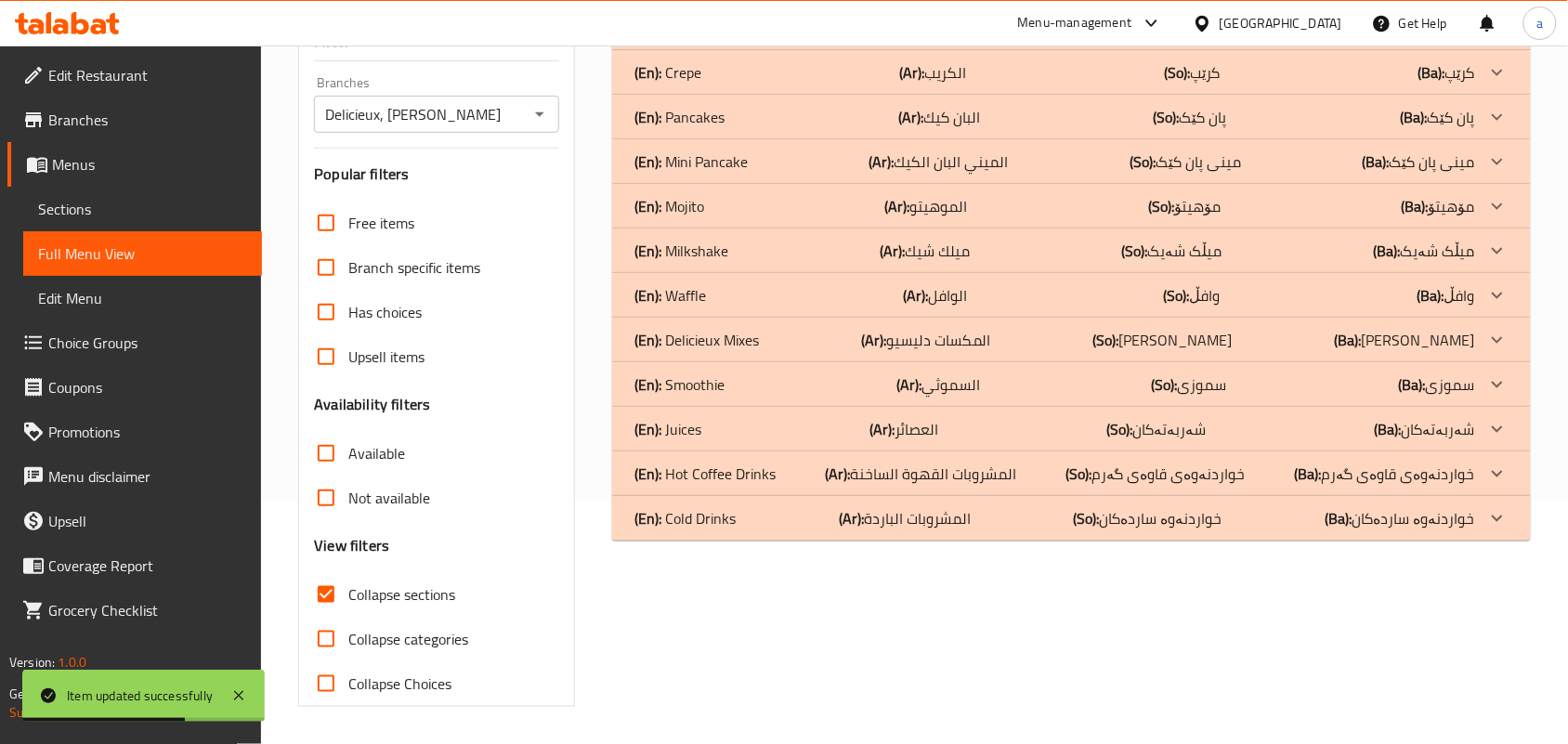
scroll to position [274, 0]
click at [939, 463] on p "(Ar): المشروبات القهوة الساخنة" at bounding box center [920, 474] width 191 height 23
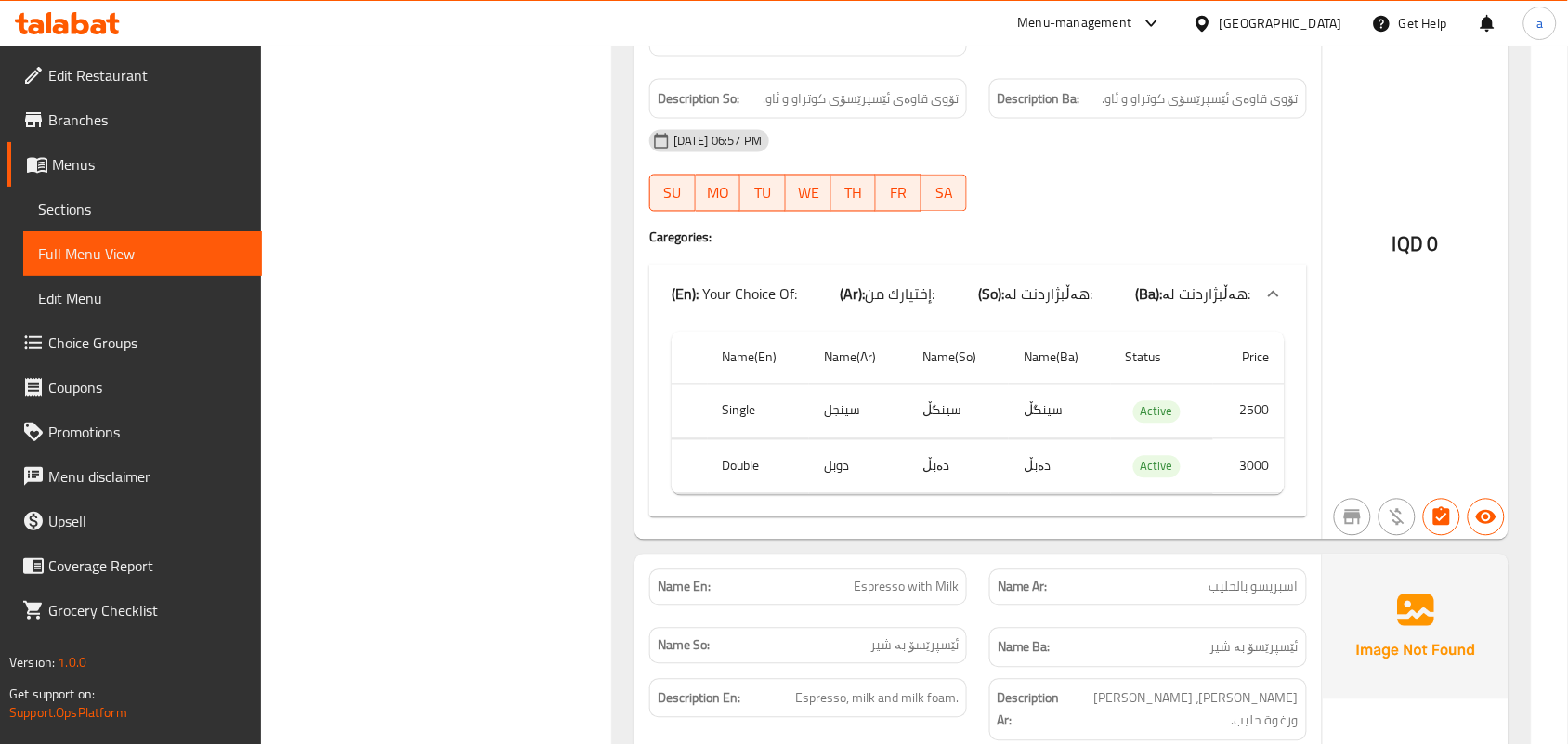
scroll to position [0, 0]
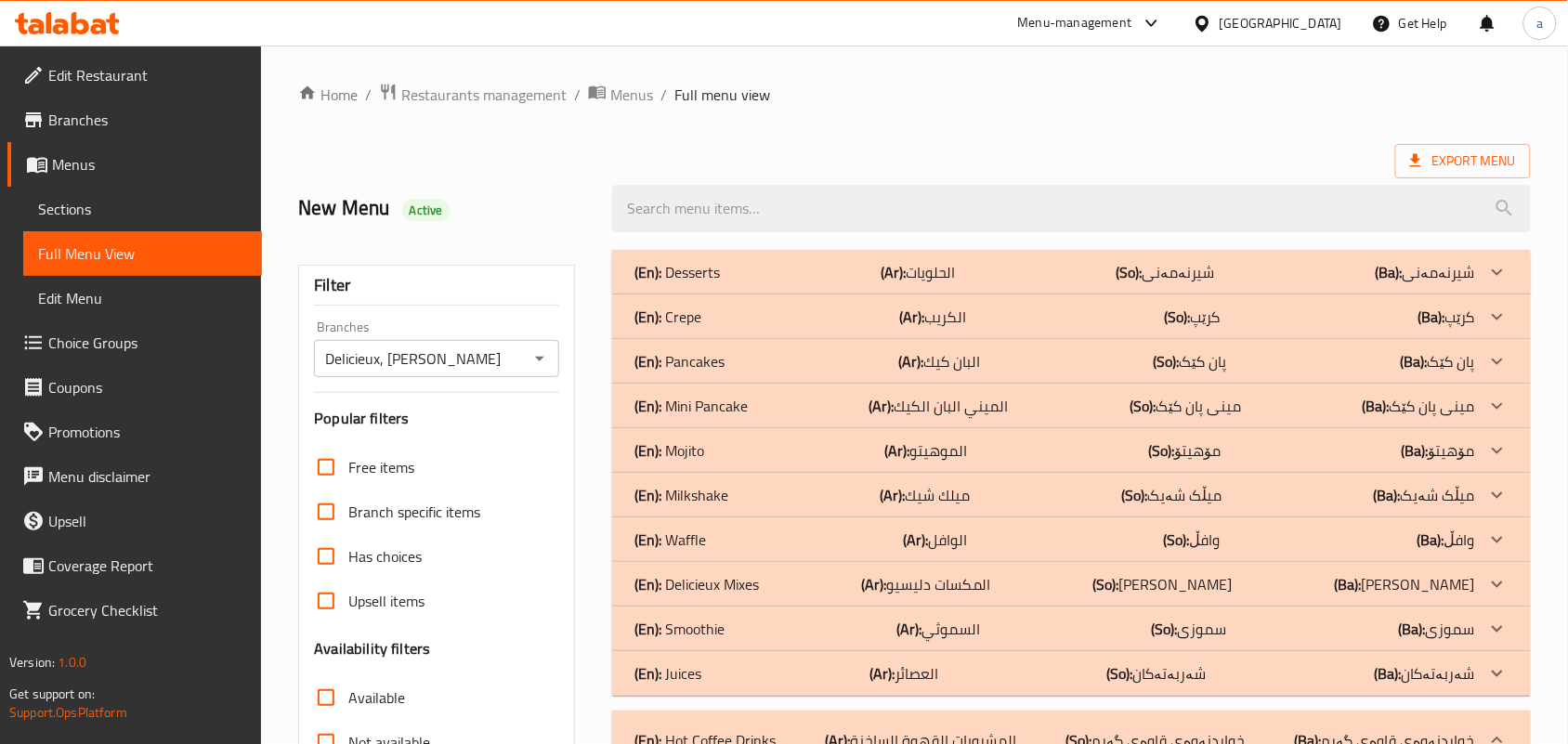
click at [1021, 410] on div "(En): Mini Pancake (Ar): الميني البان الكيك (So): مینی پان کێک (Ba): مینی پان ک…" at bounding box center [1054, 406] width 840 height 23
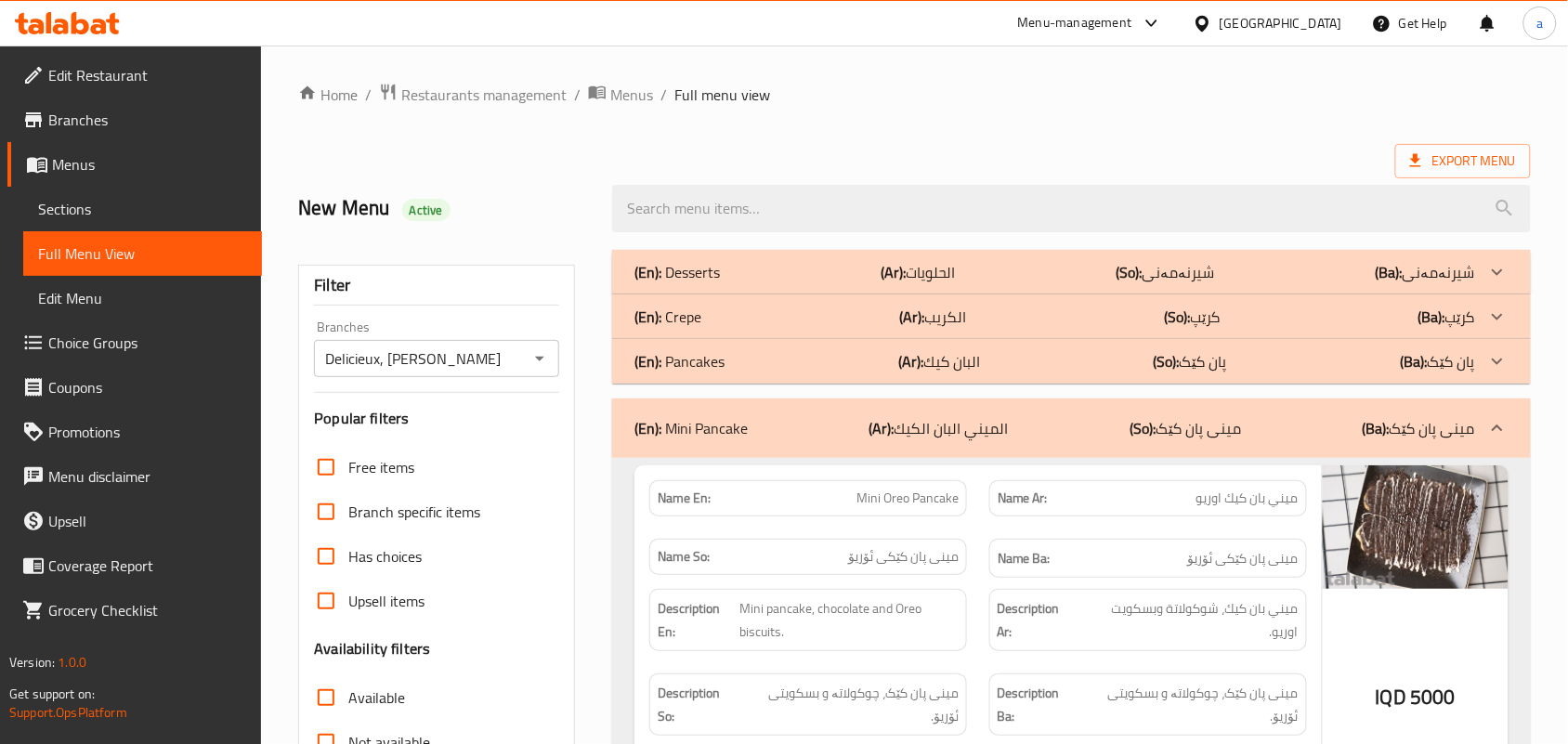
drag, startPoint x: 1246, startPoint y: 274, endPoint x: 1251, endPoint y: 288, distance: 14.9
drag, startPoint x: 457, startPoint y: 116, endPoint x: 456, endPoint y: 105, distance: 11.0
click at [456, 100] on span "Restaurants management" at bounding box center [484, 95] width 165 height 23
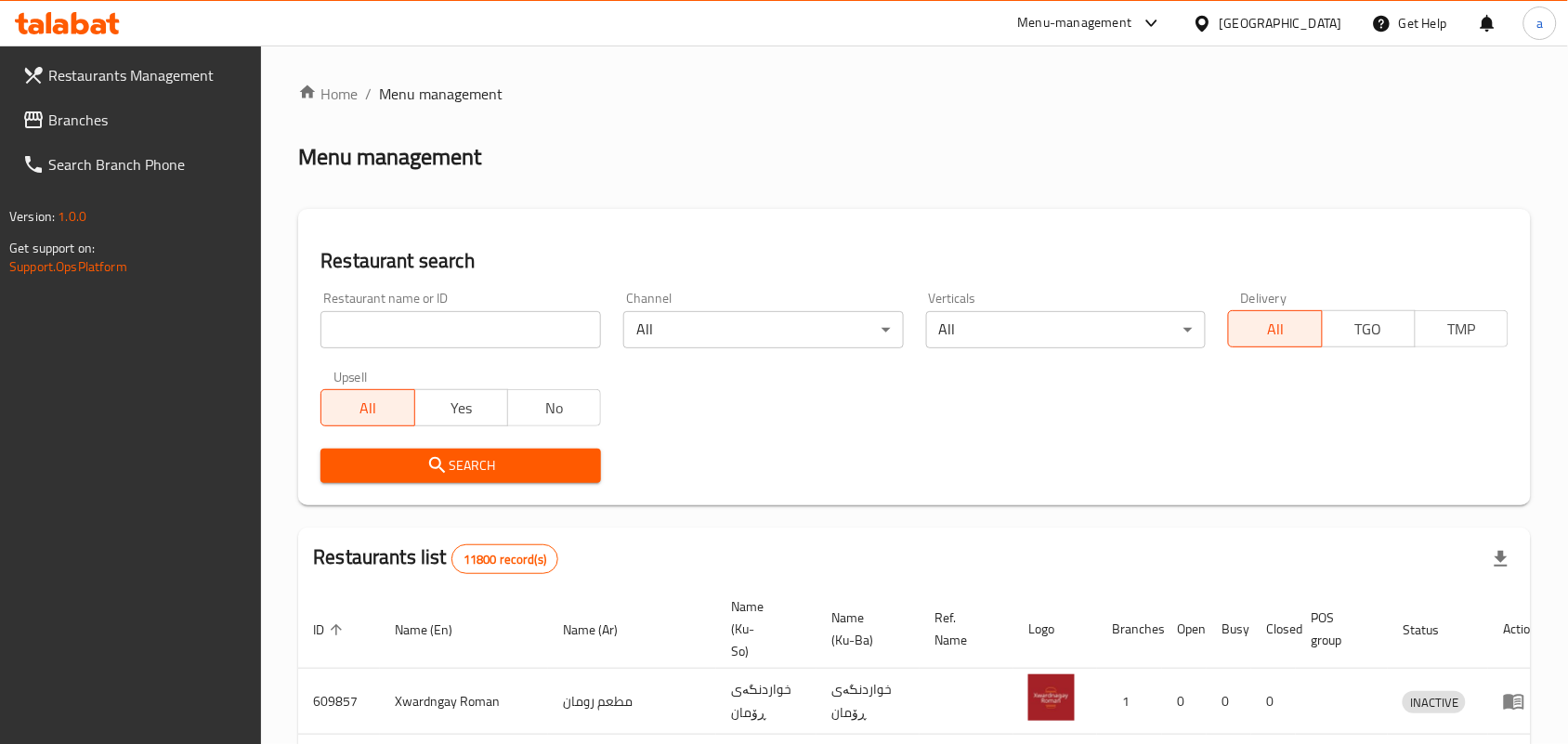
click at [415, 334] on input "search" at bounding box center [460, 330] width 281 height 37
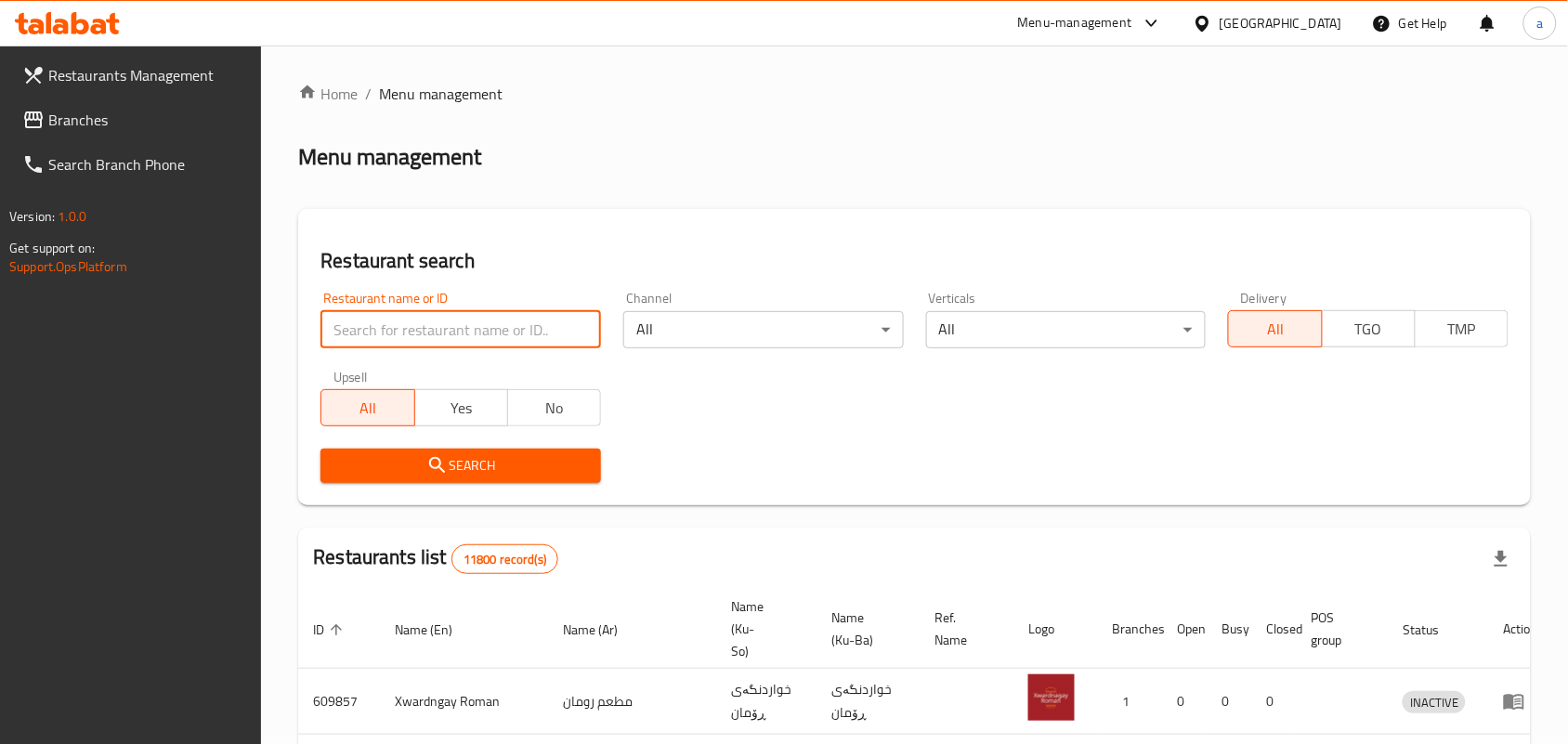
paste input "Street Food"
type input "Street Food"
click button "Search" at bounding box center [460, 465] width 281 height 34
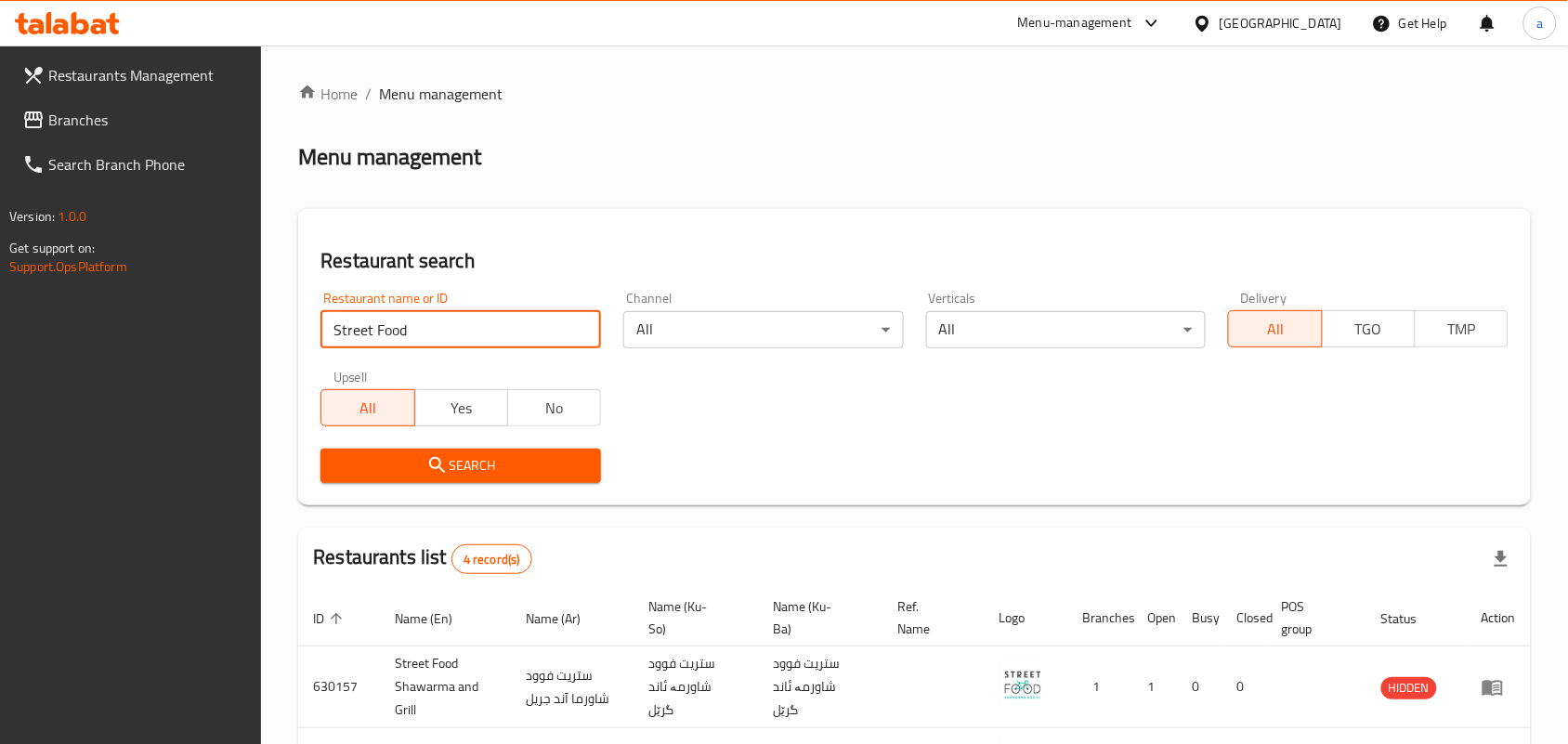
click at [98, 108] on span "Branches" at bounding box center [148, 119] width 199 height 23
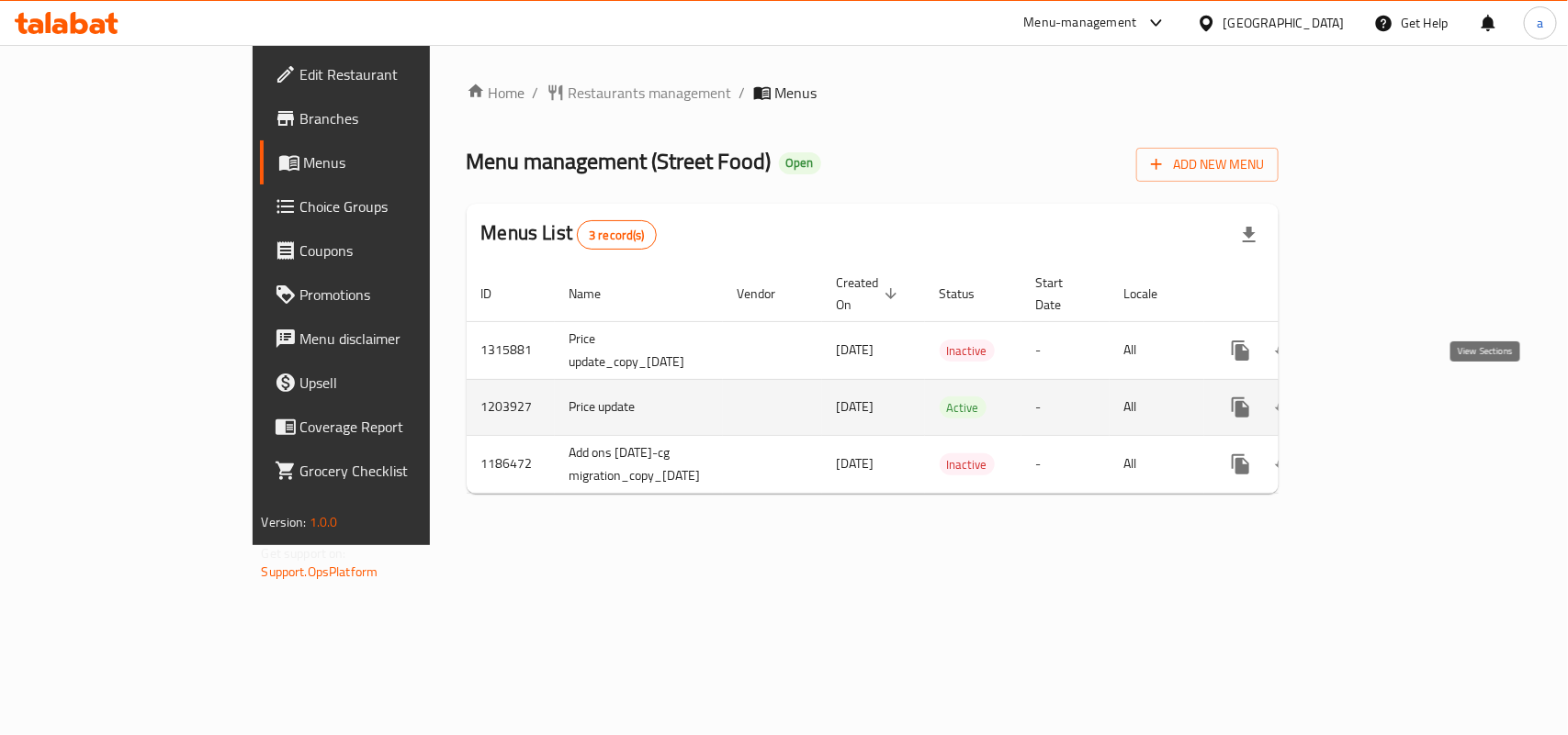
click at [1395, 393] on link "enhanced table" at bounding box center [1372, 407] width 44 height 44
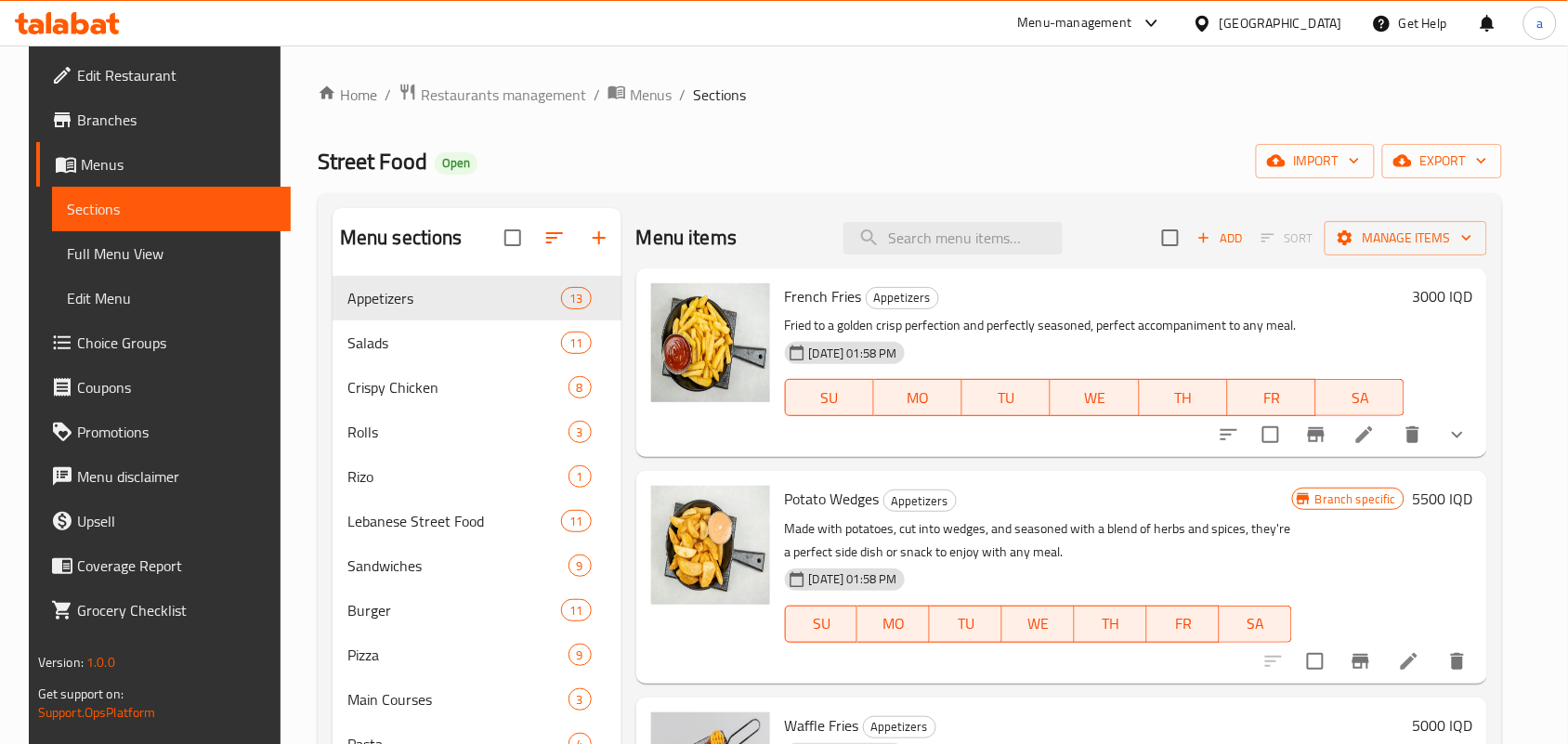
click at [147, 257] on span "Full Menu View" at bounding box center [171, 253] width 209 height 23
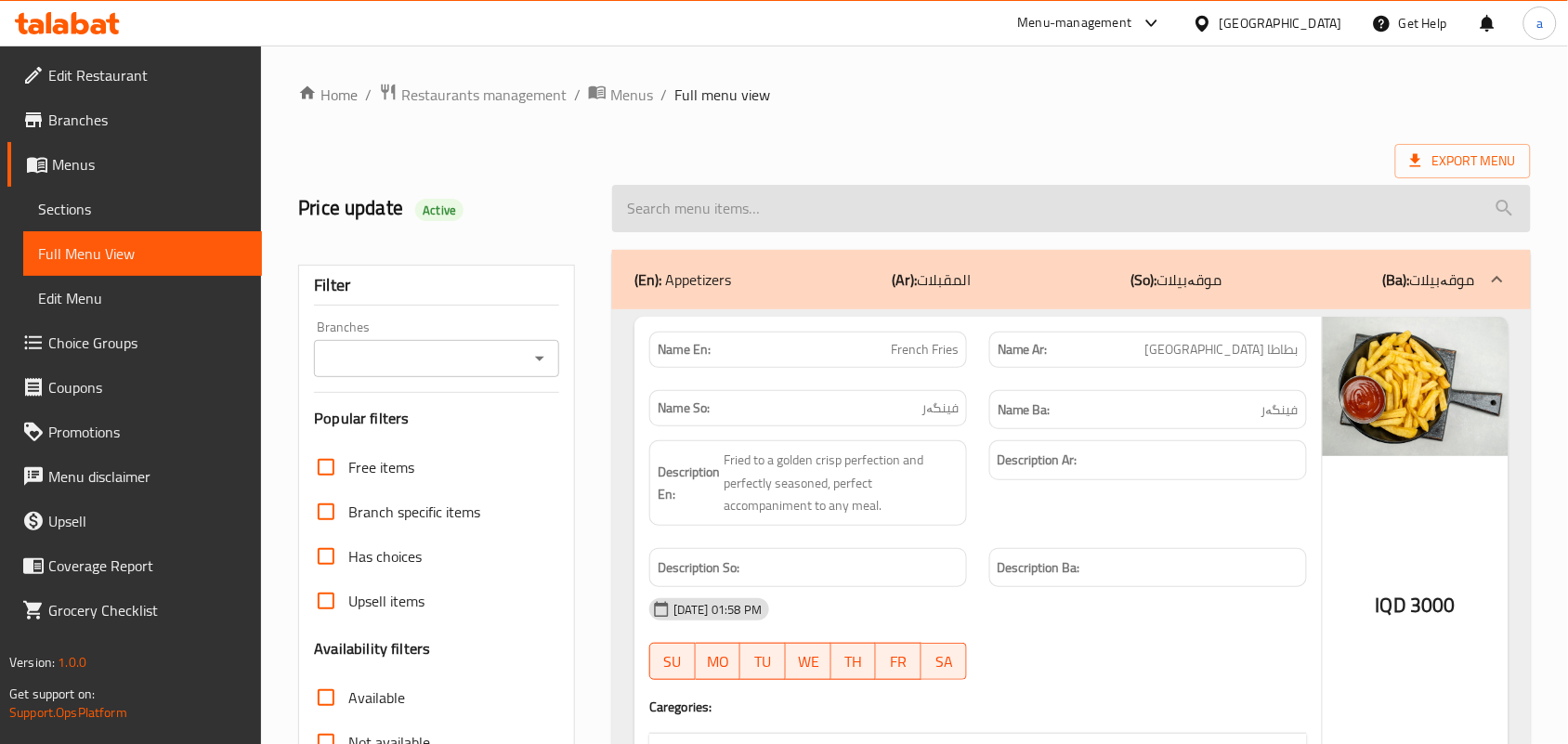
click at [746, 215] on input "search" at bounding box center [1071, 209] width 919 height 47
paste input "Waffle Fries"
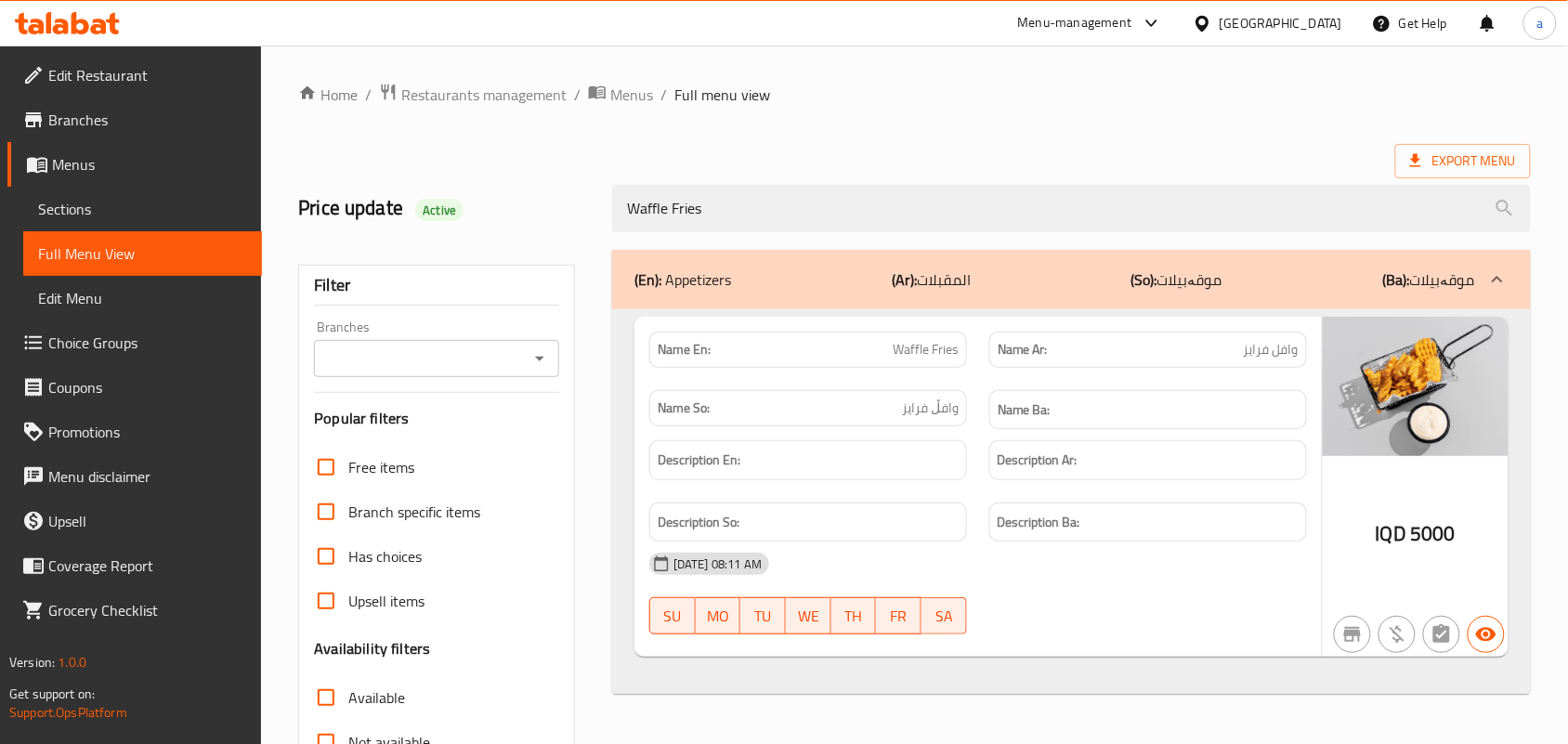
click at [545, 364] on icon "Open" at bounding box center [540, 359] width 23 height 23
type input "Waffle Fries"
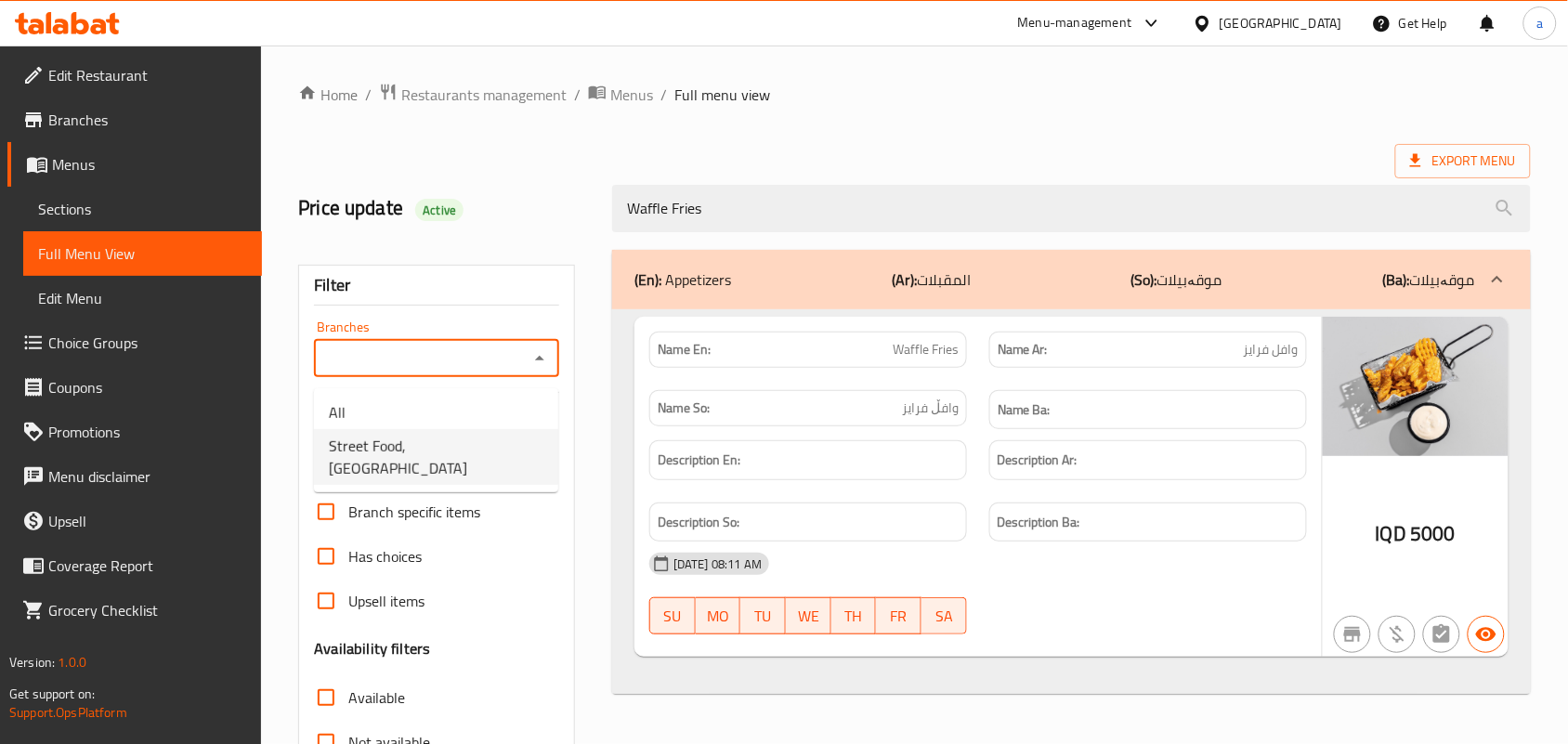
click at [462, 452] on span "Street Food, [GEOGRAPHIC_DATA]" at bounding box center [436, 456] width 215 height 44
type input "Street Food, [GEOGRAPHIC_DATA]"
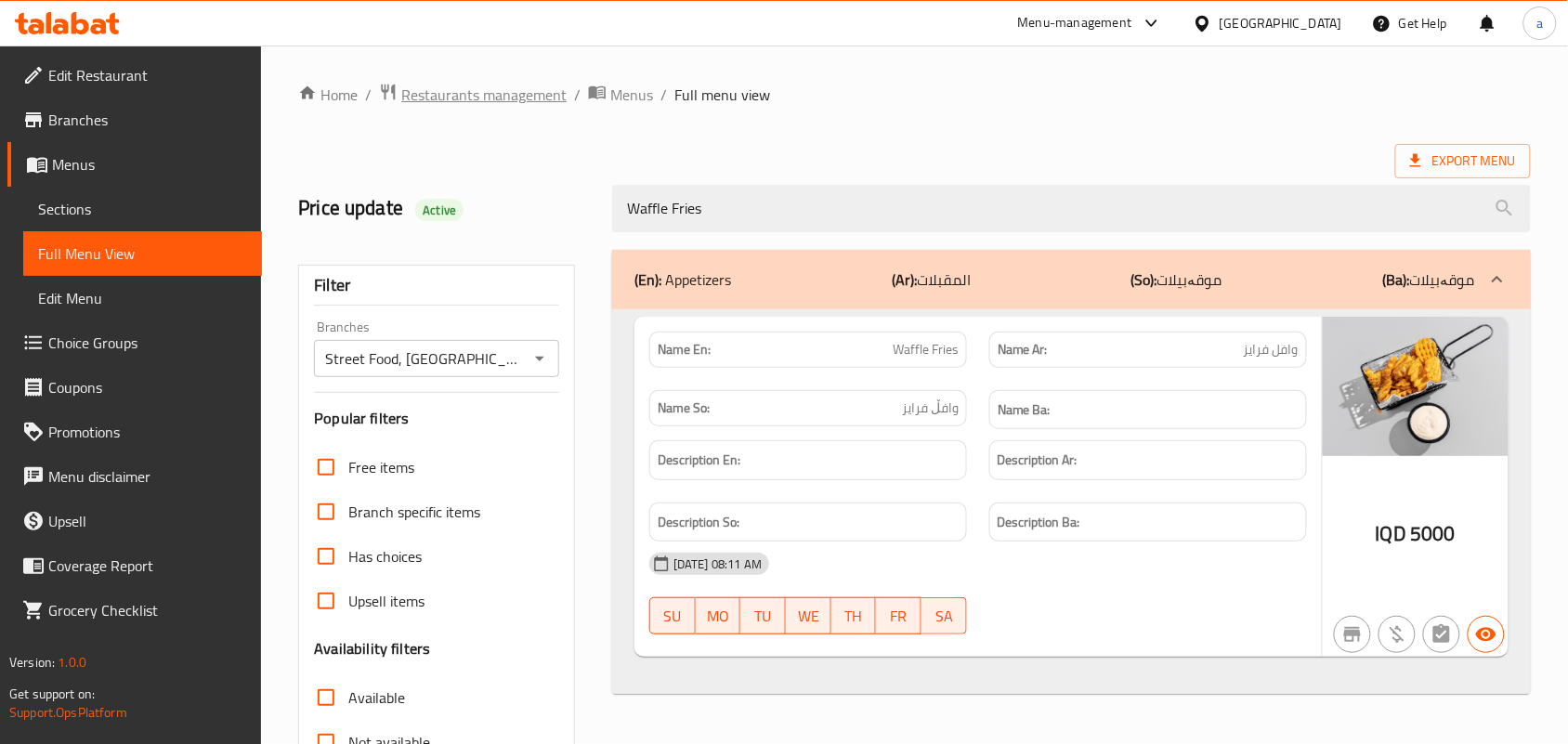
click at [540, 90] on span "Restaurants management" at bounding box center [484, 95] width 165 height 23
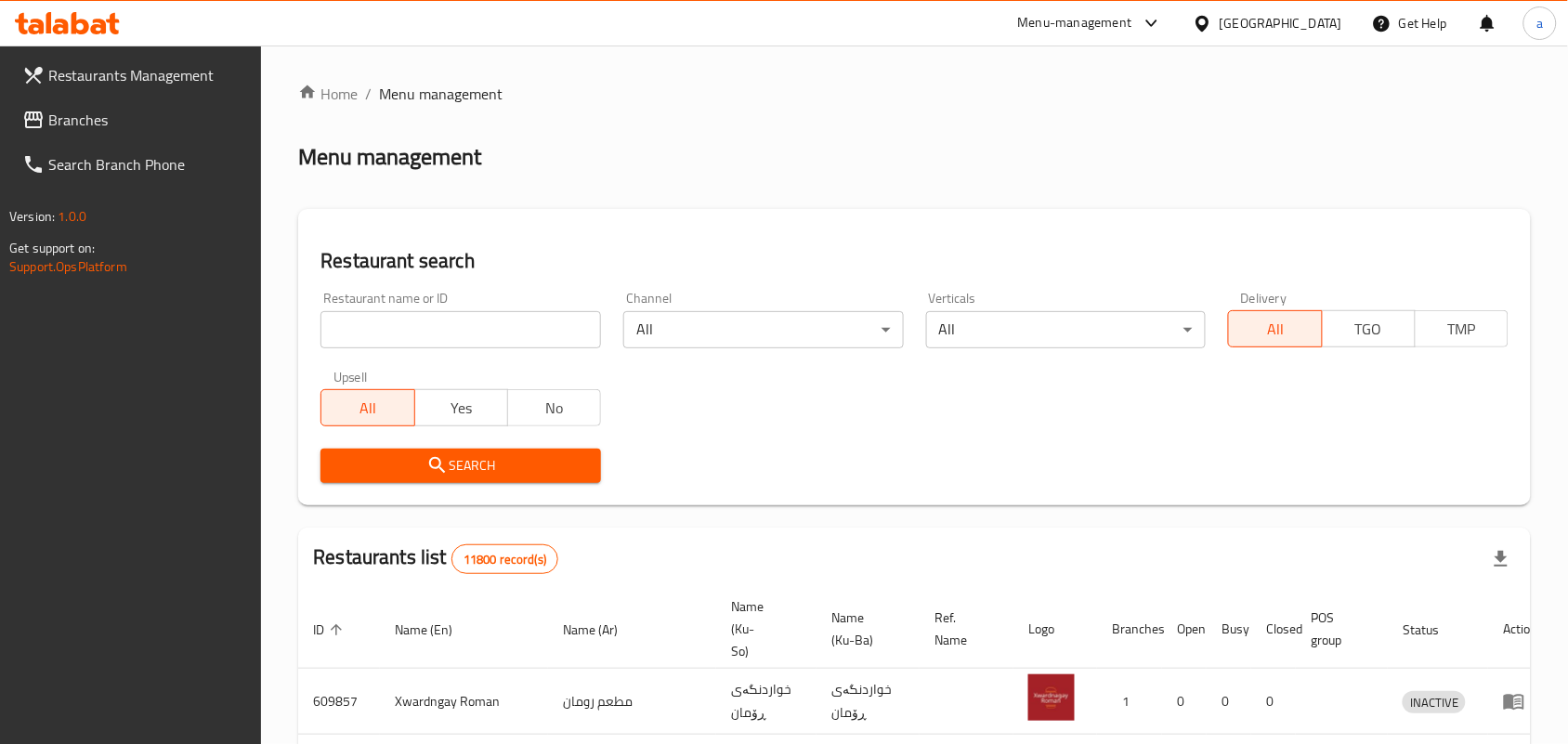
click at [407, 337] on input "search" at bounding box center [460, 330] width 281 height 37
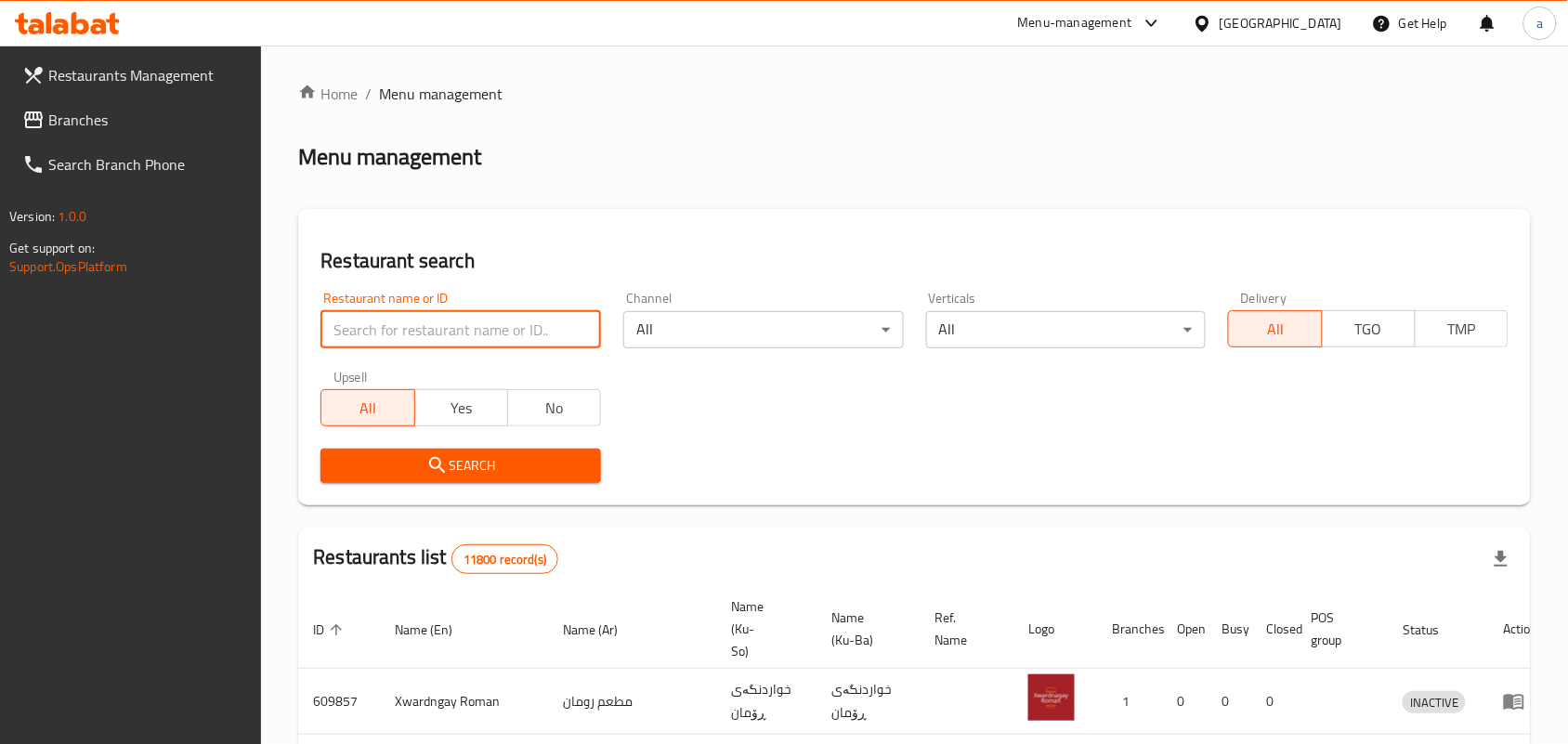
paste input "Street Food"
type input "Street Food"
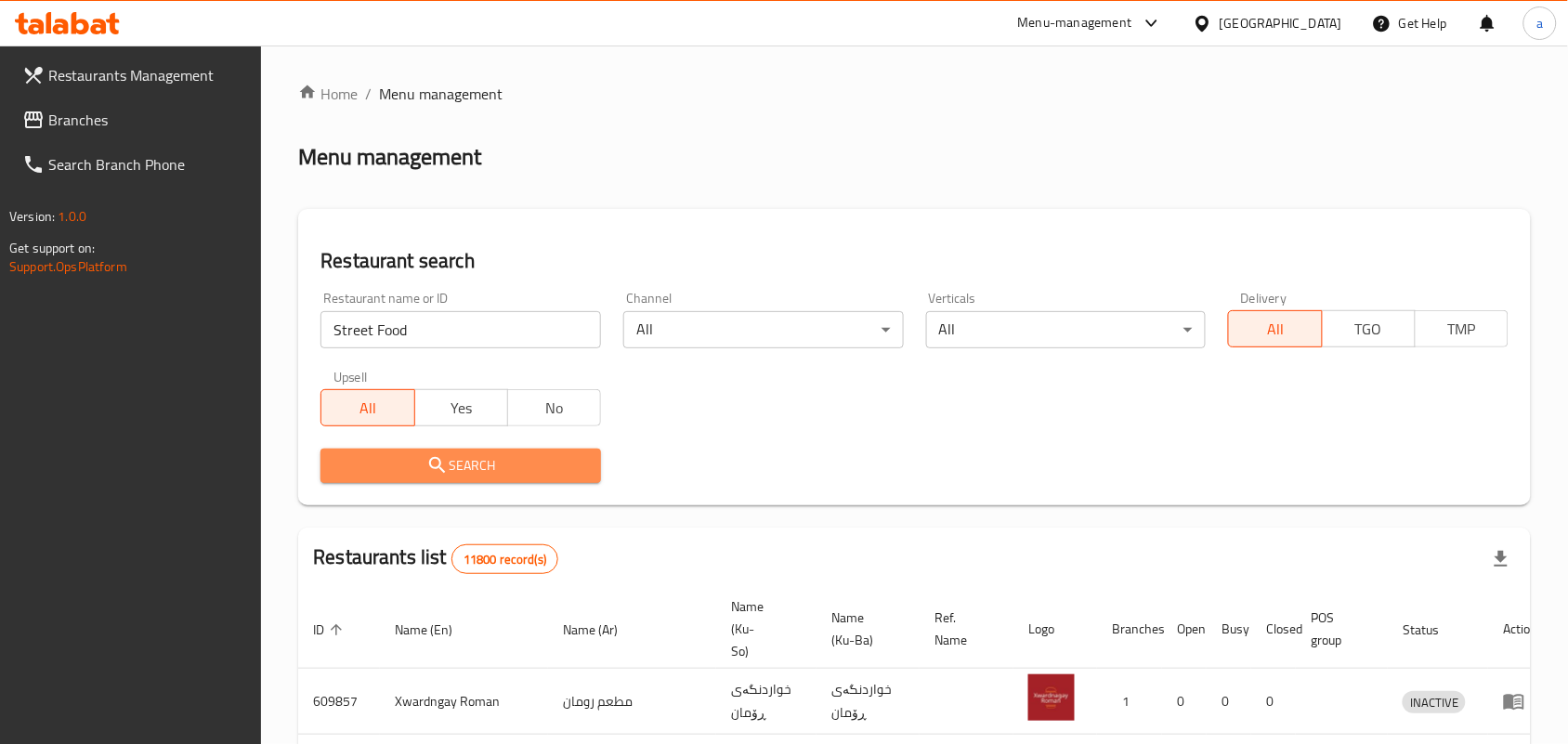
click at [448, 470] on span "Search" at bounding box center [460, 466] width 251 height 24
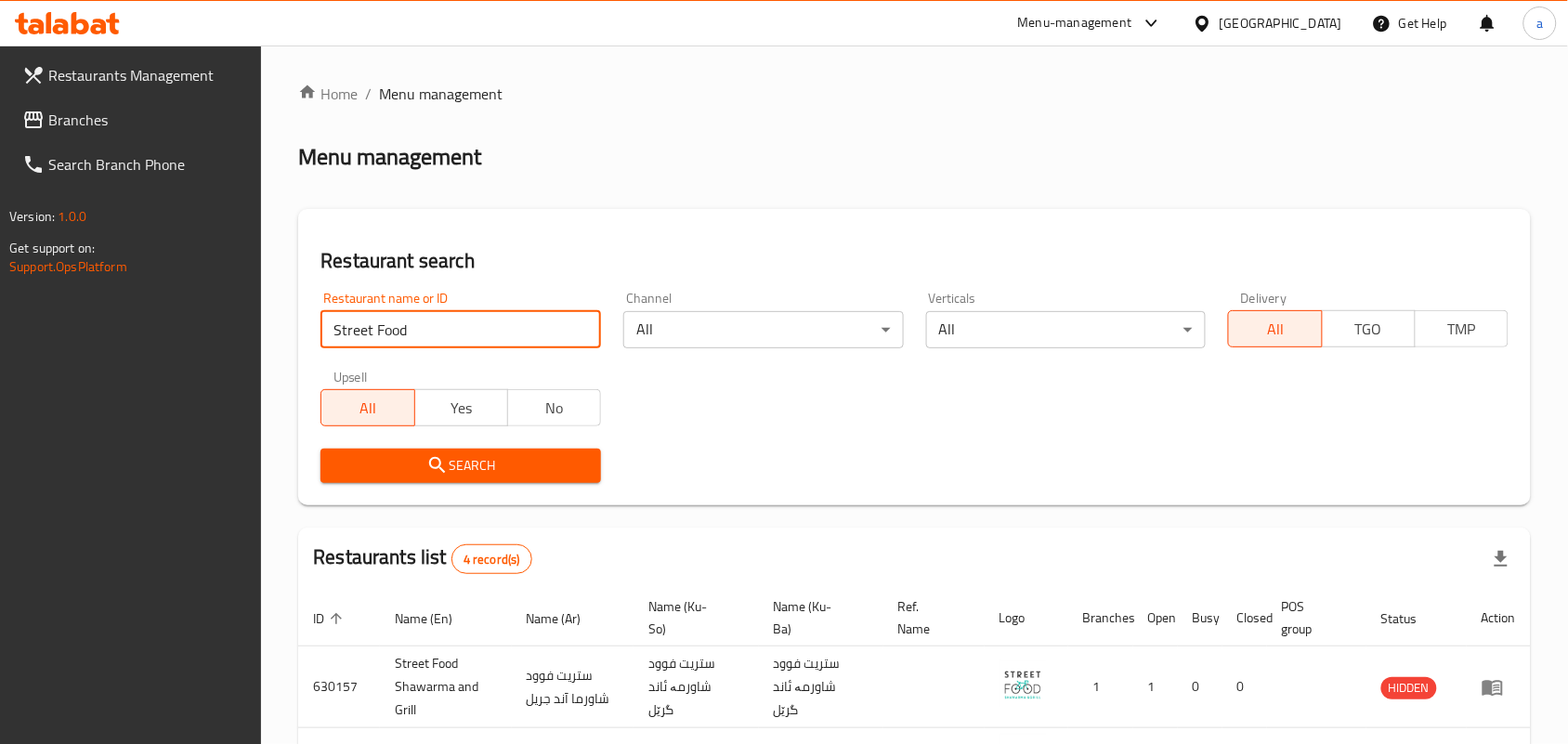
drag, startPoint x: 416, startPoint y: 341, endPoint x: 263, endPoint y: 356, distance: 153.7
click at [263, 356] on div "Home / Menu management Menu management Restaurant search Restaurant name or ID …" at bounding box center [914, 536] width 1307 height 981
click at [116, 123] on span "Branches" at bounding box center [148, 119] width 199 height 23
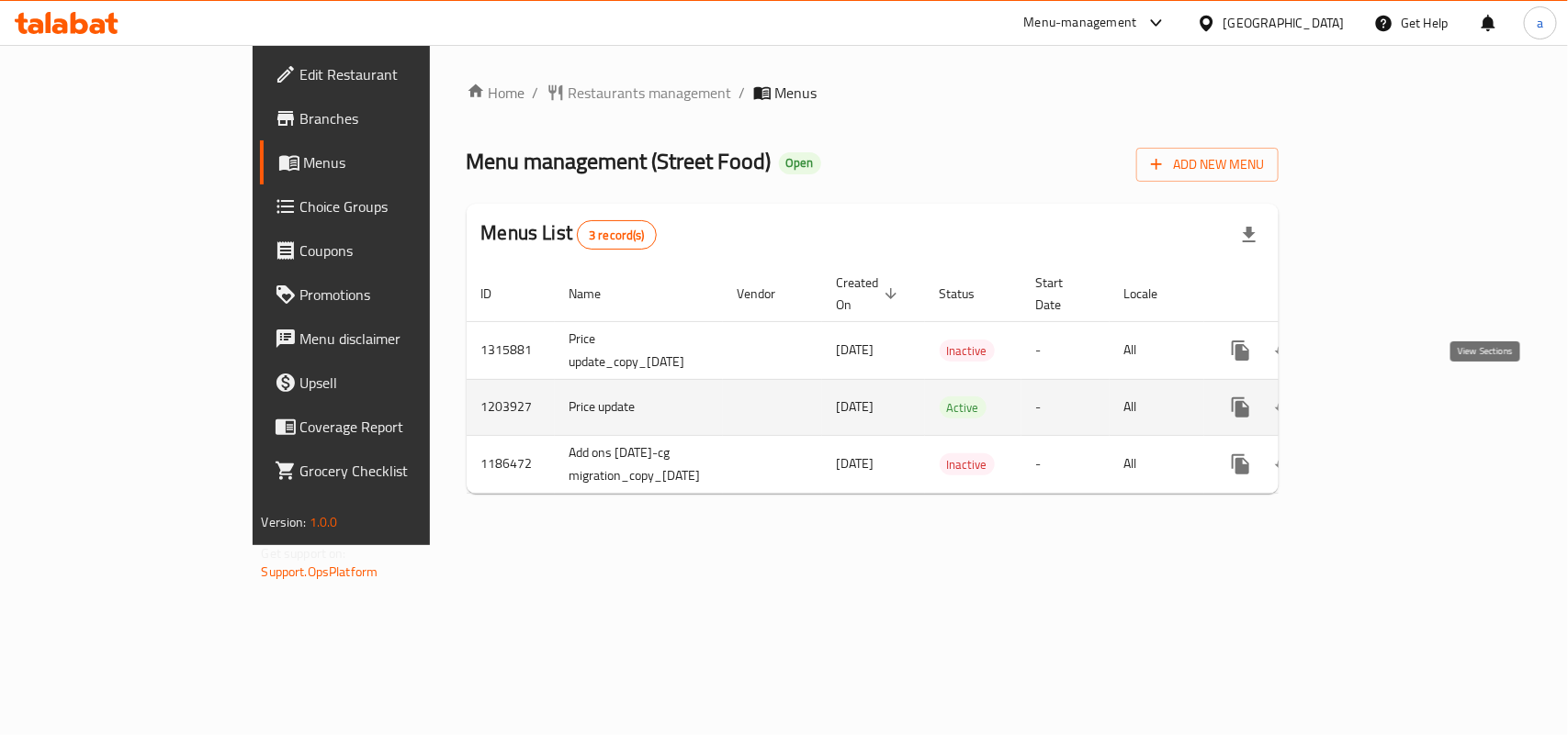
click at [1384, 396] on icon "enhanced table" at bounding box center [1372, 407] width 22 height 22
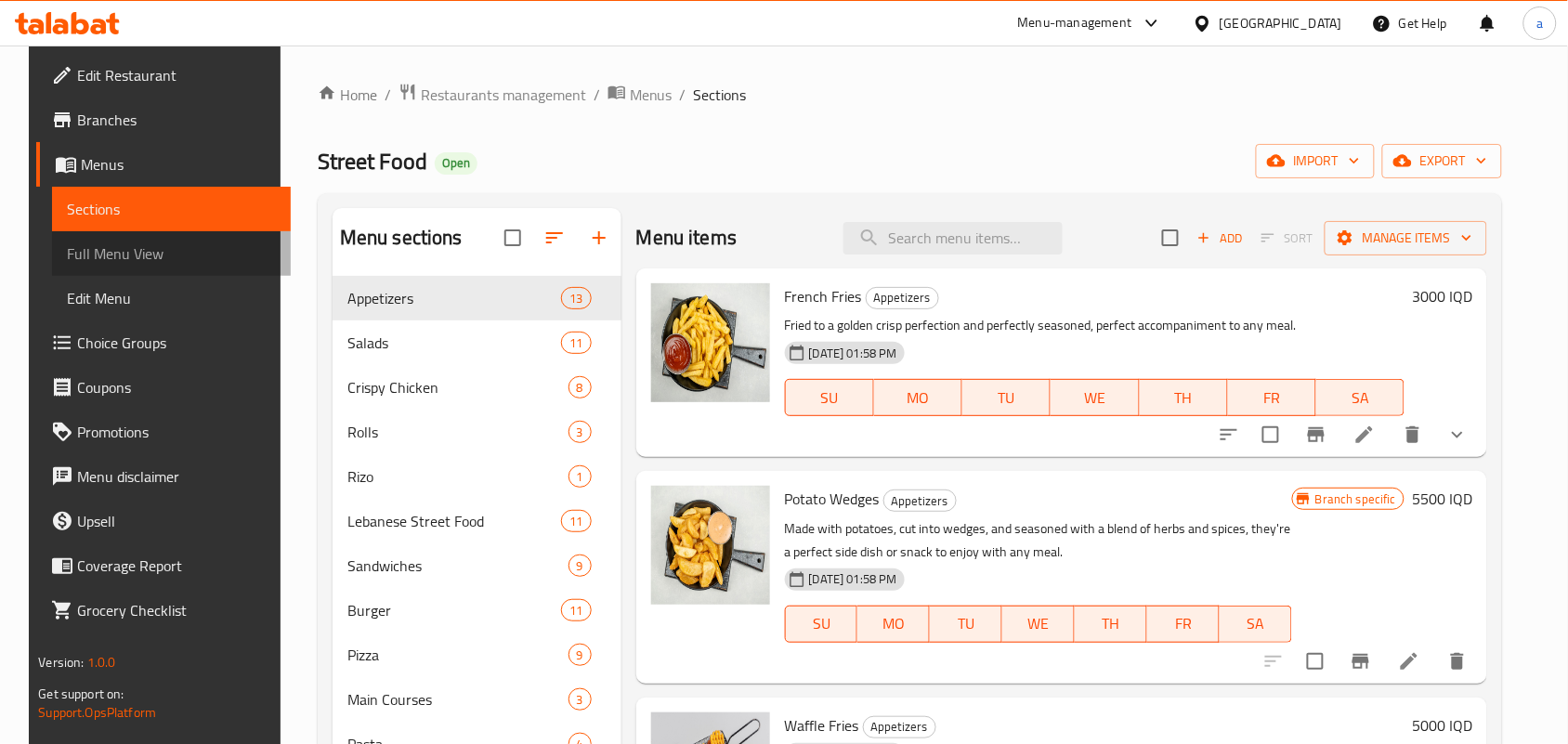
click at [136, 260] on span "Full Menu View" at bounding box center [171, 253] width 209 height 23
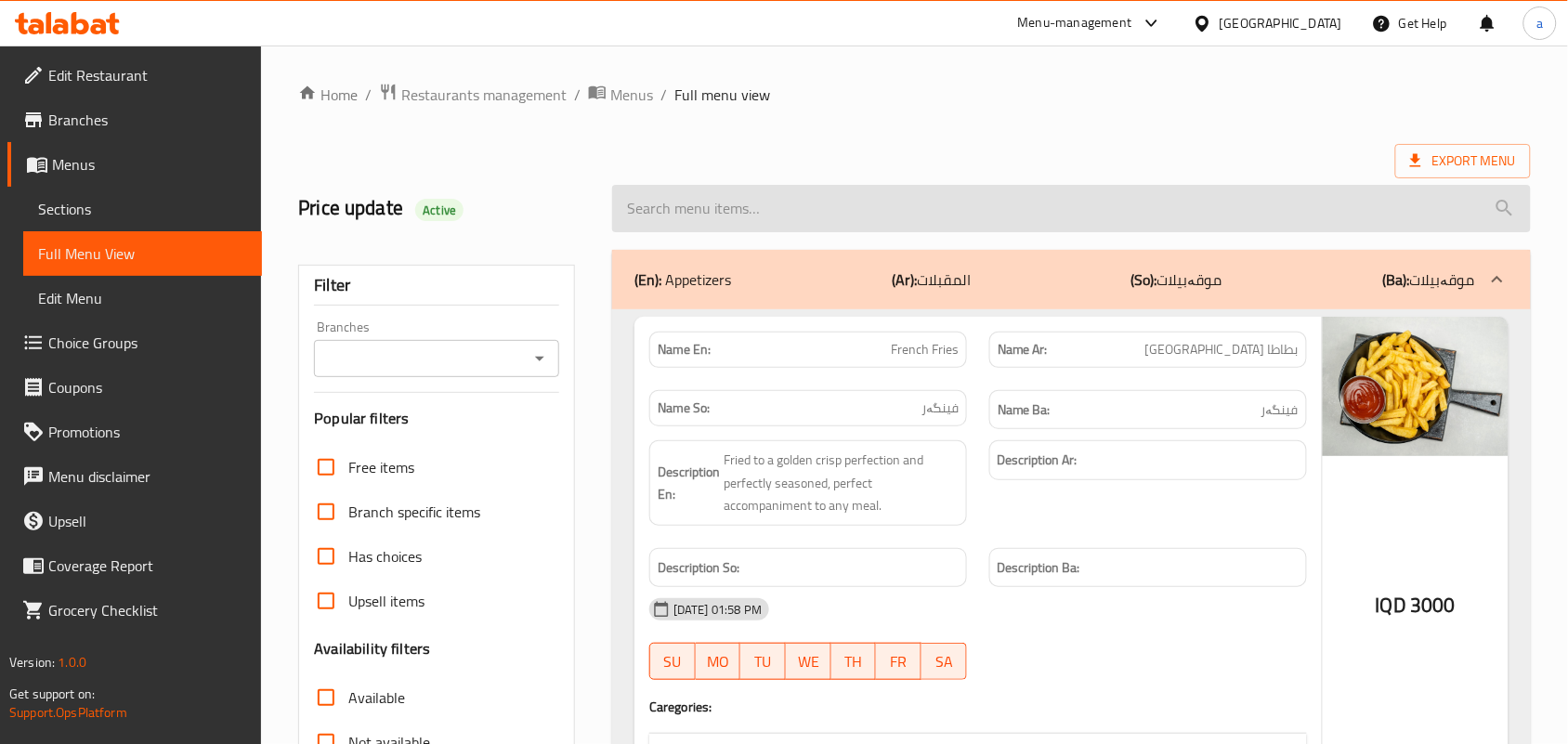
drag, startPoint x: 808, startPoint y: 317, endPoint x: 647, endPoint y: 224, distance: 185.9
click at [647, 224] on input "search" at bounding box center [1071, 209] width 919 height 47
paste input "Pepsi"
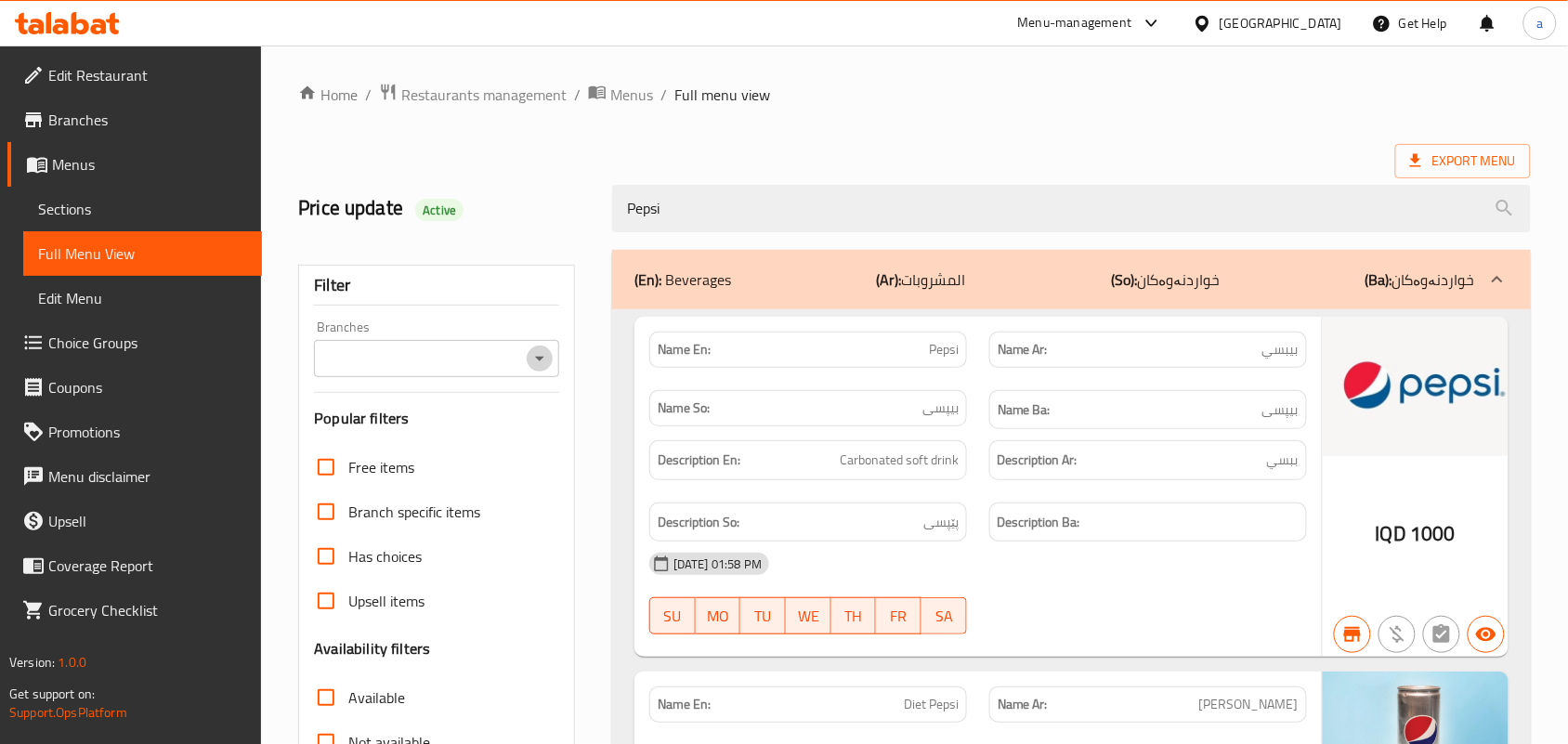
click at [541, 361] on icon "Open" at bounding box center [540, 359] width 23 height 23
type input "Pepsi"
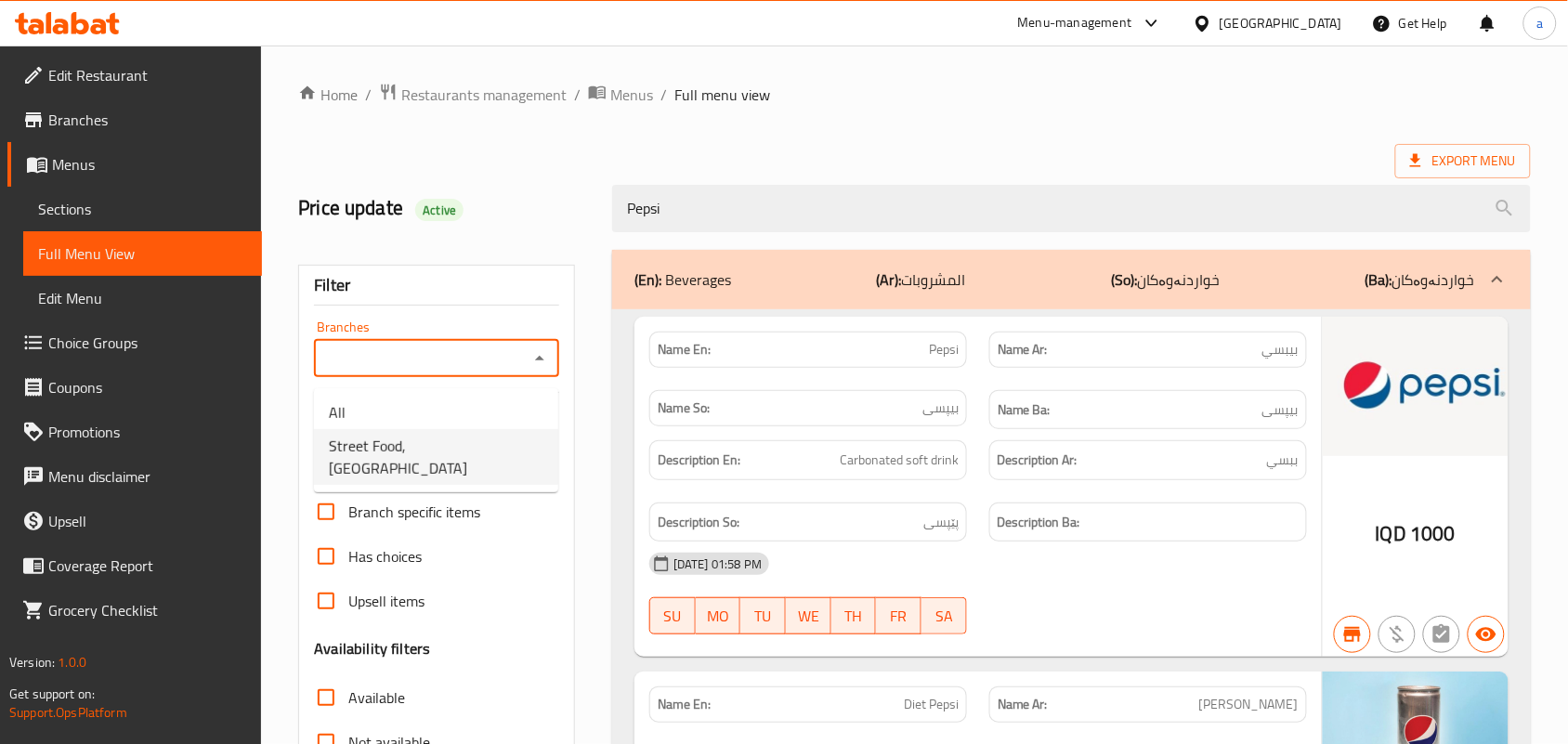
click at [441, 438] on span "Street Food, [GEOGRAPHIC_DATA]" at bounding box center [436, 456] width 215 height 44
type input "Street Food, [GEOGRAPHIC_DATA]"
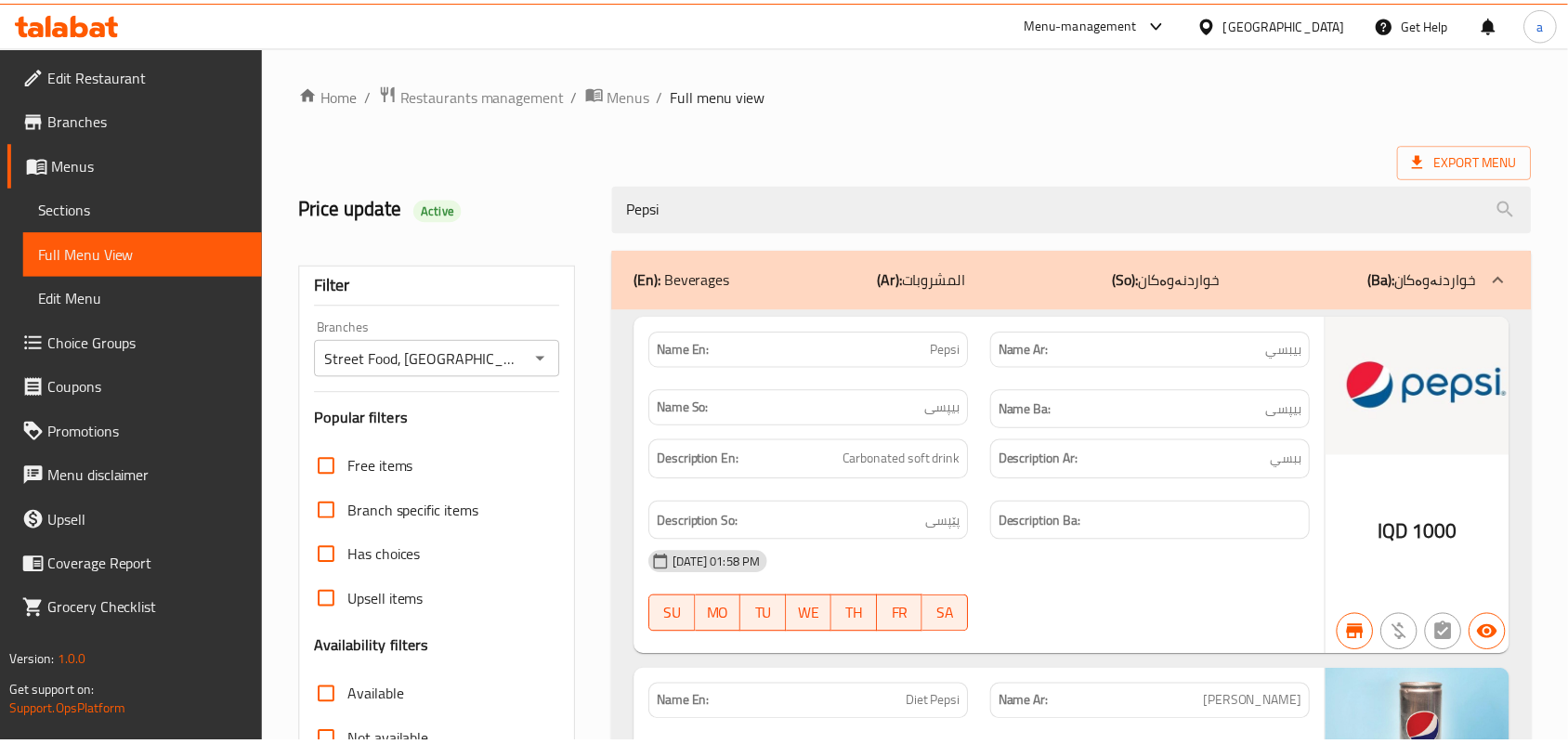
scroll to position [376, 0]
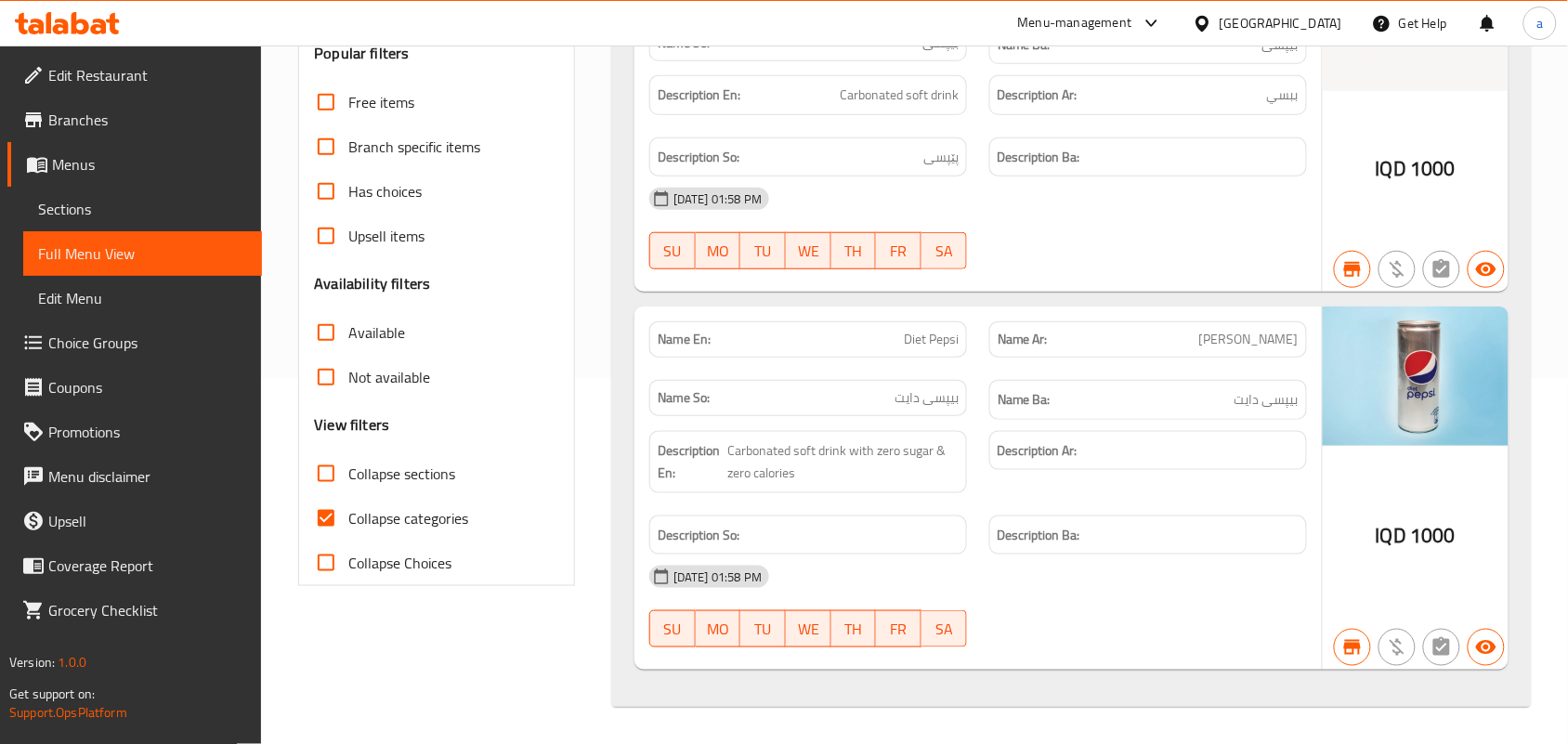
click at [165, 209] on span "Sections" at bounding box center [143, 209] width 209 height 23
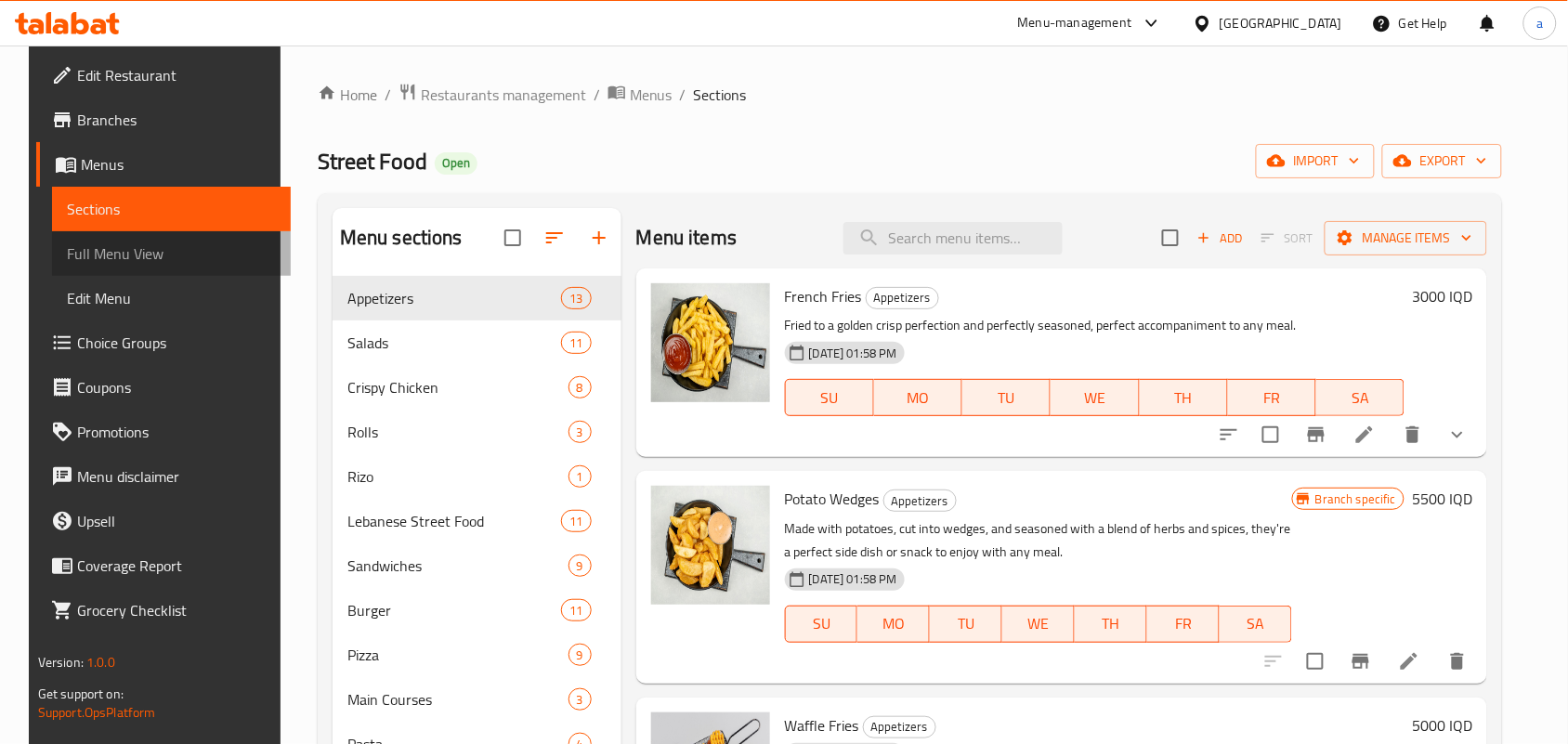
click at [132, 265] on span "Full Menu View" at bounding box center [171, 253] width 209 height 23
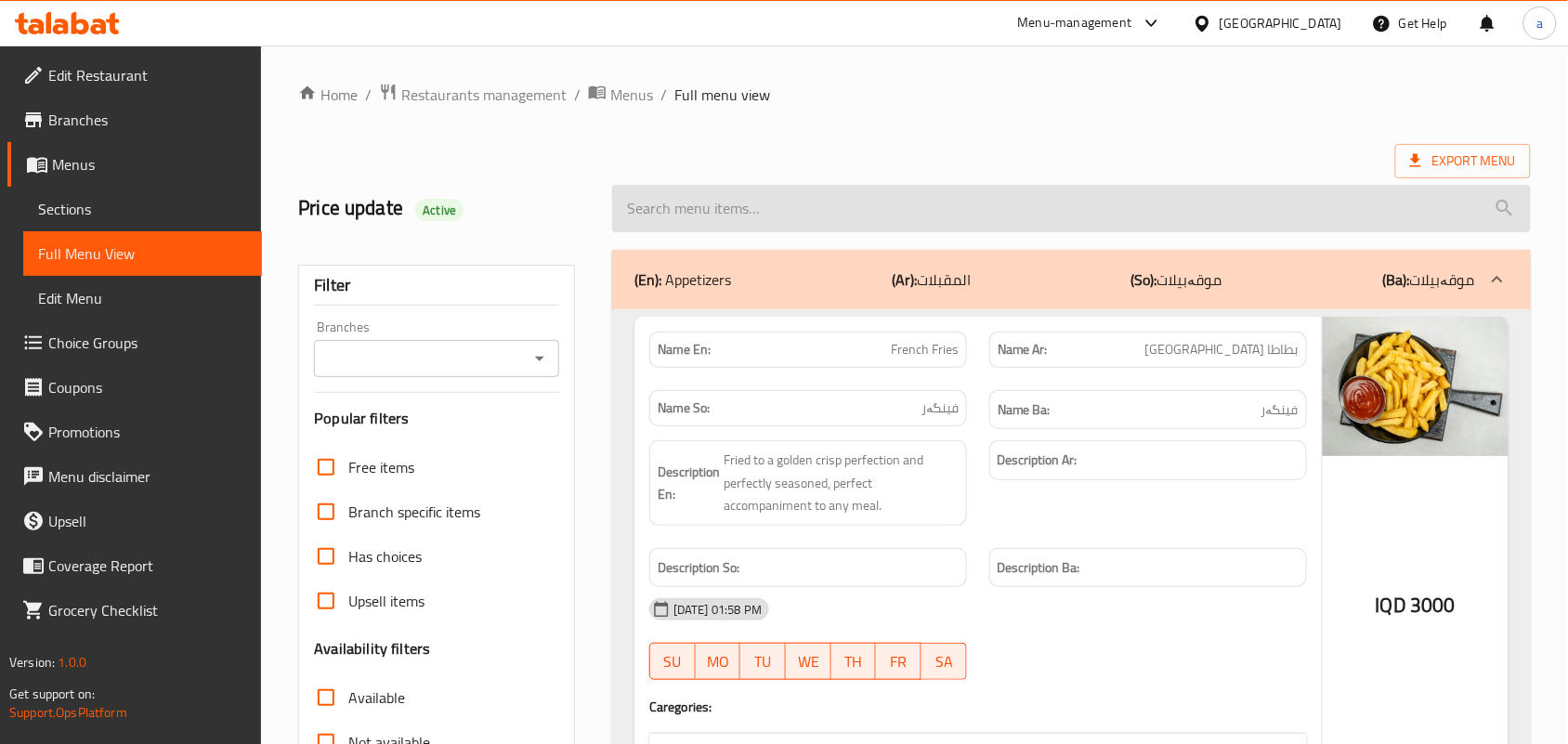
paste input "Red Bull"
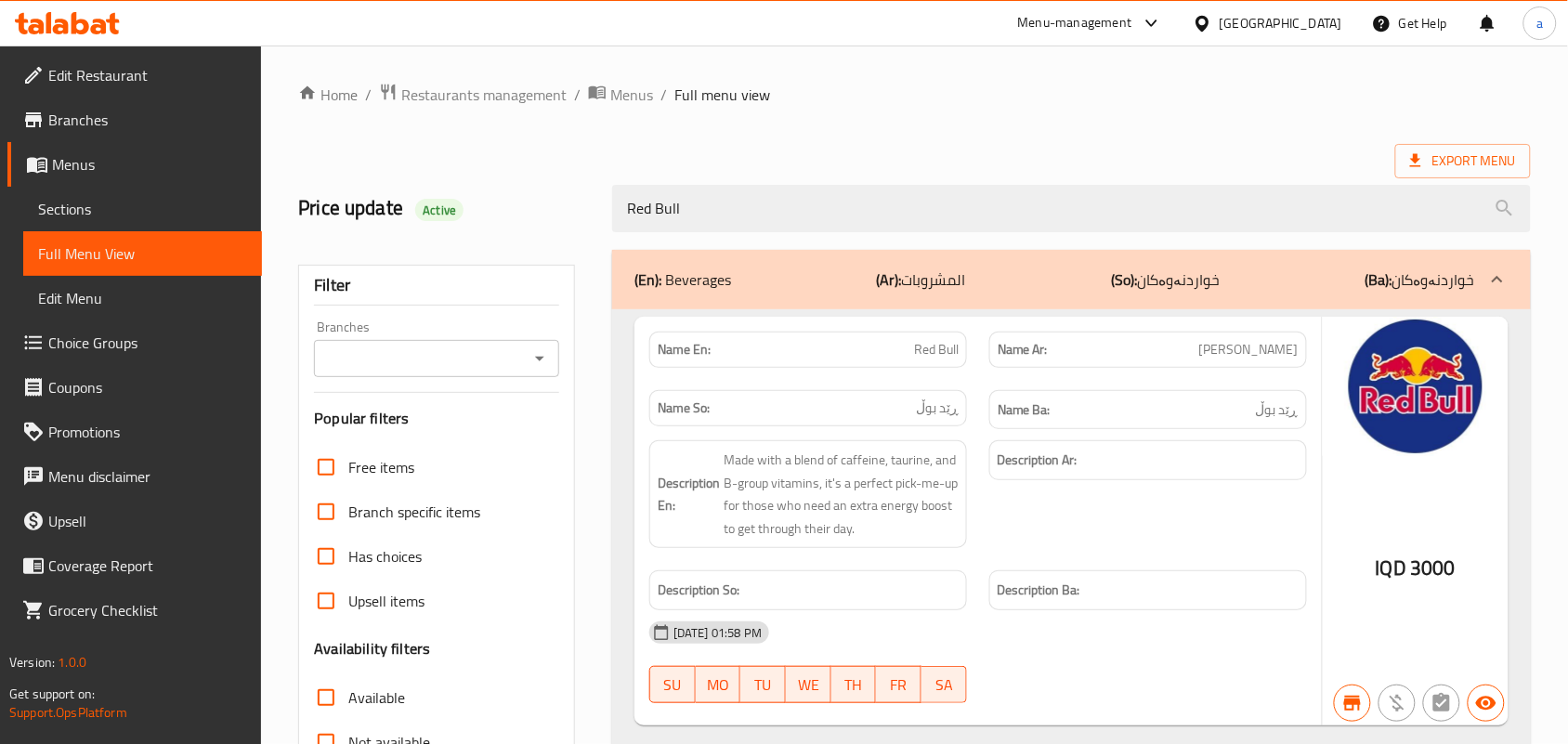
click at [539, 364] on icon "Open" at bounding box center [540, 359] width 23 height 23
type input "Red Bull"
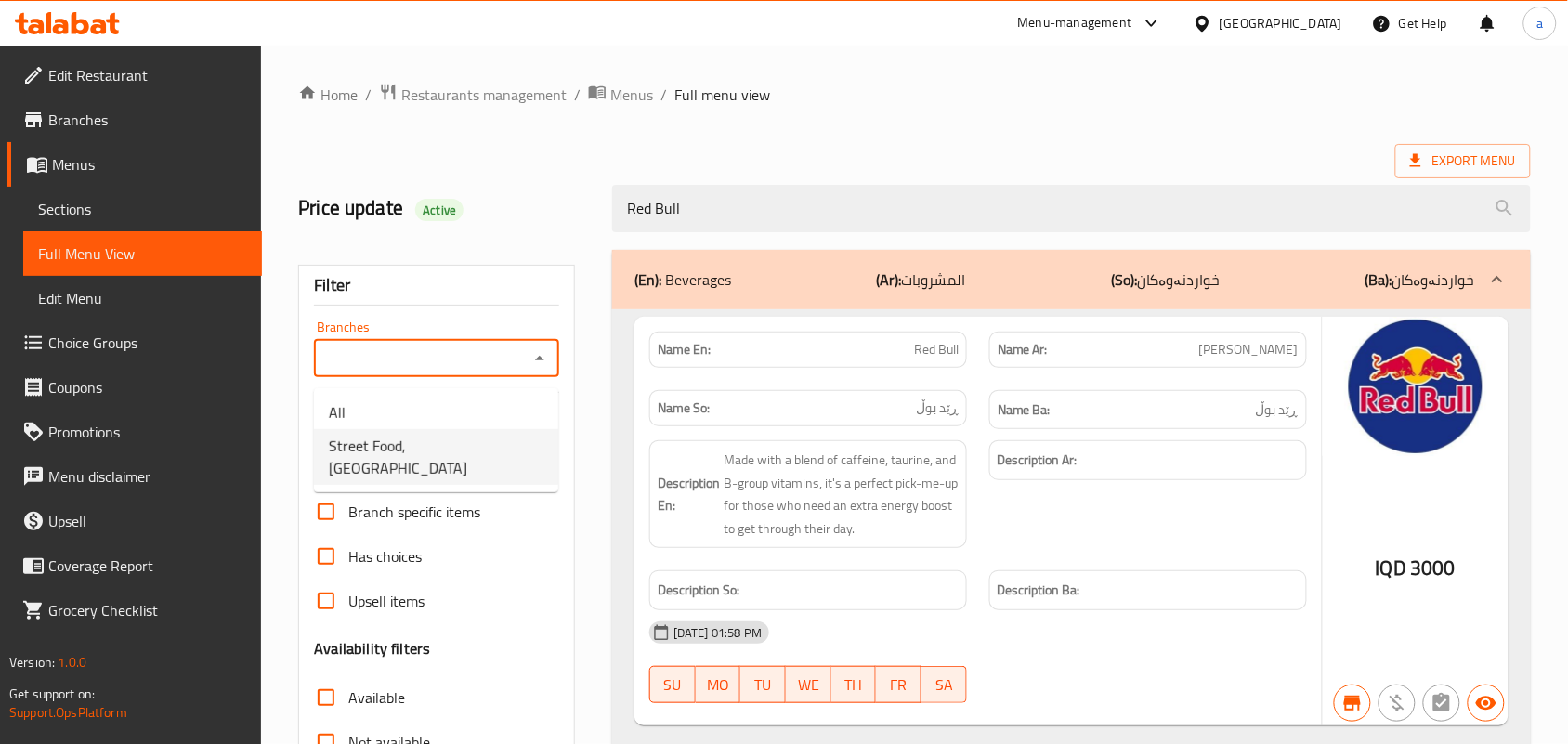
click at [455, 437] on span "Street Food, [GEOGRAPHIC_DATA]" at bounding box center [436, 456] width 215 height 44
type input "Street Food, [GEOGRAPHIC_DATA]"
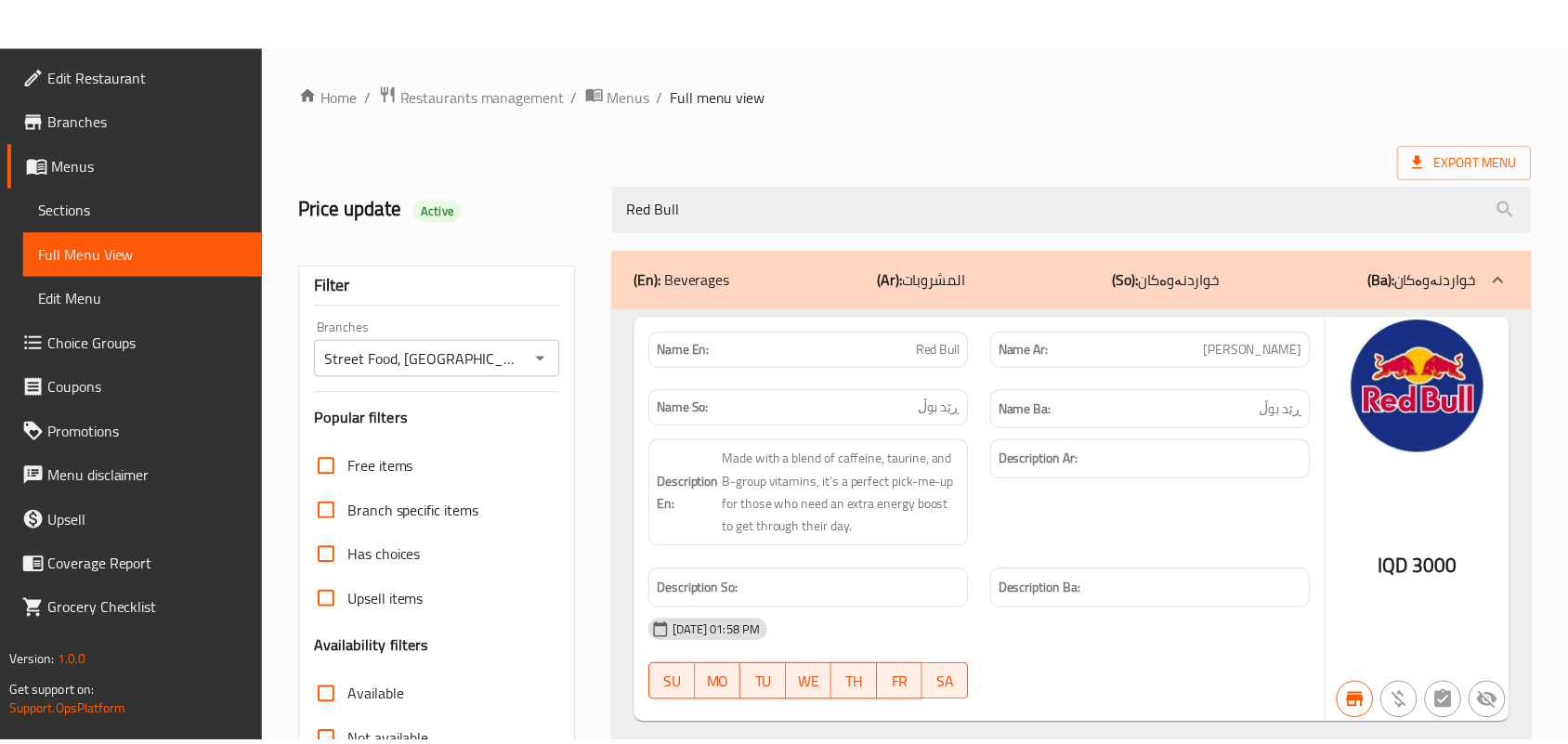
scroll to position [274, 0]
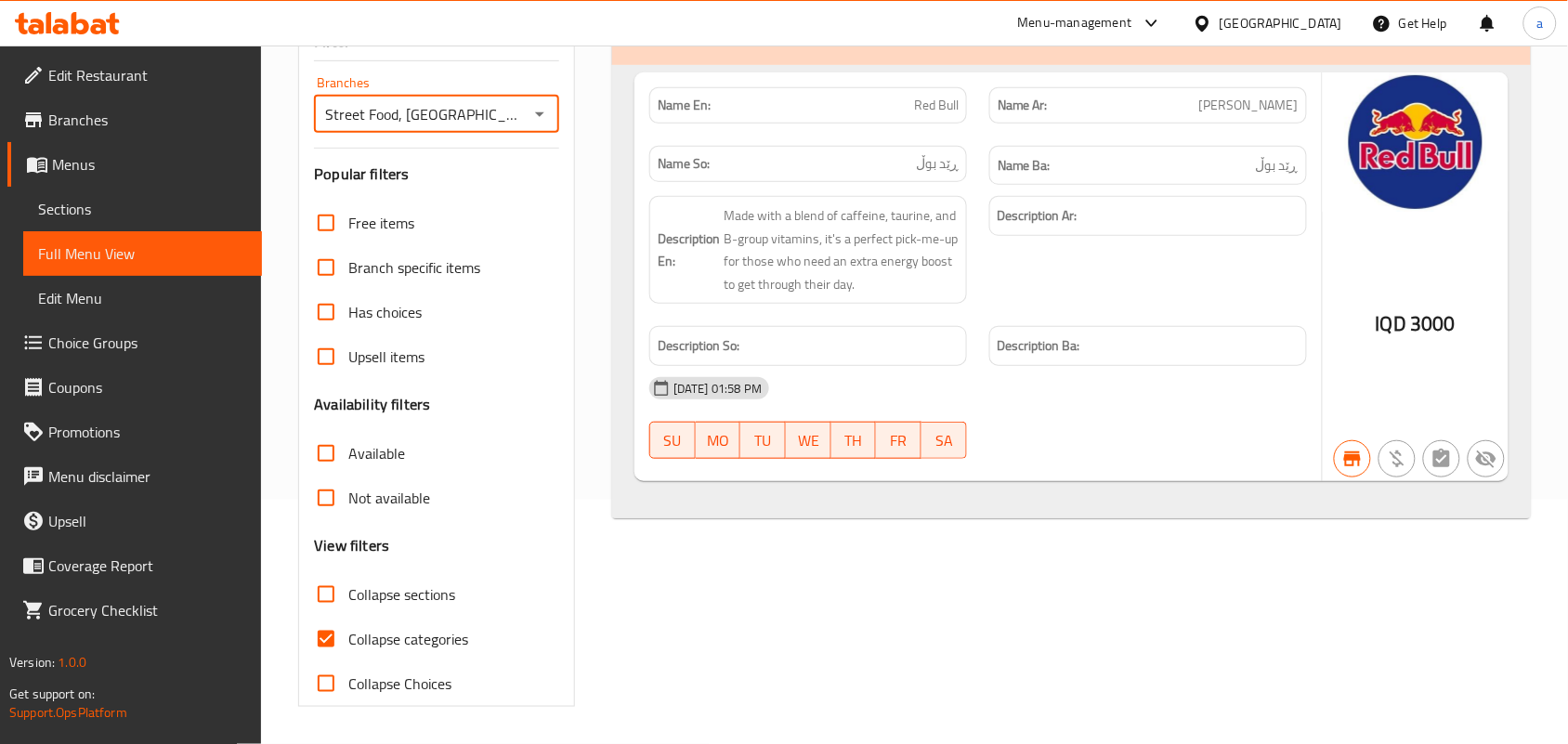
click at [61, 232] on link "Sections" at bounding box center [143, 209] width 238 height 44
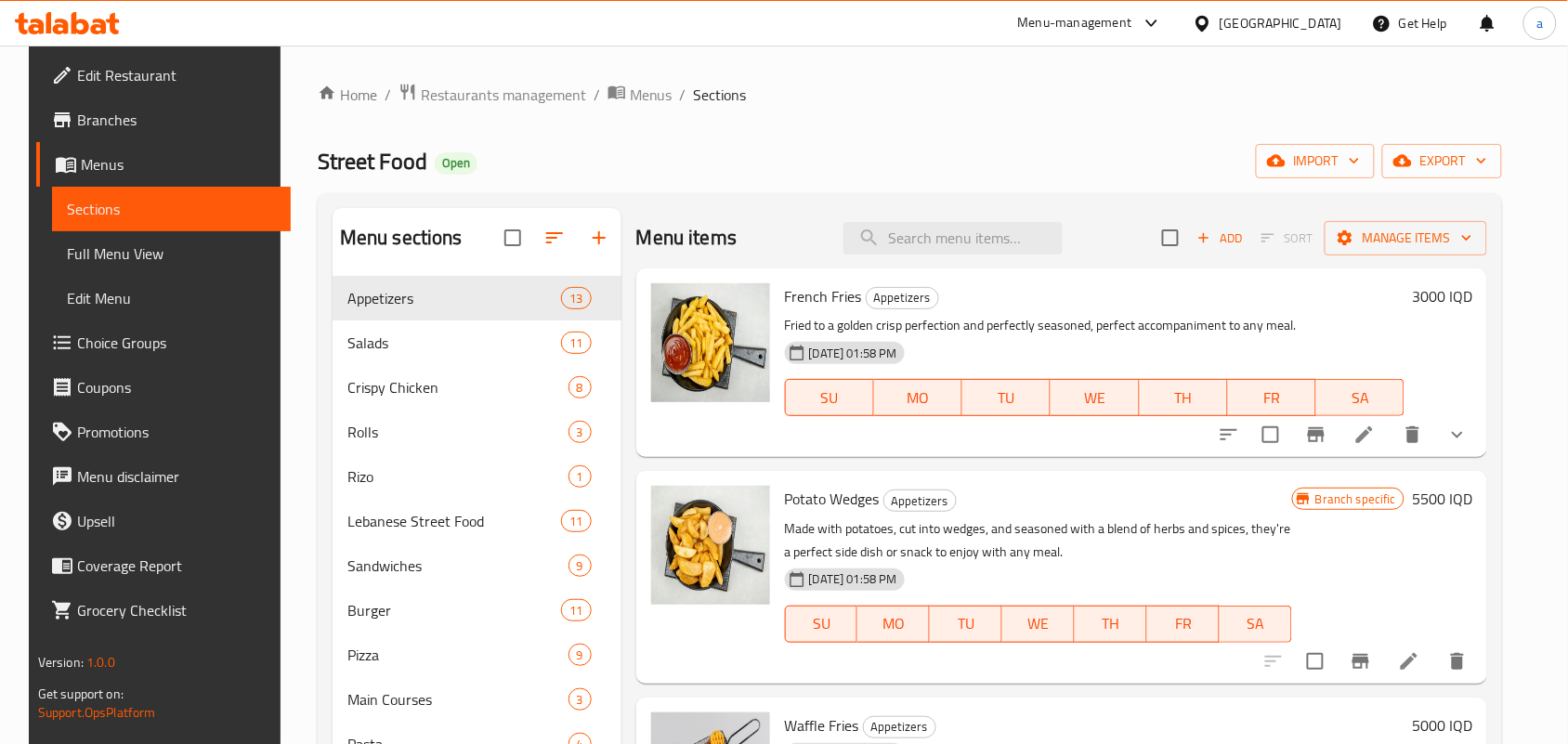
click at [104, 253] on span "Full Menu View" at bounding box center [171, 253] width 209 height 23
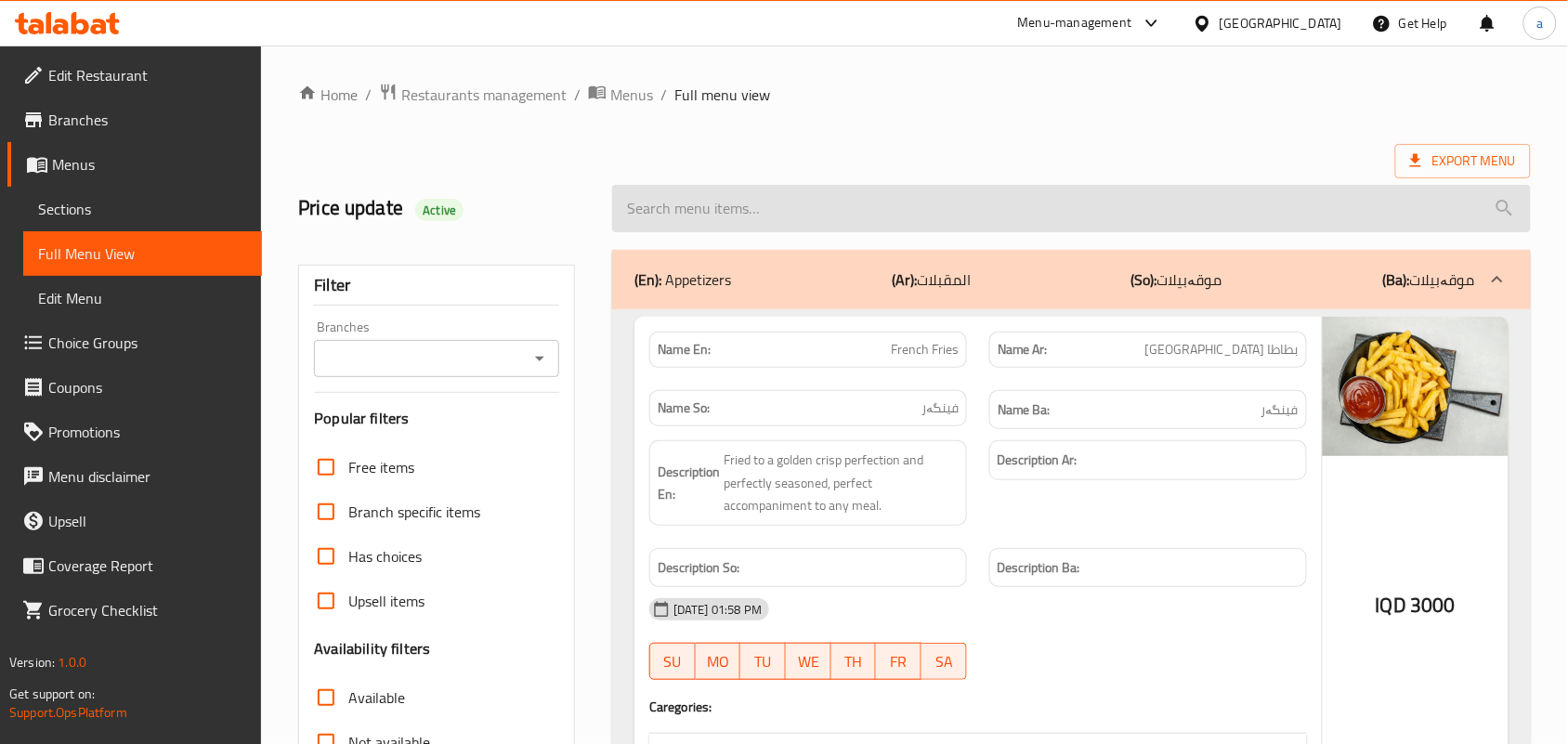
paste input "Diet 7 Up"
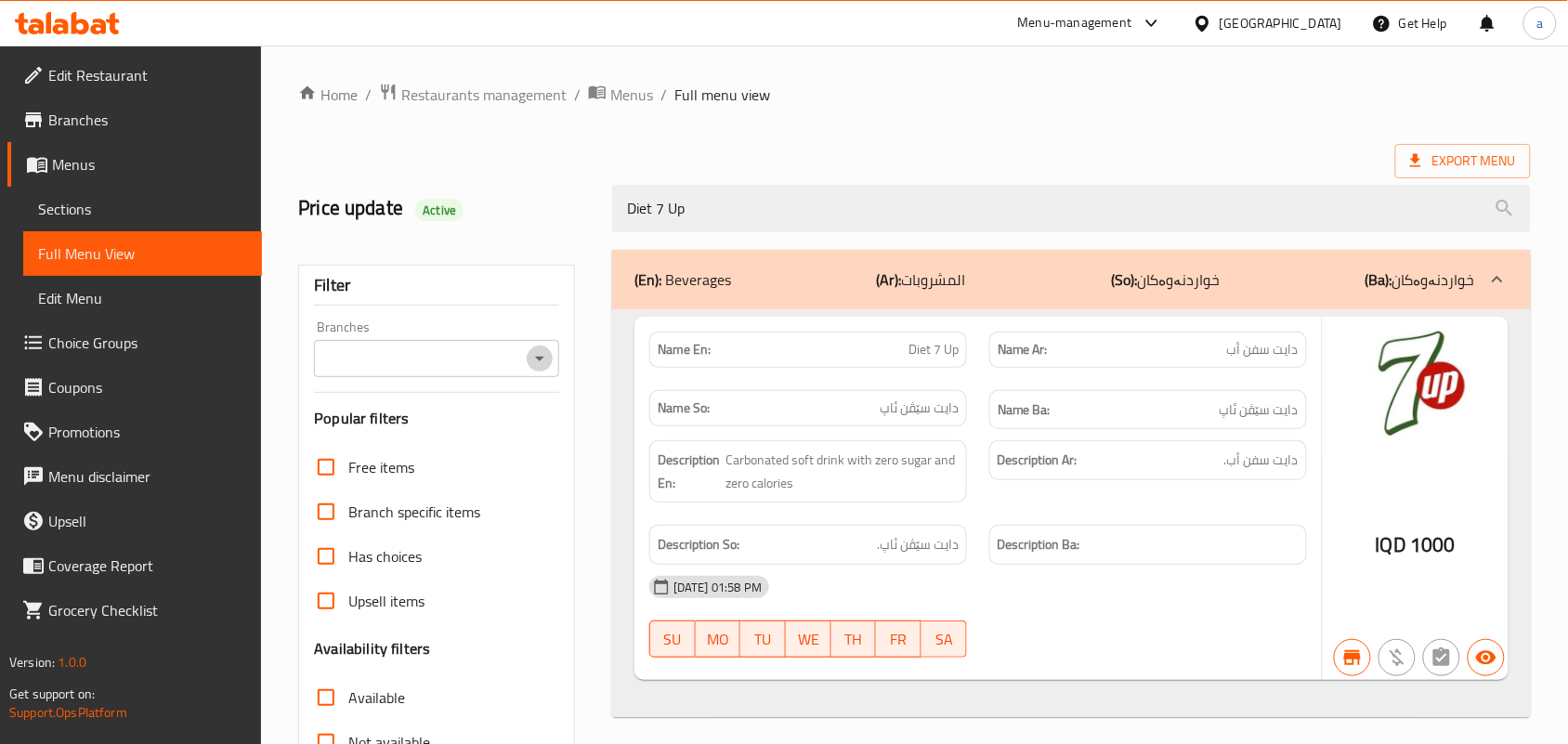
click at [541, 360] on icon "Open" at bounding box center [540, 359] width 23 height 23
type input "Diet 7 Up"
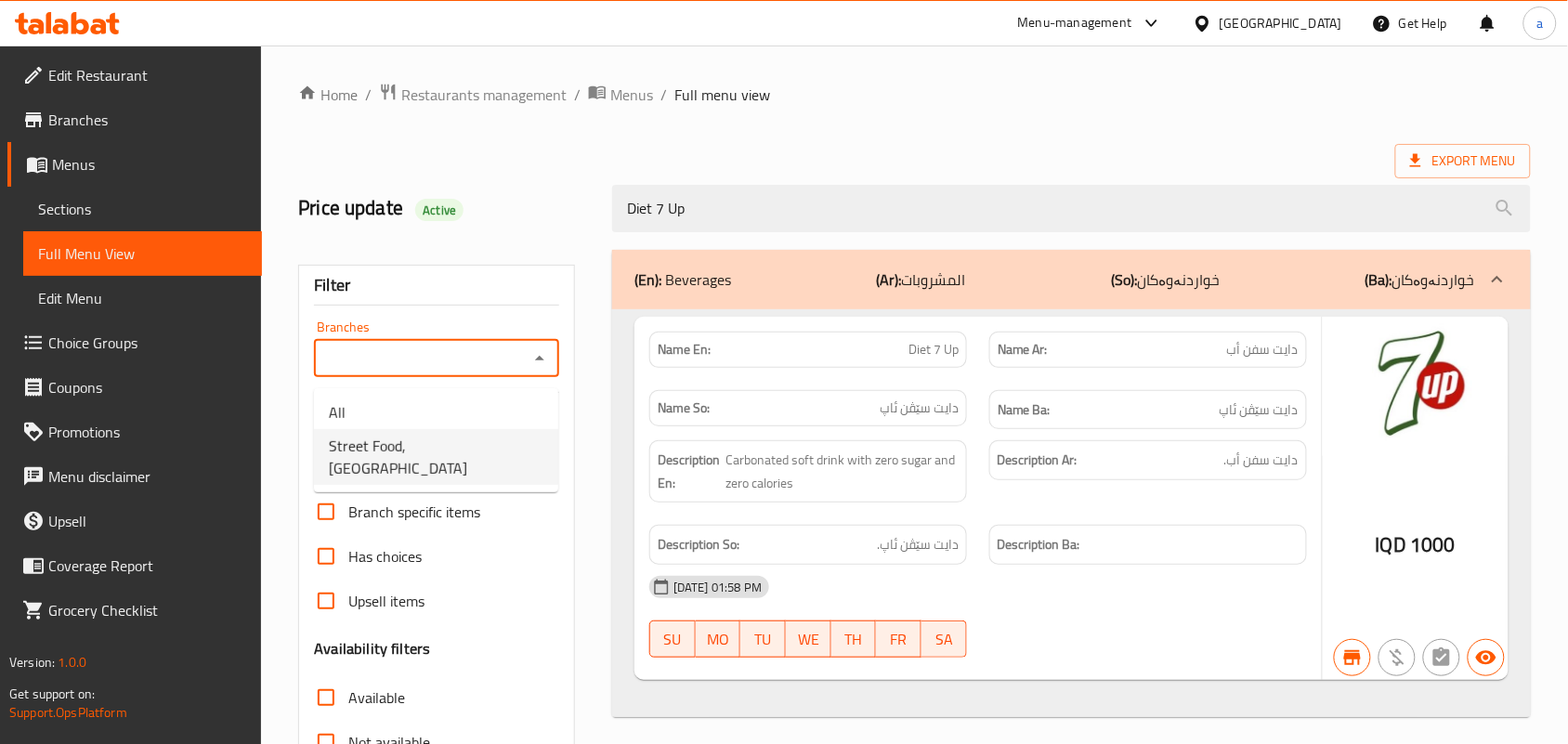
click at [461, 443] on span "Street Food, [GEOGRAPHIC_DATA]" at bounding box center [436, 456] width 215 height 44
type input "Street Food, [GEOGRAPHIC_DATA]"
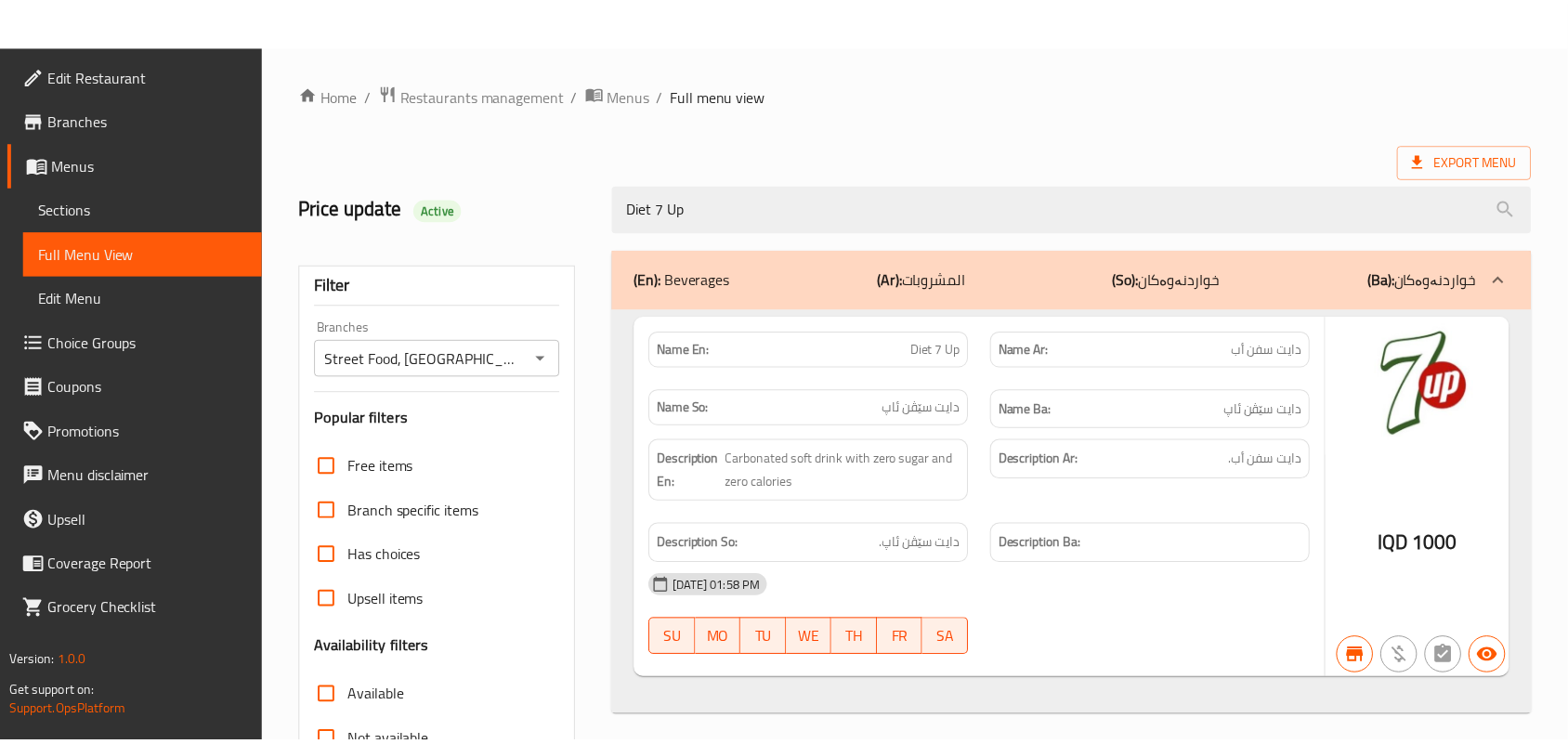
scroll to position [274, 0]
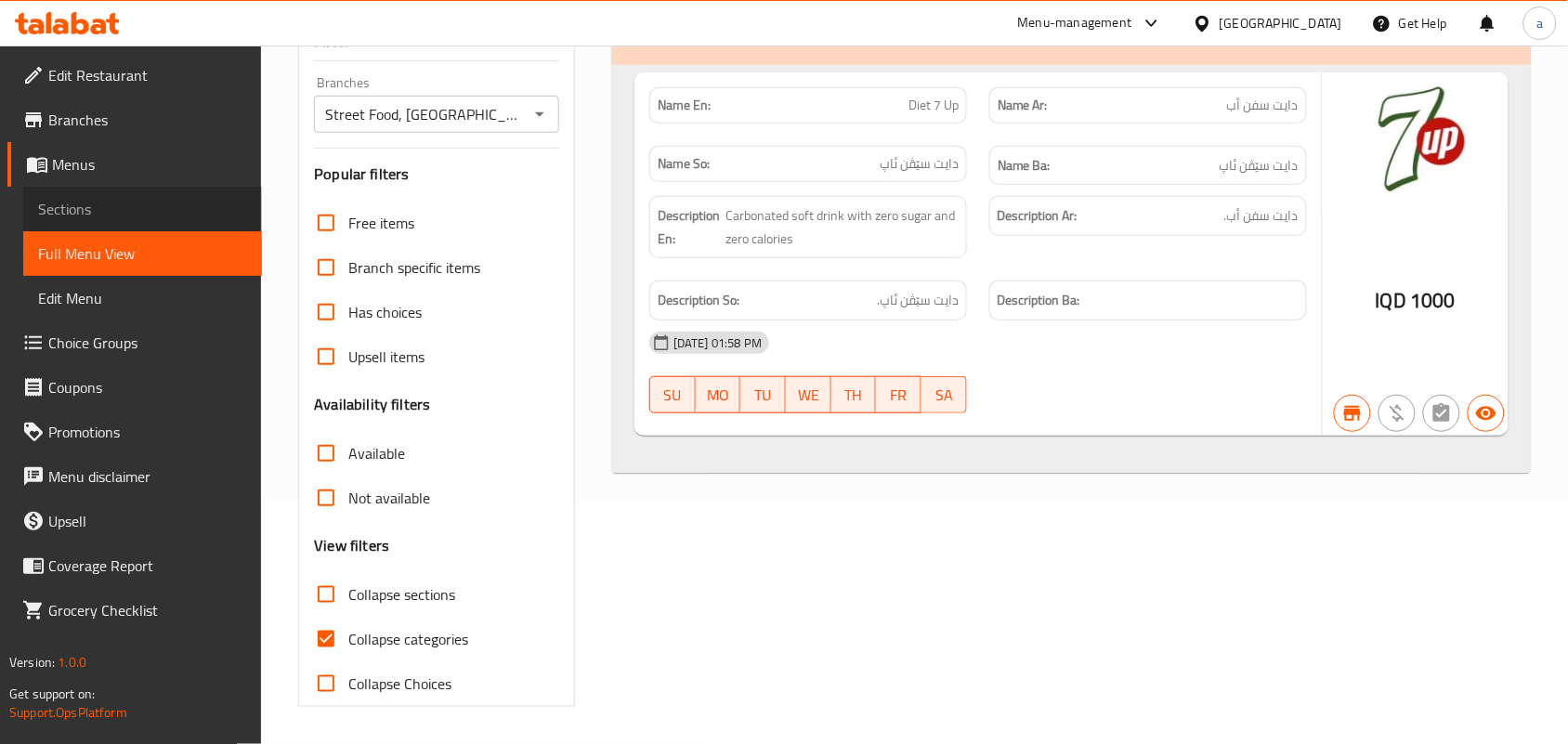
click at [103, 205] on span "Sections" at bounding box center [143, 209] width 209 height 23
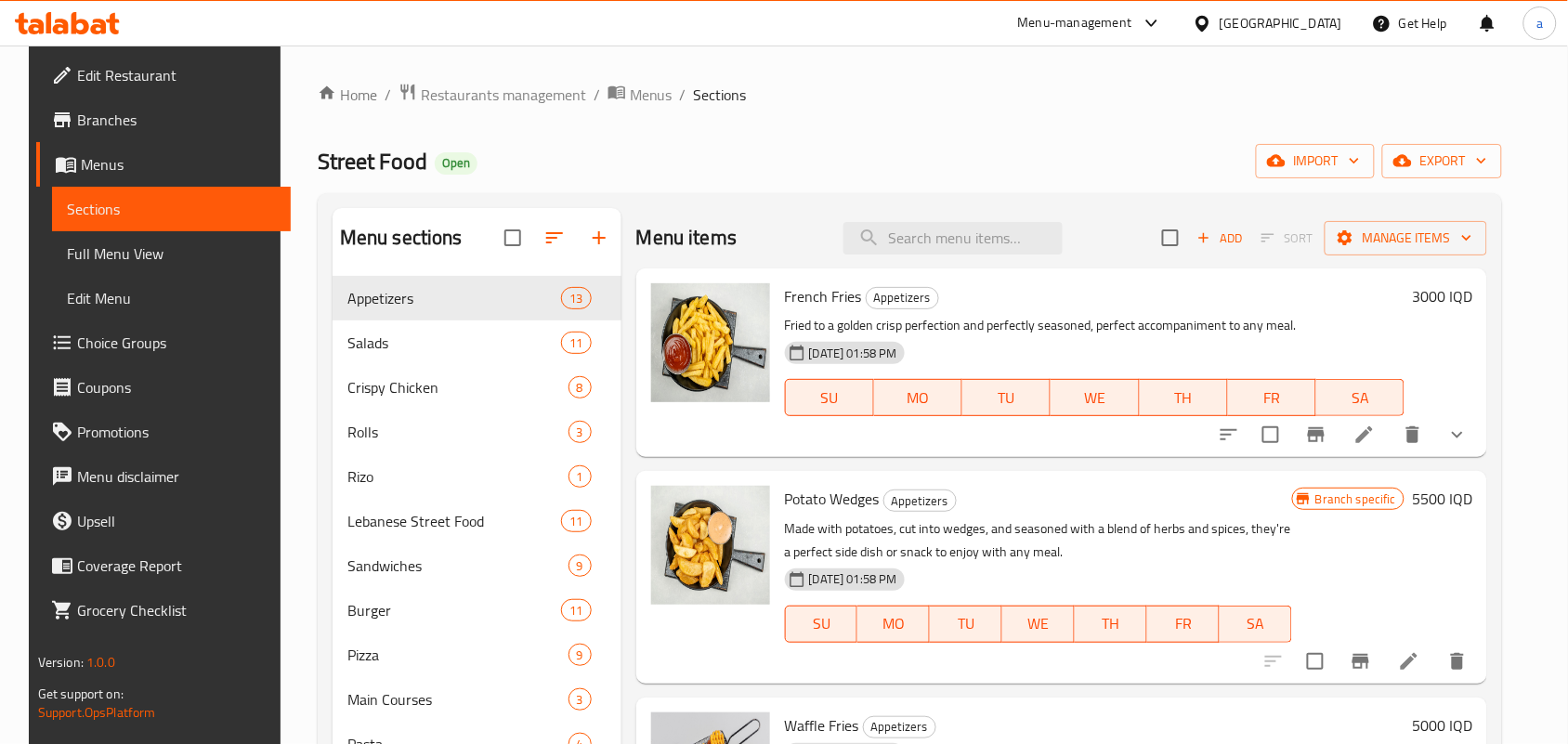
click at [116, 265] on span "Full Menu View" at bounding box center [171, 253] width 209 height 23
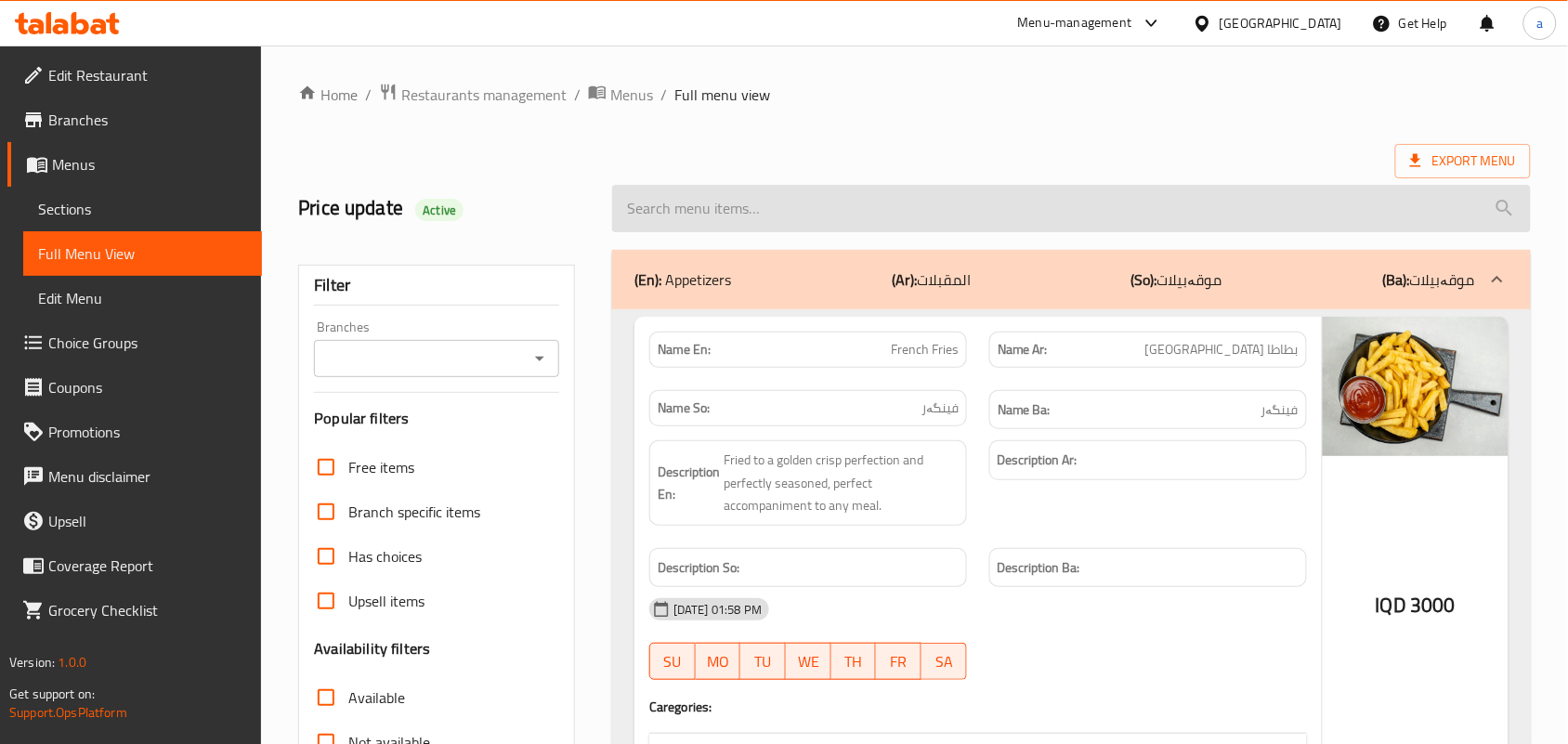
click at [721, 209] on input "search" at bounding box center [1071, 209] width 919 height 47
paste input "Lebanese Burger"
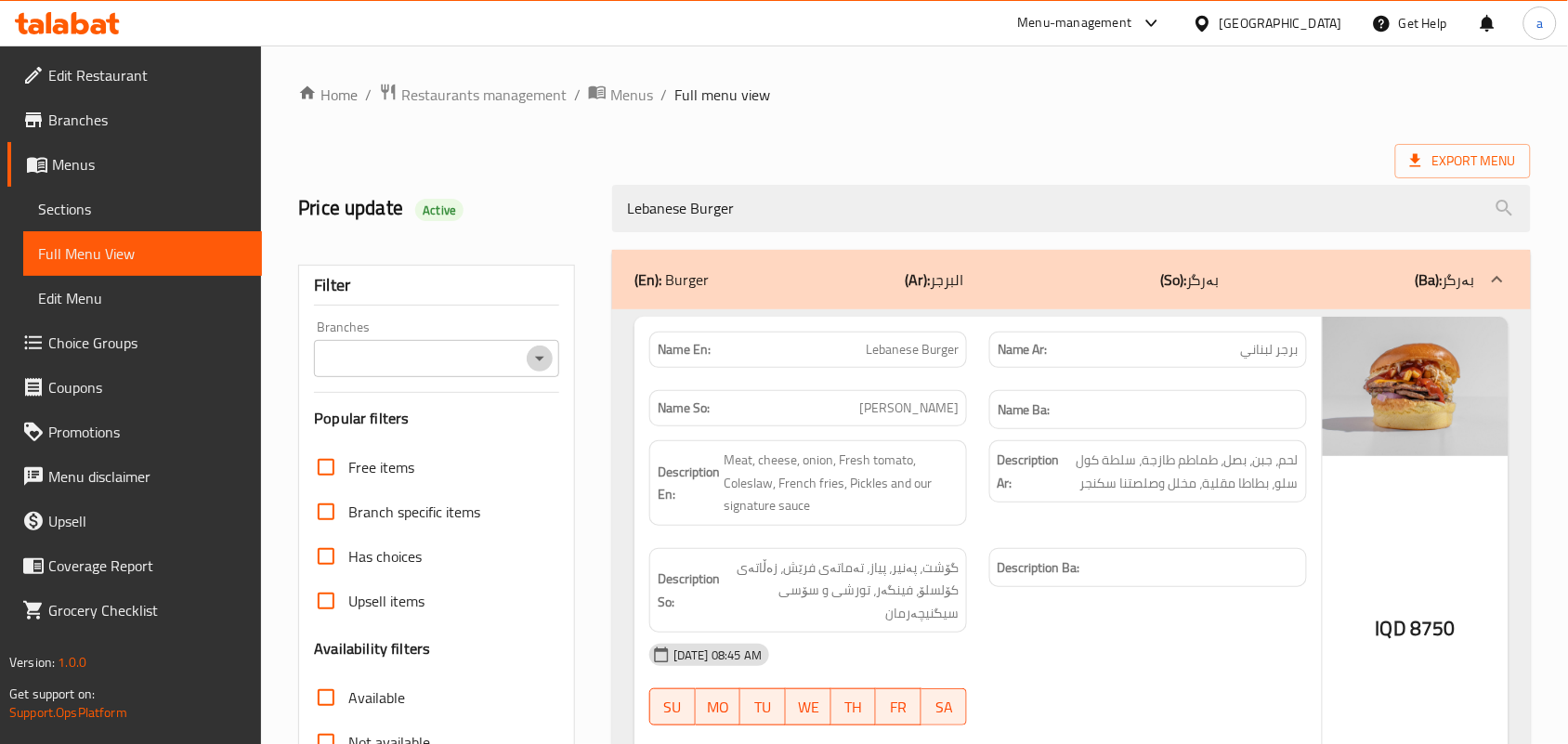
click at [536, 370] on icon "Open" at bounding box center [540, 359] width 23 height 23
type input "Lebanese Burger"
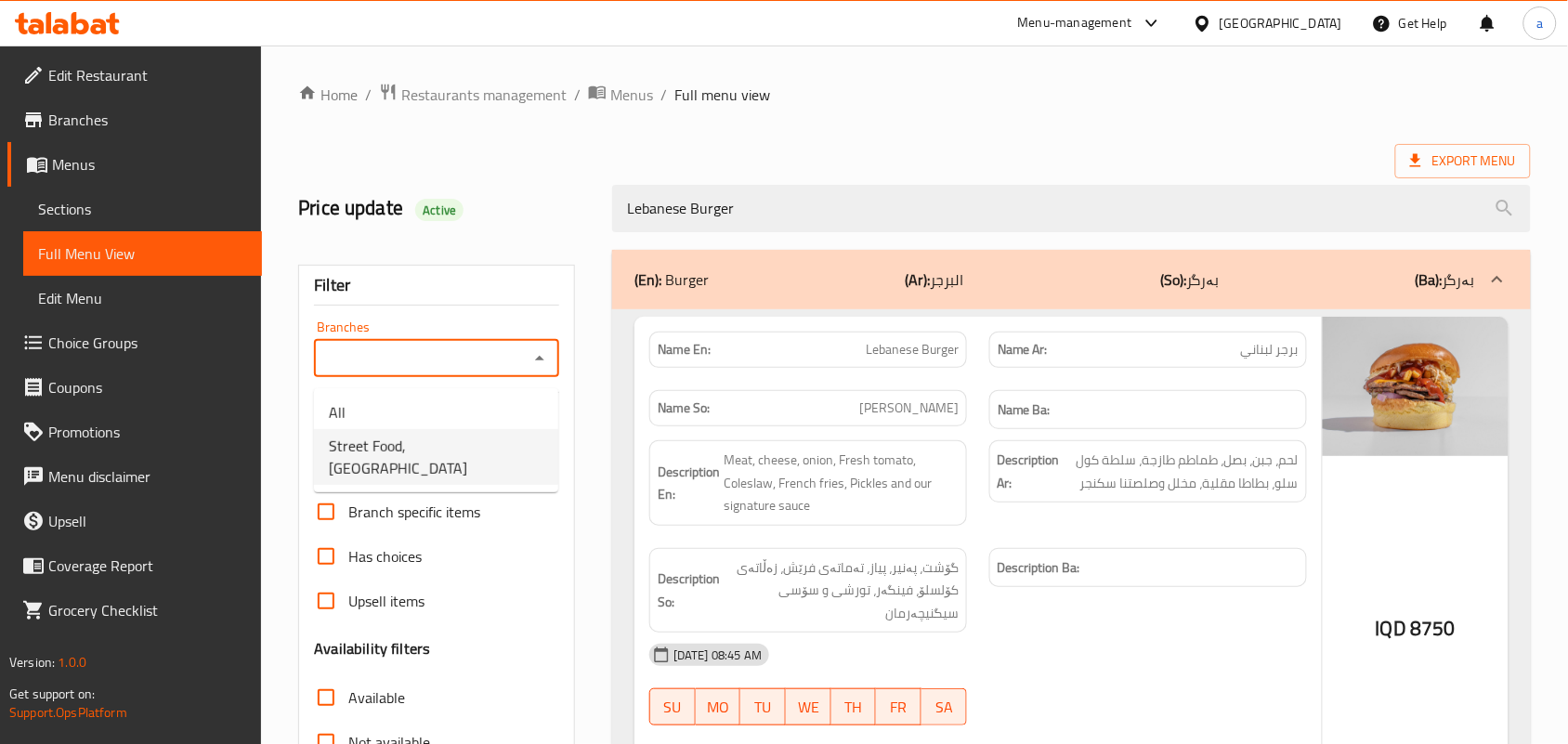
click at [490, 432] on li "Street Food, [GEOGRAPHIC_DATA]" at bounding box center [436, 457] width 244 height 56
type input "Street Food, [GEOGRAPHIC_DATA]"
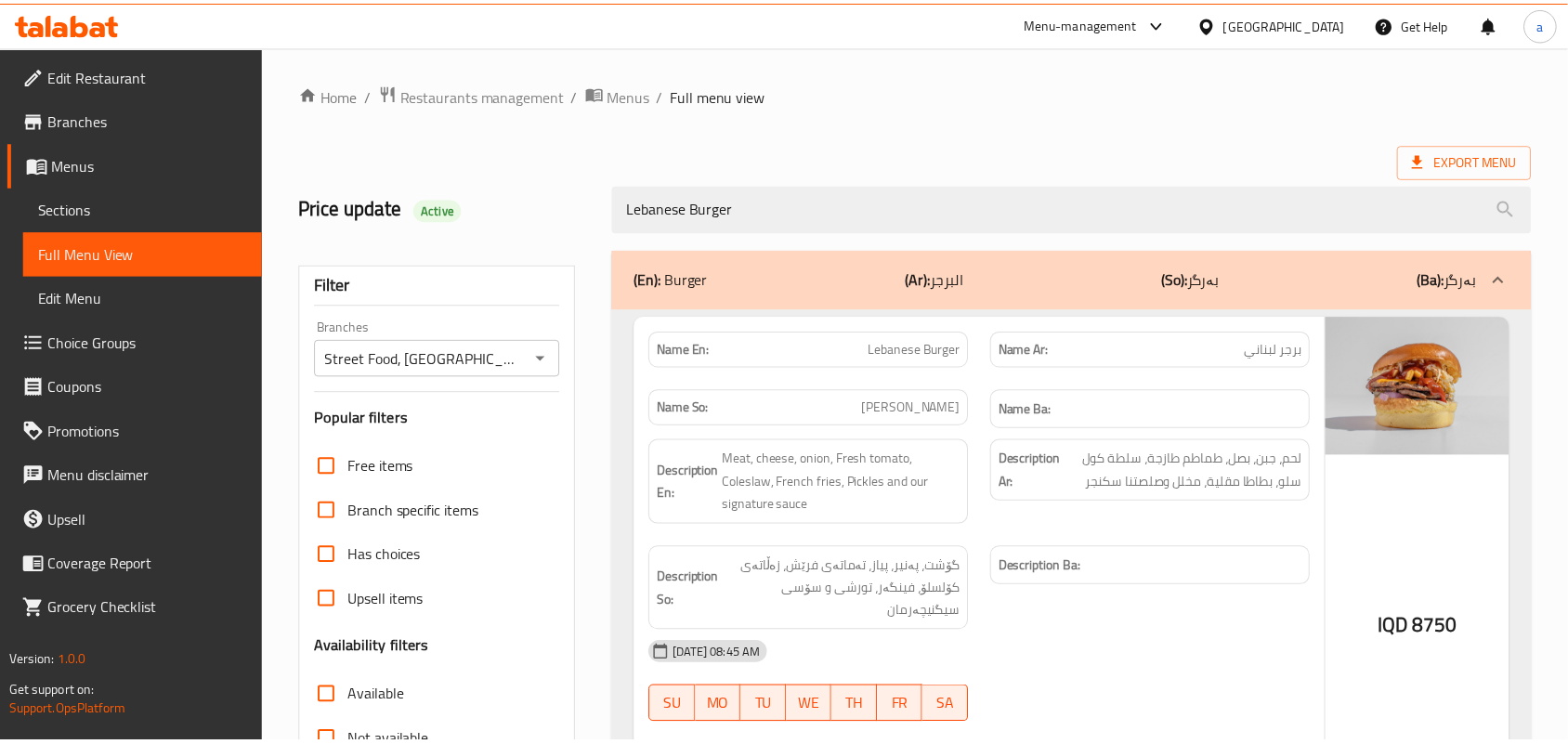
scroll to position [274, 0]
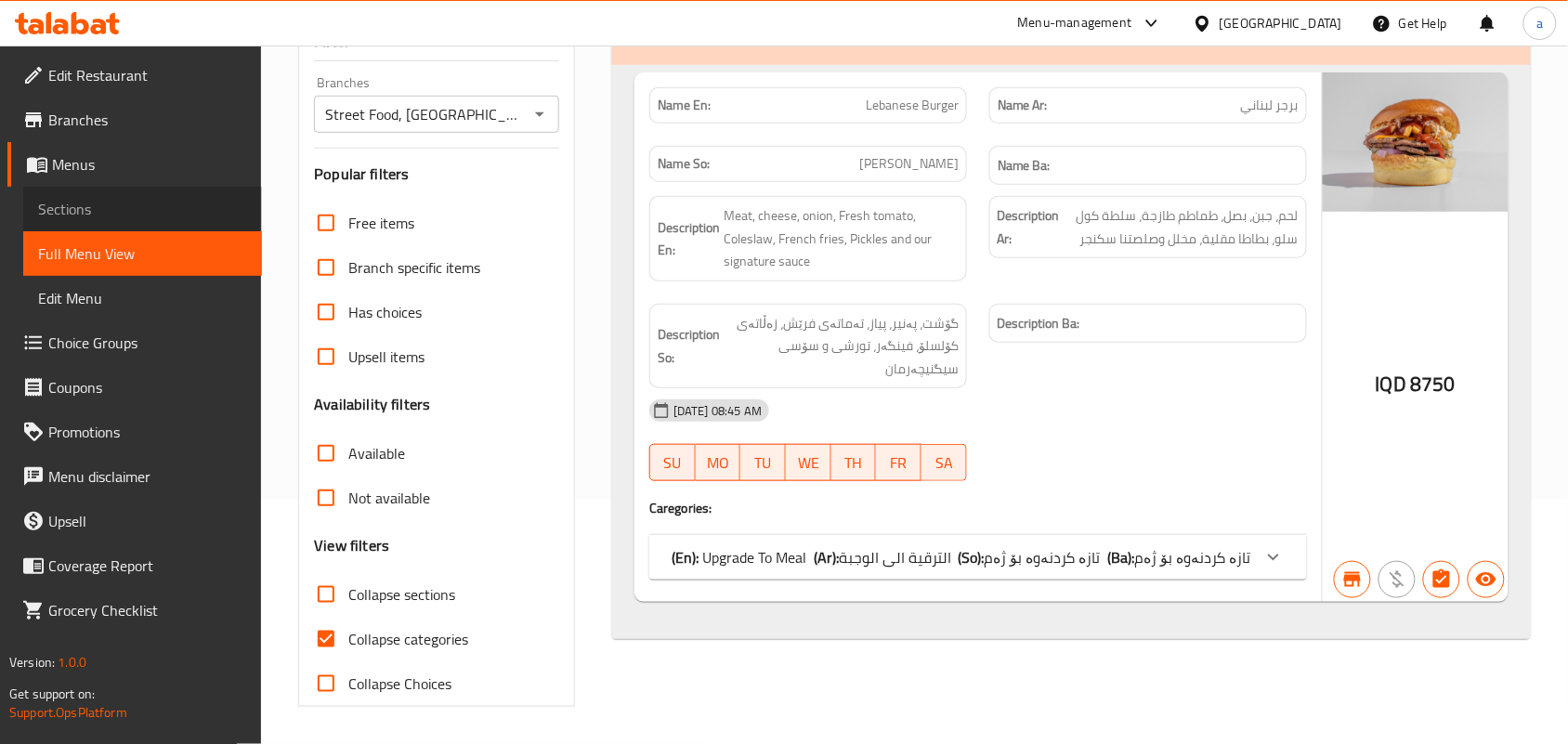
click at [176, 219] on span "Sections" at bounding box center [143, 209] width 209 height 23
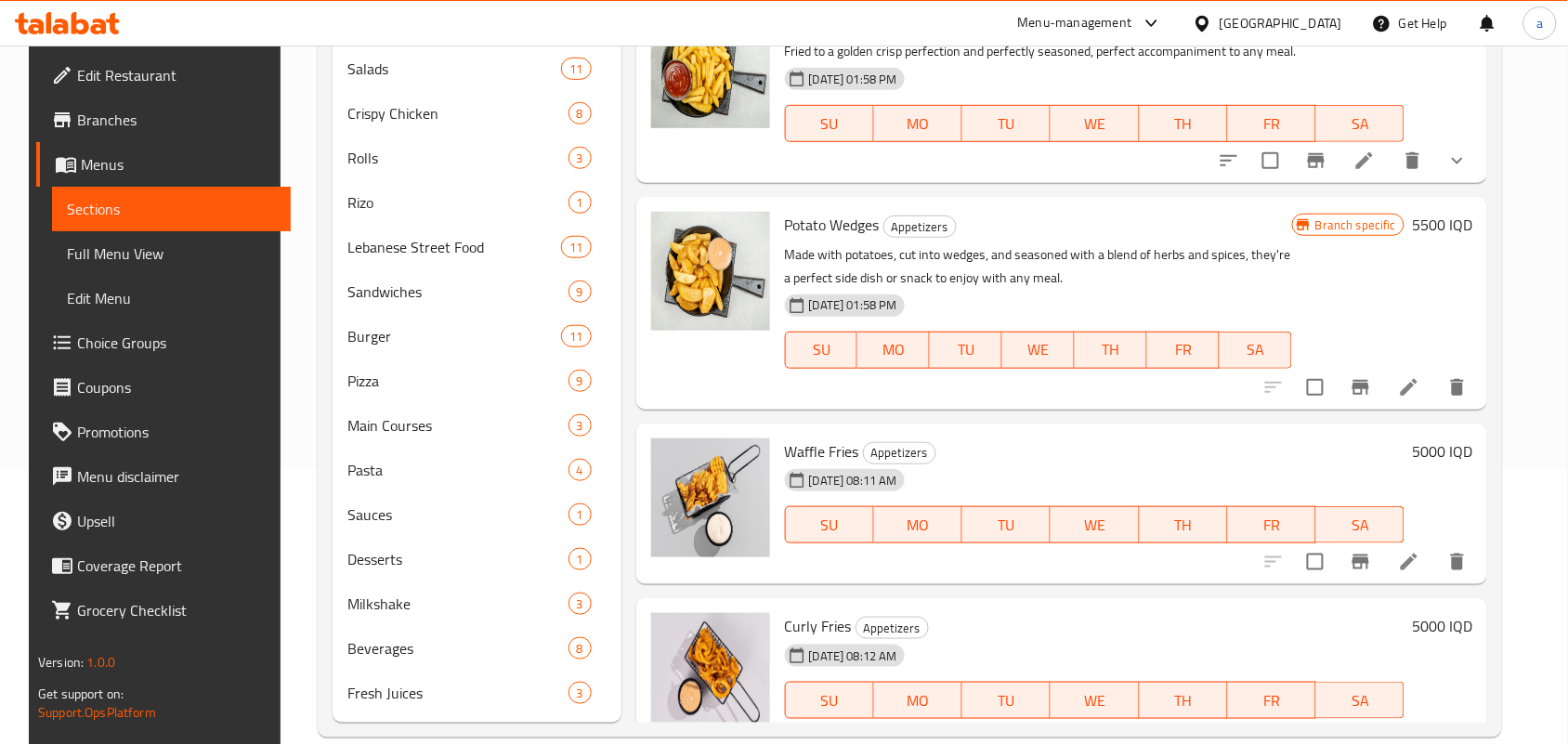
scroll to position [262, 0]
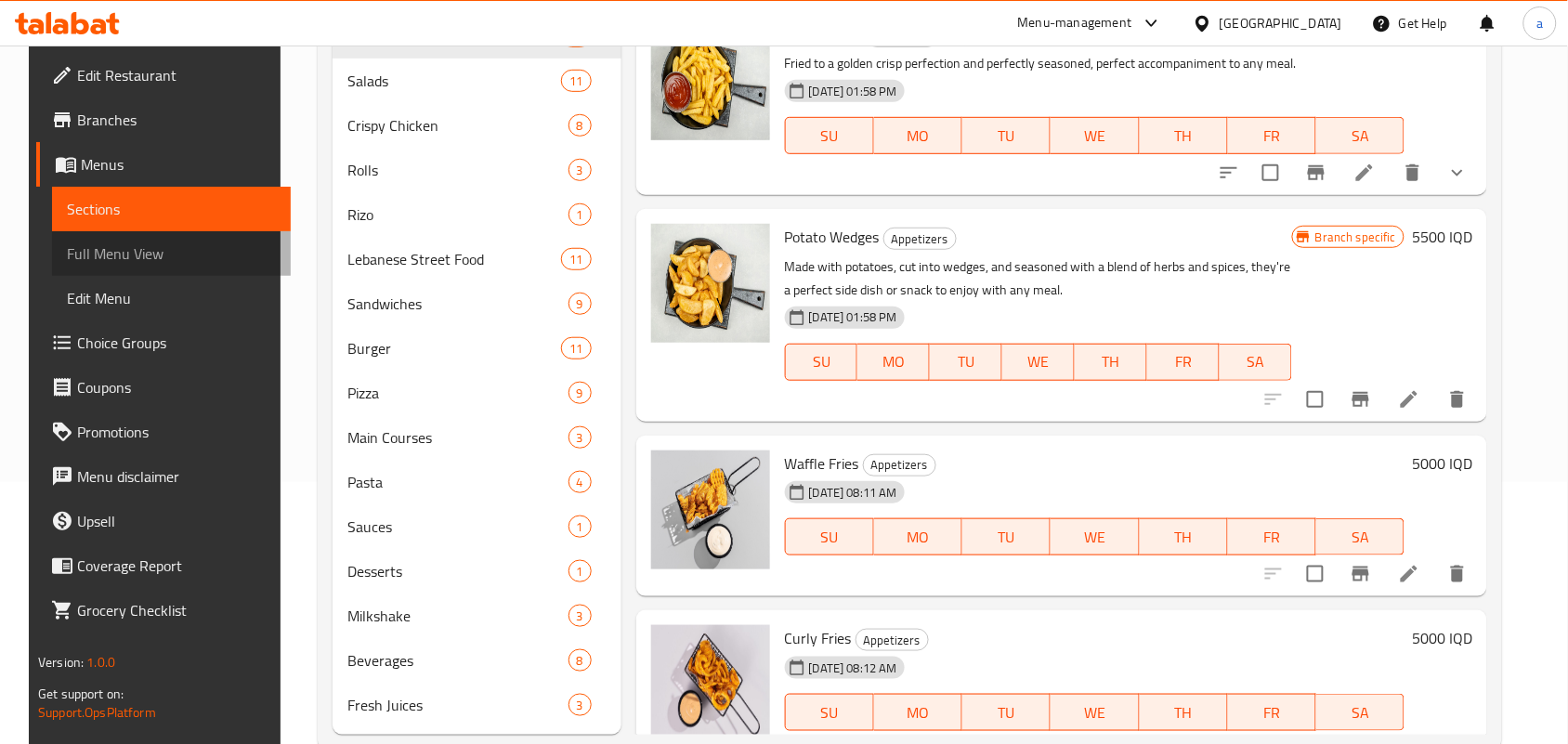
click at [122, 265] on span "Full Menu View" at bounding box center [171, 253] width 209 height 23
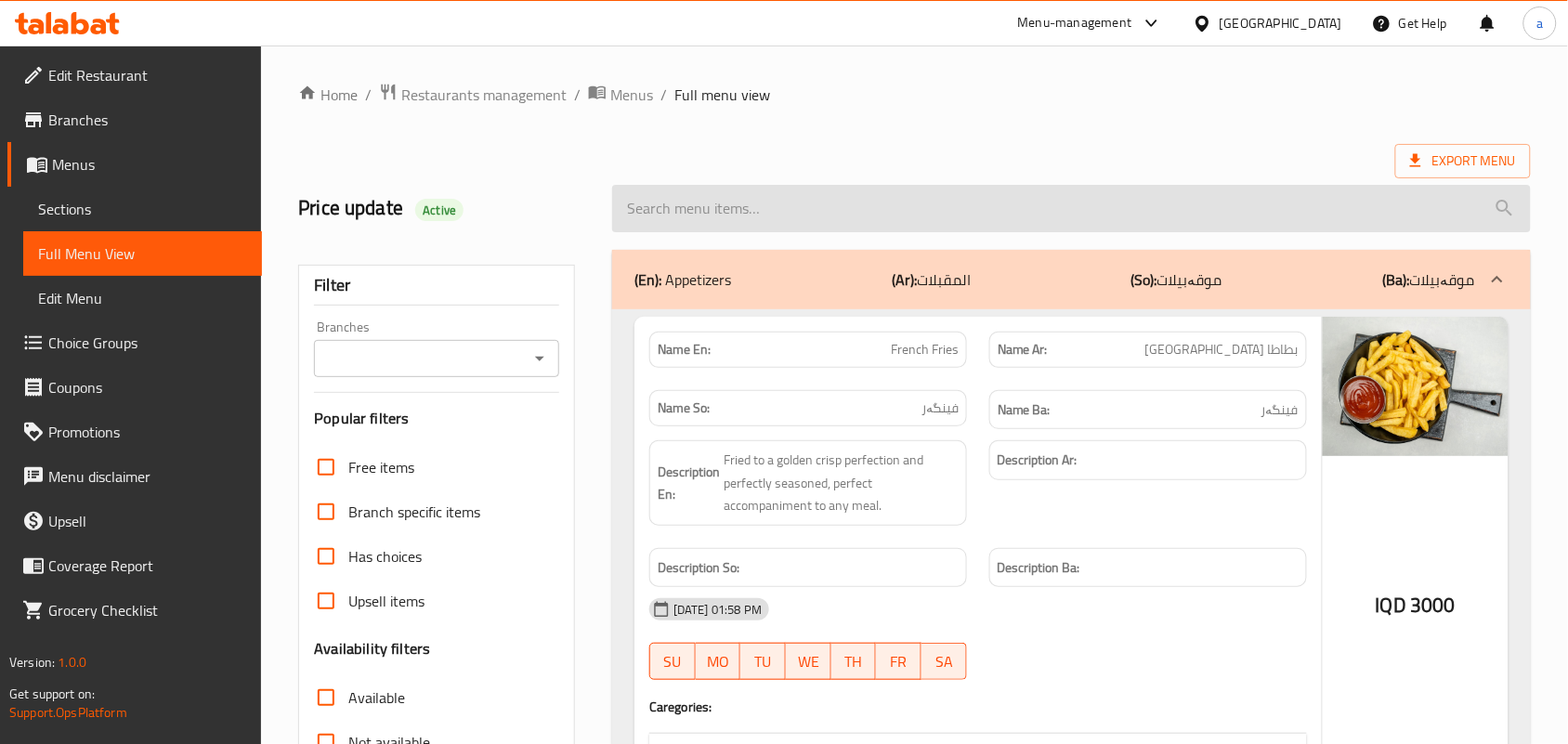
paste input "Classic Burger"
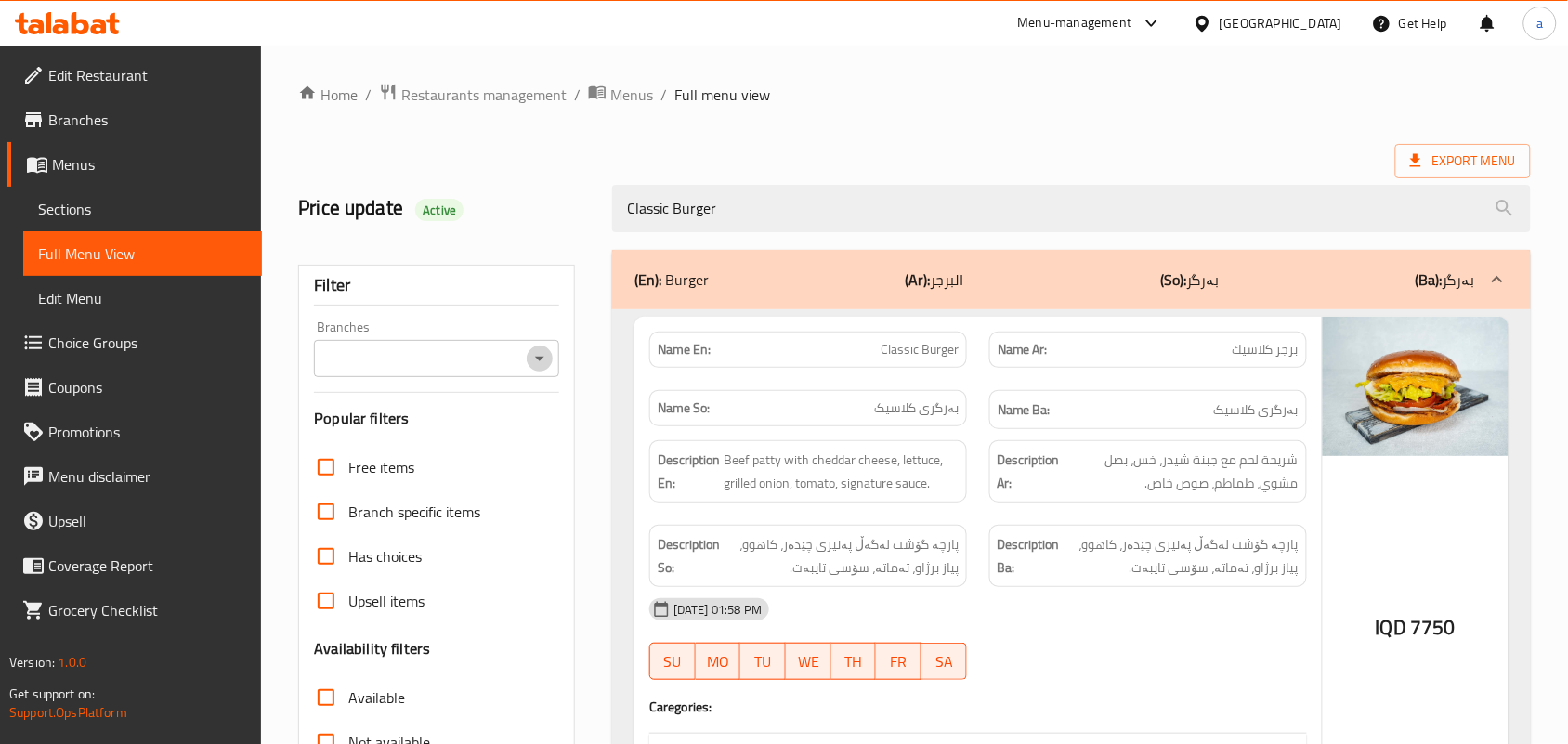
click at [532, 366] on icon "Open" at bounding box center [540, 359] width 23 height 23
type input "Classic Burger"
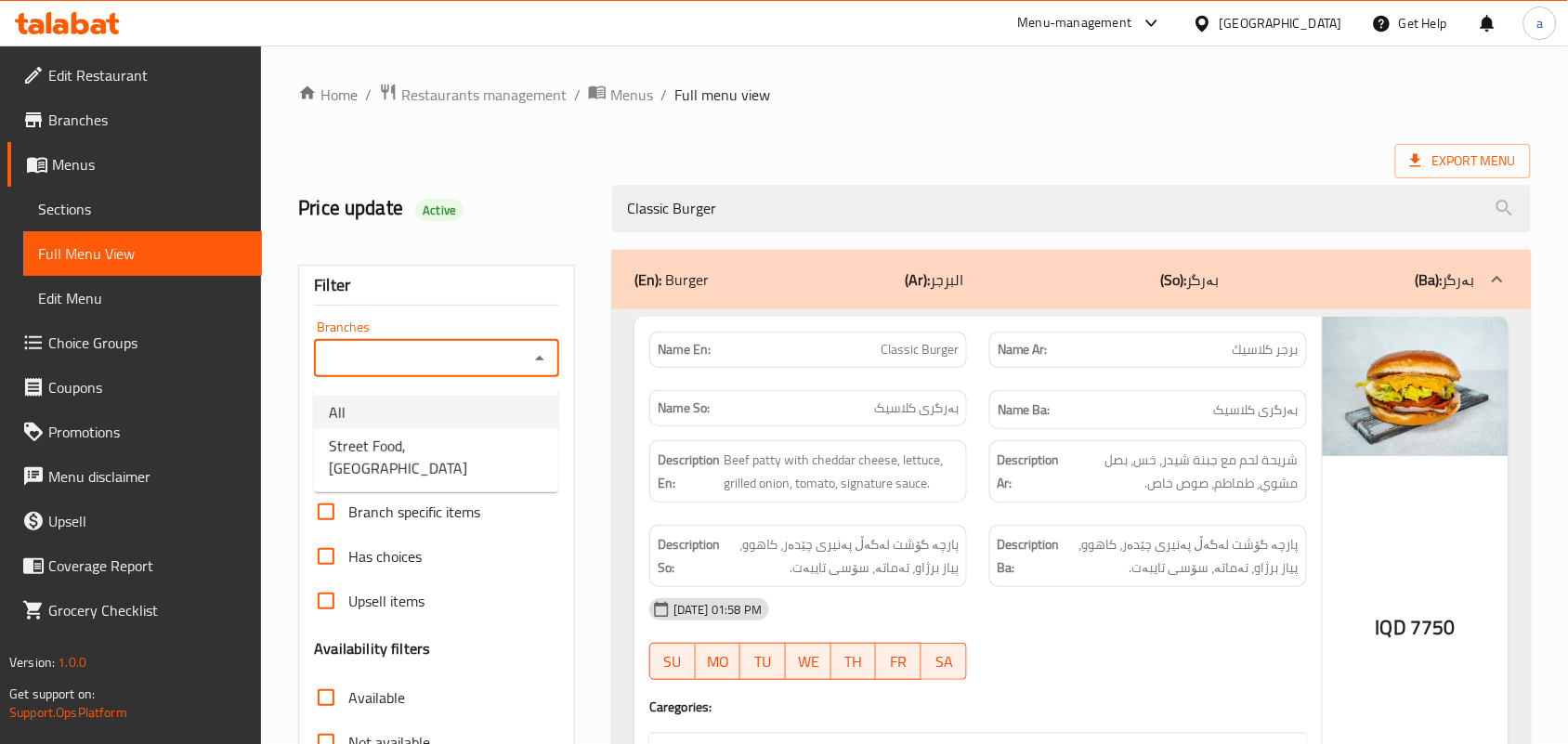
click at [470, 435] on span "Street Food, [GEOGRAPHIC_DATA]" at bounding box center [436, 456] width 215 height 44
type input "Street Food, [GEOGRAPHIC_DATA]"
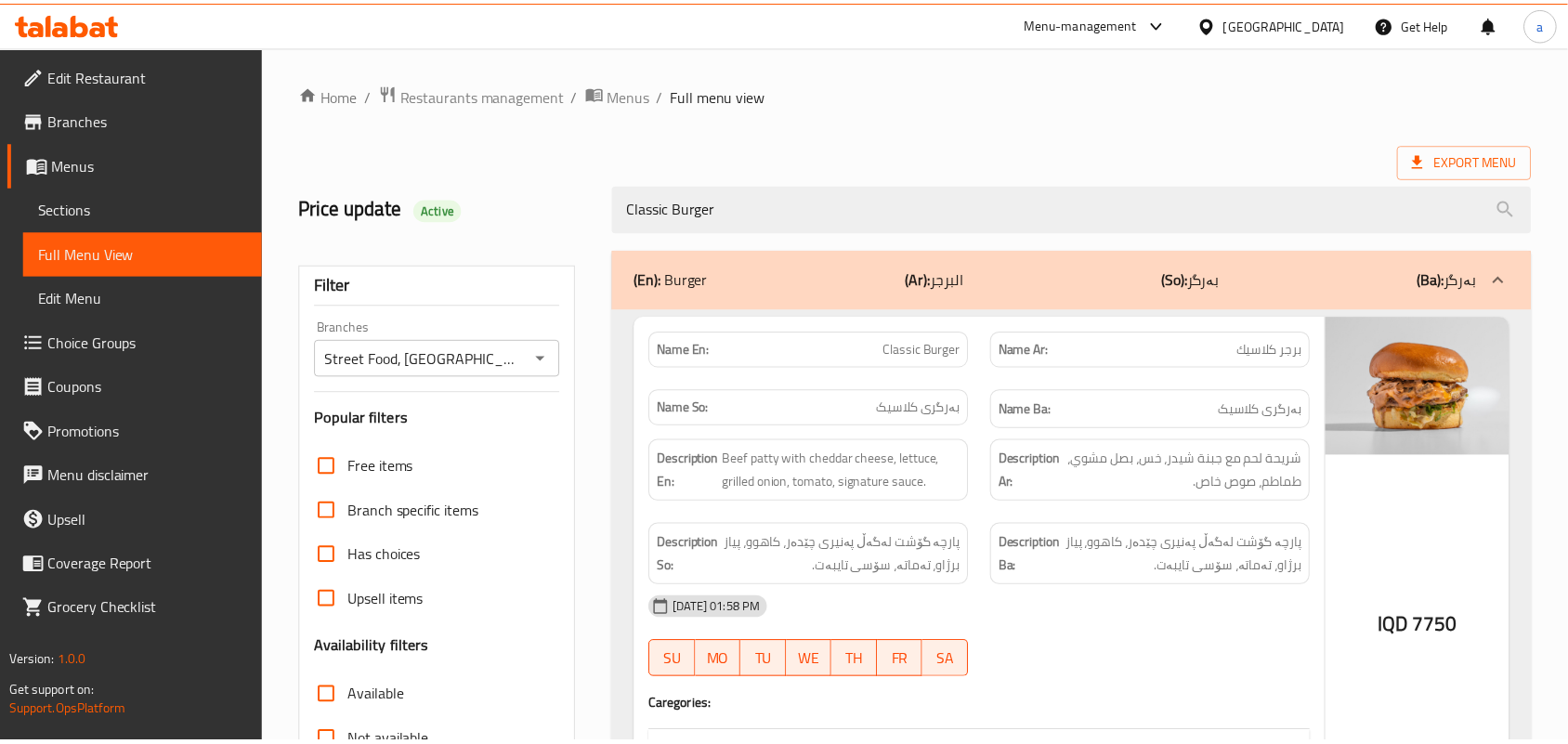
scroll to position [274, 0]
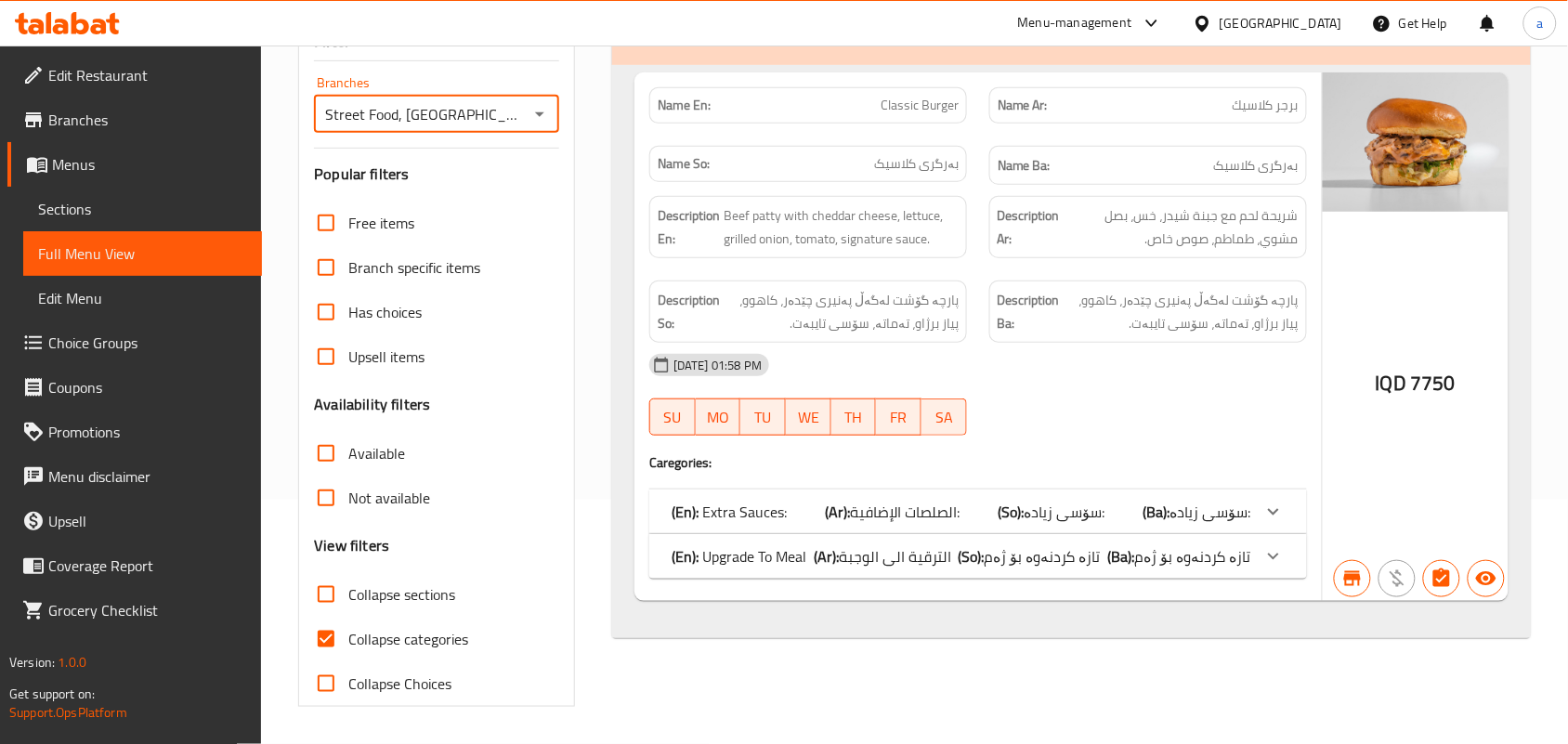
click at [137, 207] on span "Sections" at bounding box center [143, 209] width 209 height 23
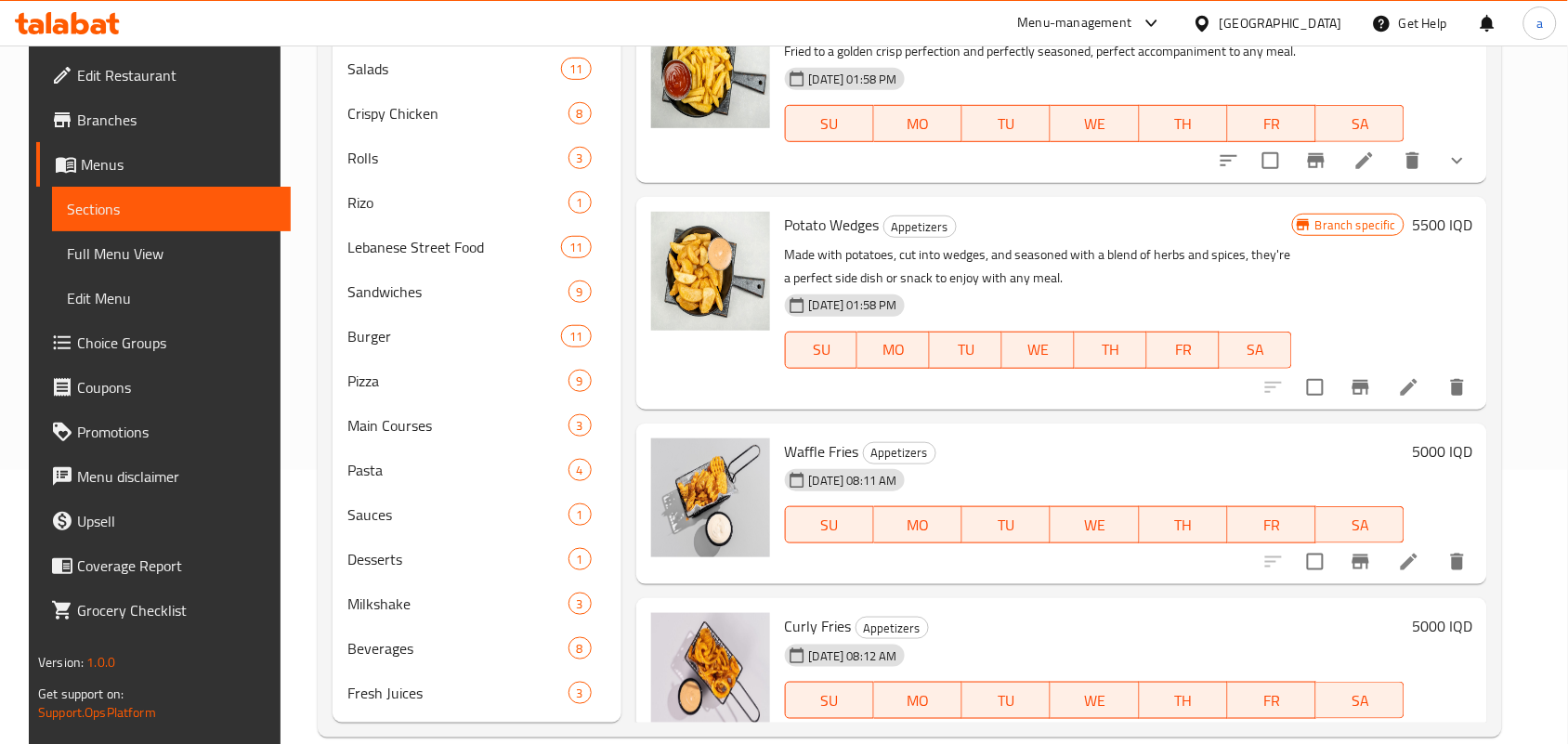
scroll to position [262, 0]
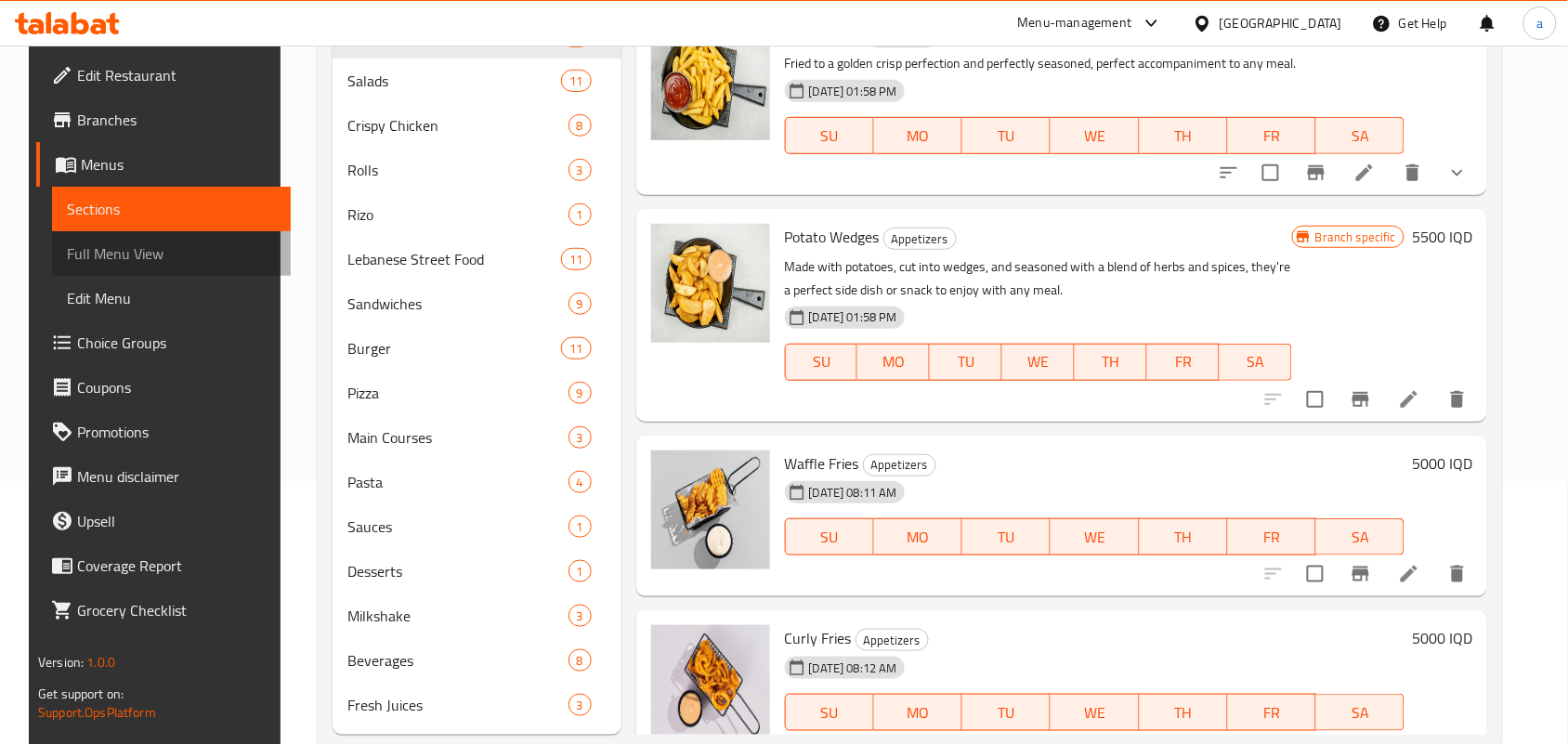
click at [113, 252] on span "Full Menu View" at bounding box center [171, 253] width 209 height 23
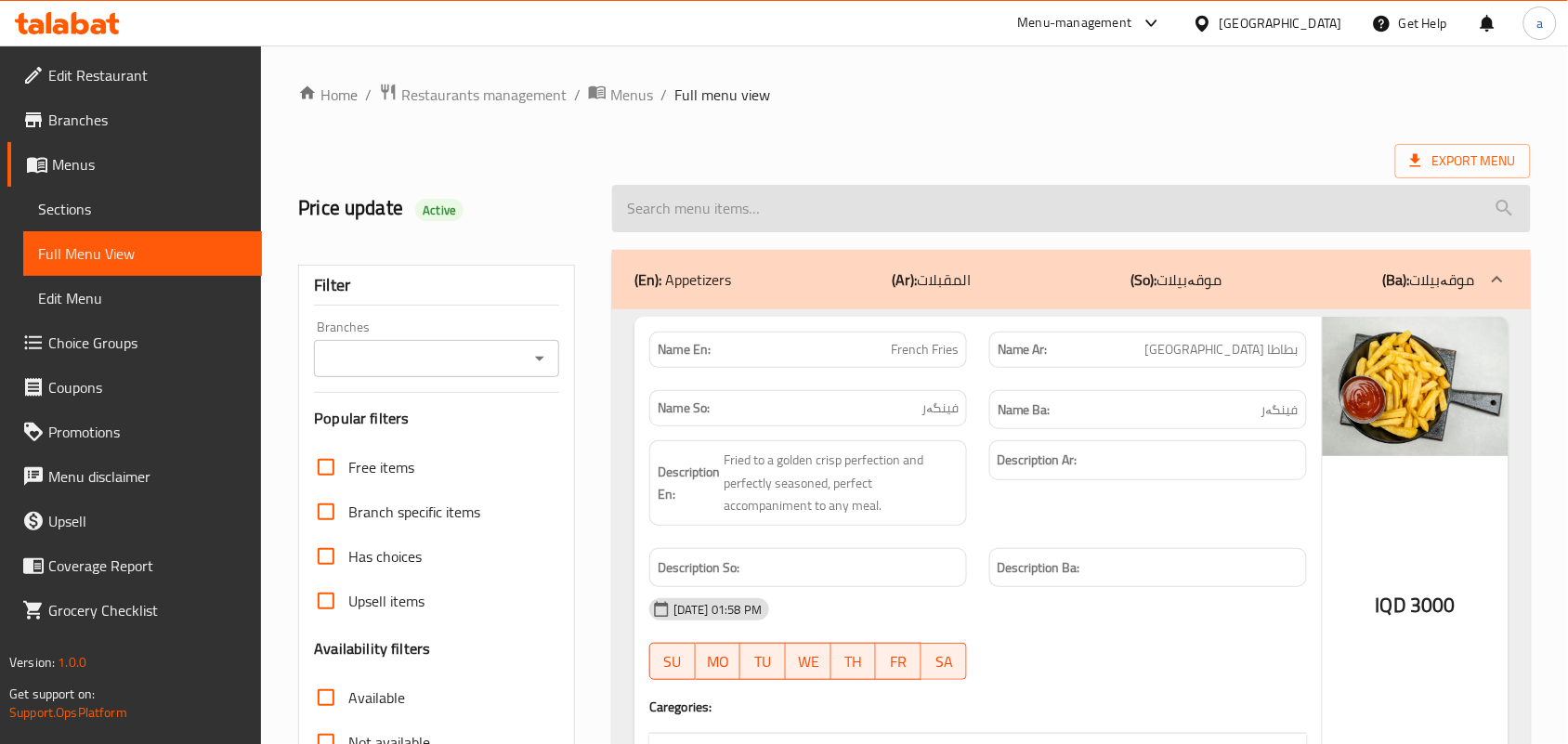
paste input "[PERSON_NAME] Burger"
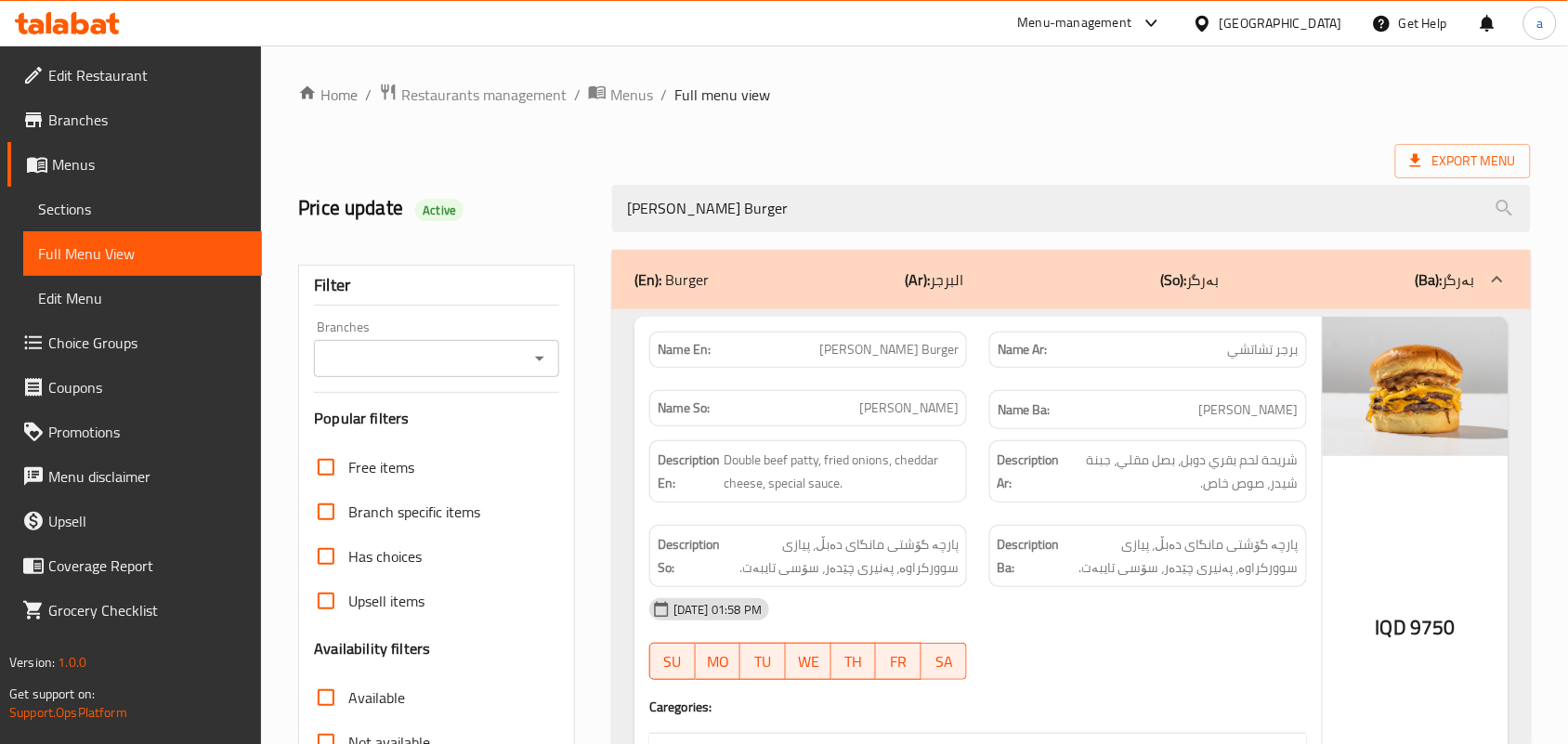
click at [523, 353] on div "Branches" at bounding box center [436, 359] width 245 height 37
type input "[PERSON_NAME] Burger"
click at [541, 362] on icon "Open" at bounding box center [539, 359] width 9 height 5
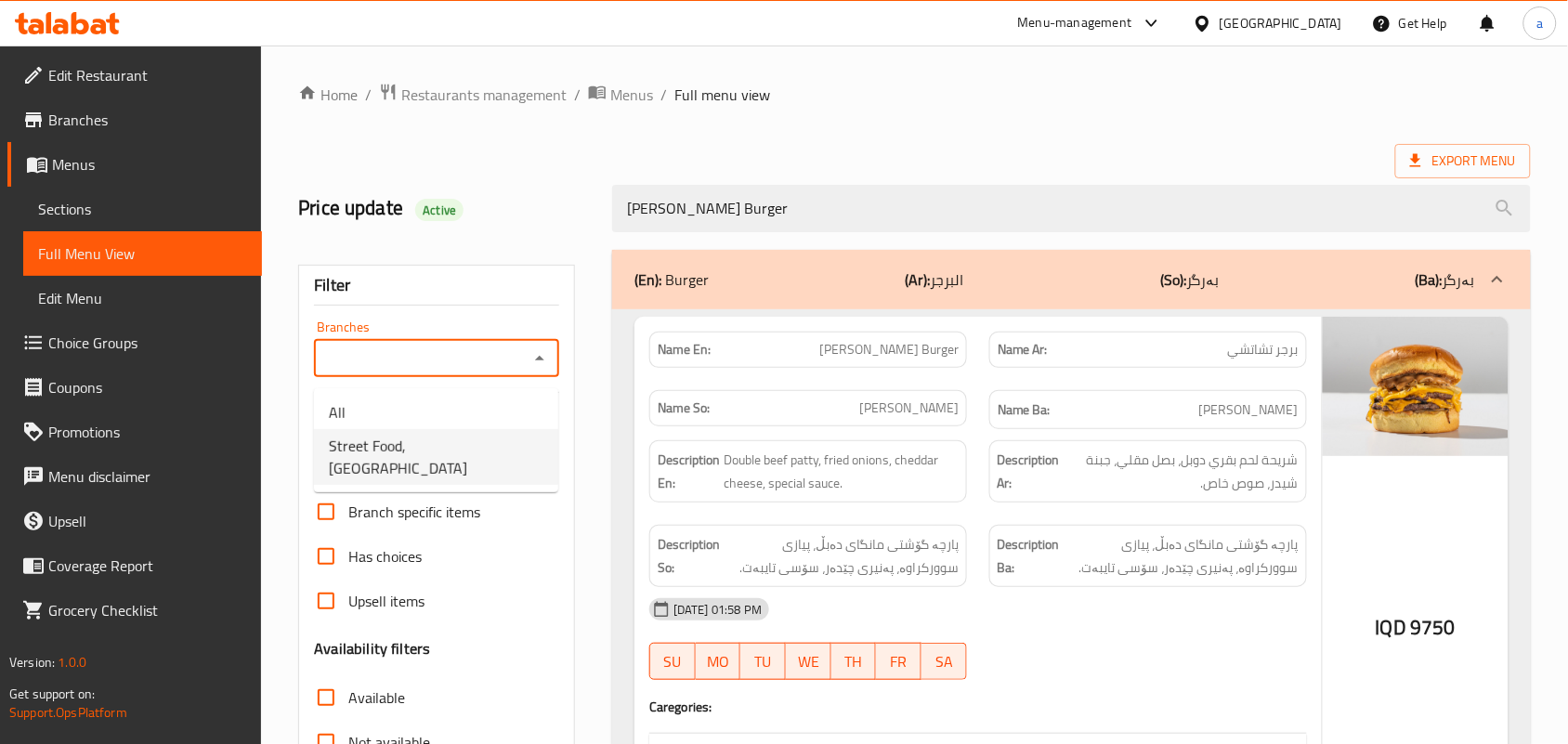
click at [466, 435] on span "Street Food, [GEOGRAPHIC_DATA]" at bounding box center [436, 456] width 215 height 44
type input "Street Food, [GEOGRAPHIC_DATA]"
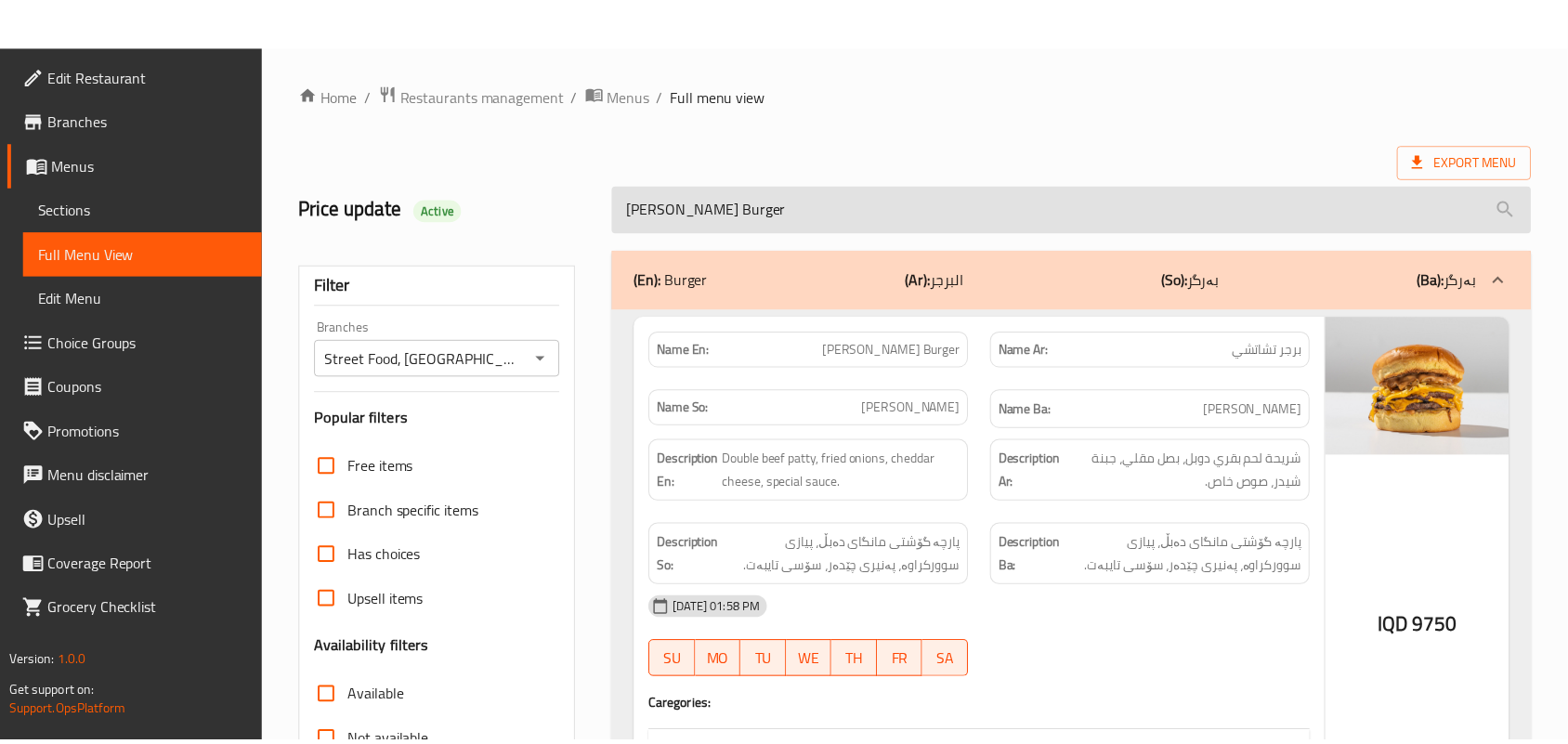
scroll to position [274, 0]
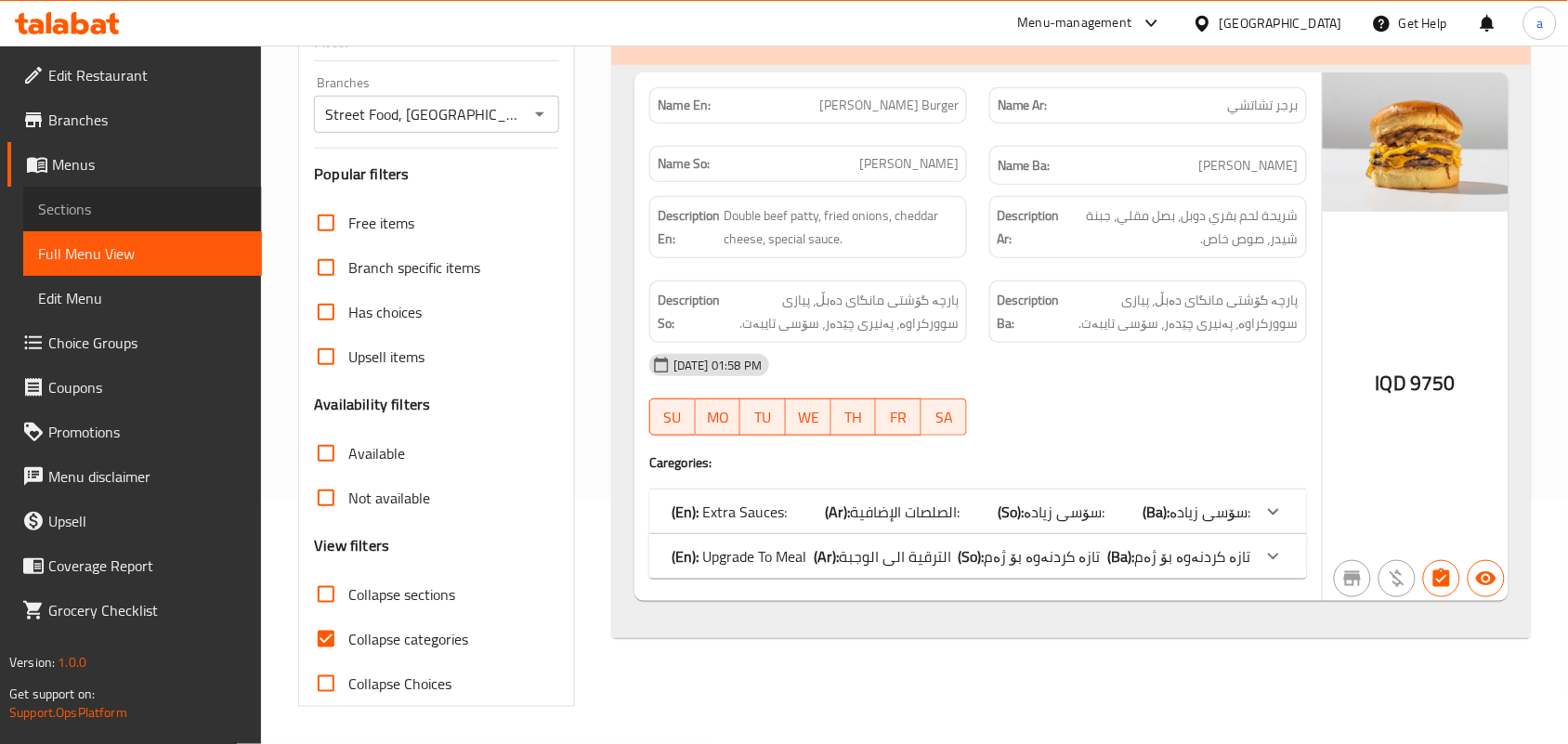
click at [174, 200] on link "Sections" at bounding box center [143, 209] width 238 height 44
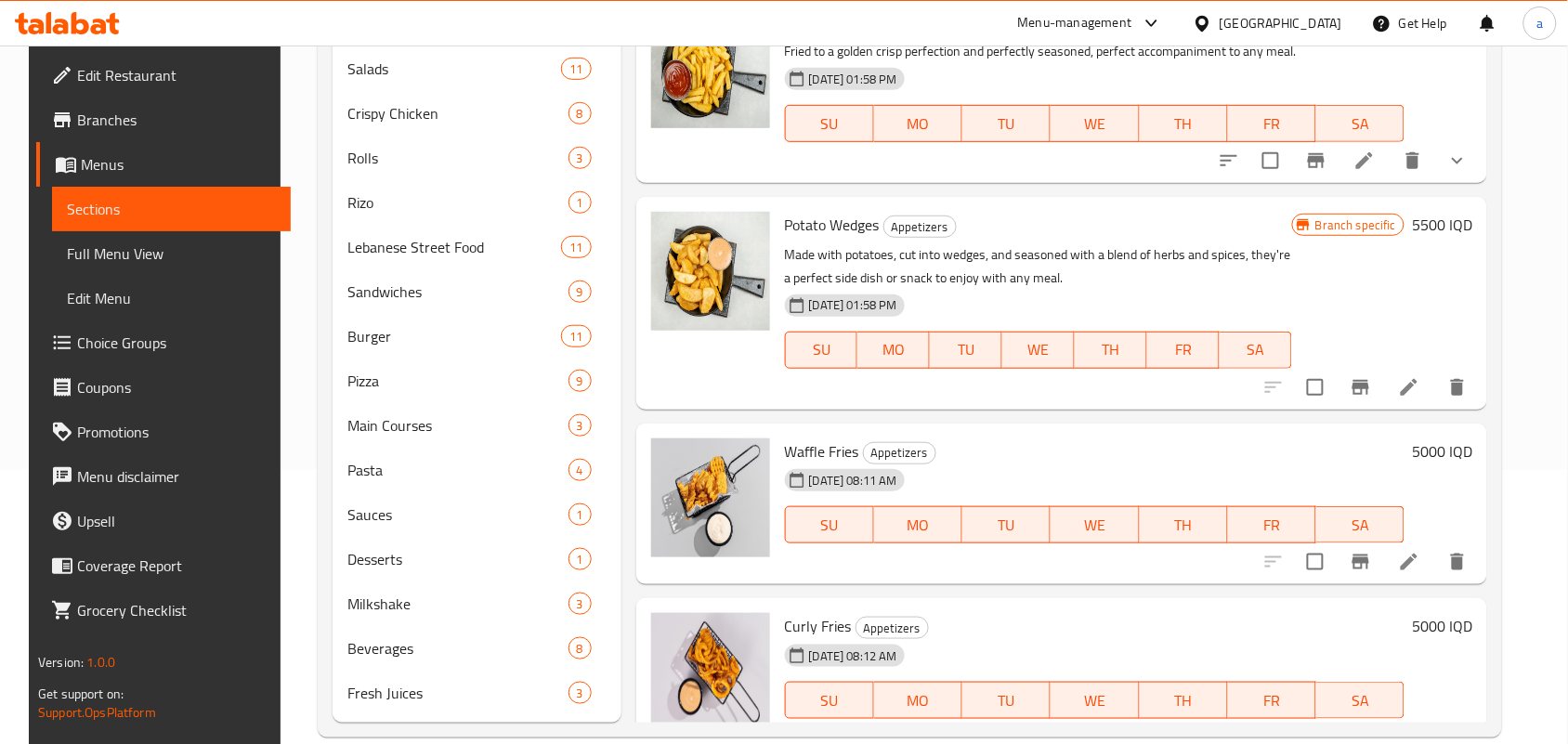
scroll to position [262, 0]
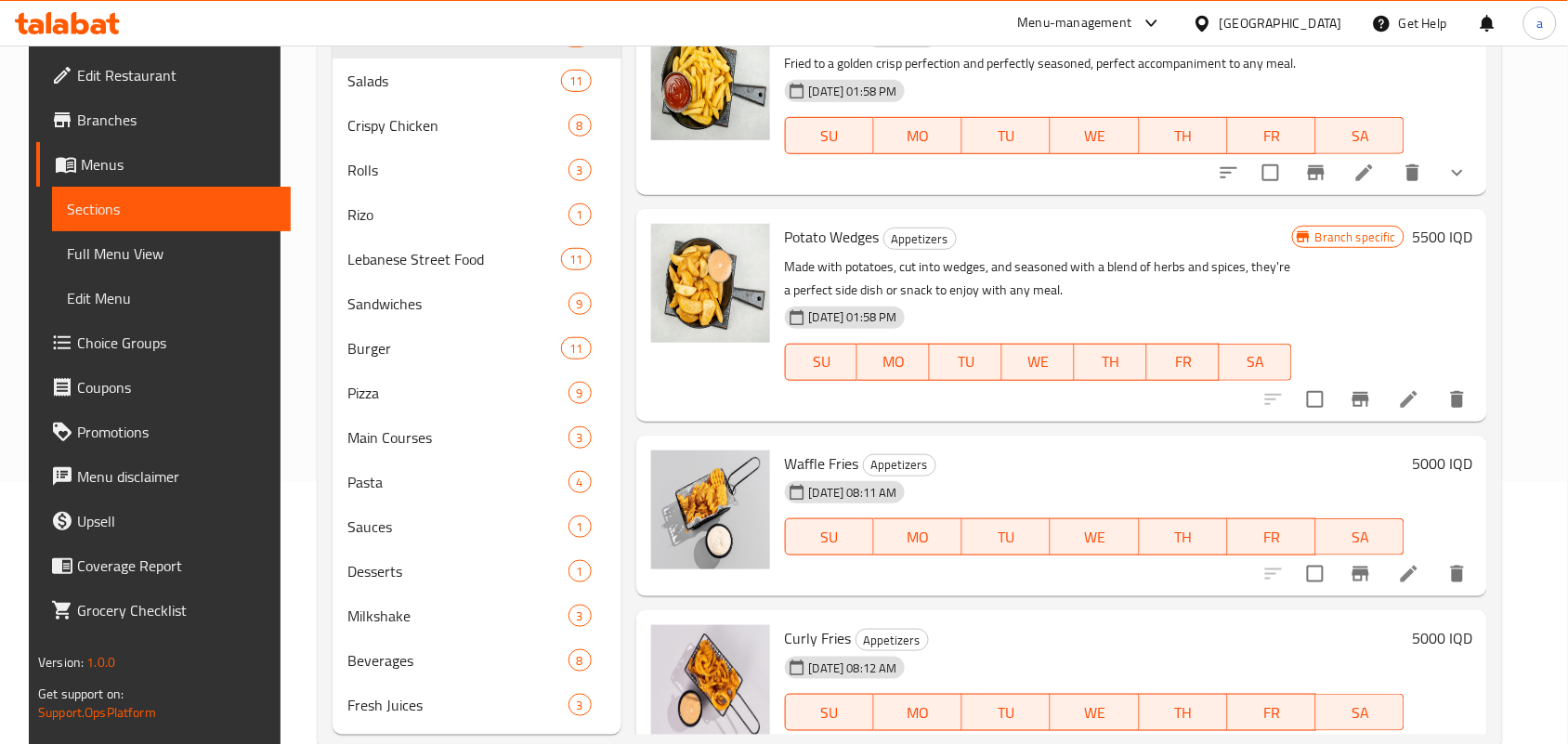
click at [161, 242] on link "Full Menu View" at bounding box center [171, 253] width 238 height 44
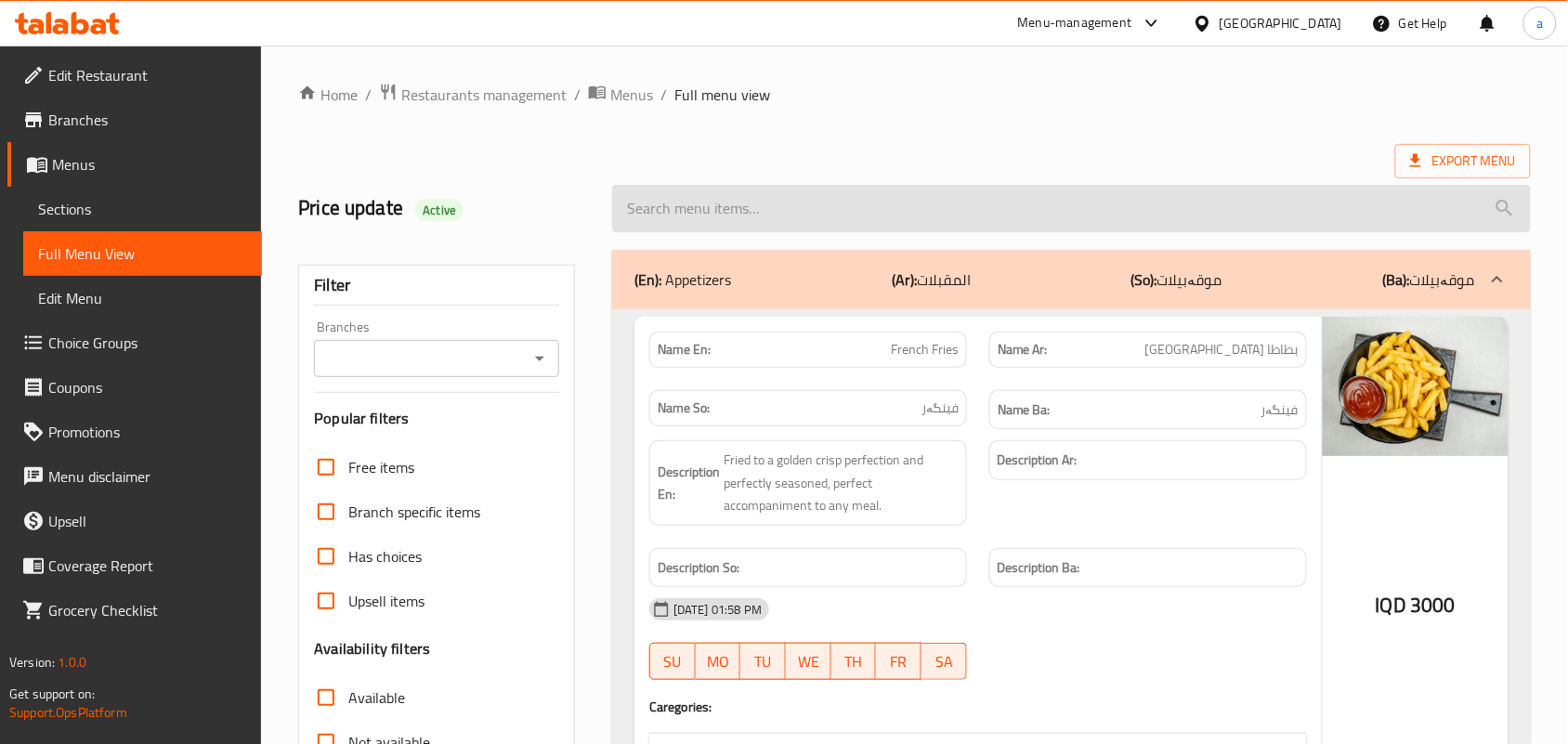
click at [769, 210] on input "search" at bounding box center [1071, 209] width 919 height 47
paste input "Street Food Burger"
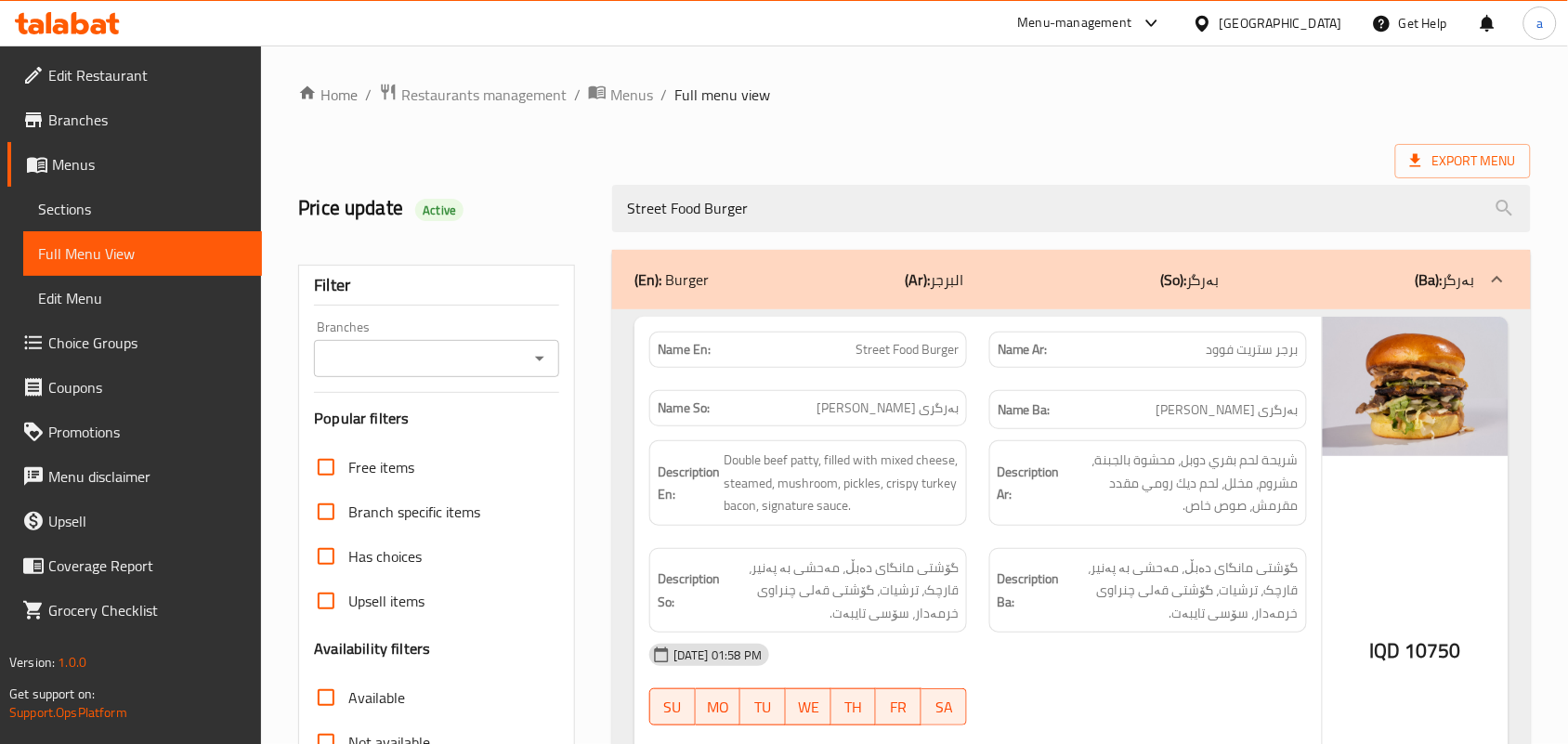
click at [529, 363] on icon "Open" at bounding box center [540, 359] width 23 height 23
type input "Street Food Burger"
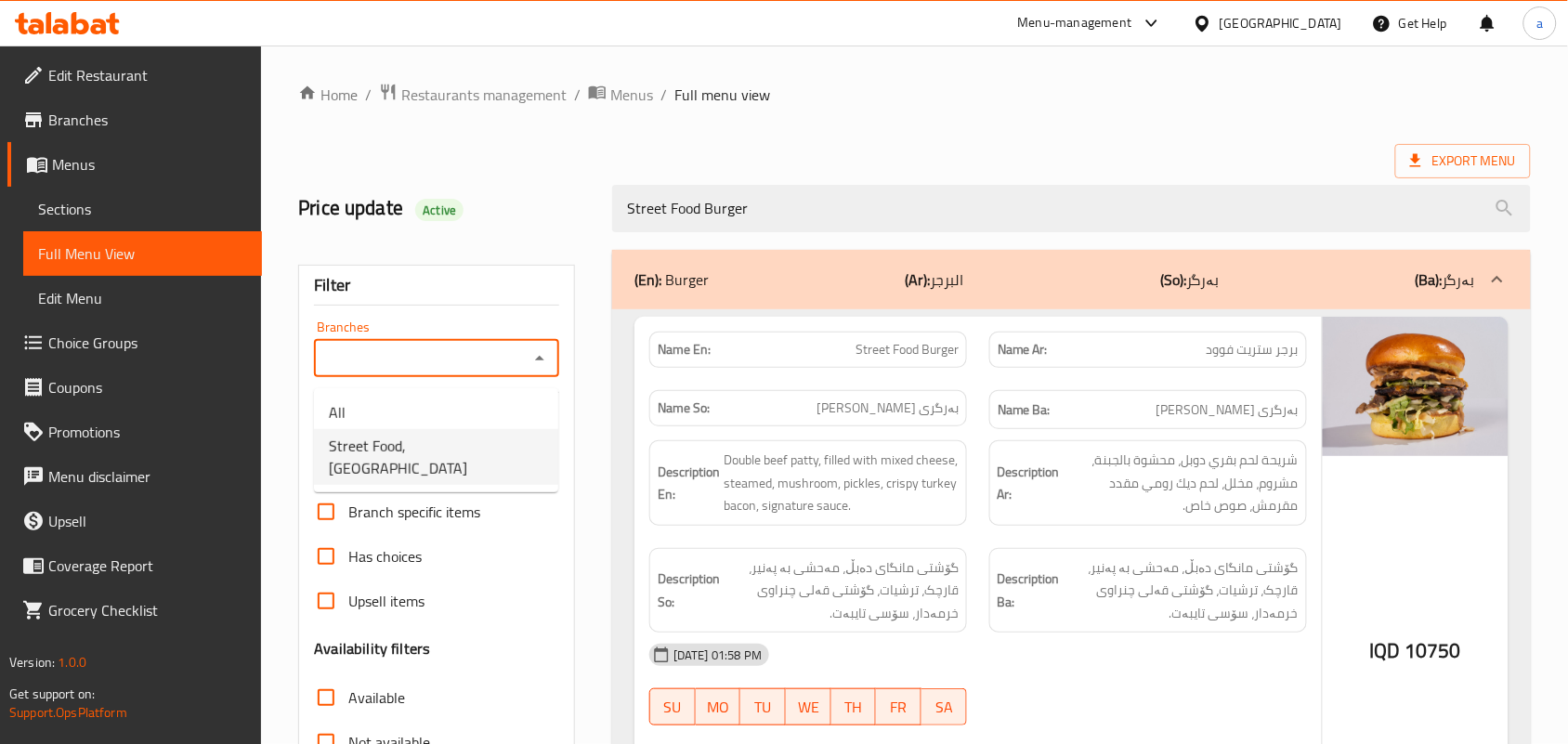
click at [431, 448] on span "Street Food, [GEOGRAPHIC_DATA]" at bounding box center [436, 456] width 215 height 44
type input "Street Food, [GEOGRAPHIC_DATA]"
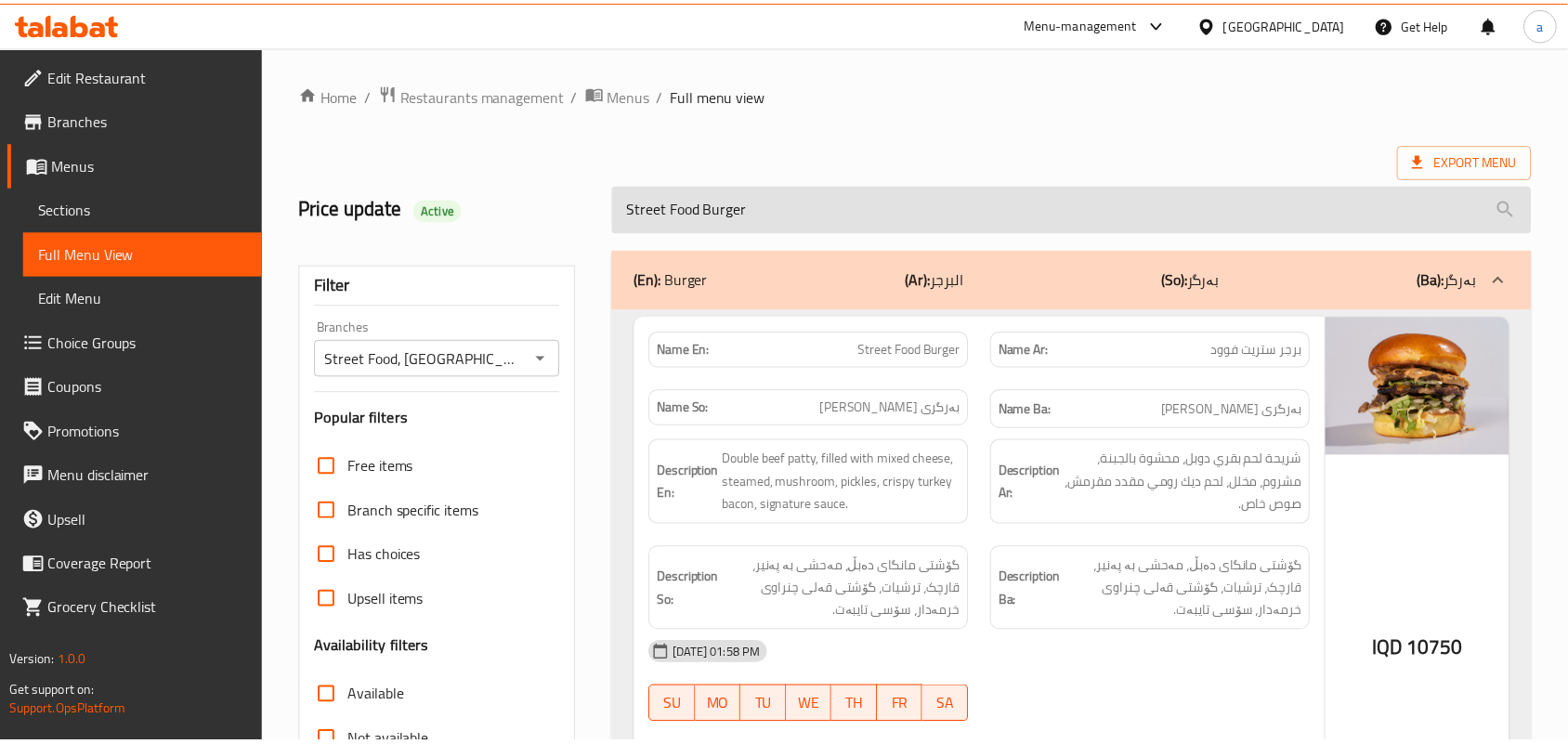
scroll to position [274, 0]
